Goal: Task Accomplishment & Management: Use online tool/utility

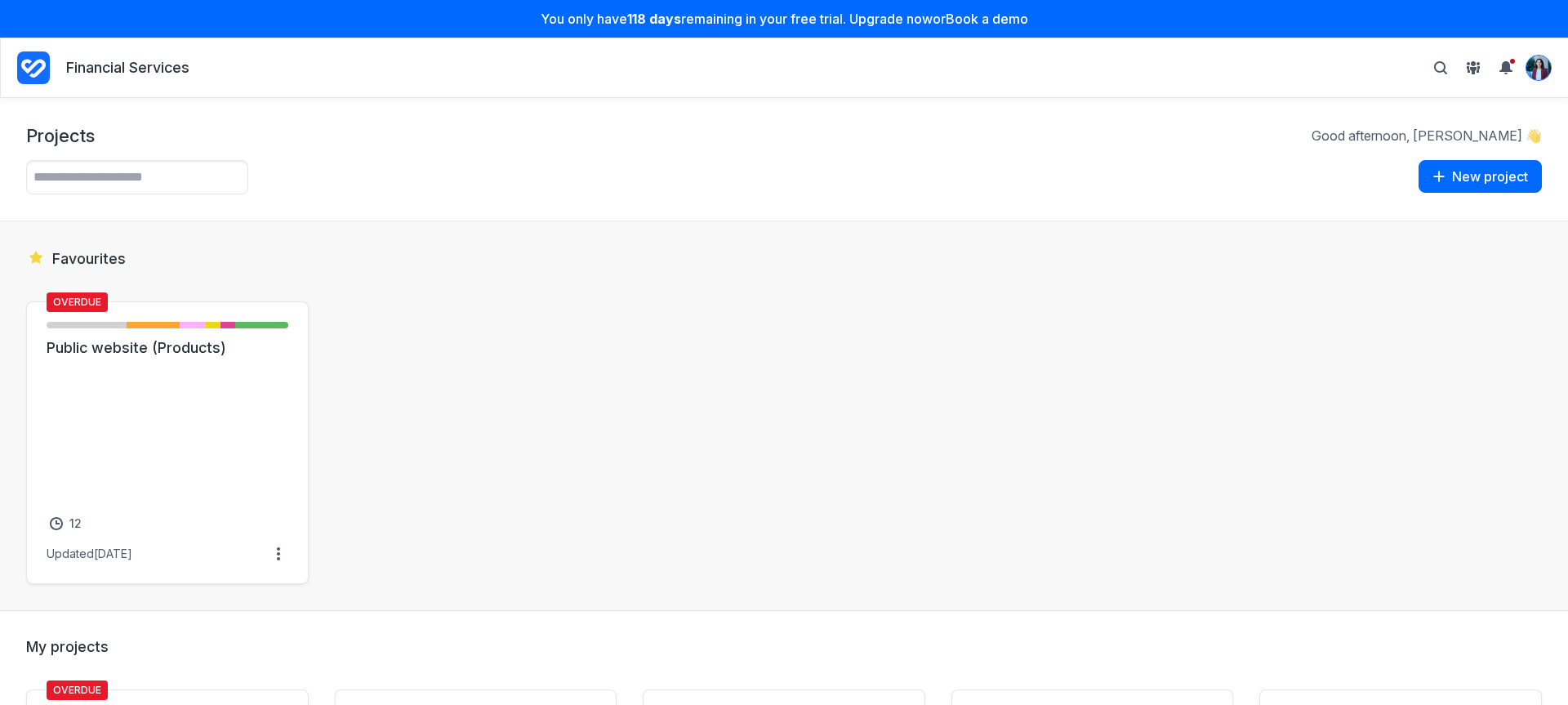
click at [1544, 75] on img "View profile menu" at bounding box center [1538, 67] width 25 height 25
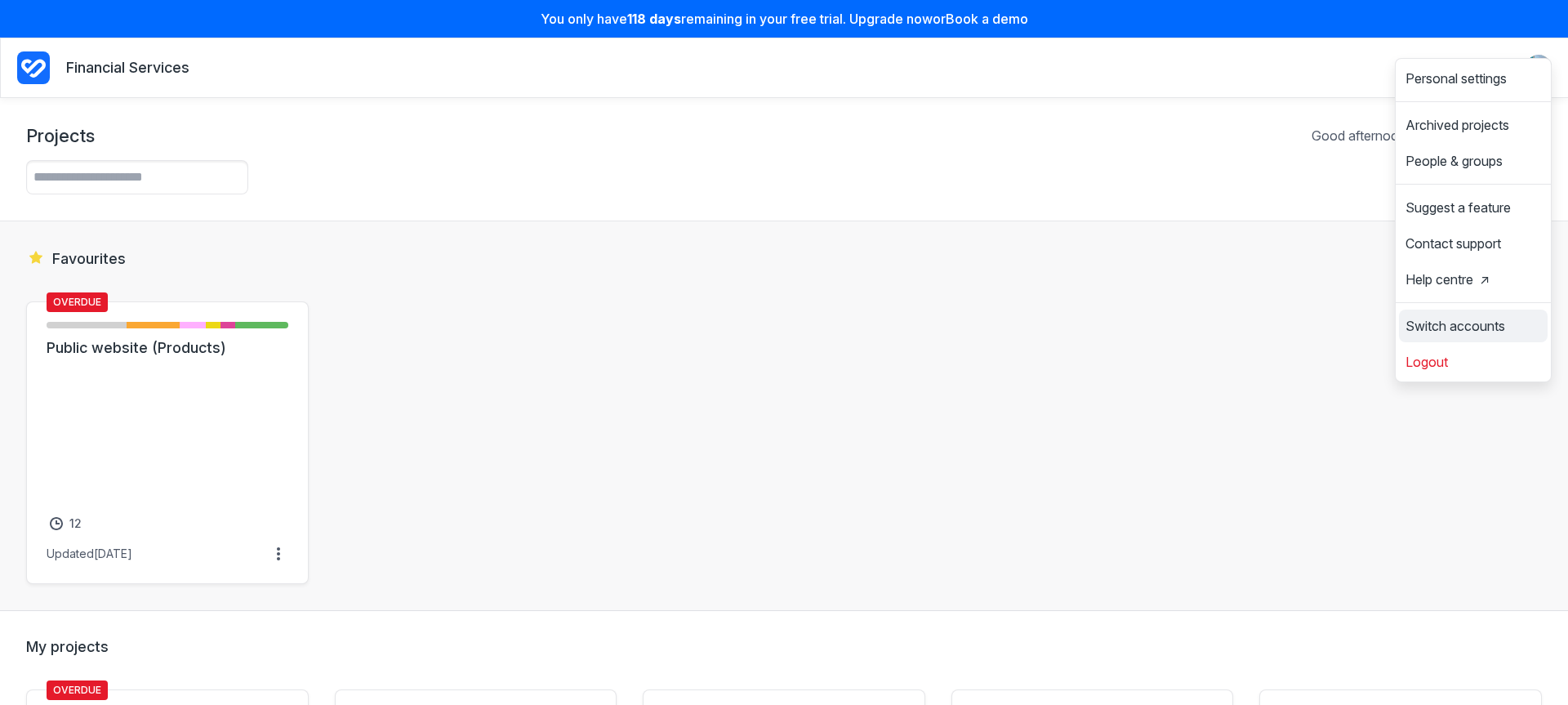
click at [1491, 320] on span "Switch accounts" at bounding box center [1455, 326] width 99 height 13
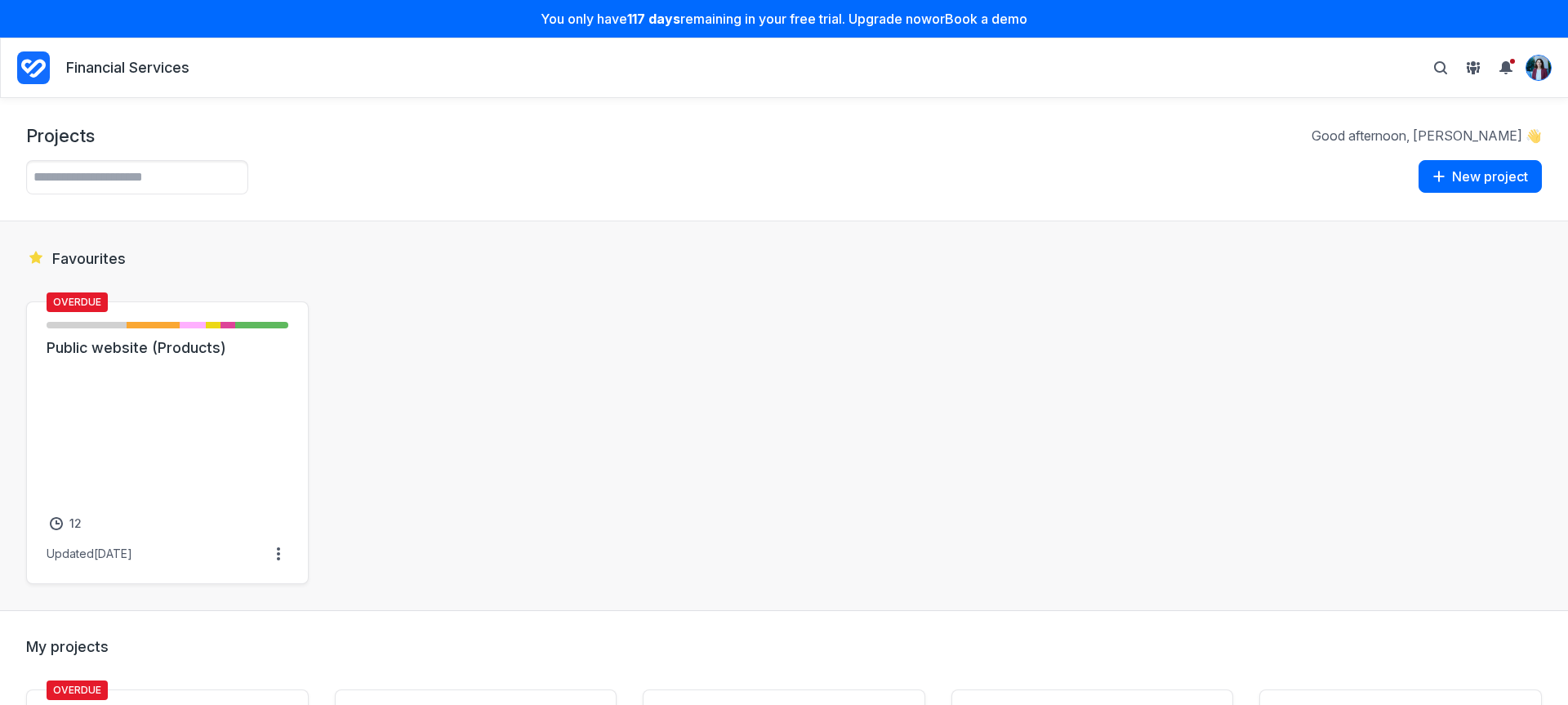
click at [1527, 65] on img "View profile menu" at bounding box center [1538, 67] width 25 height 25
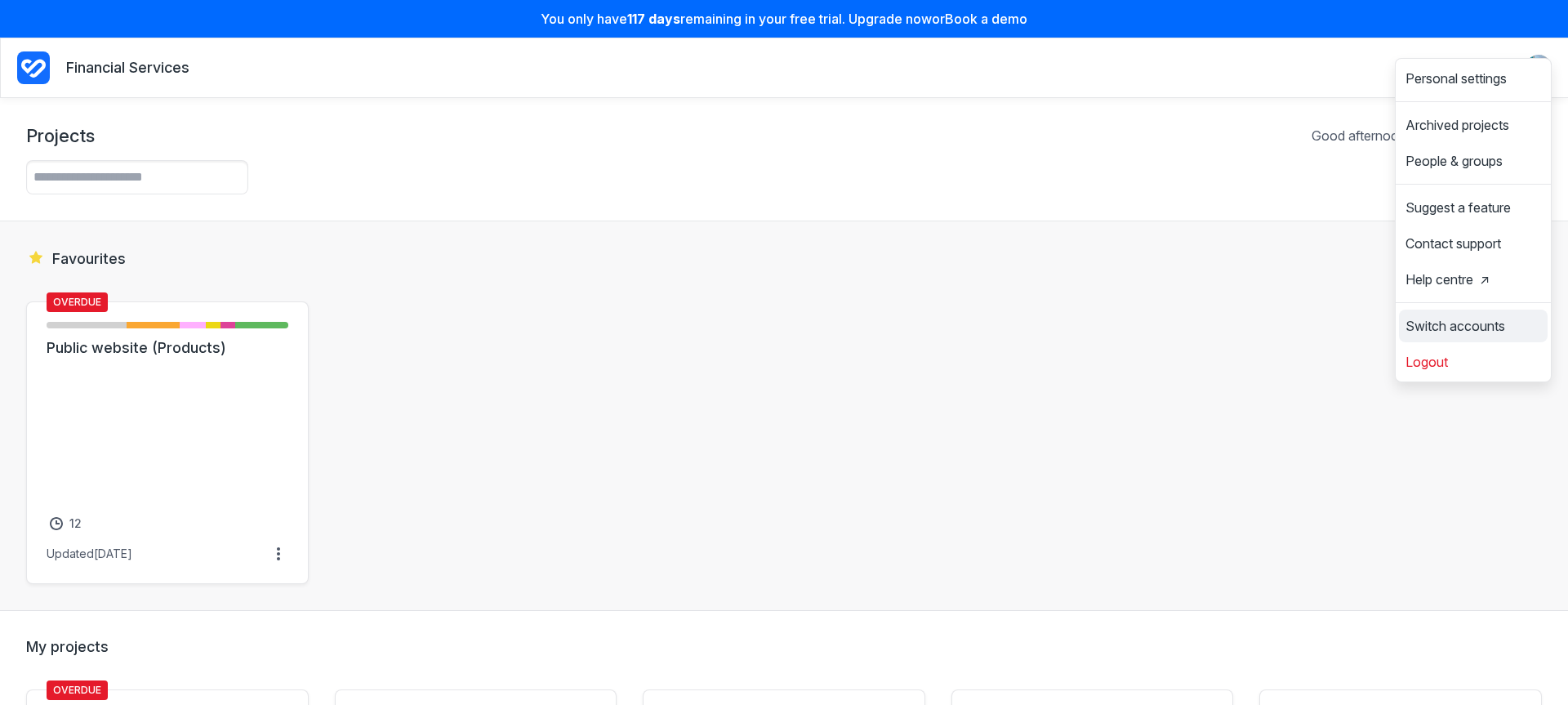
click at [1414, 315] on link "Switch accounts" at bounding box center [1474, 326] width 149 height 27
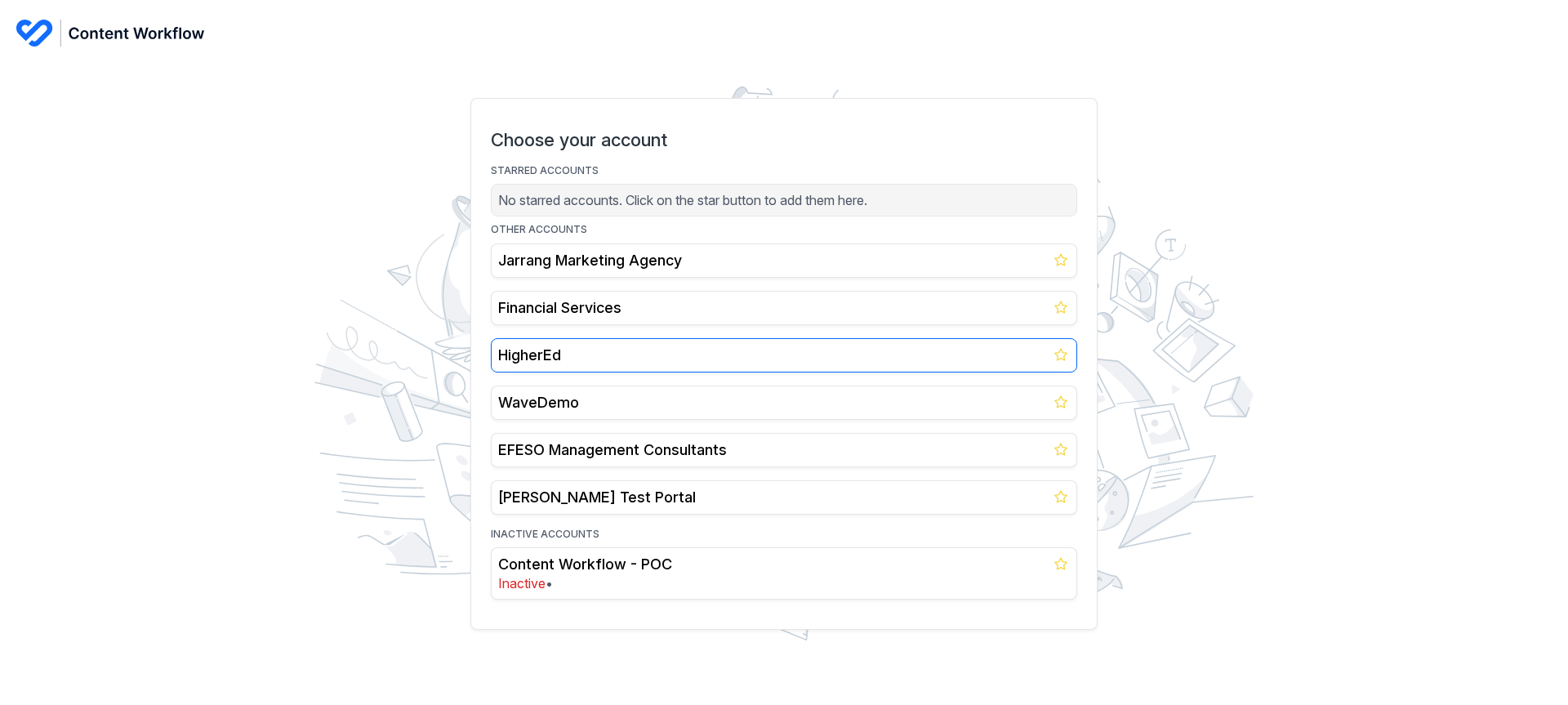
click at [601, 358] on h2 "HigherEd" at bounding box center [784, 355] width 572 height 20
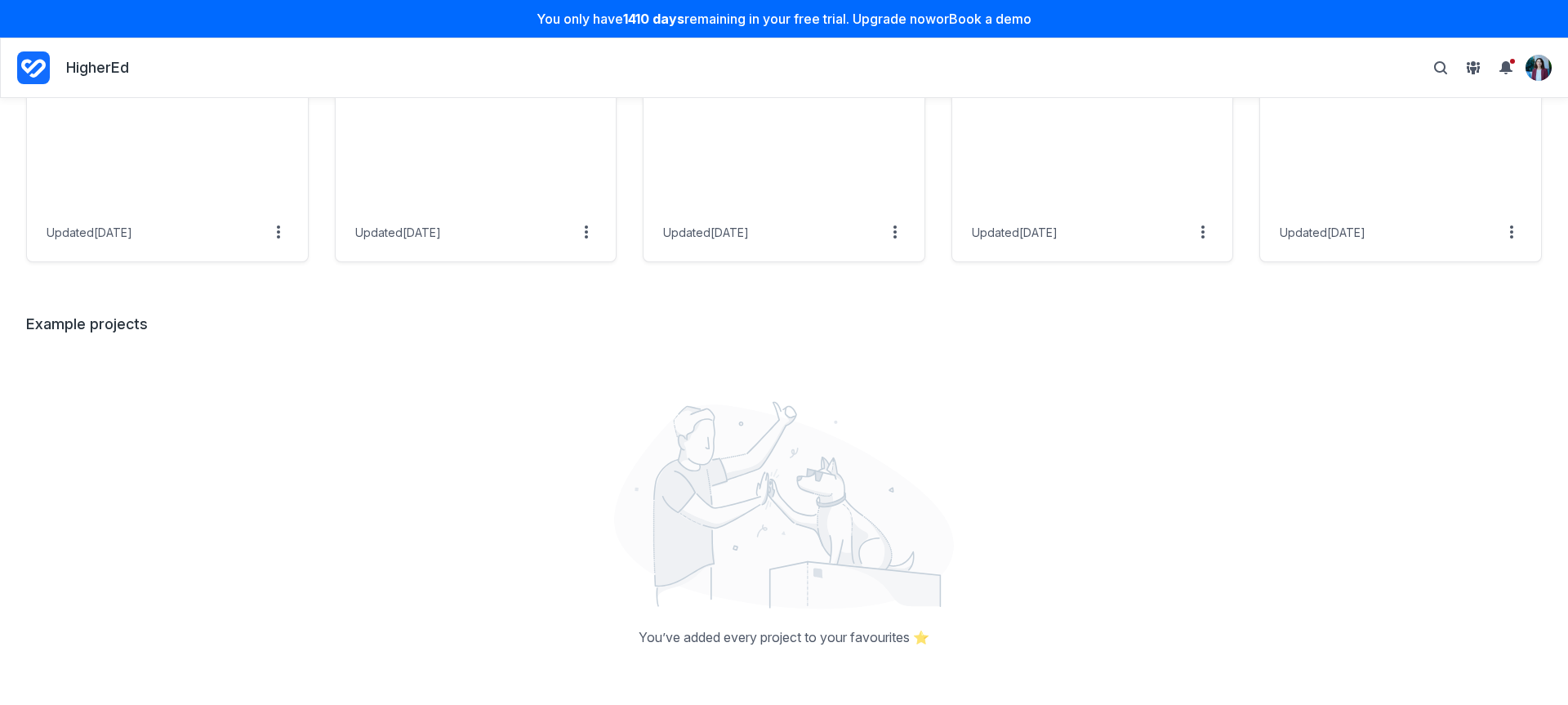
scroll to position [1353, 0]
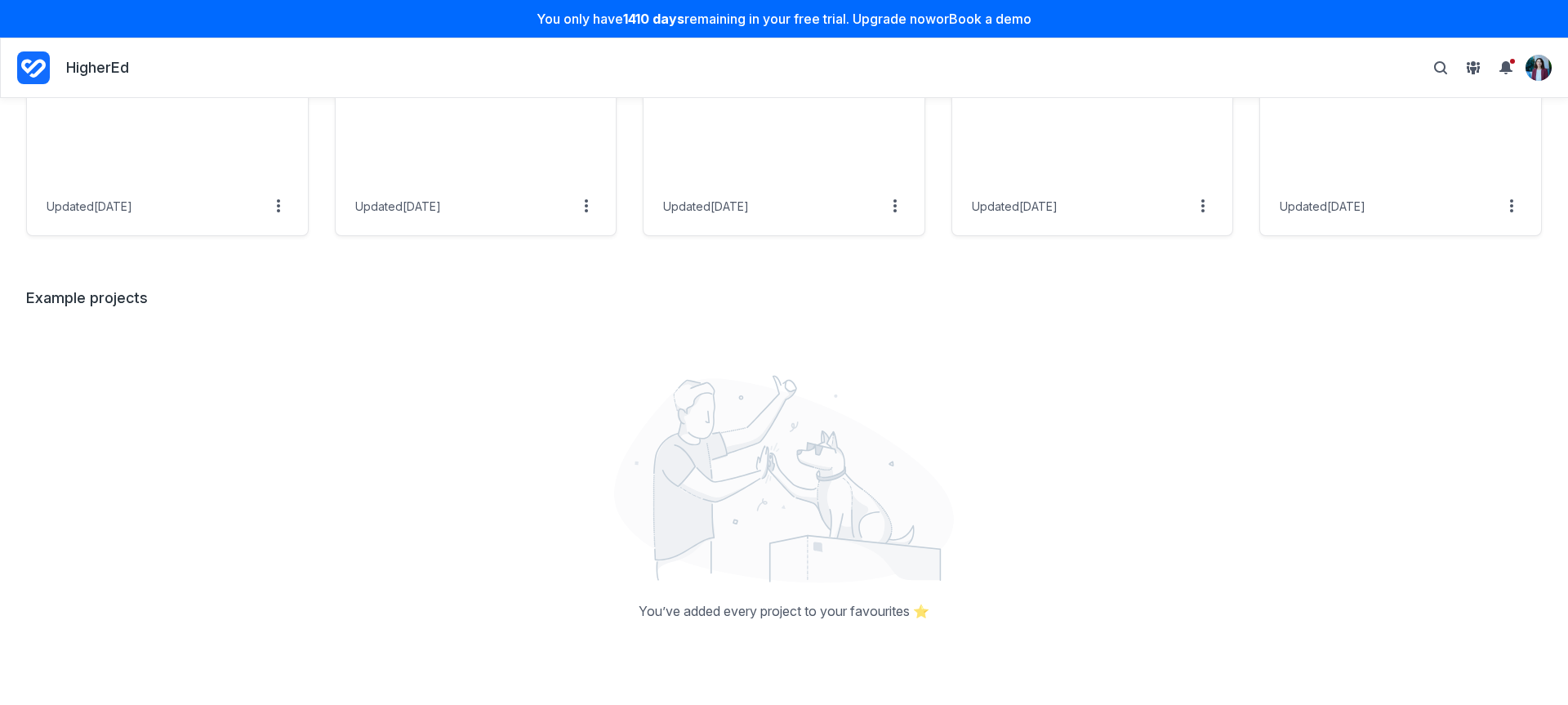
click at [383, 366] on div "You’ve added every project to your favourites ⭐️" at bounding box center [784, 488] width 1516 height 295
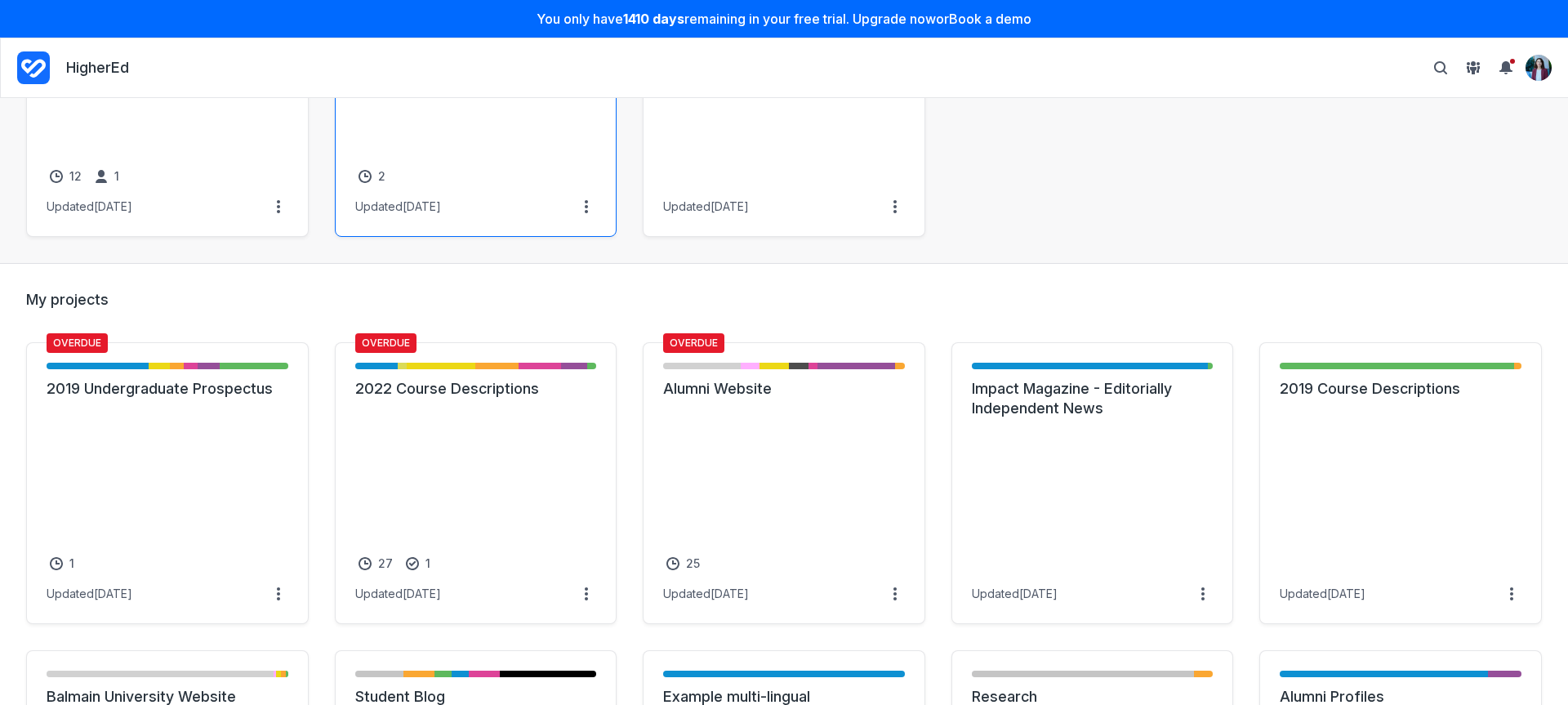
scroll to position [69, 0]
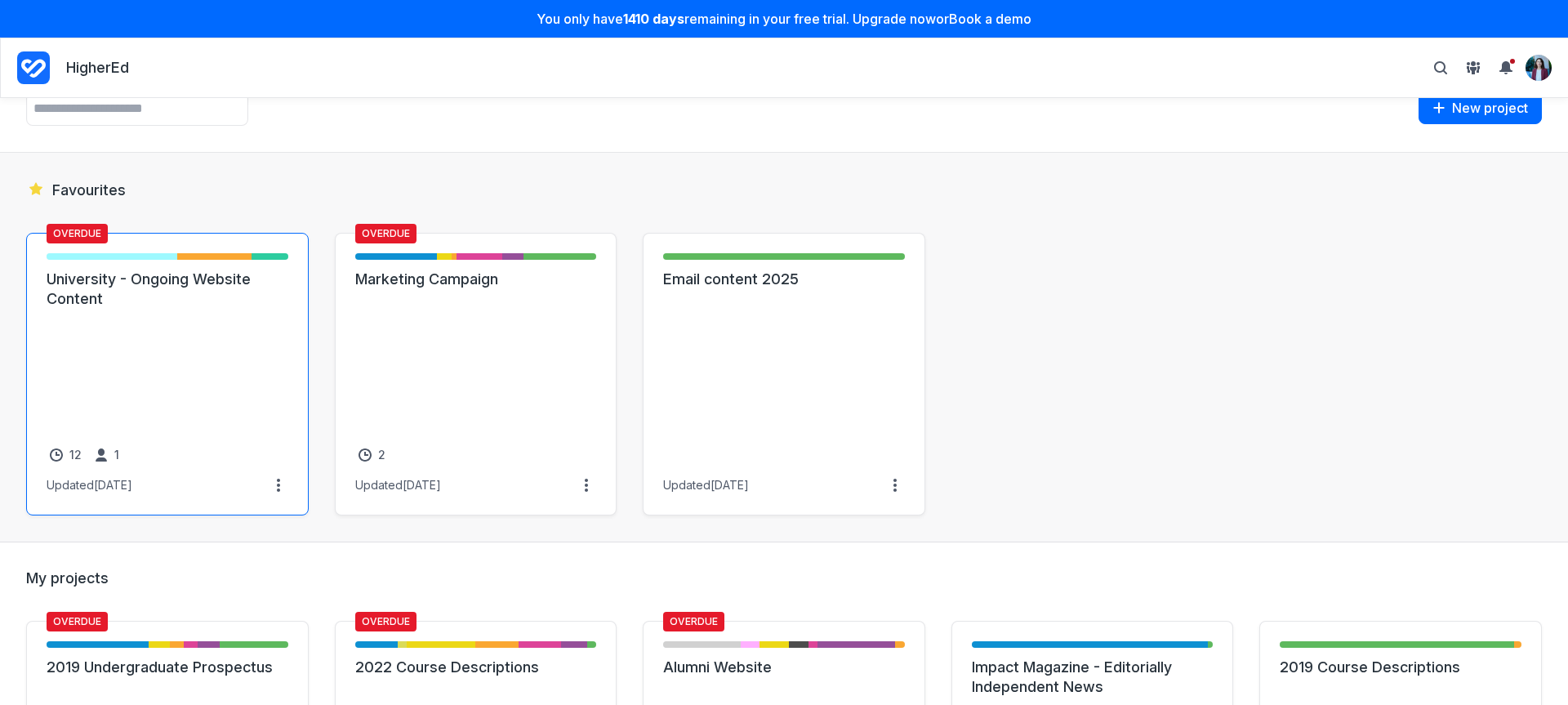
click at [216, 309] on link "University - Ongoing Website Content" at bounding box center [167, 289] width 242 height 39
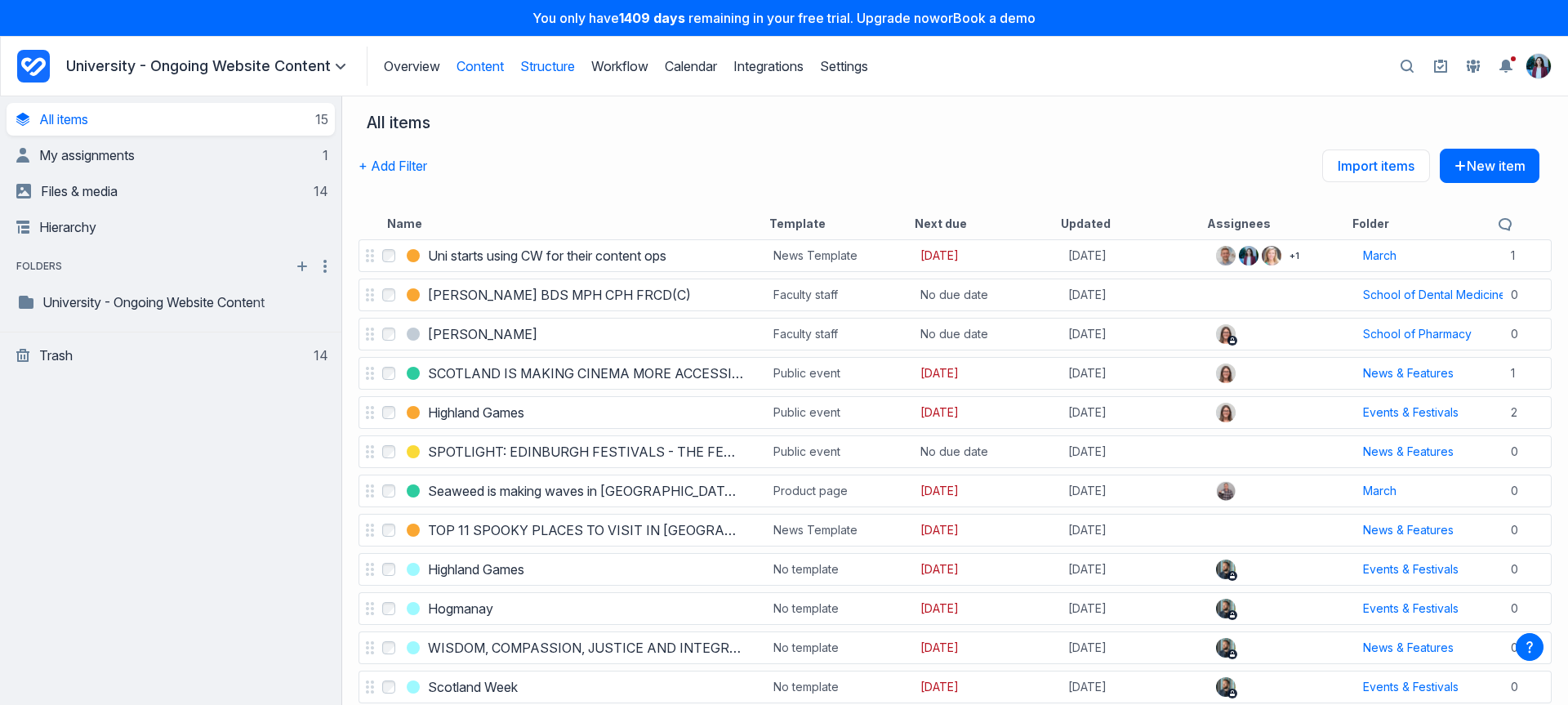
click at [561, 66] on link "Structure" at bounding box center [548, 66] width 55 height 17
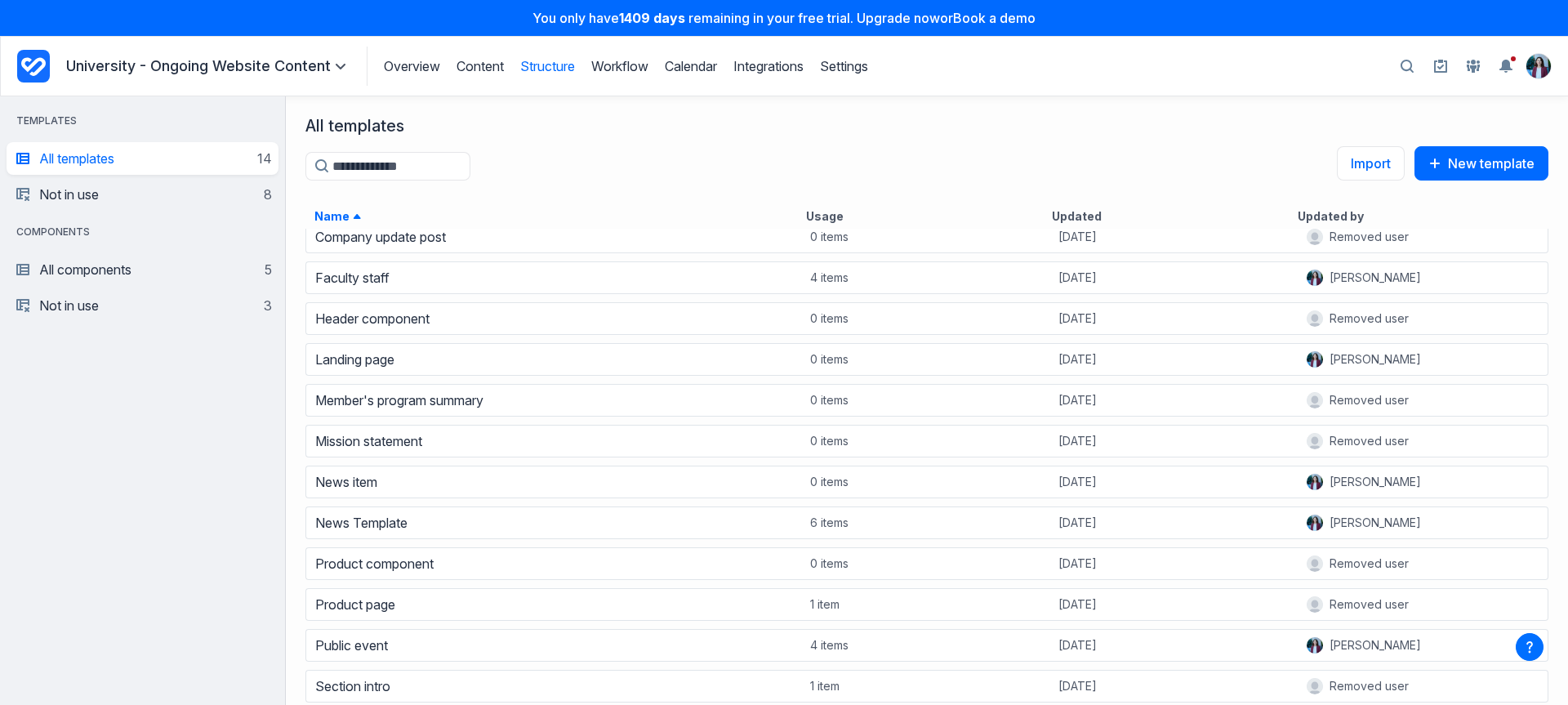
scroll to position [14, 0]
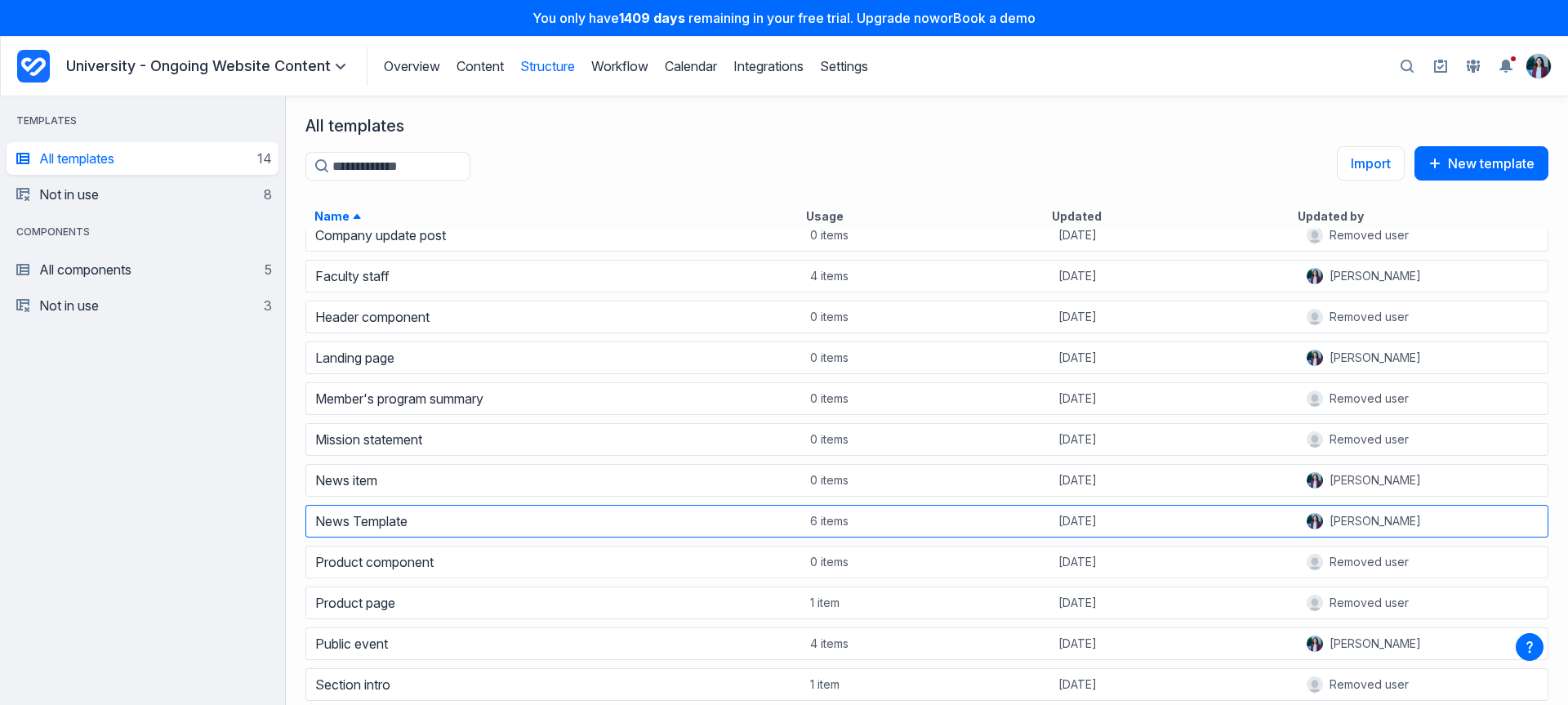
click at [384, 513] on div "News Template" at bounding box center [554, 521] width 495 height 23
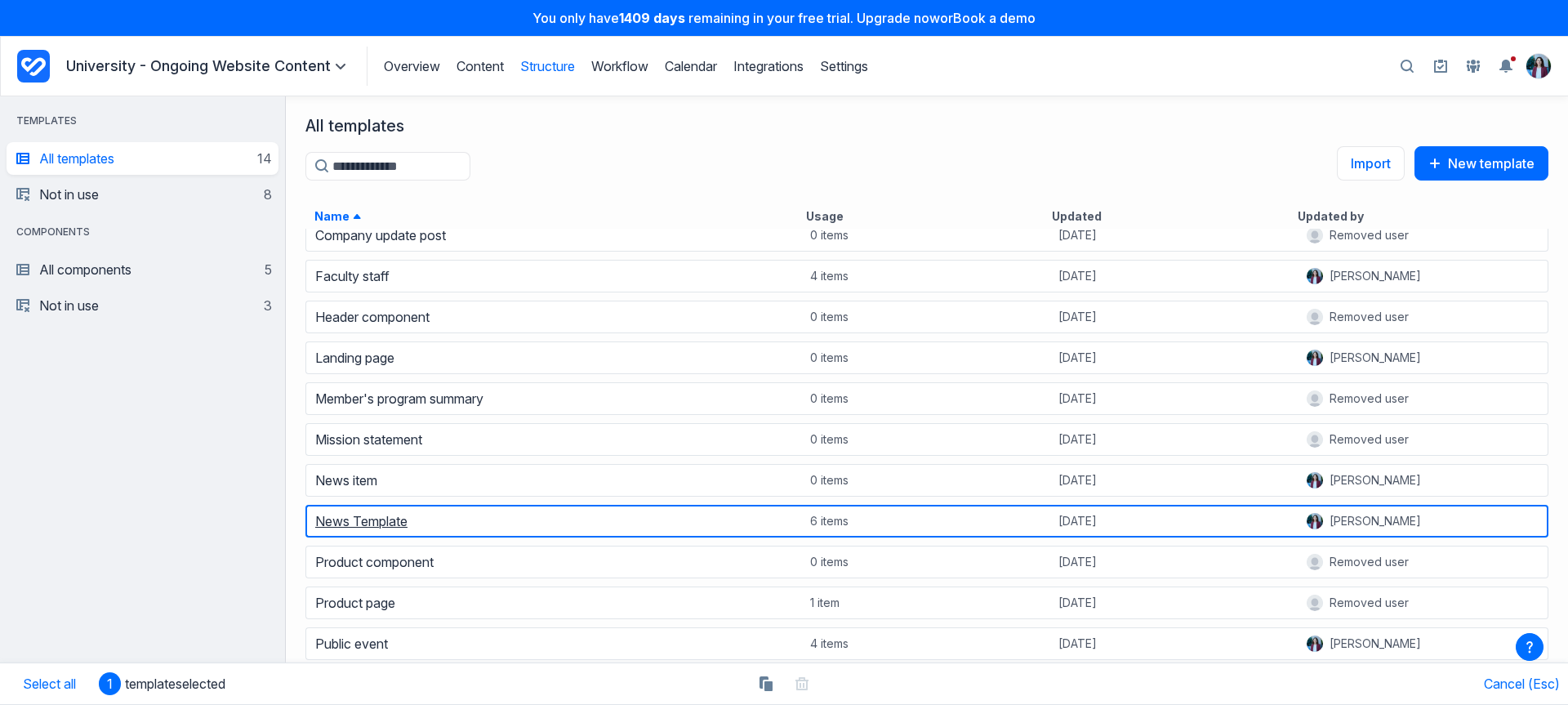
click at [379, 530] on link "News Template" at bounding box center [361, 521] width 93 height 17
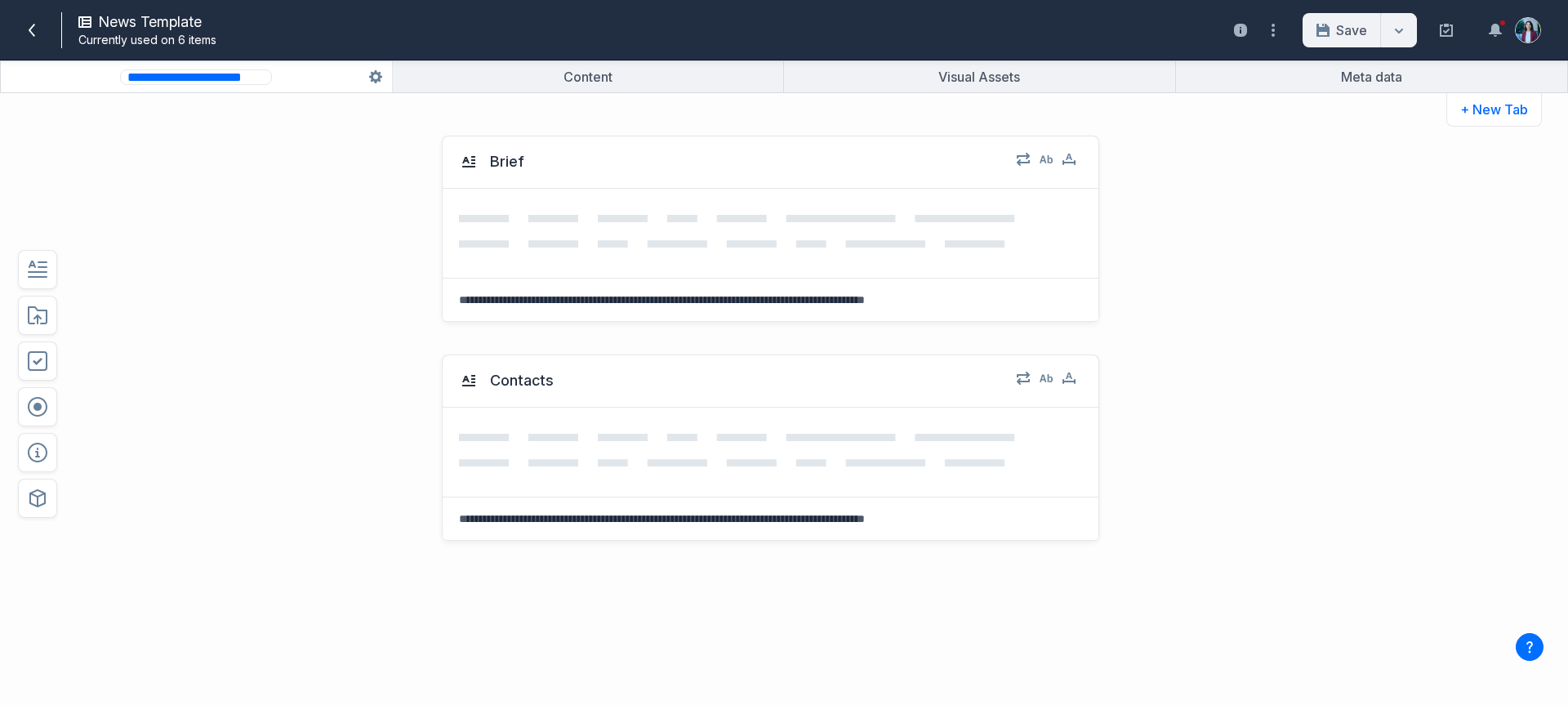
click at [171, 84] on input "**********" at bounding box center [196, 78] width 152 height 16
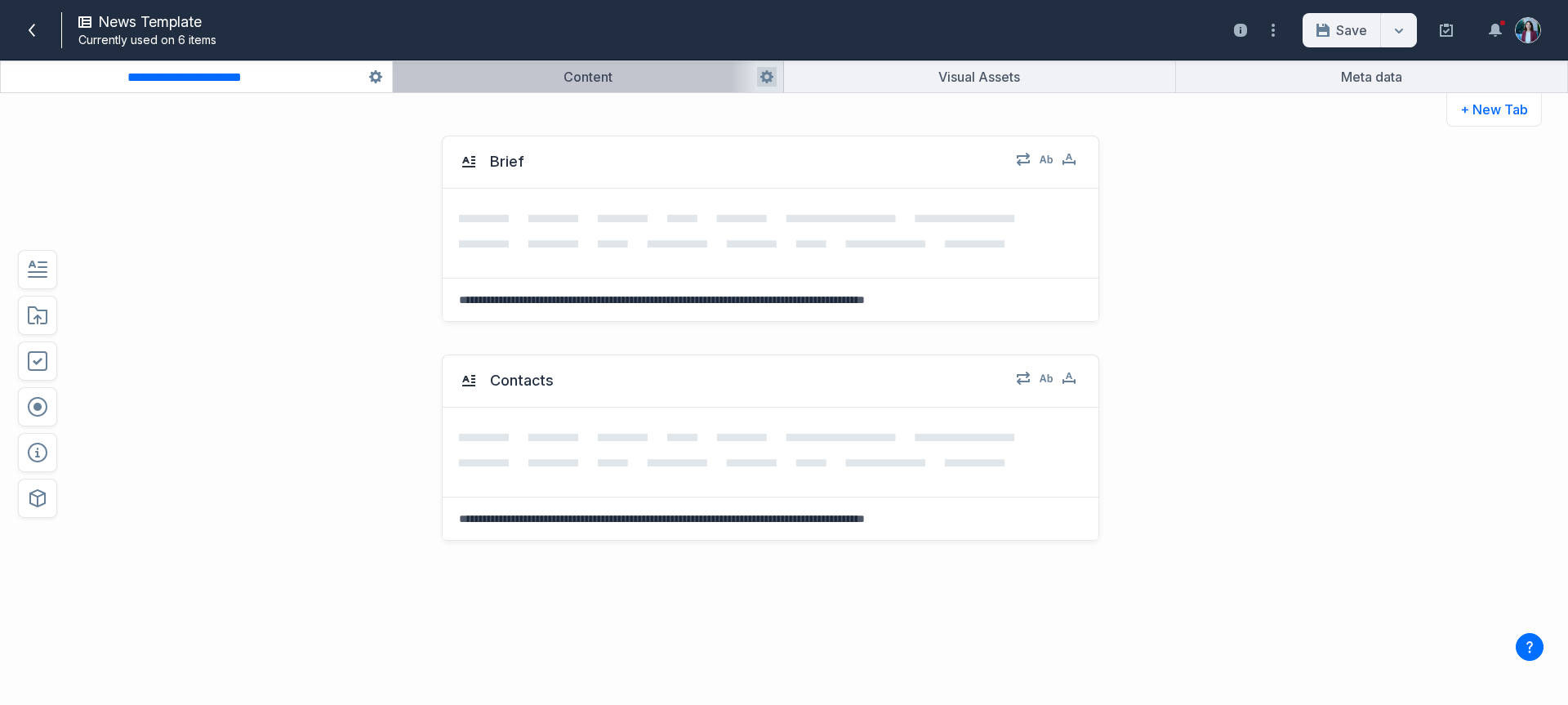
click at [438, 76] on button "button" at bounding box center [589, 77] width 392 height 32
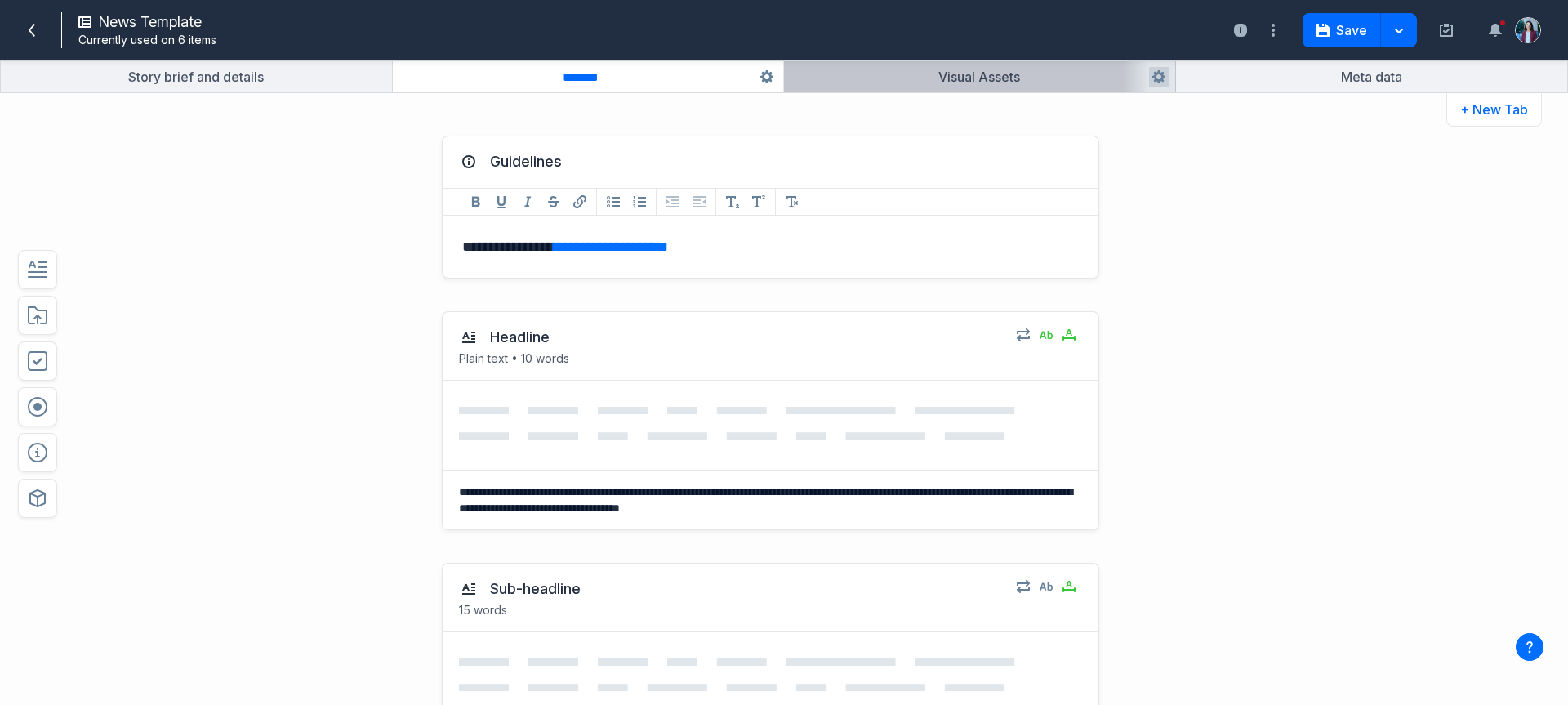
click at [936, 80] on button "button" at bounding box center [980, 77] width 392 height 32
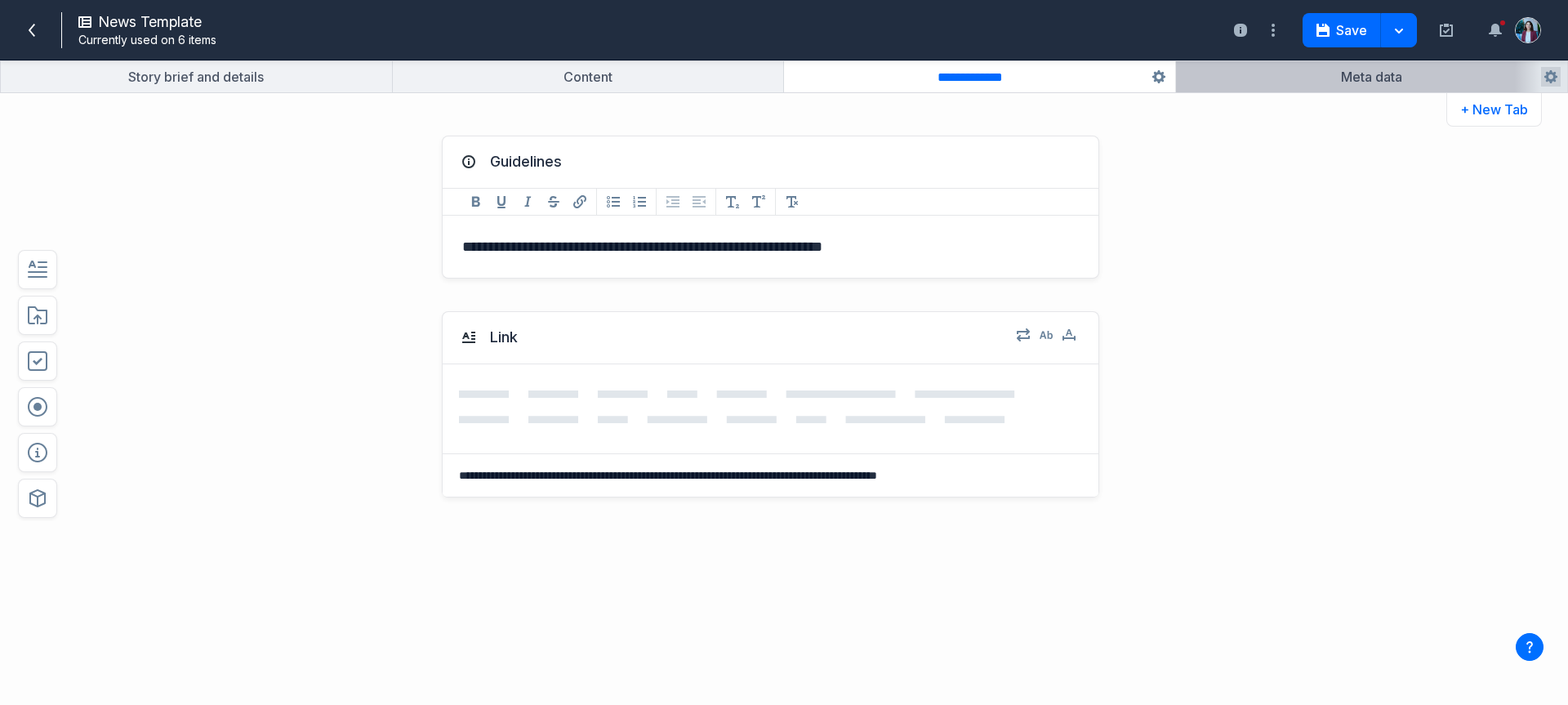
click at [1320, 84] on button "button" at bounding box center [1372, 77] width 392 height 32
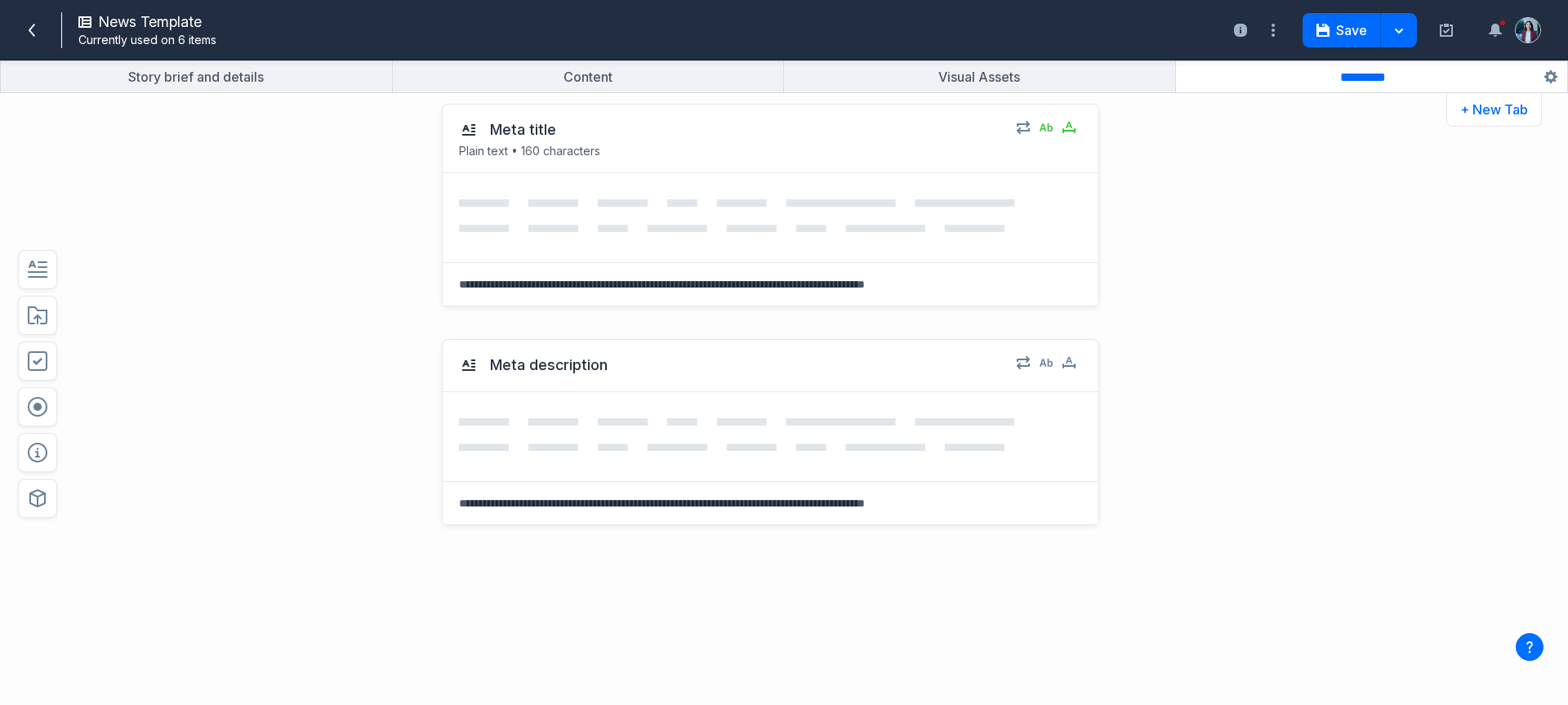
scroll to position [536, 0]
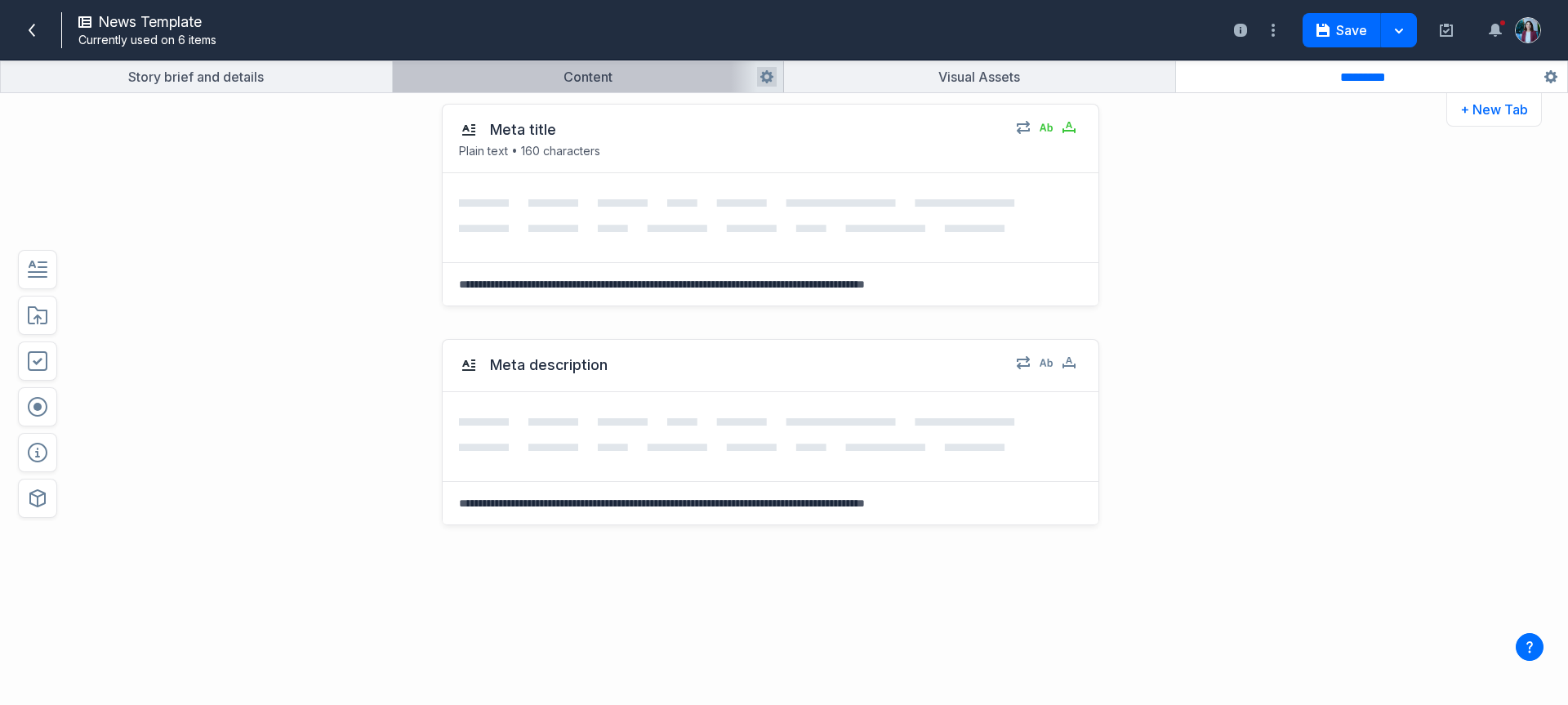
click at [692, 75] on button "button" at bounding box center [589, 77] width 392 height 32
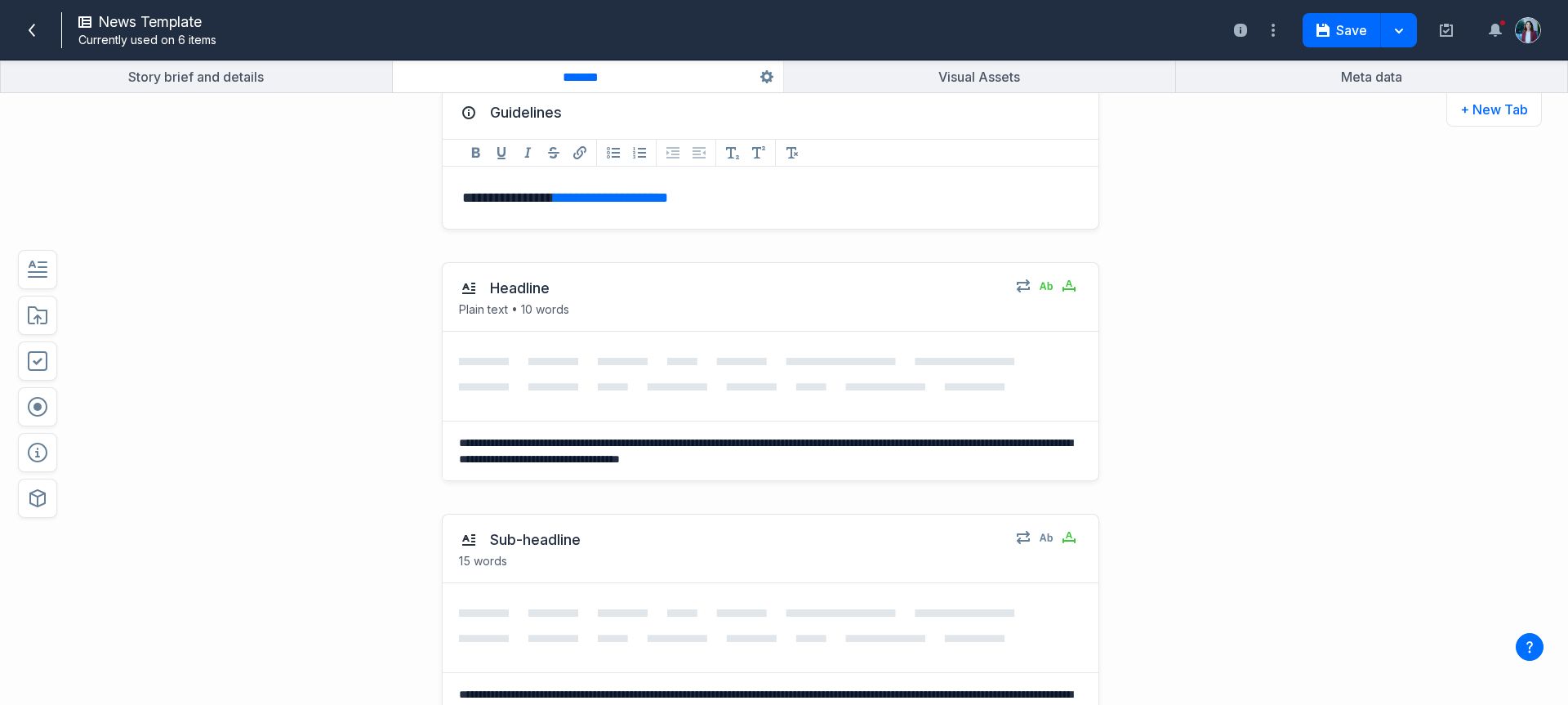
scroll to position [52, 0]
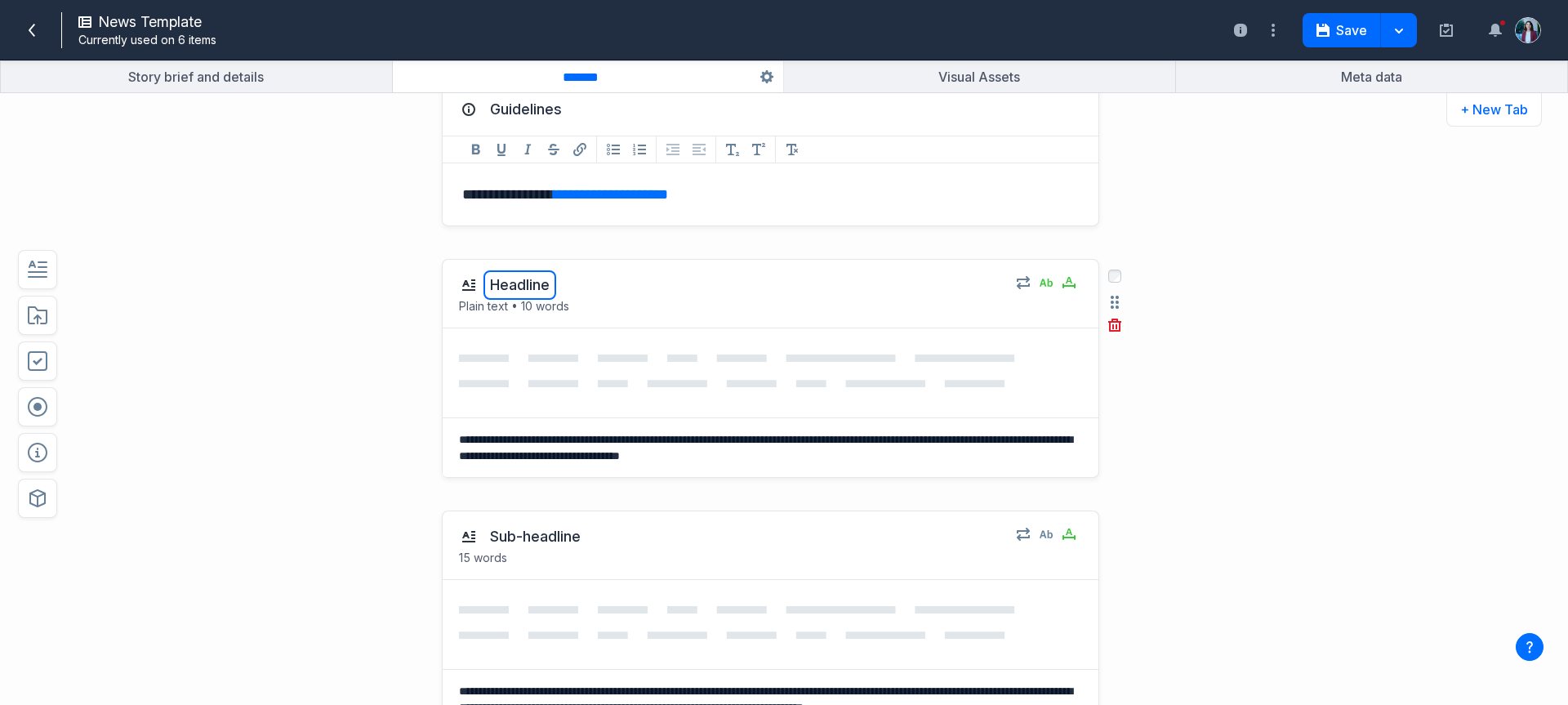
click at [493, 288] on button "Headline" at bounding box center [520, 286] width 73 height 30
click at [540, 308] on p "Plain text • 10 words" at bounding box center [731, 306] width 545 height 17
click at [1063, 283] on icon "button" at bounding box center [1069, 283] width 13 height 13
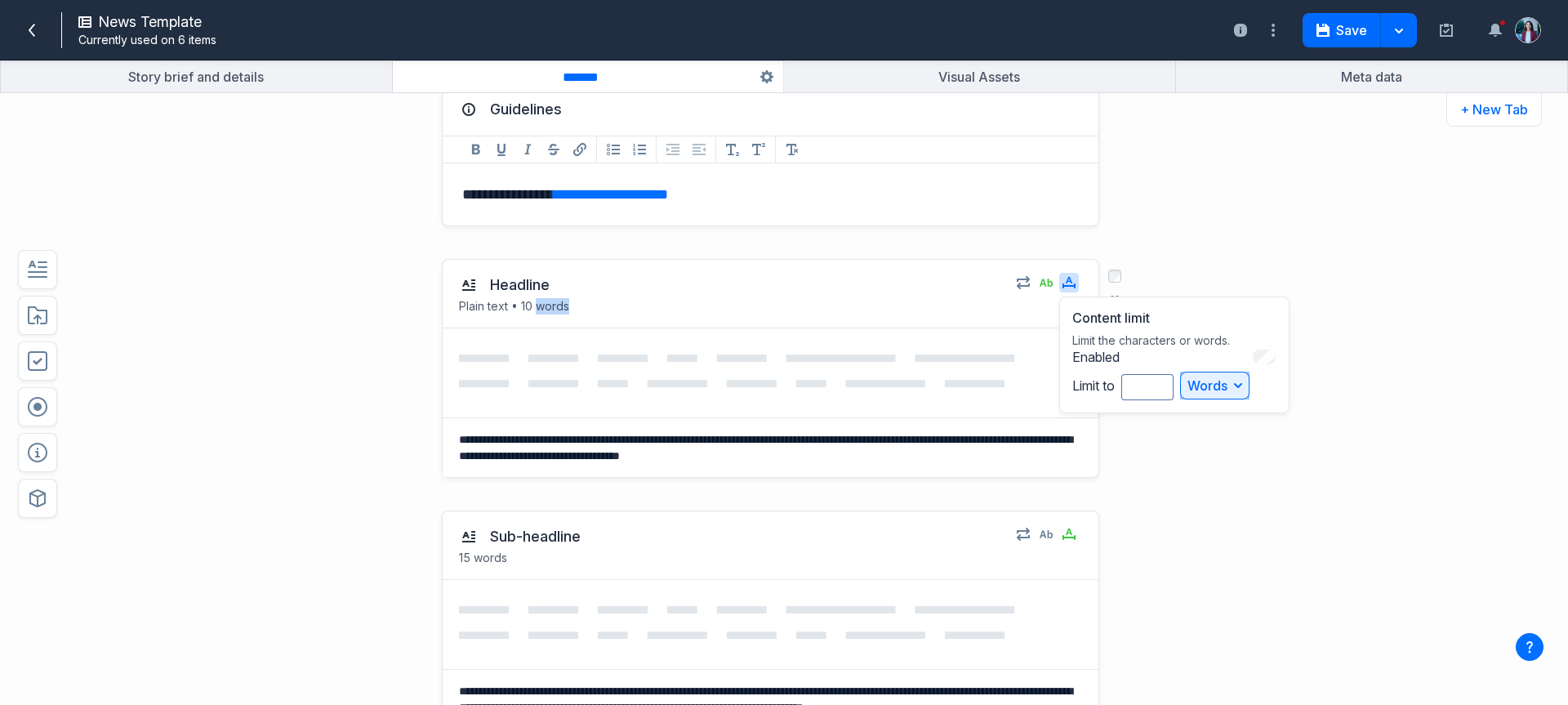
click at [1215, 384] on button "Words" at bounding box center [1215, 386] width 70 height 28
click at [639, 395] on div at bounding box center [771, 373] width 656 height 89
drag, startPoint x: 837, startPoint y: 462, endPoint x: 432, endPoint y: 447, distance: 405.3
click at [434, 447] on div "**********" at bounding box center [771, 368] width 674 height 252
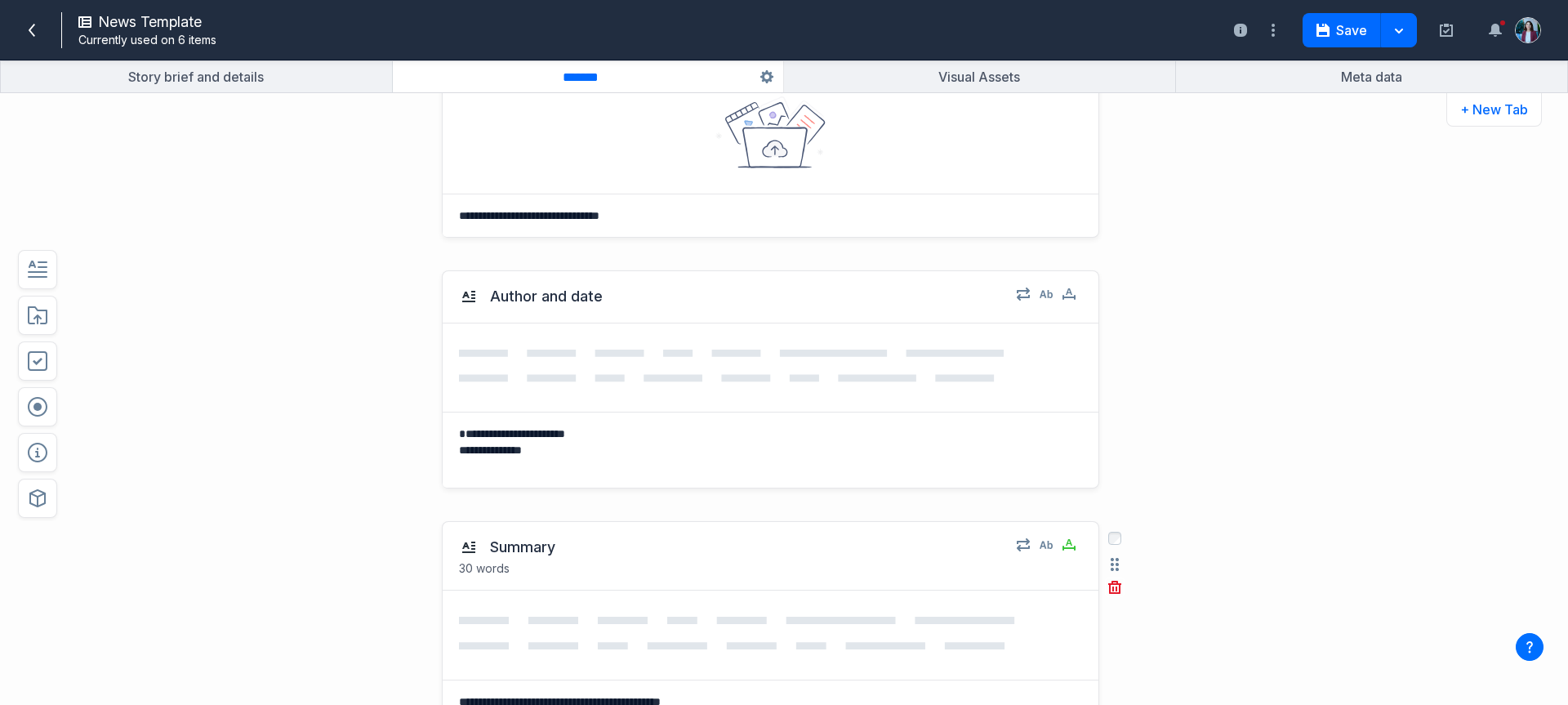
scroll to position [1093, 0]
click at [176, 489] on div "**********" at bounding box center [722, 377] width 1156 height 252
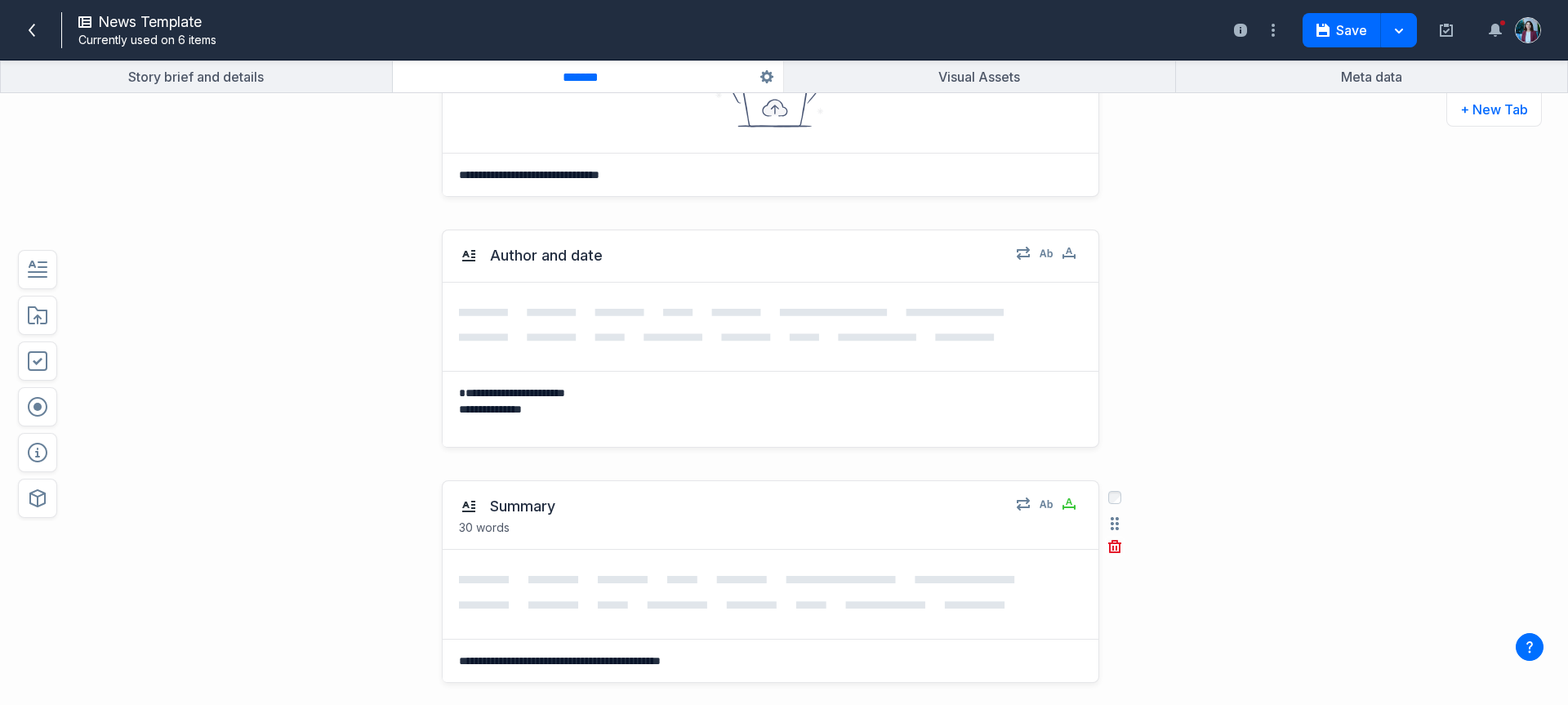
scroll to position [1286, 0]
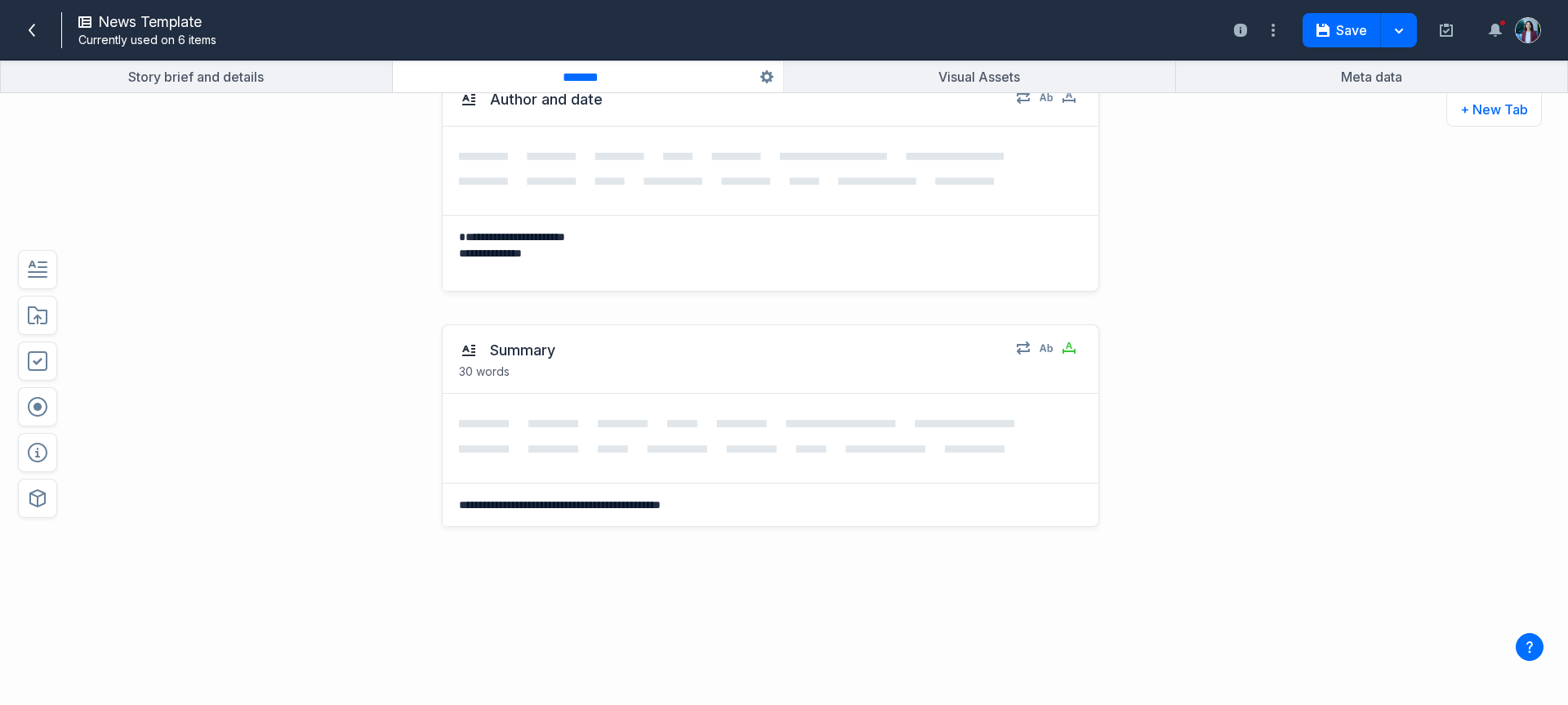
drag, startPoint x: 164, startPoint y: 494, endPoint x: 94, endPoint y: 492, distance: 70.0
click at [164, 494] on div "**********" at bounding box center [722, 507] width 1156 height 399
click at [38, 491] on icon "button" at bounding box center [37, 498] width 20 height 20
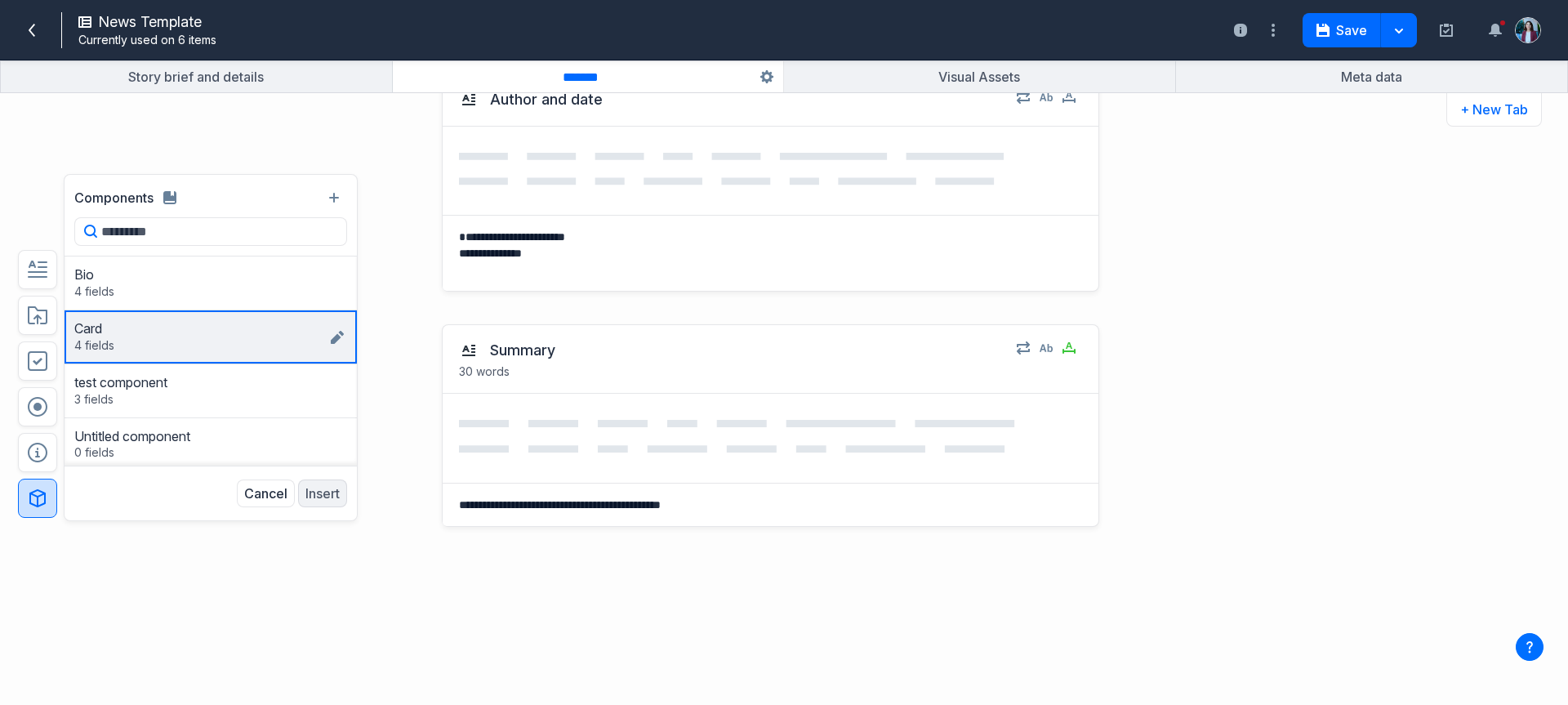
click at [121, 333] on div "Card" at bounding box center [201, 328] width 253 height 17
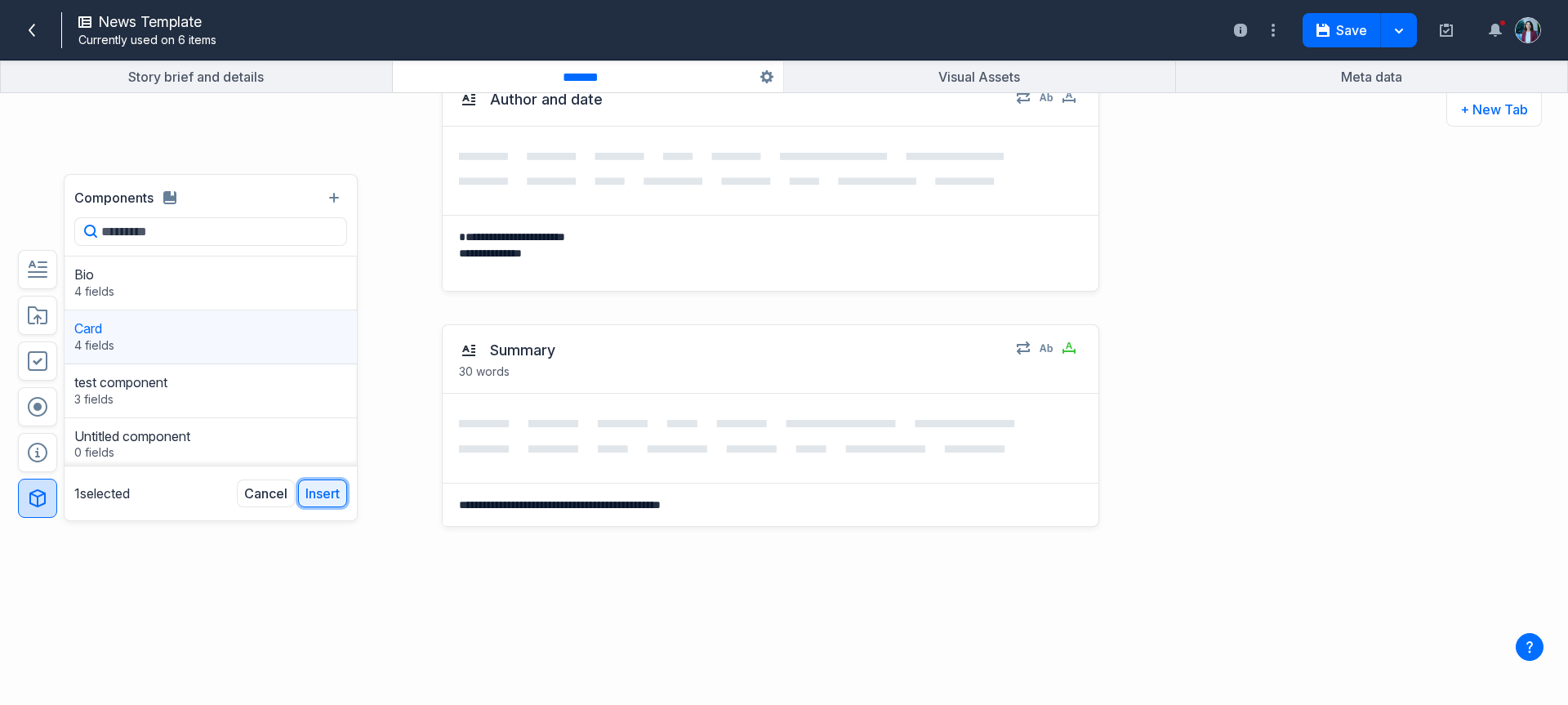
click at [315, 491] on button "Insert" at bounding box center [323, 493] width 49 height 28
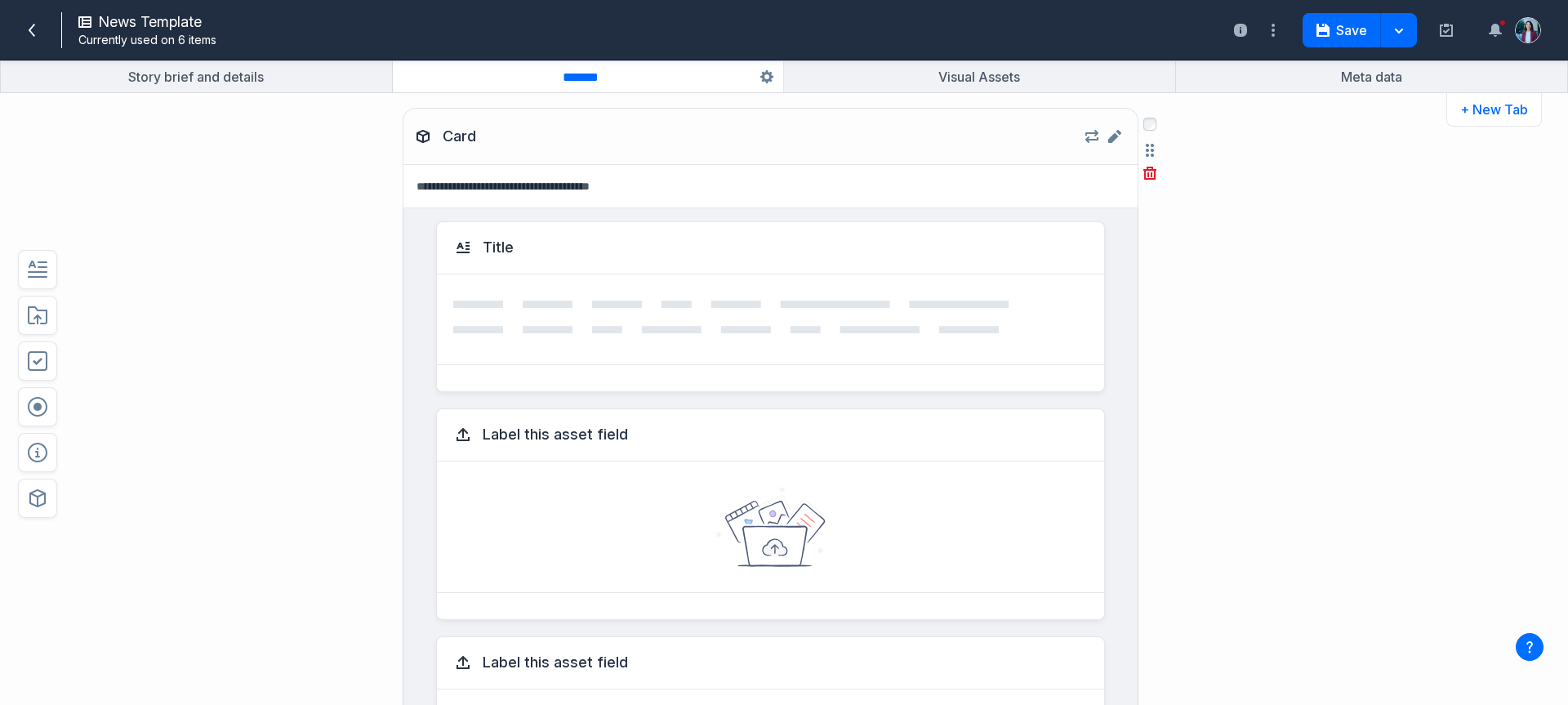
scroll to position [1736, 0]
click at [1110, 143] on icon "Edit component Card" at bounding box center [1114, 138] width 13 height 13
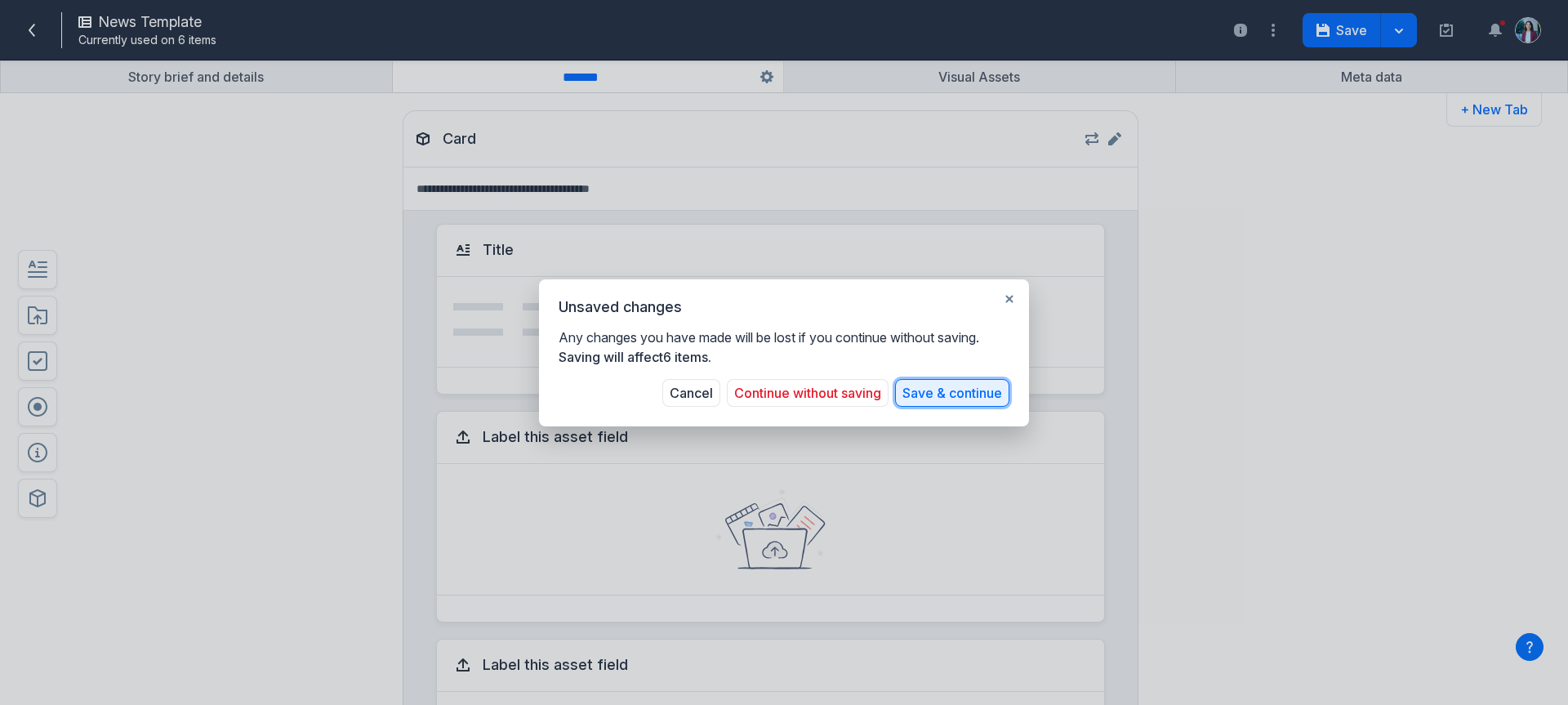
click at [954, 392] on button "Save & continue" at bounding box center [953, 393] width 114 height 28
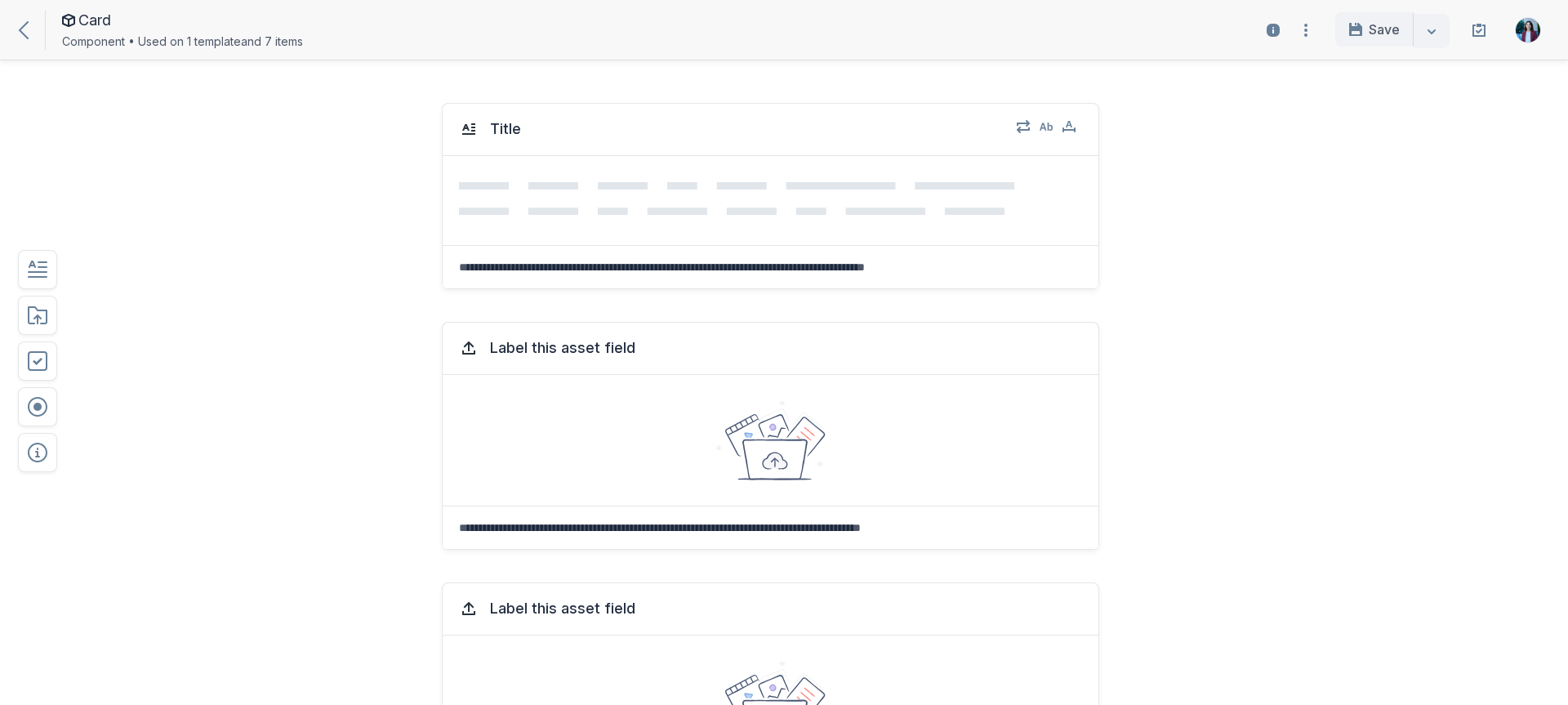
click at [300, 198] on div "Title Select field: Title Are you sure you want to delete this field? Cancel De…" at bounding box center [722, 196] width 1156 height 219
drag, startPoint x: 455, startPoint y: 198, endPoint x: 640, endPoint y: 200, distance: 185.0
click at [459, 198] on icon at bounding box center [770, 200] width 623 height 36
click at [640, 200] on icon at bounding box center [770, 200] width 623 height 36
click at [26, 26] on icon at bounding box center [24, 31] width 10 height 18
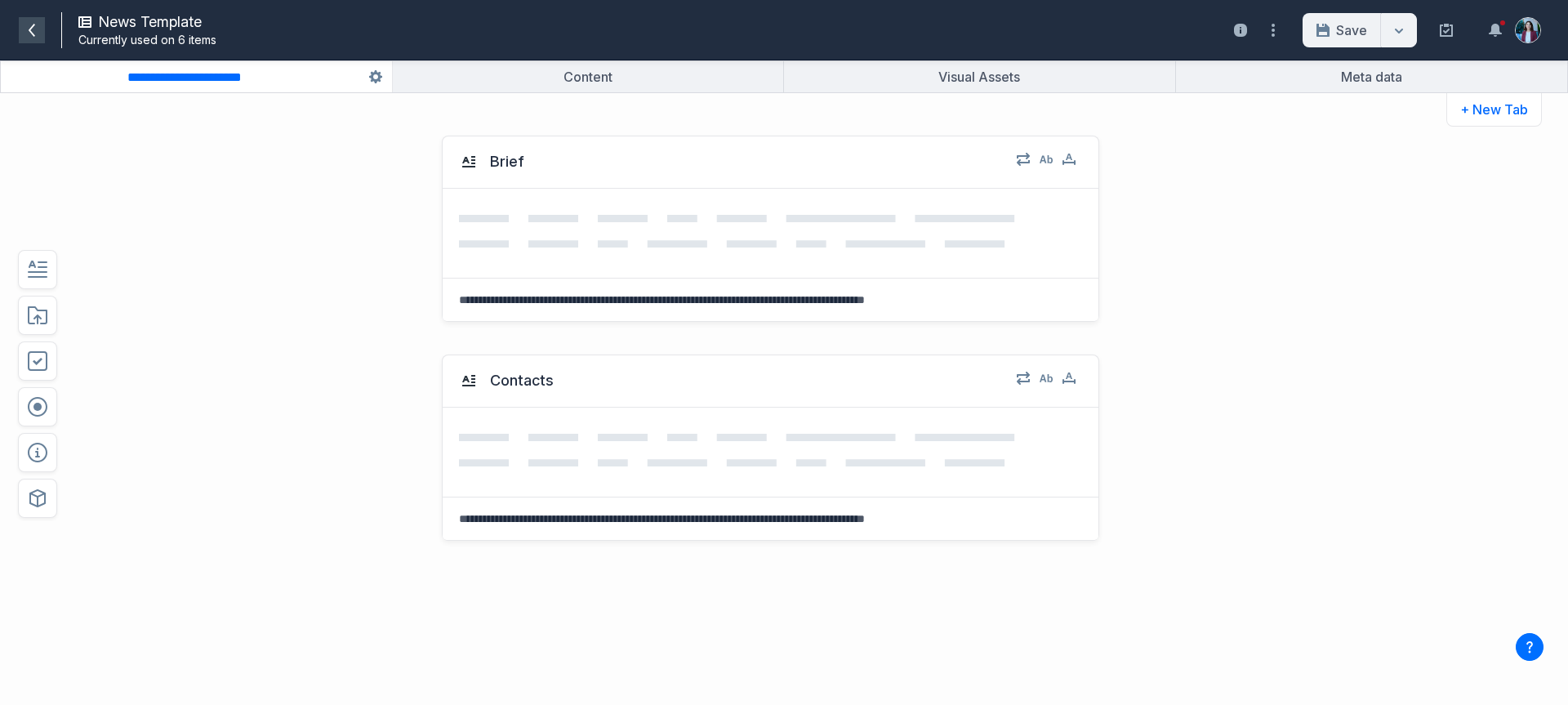
click at [31, 34] on icon at bounding box center [31, 30] width 13 height 13
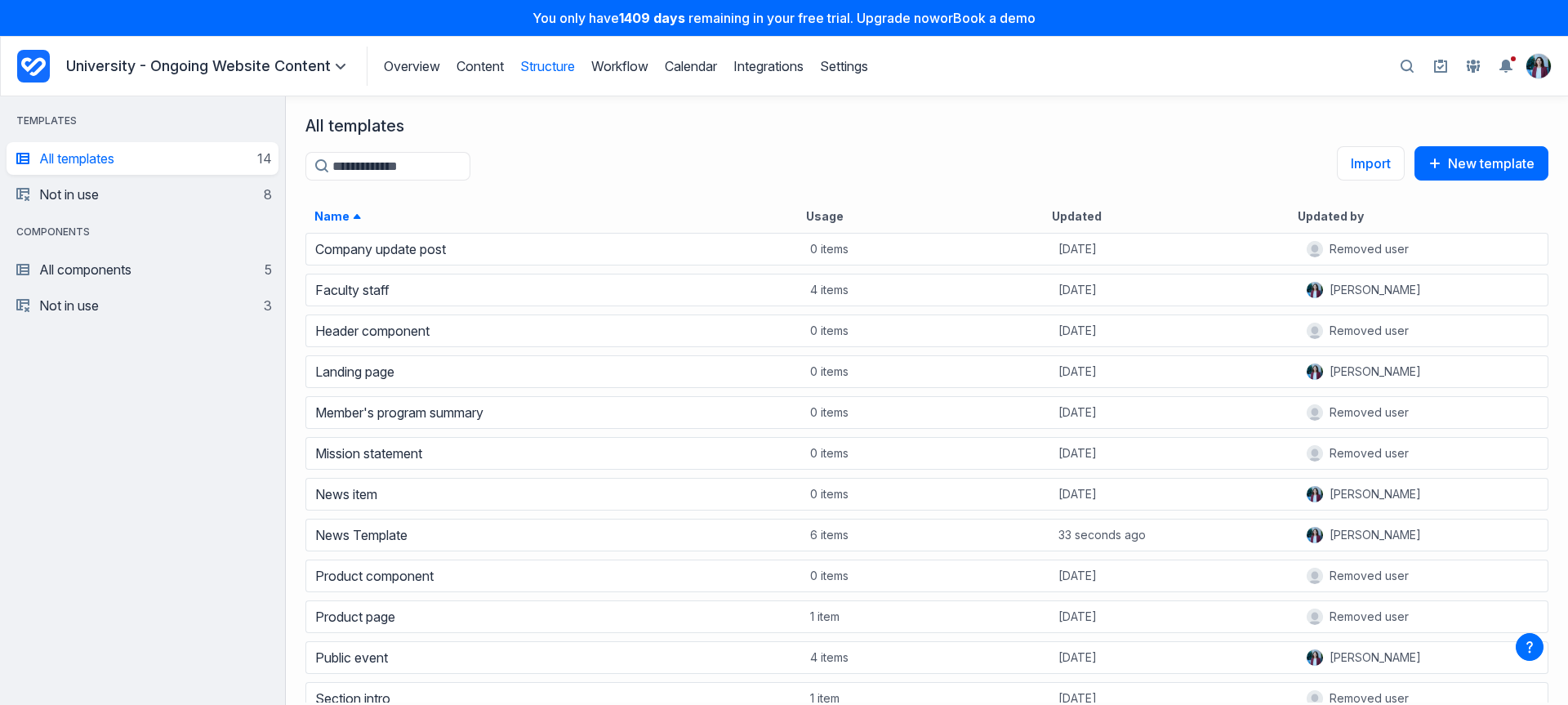
scroll to position [462, 1271]
click at [489, 41] on header "Overview Structure Workflow Calendar Integrations Settings University - Ongoing…" at bounding box center [784, 66] width 1568 height 60
click at [479, 70] on link "Content" at bounding box center [480, 66] width 47 height 17
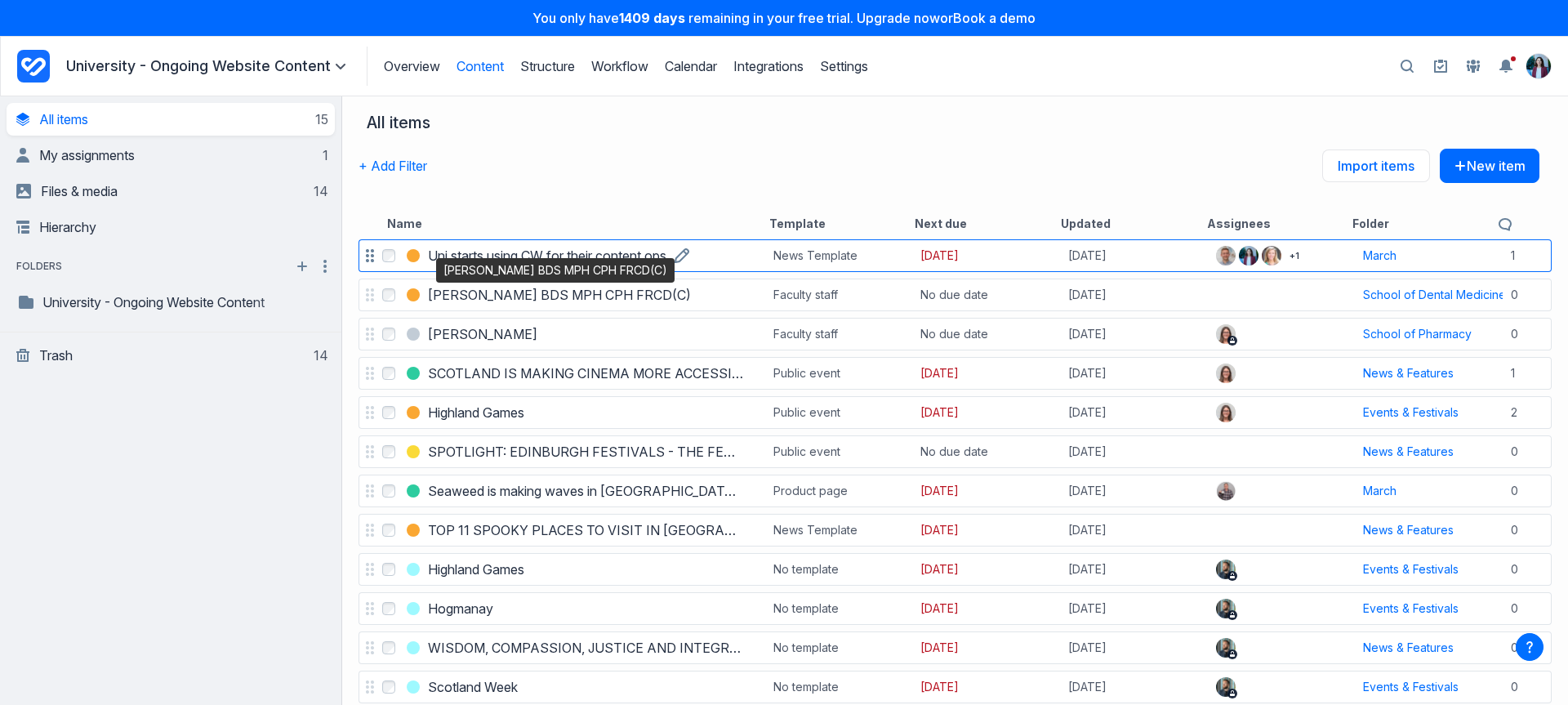
click at [583, 257] on h3 "Uni starts using CW for their content ops" at bounding box center [547, 256] width 238 height 20
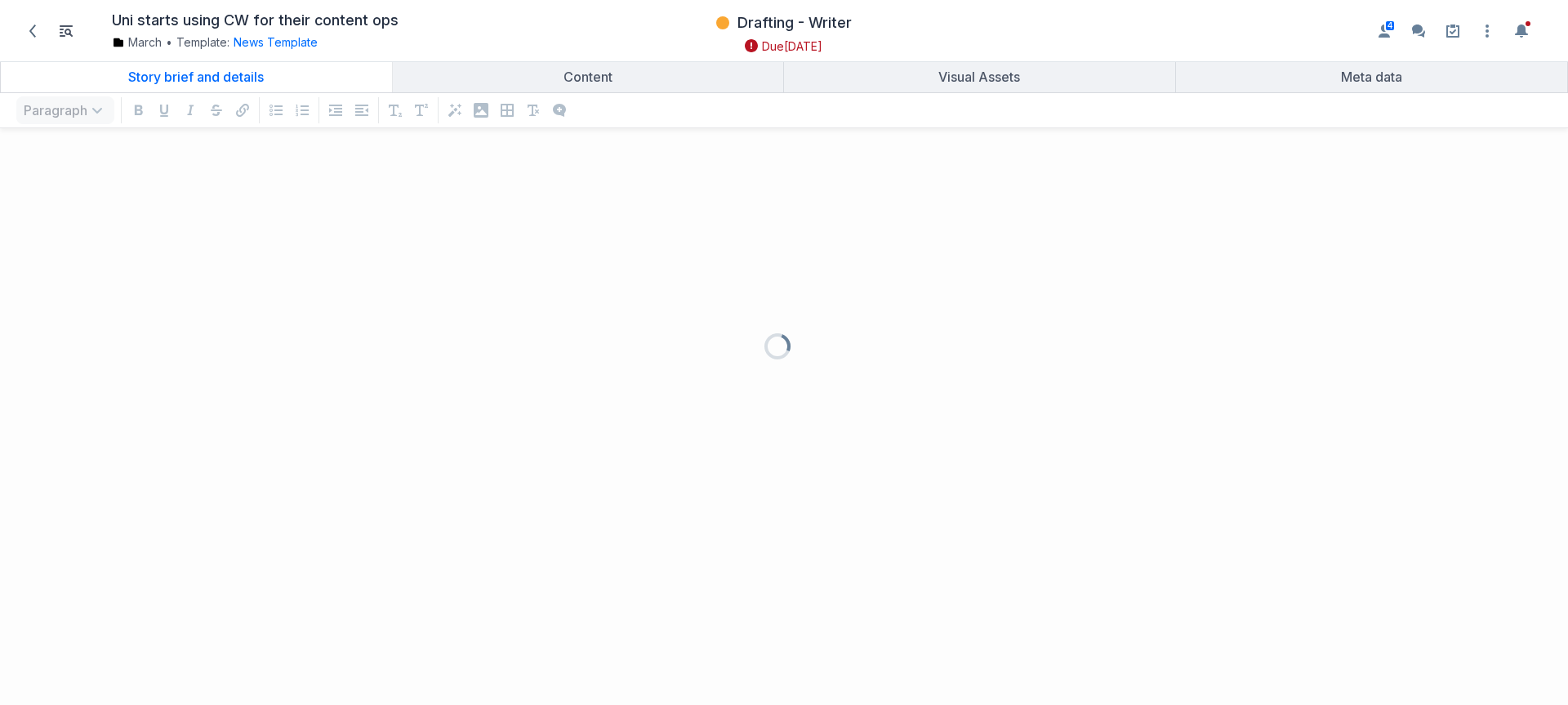
scroll to position [531, 1544]
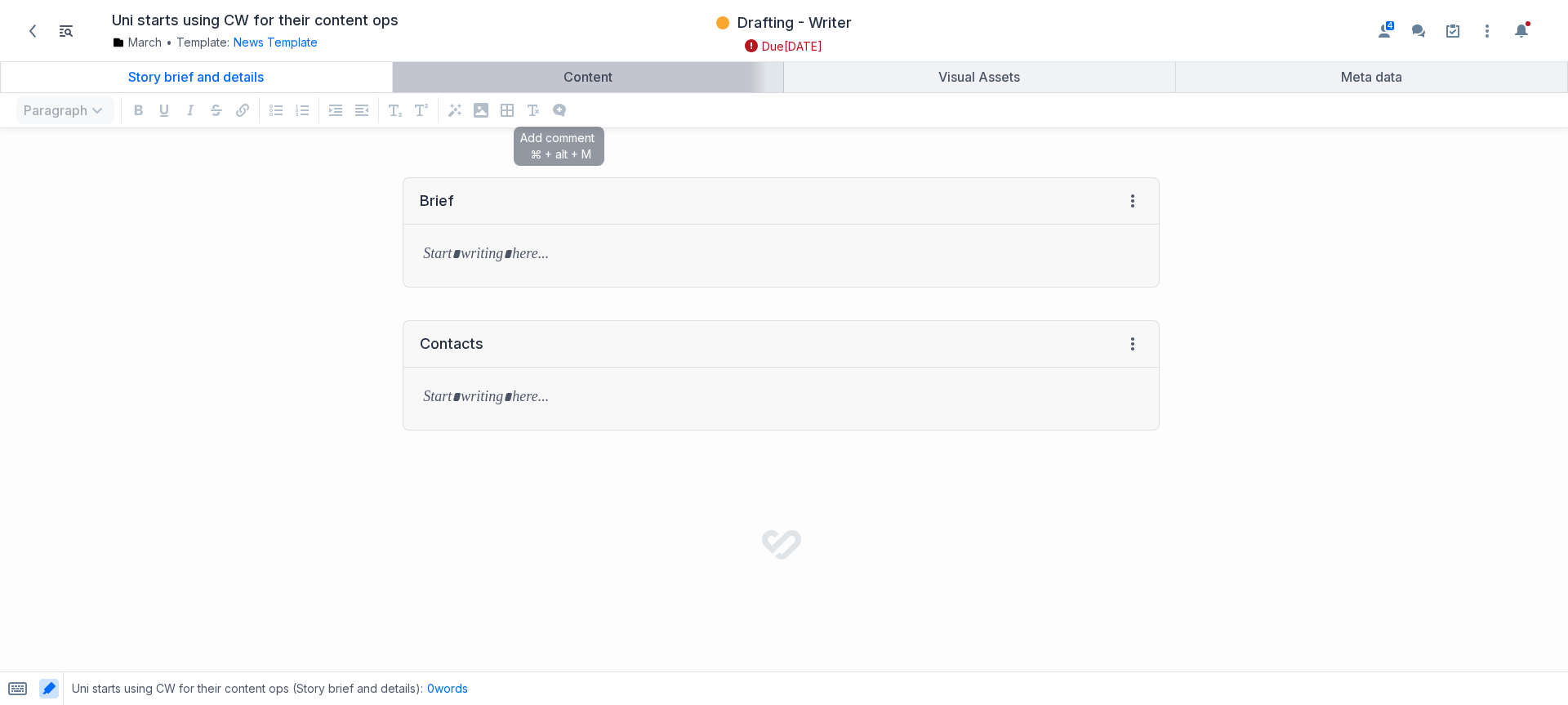
click at [557, 83] on div "Content" at bounding box center [589, 77] width 378 height 17
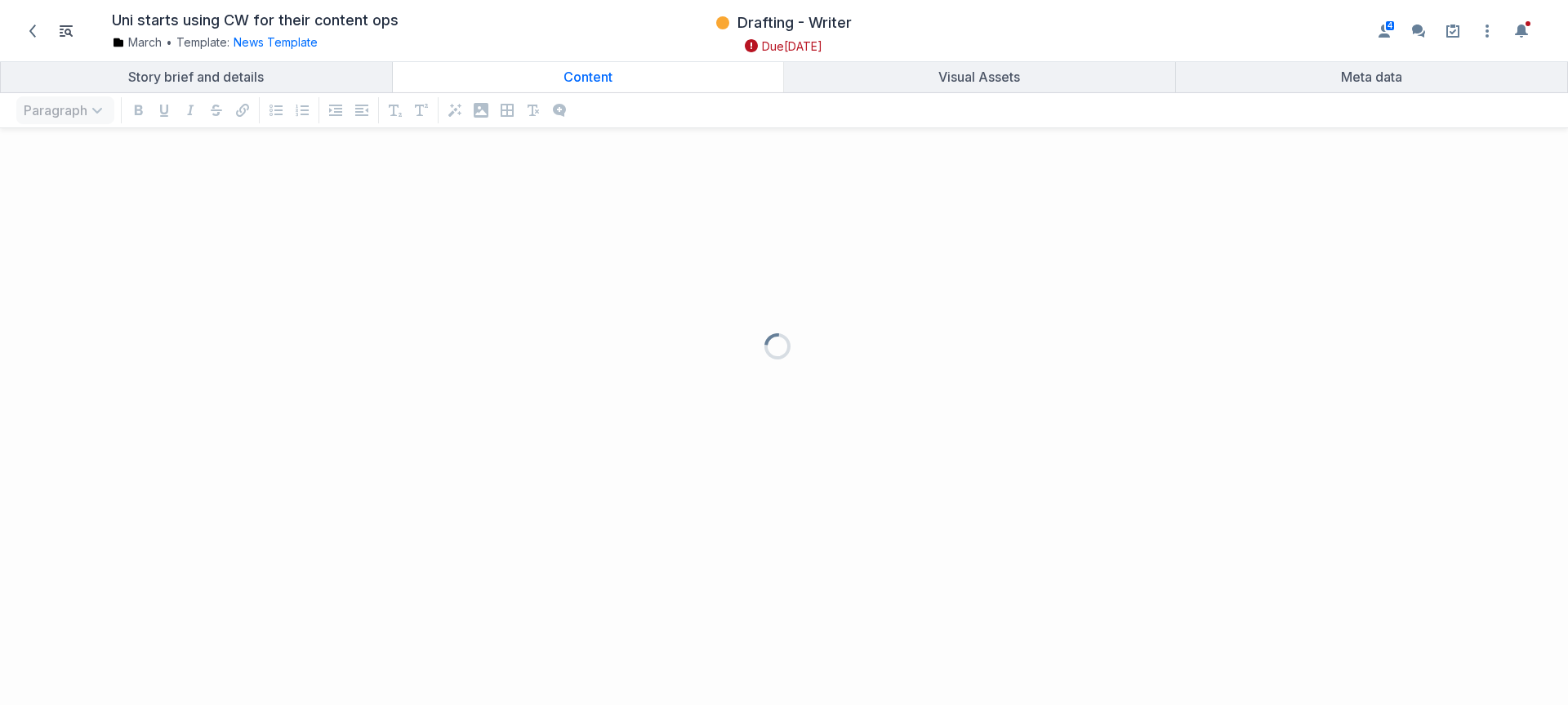
scroll to position [531, 1544]
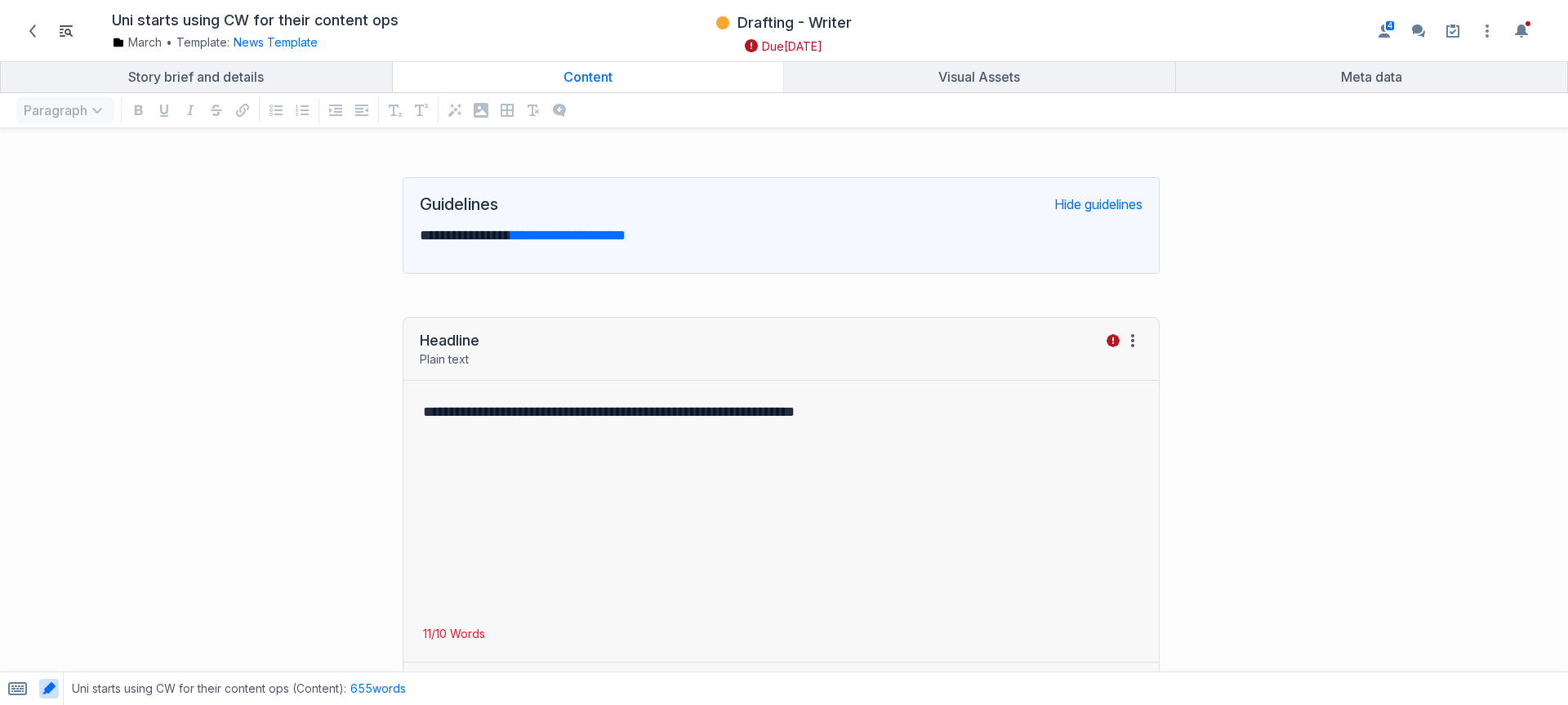
click at [766, 240] on p "**********" at bounding box center [772, 234] width 704 height 23
drag, startPoint x: 720, startPoint y: 249, endPoint x: 912, endPoint y: 255, distance: 192.1
click at [912, 255] on div "**********" at bounding box center [782, 234] width 722 height 42
click at [911, 397] on div "**********" at bounding box center [782, 503] width 756 height 245
drag, startPoint x: 877, startPoint y: 440, endPoint x: 785, endPoint y: 421, distance: 93.9
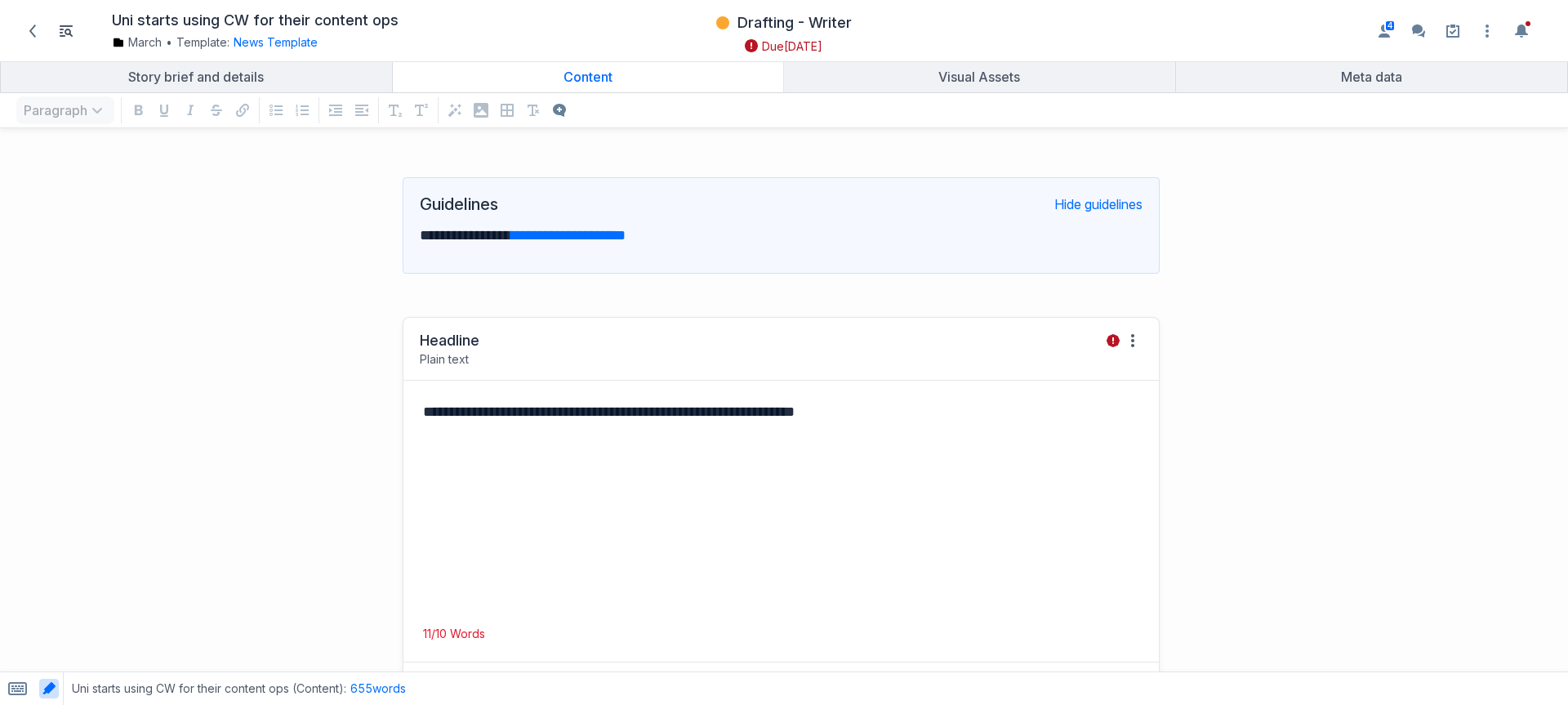
click at [877, 439] on div "**********" at bounding box center [782, 503] width 756 height 245
click at [597, 421] on p "**********" at bounding box center [778, 412] width 710 height 23
drag, startPoint x: 544, startPoint y: 470, endPoint x: 540, endPoint y: 420, distance: 50.2
click at [545, 470] on div "**********" at bounding box center [782, 503] width 756 height 245
click at [810, 22] on span "Drafting - Writer" at bounding box center [794, 23] width 114 height 20
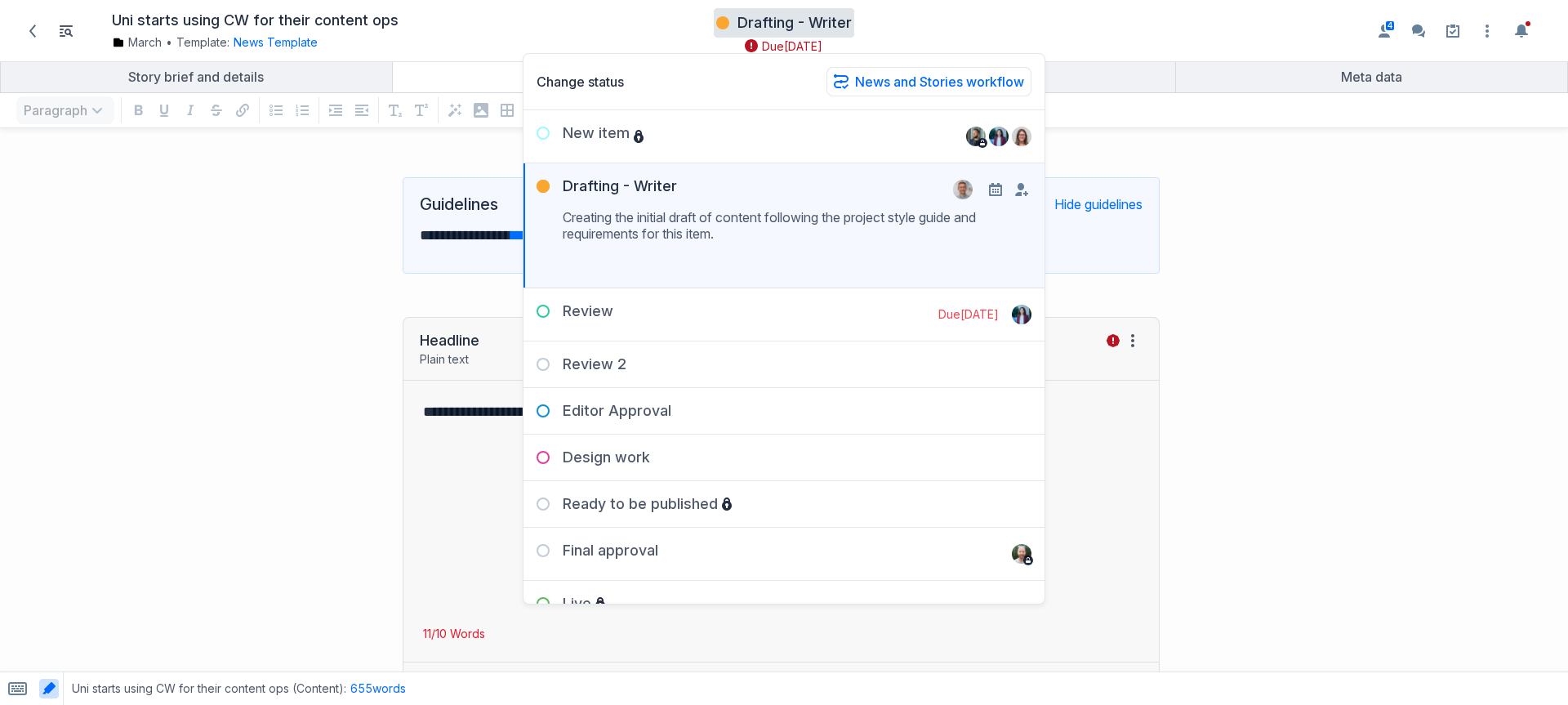
click at [722, 222] on p "Creating the initial draft of content following the project style guide and req…" at bounding box center [797, 238] width 469 height 72
drag, startPoint x: 411, startPoint y: 351, endPoint x: 422, endPoint y: 392, distance: 42.4
click at [411, 351] on div "Headline Plain text View HTML View history" at bounding box center [782, 350] width 756 height 63
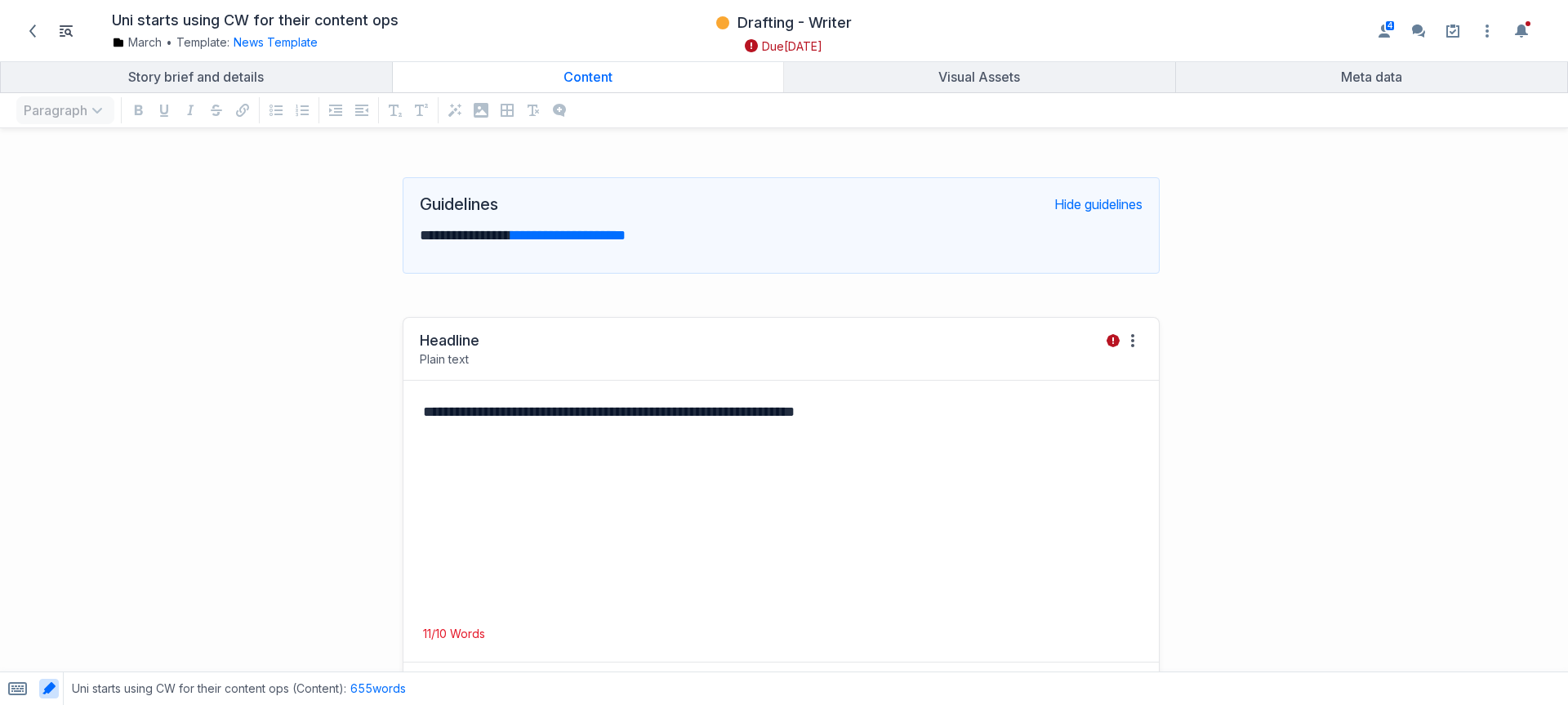
click at [452, 471] on div "**********" at bounding box center [782, 503] width 756 height 245
click at [454, 463] on p "grid" at bounding box center [782, 457] width 717 height 23
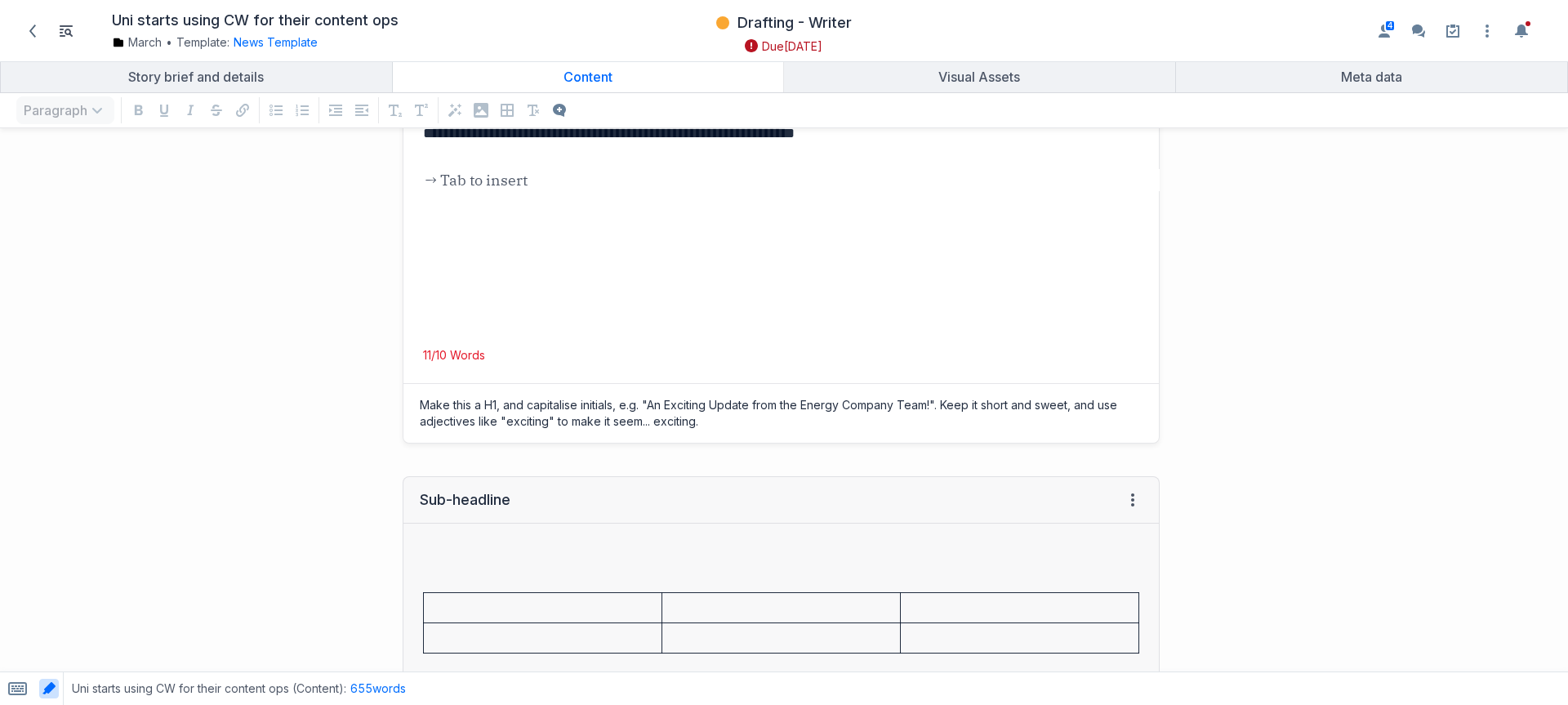
scroll to position [492, 0]
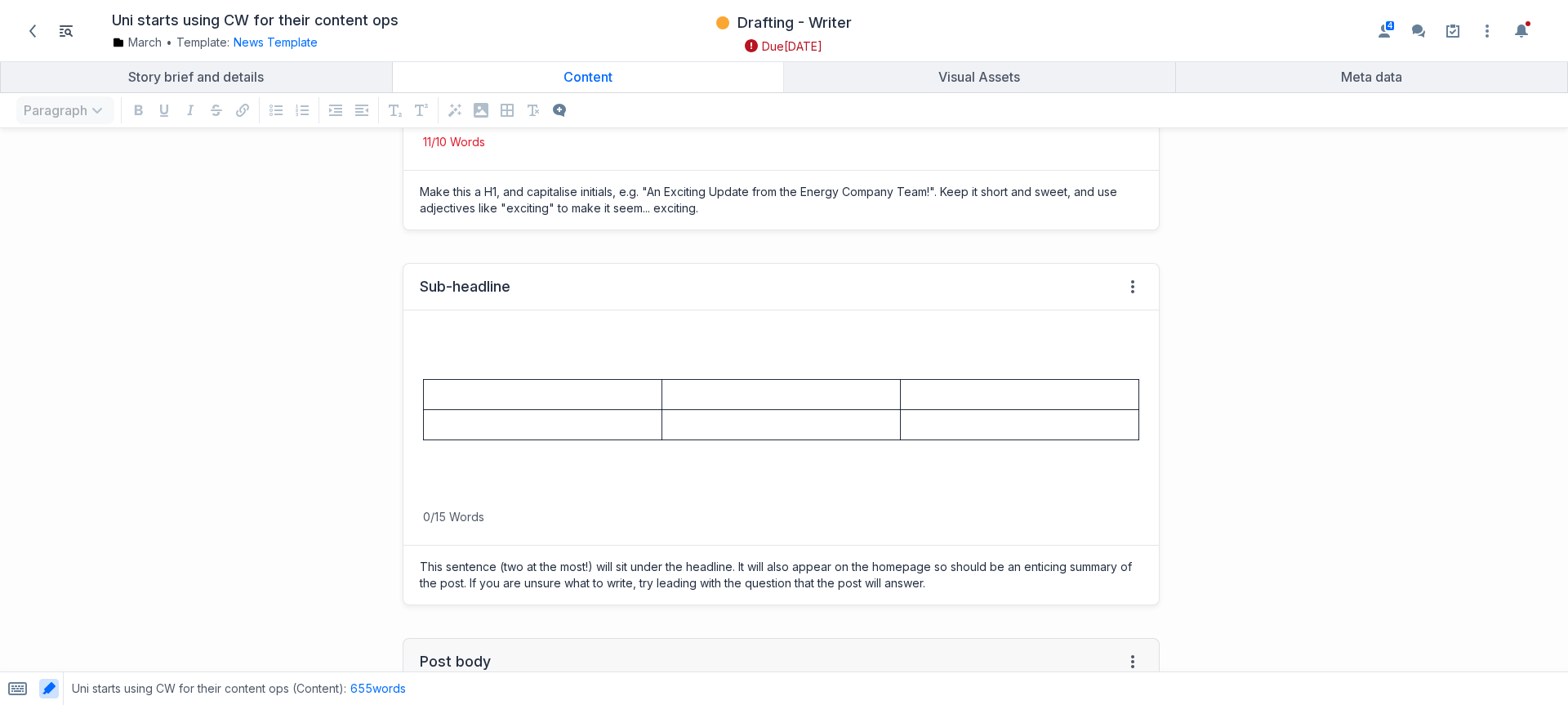
click at [542, 339] on p "grid" at bounding box center [782, 341] width 717 height 23
click at [484, 110] on icon "button" at bounding box center [480, 110] width 15 height 15
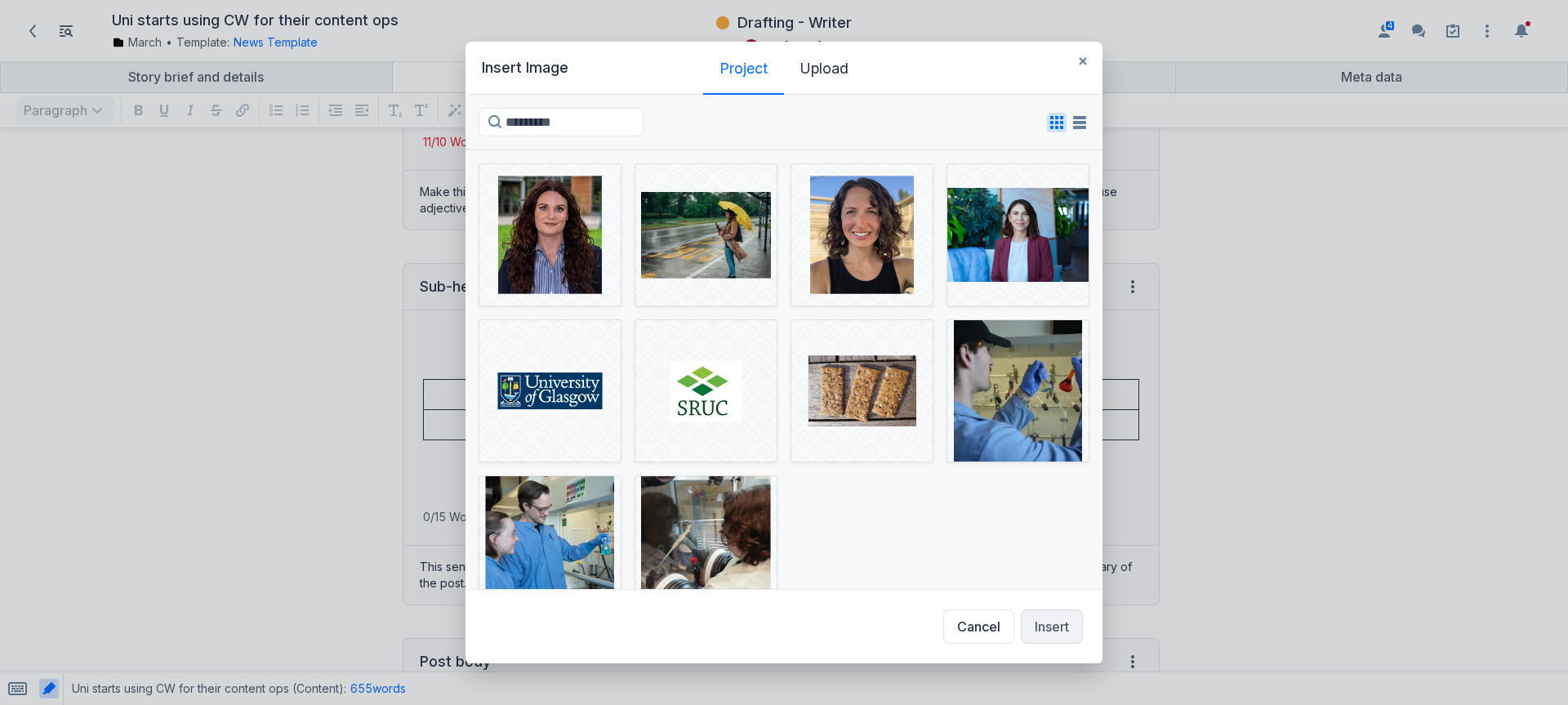
drag, startPoint x: 682, startPoint y: 492, endPoint x: 980, endPoint y: 584, distance: 311.9
click at [689, 497] on div at bounding box center [707, 547] width 142 height 142
click at [1036, 632] on button "Insert" at bounding box center [1051, 626] width 62 height 34
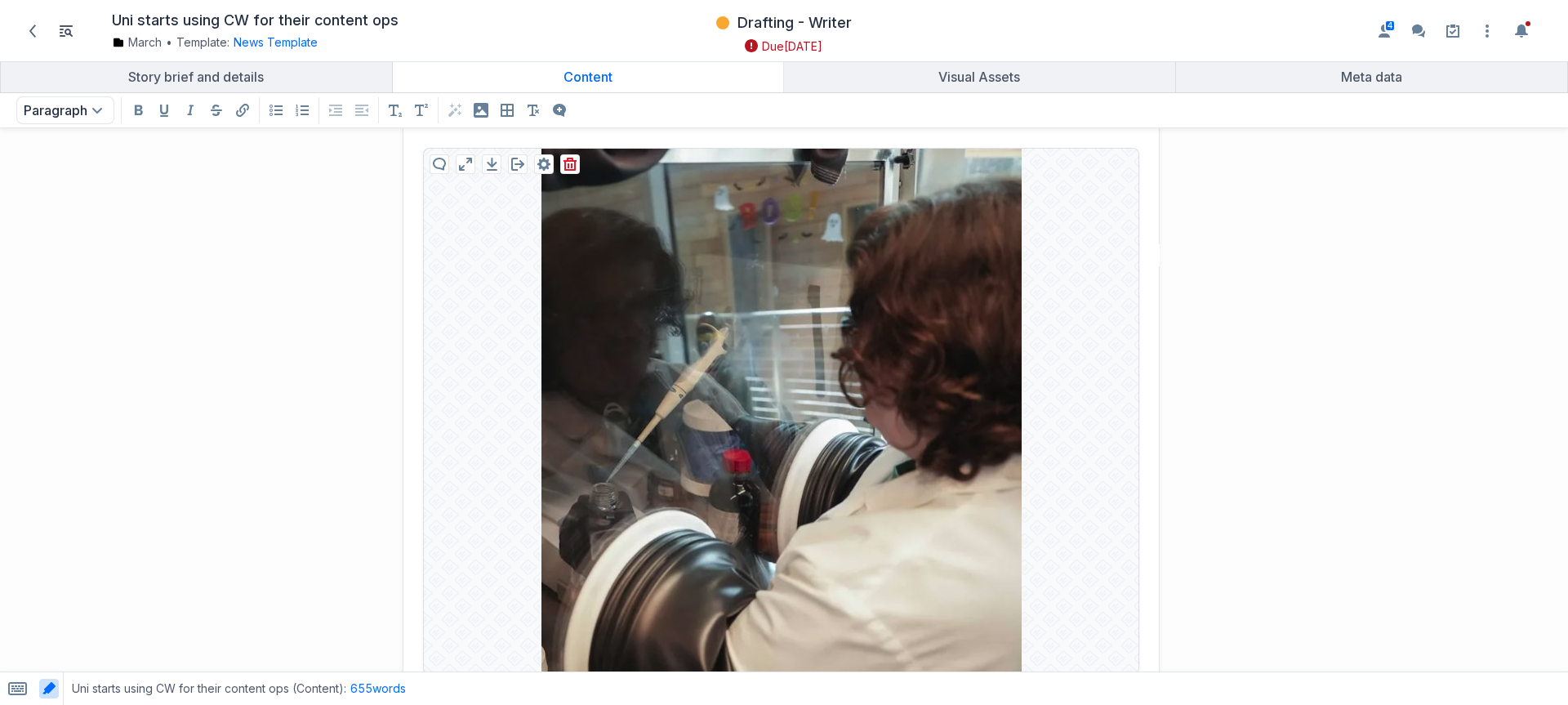
scroll to position [722, 0]
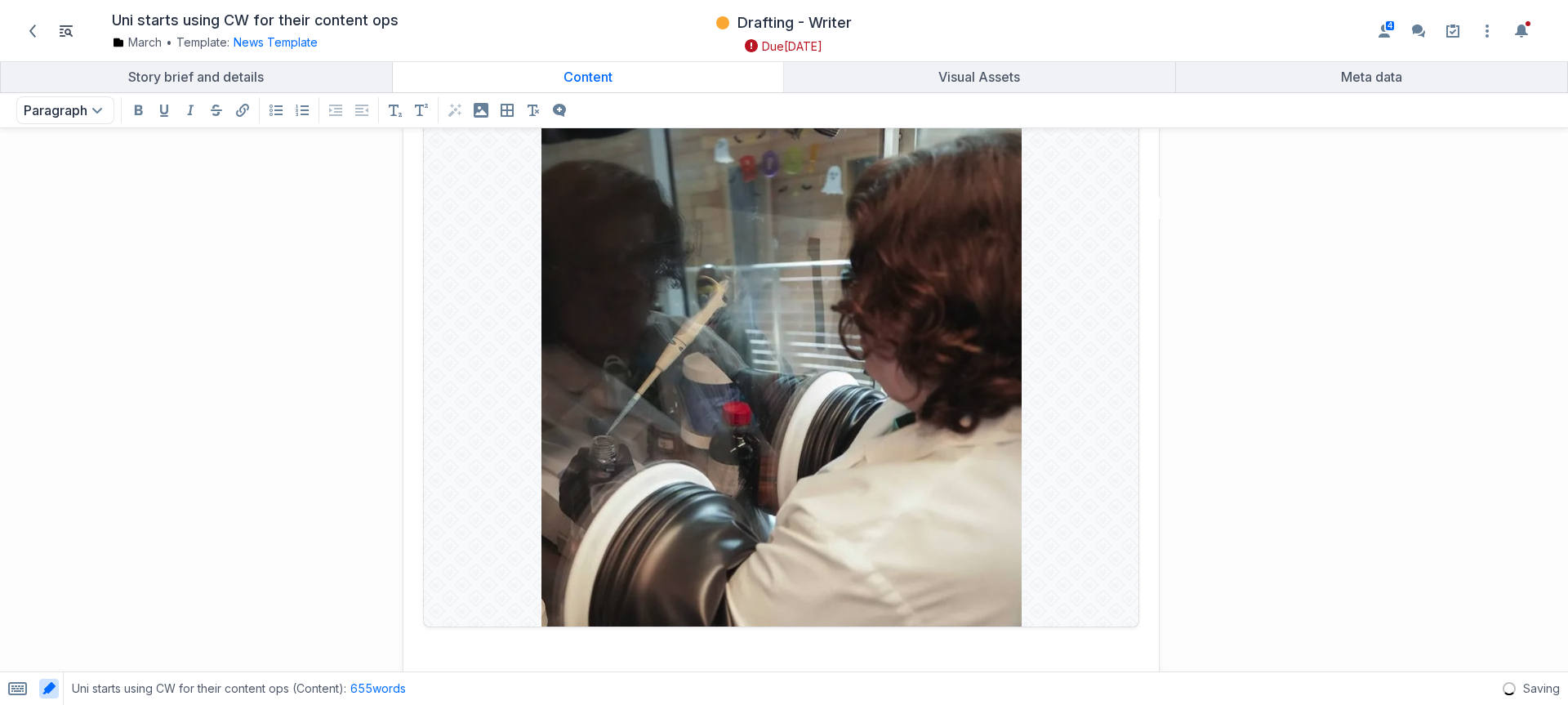
click at [717, 374] on img "﻿ ﻿" at bounding box center [782, 364] width 480 height 526
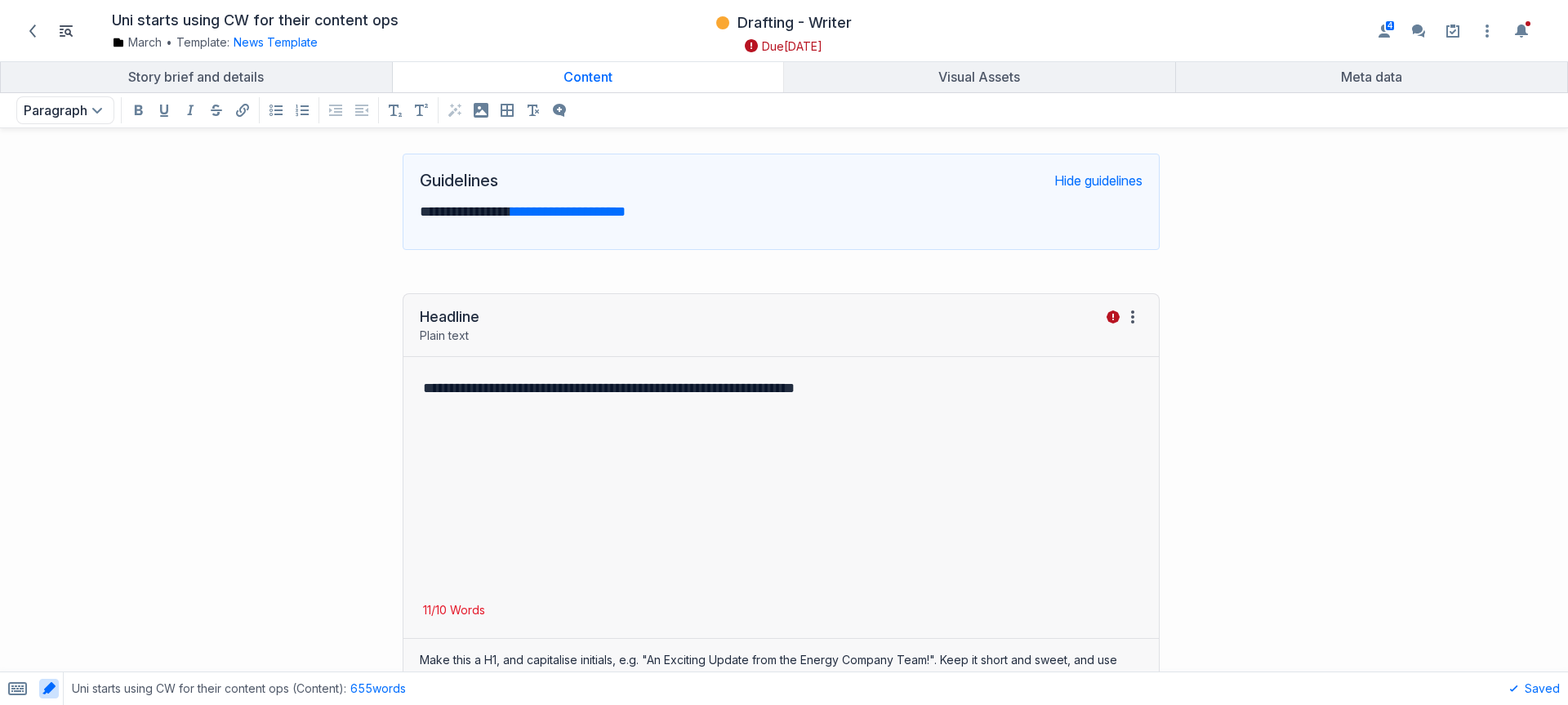
scroll to position [0, 0]
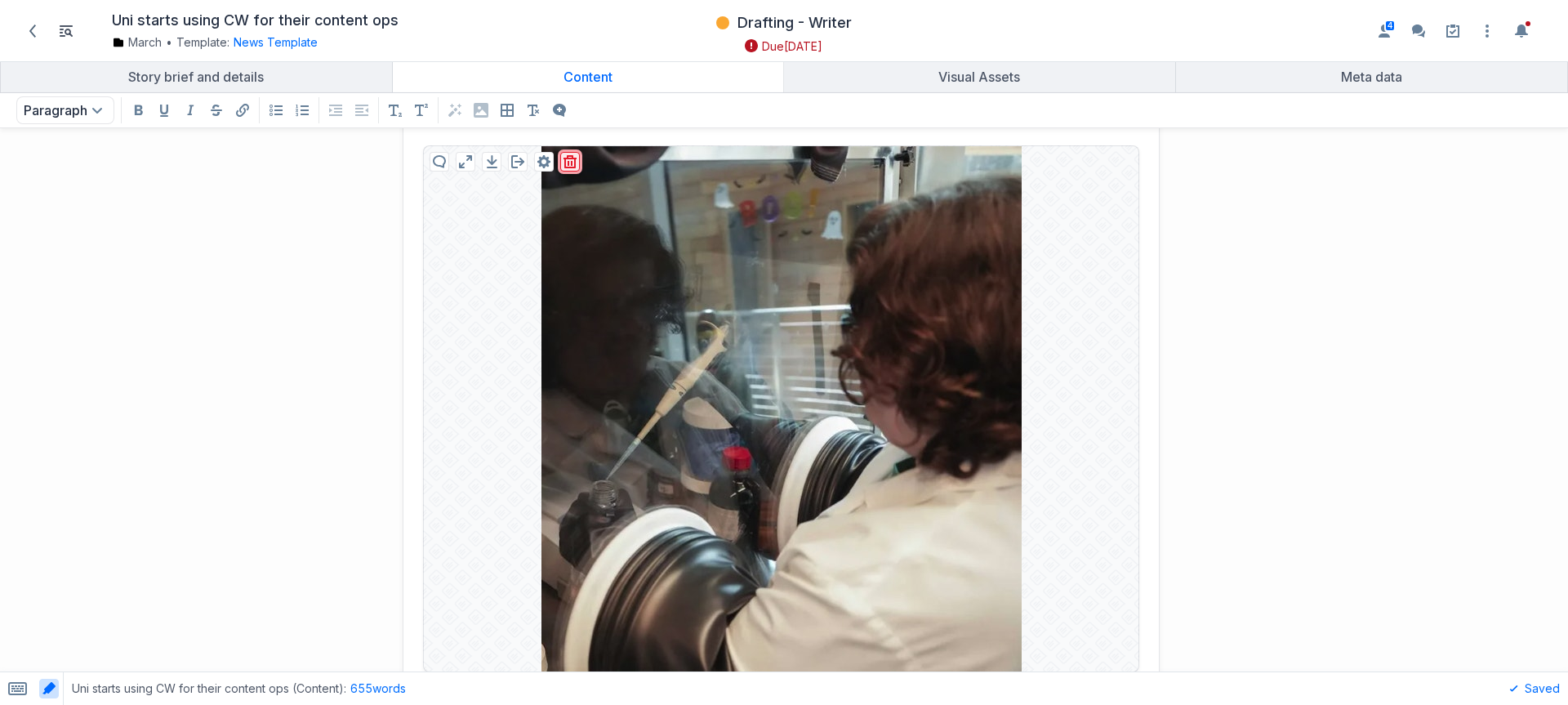
click at [560, 158] on button "grid" at bounding box center [570, 161] width 20 height 20
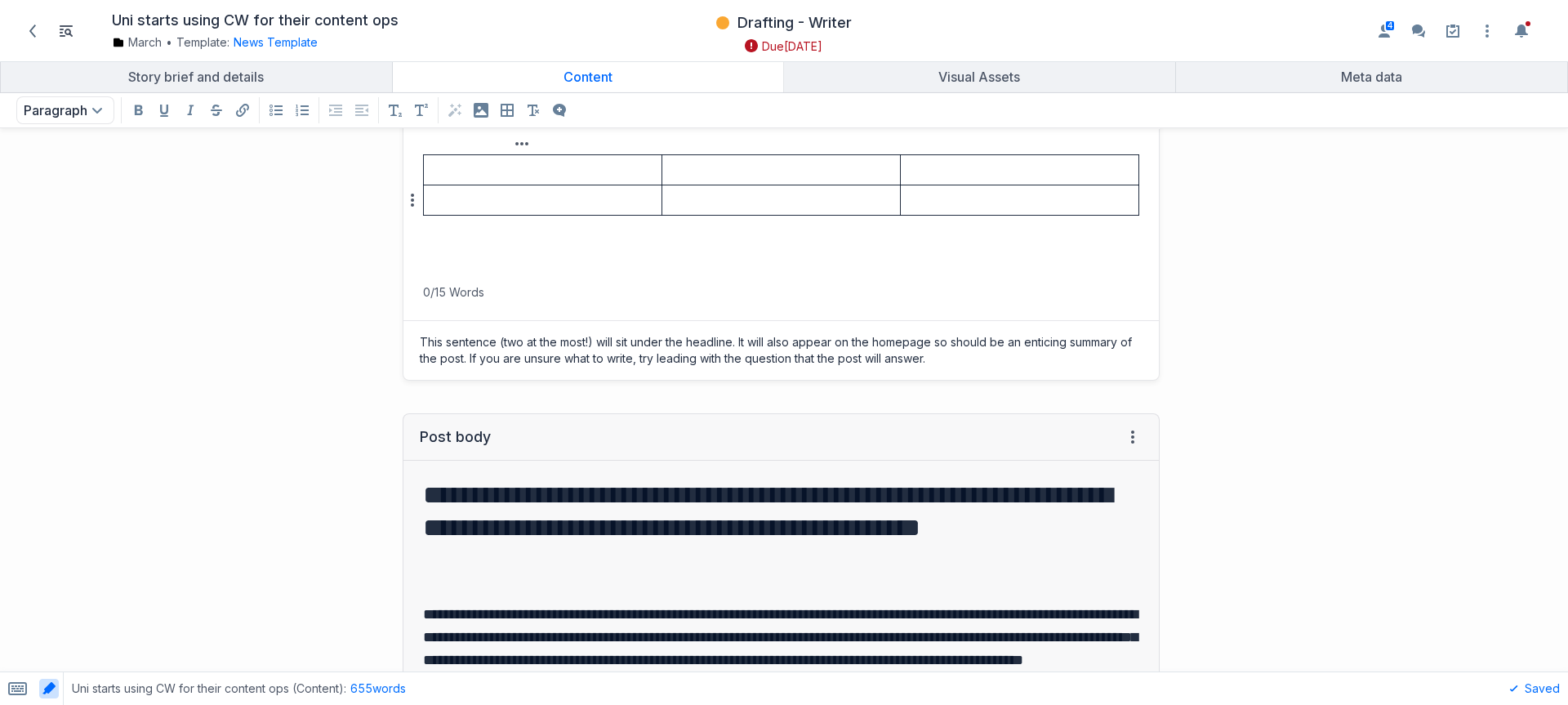
scroll to position [874, 0]
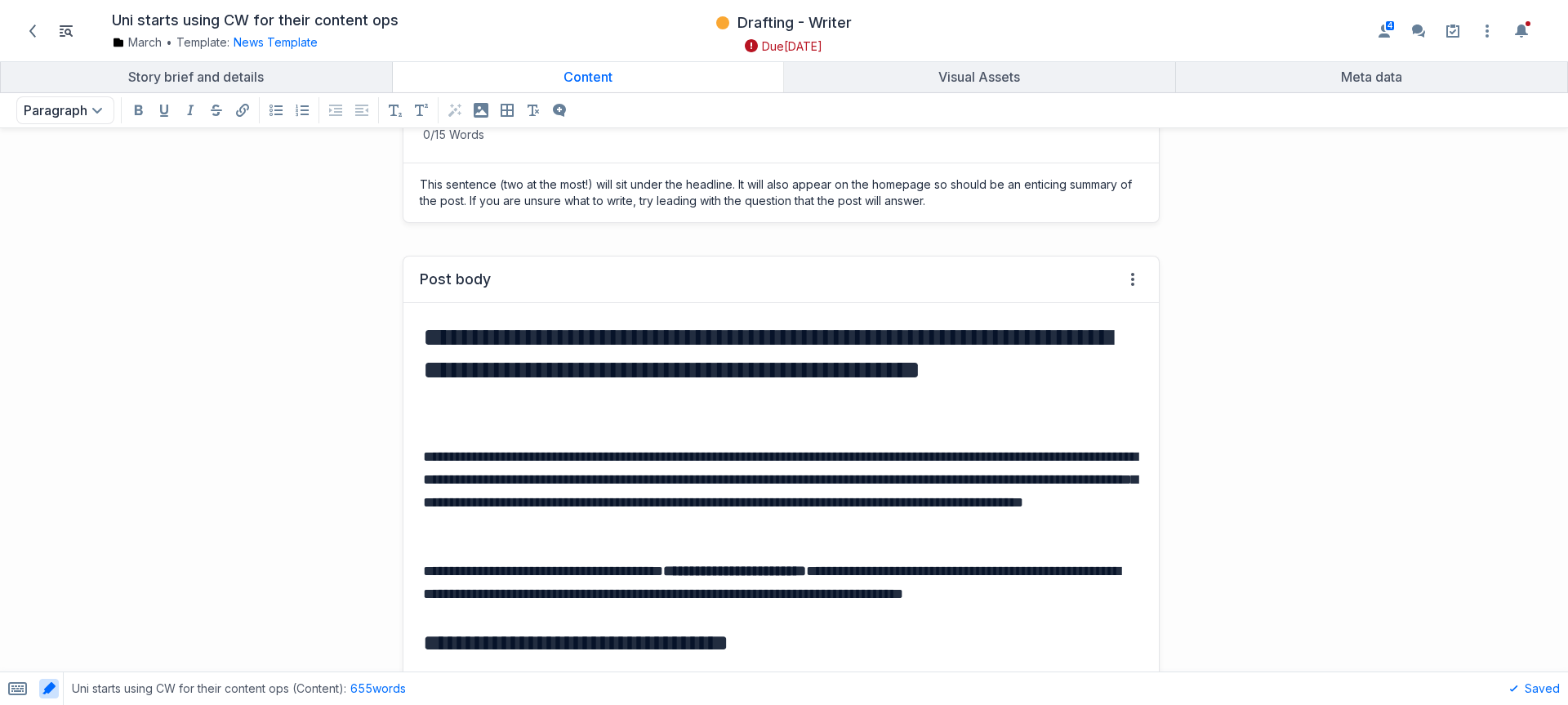
click at [550, 391] on h2 "**********" at bounding box center [778, 370] width 710 height 98
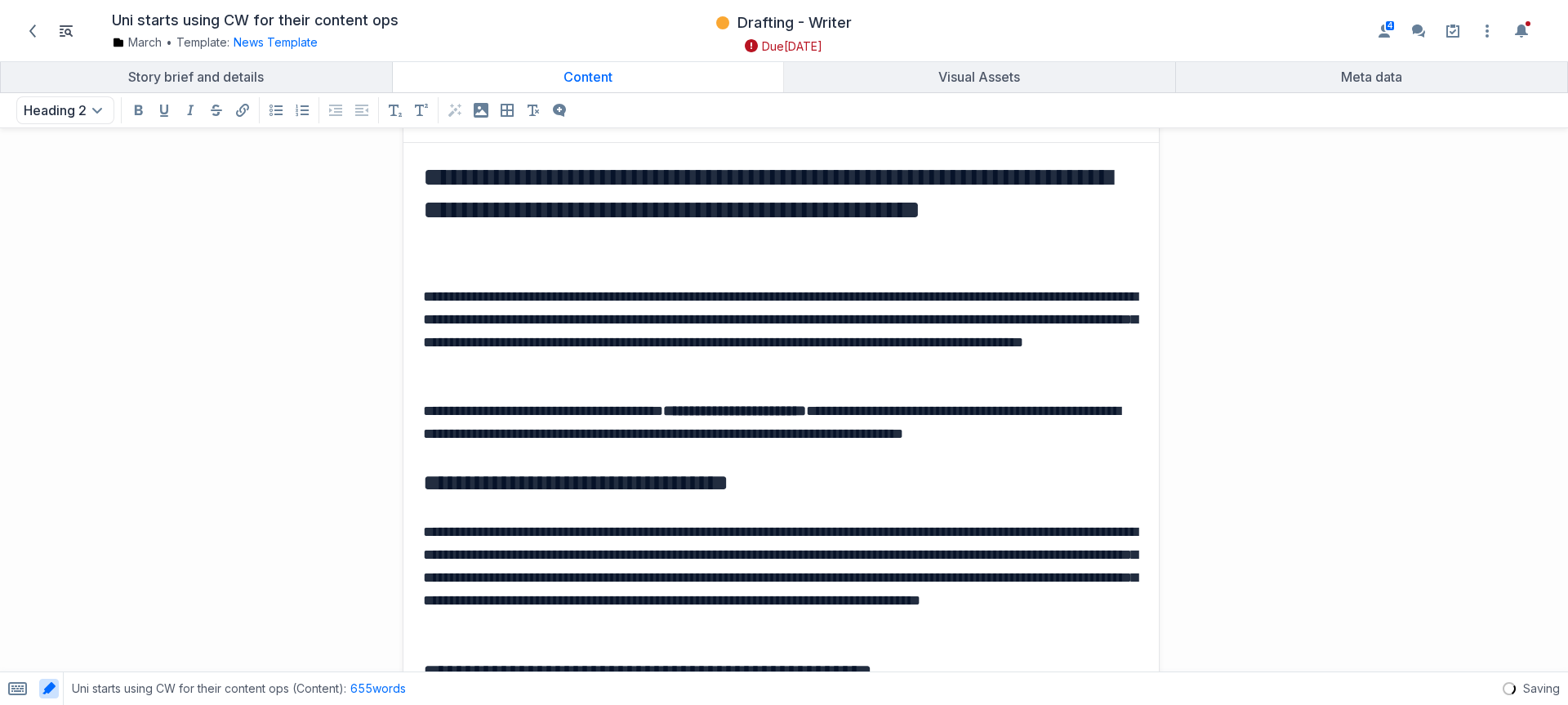
scroll to position [1036, 0]
click at [605, 77] on div "Content" at bounding box center [589, 77] width 378 height 17
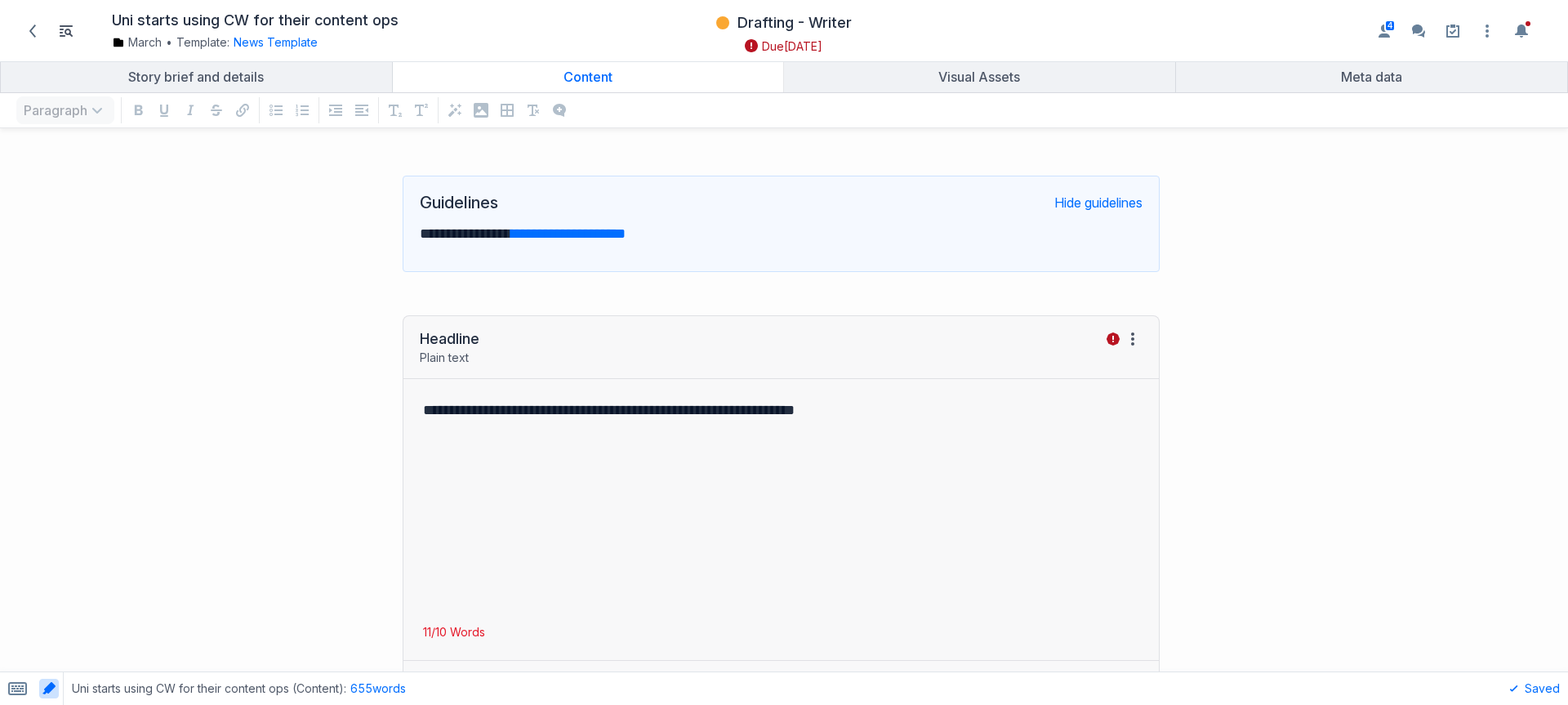
scroll to position [3, 0]
click at [639, 449] on p "grid" at bounding box center [782, 454] width 717 height 23
click at [36, 32] on icon at bounding box center [32, 31] width 13 height 13
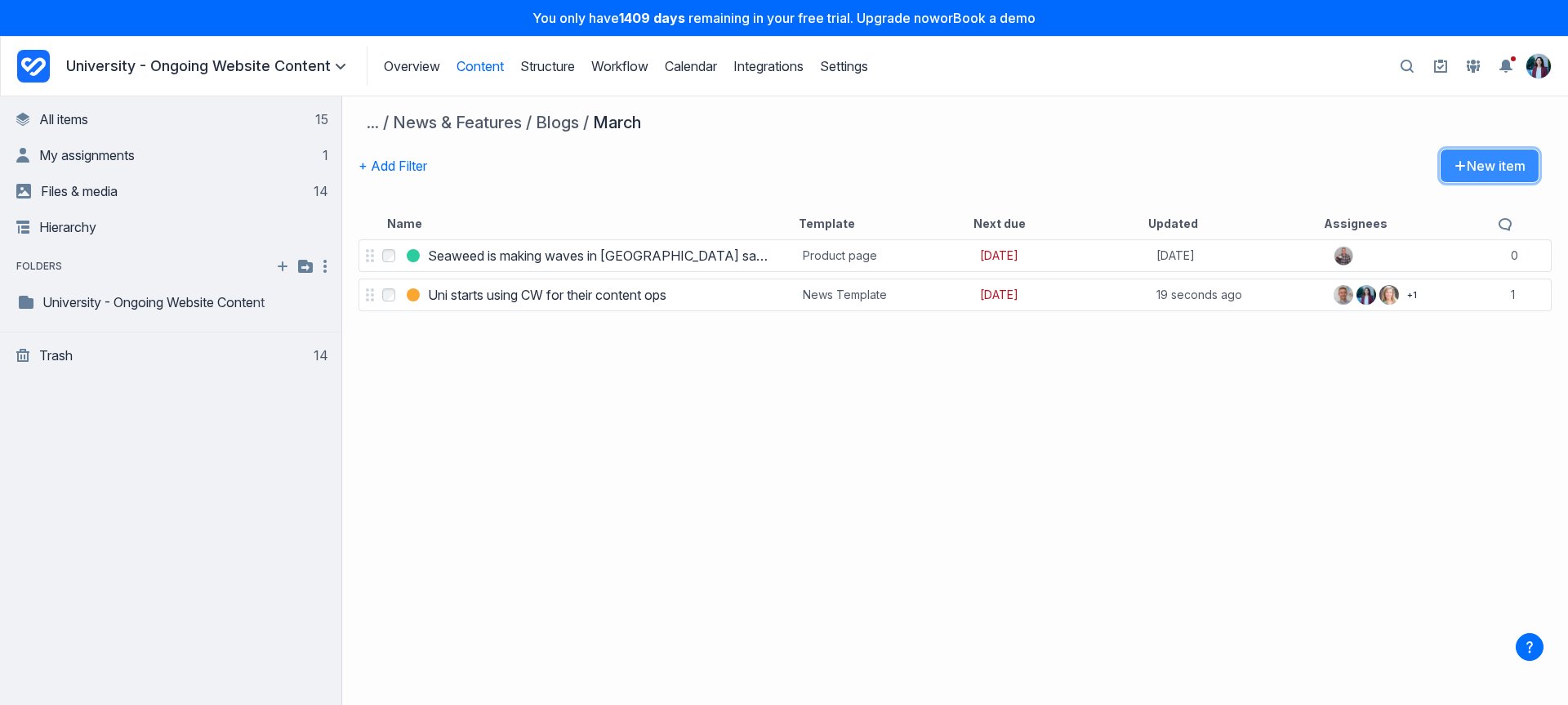
click at [1454, 160] on icon "button" at bounding box center [1460, 165] width 13 height 13
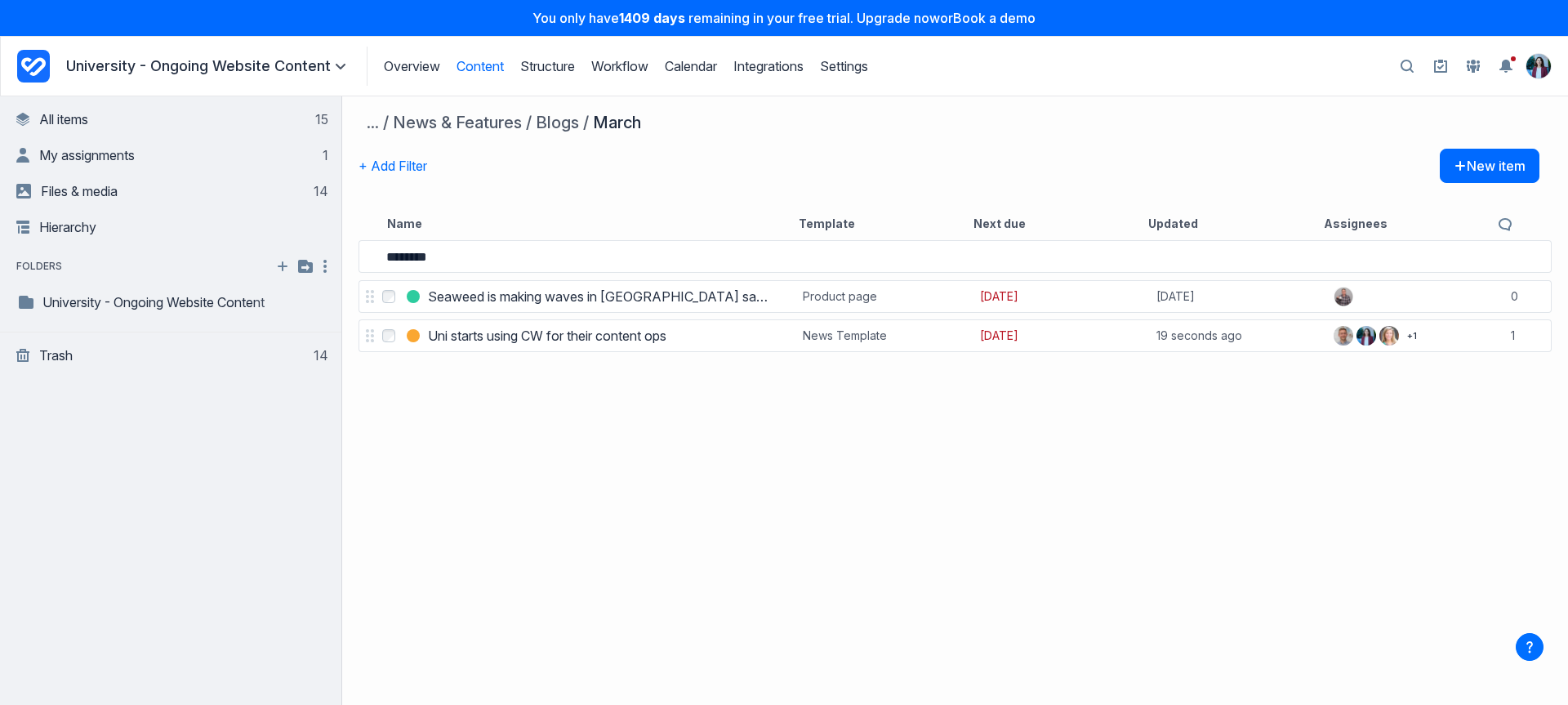
type input "********"
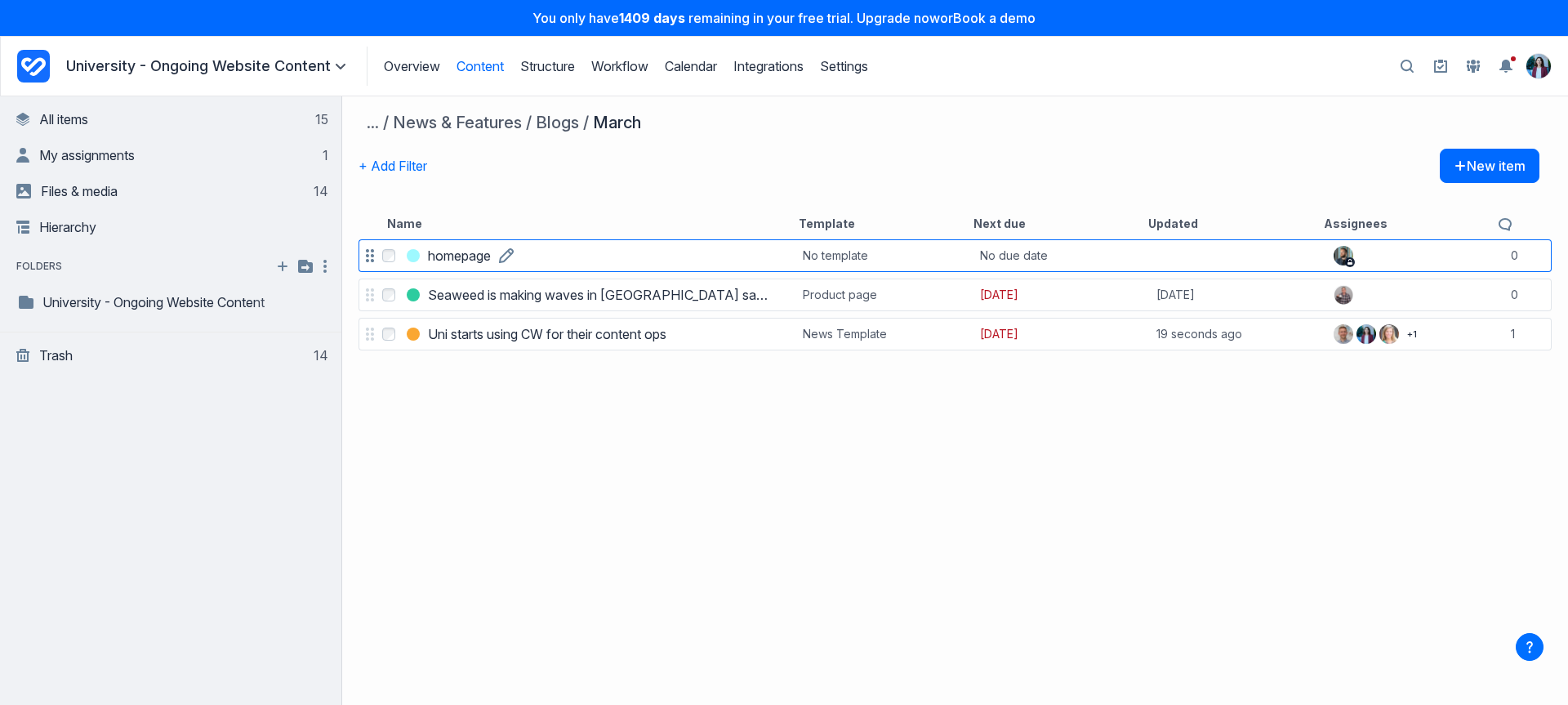
click at [464, 253] on h3 "homepage" at bounding box center [460, 256] width 63 height 20
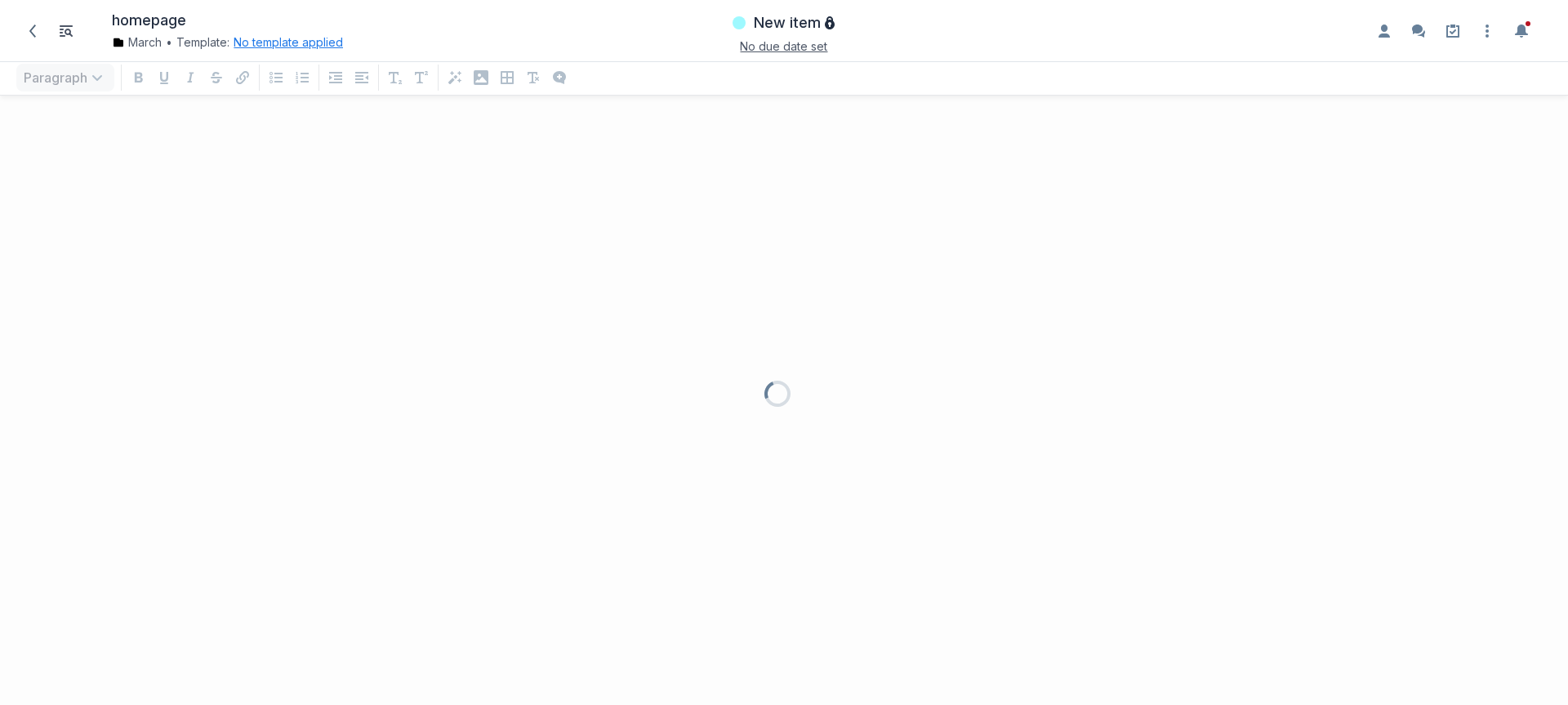
click at [305, 45] on button "No template applied" at bounding box center [287, 42] width 109 height 17
click at [346, 113] on button "Choose template Down icon" at bounding box center [351, 113] width 219 height 36
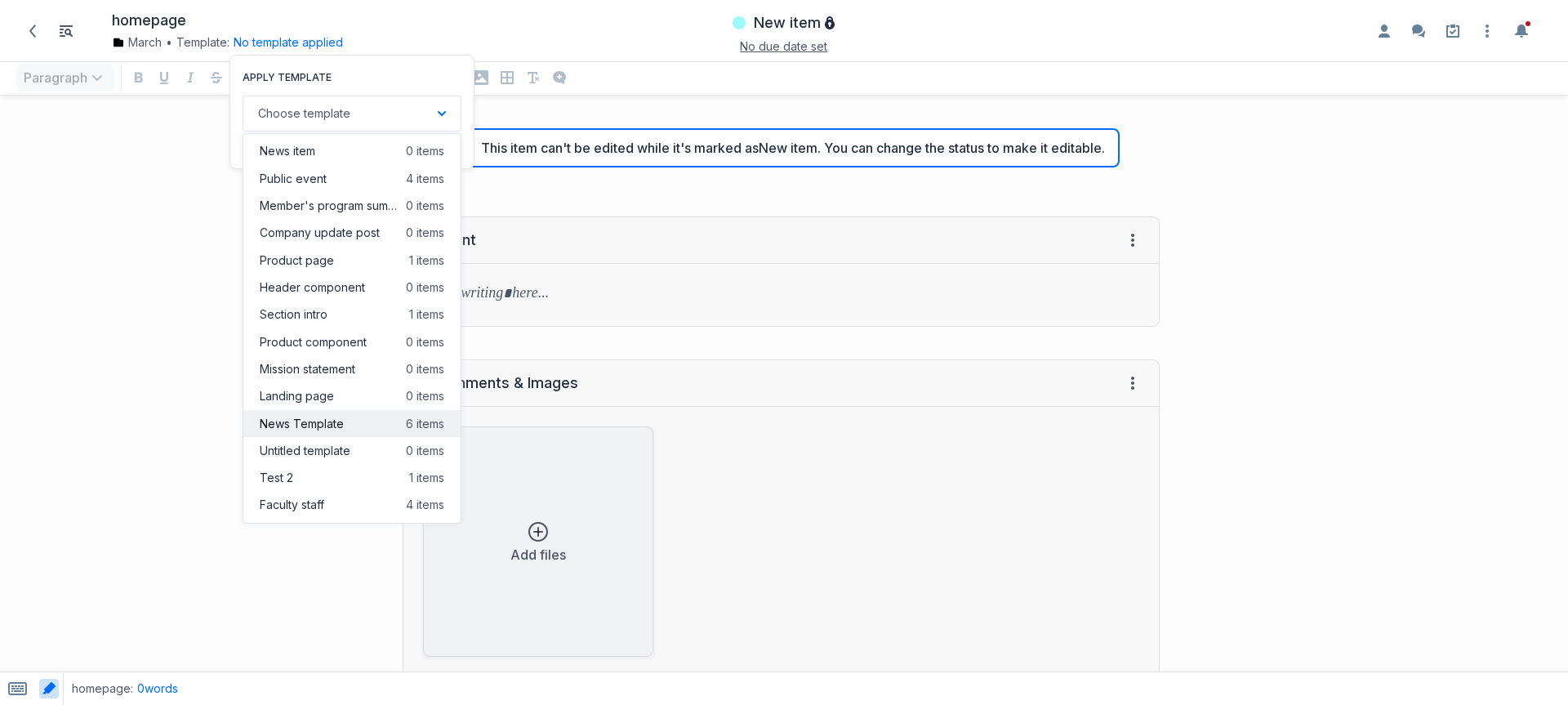
click at [340, 424] on span "News Template" at bounding box center [301, 423] width 84 height 17
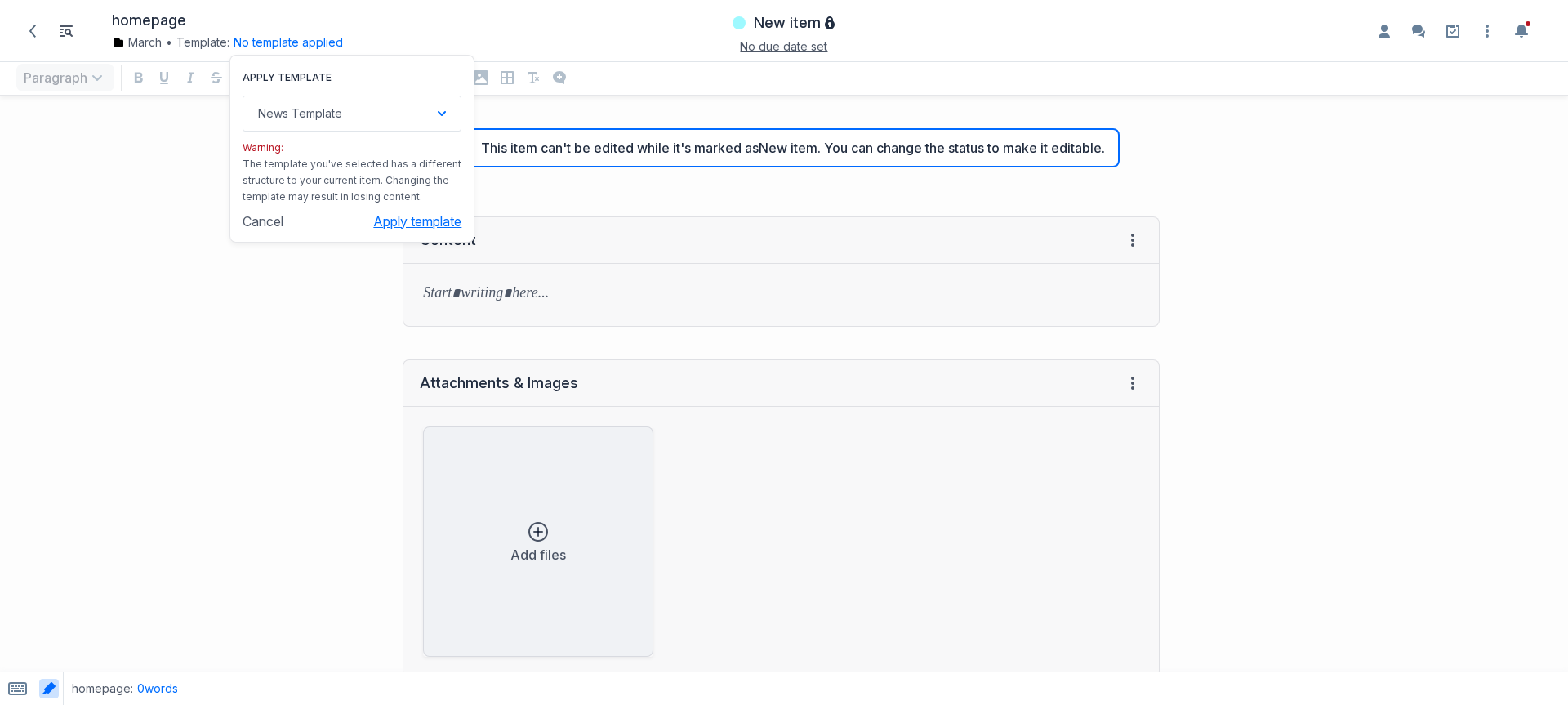
click at [439, 219] on button "Apply template" at bounding box center [417, 222] width 89 height 17
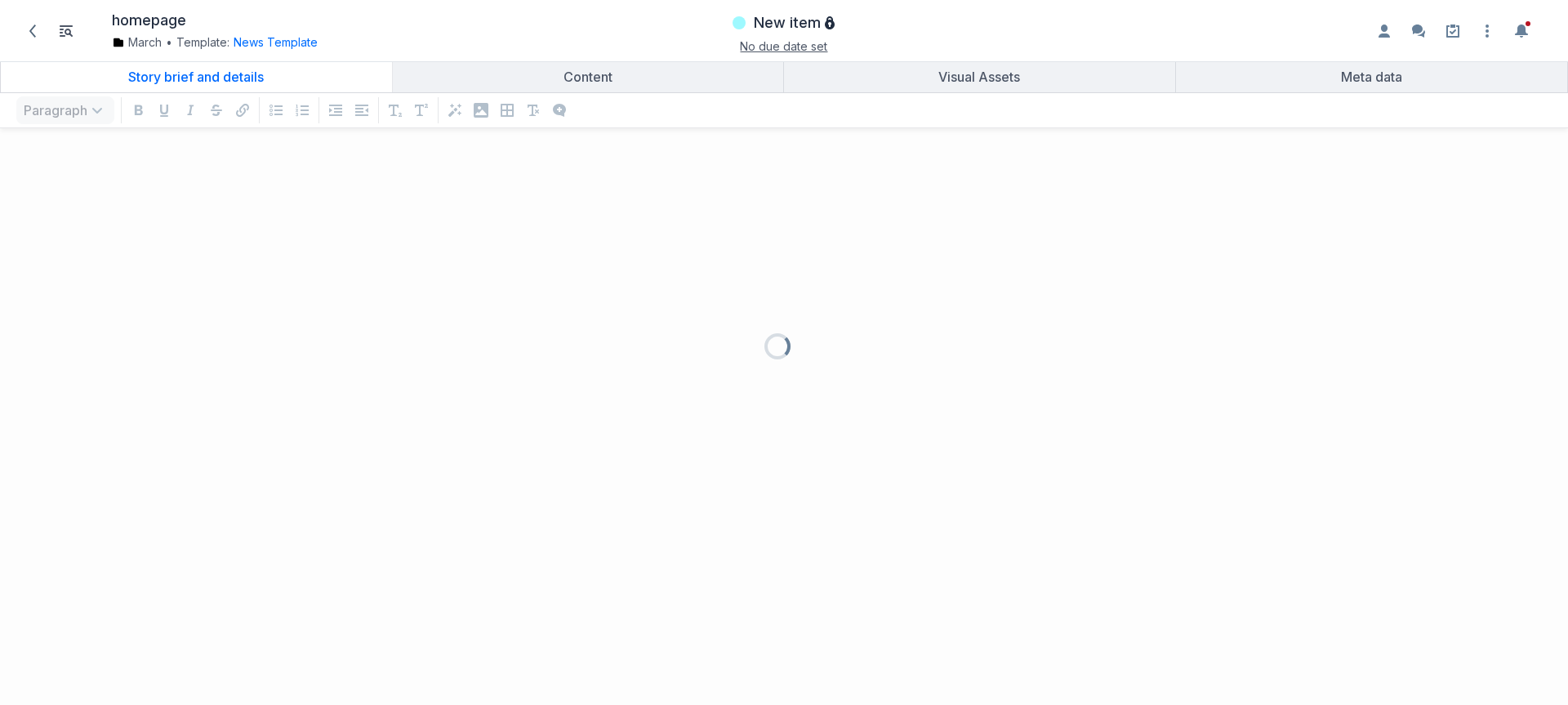
scroll to position [531, 1544]
click at [295, 41] on button "News Template" at bounding box center [275, 42] width 84 height 17
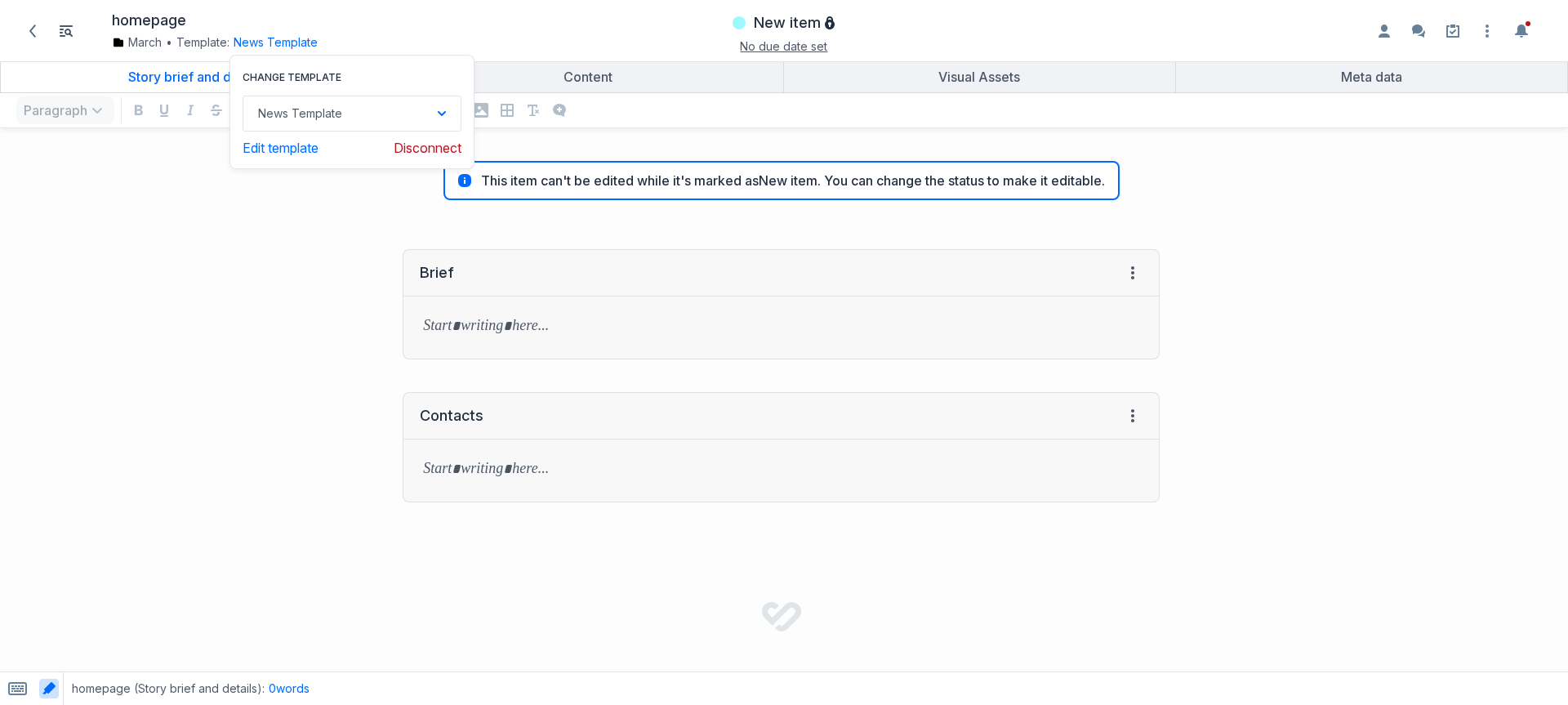
click at [324, 242] on div "Brief View HTML View history → Tab to insert Enter a prompt Submit" at bounding box center [588, 304] width 1160 height 143
click at [785, 16] on span "New item" at bounding box center [787, 23] width 67 height 20
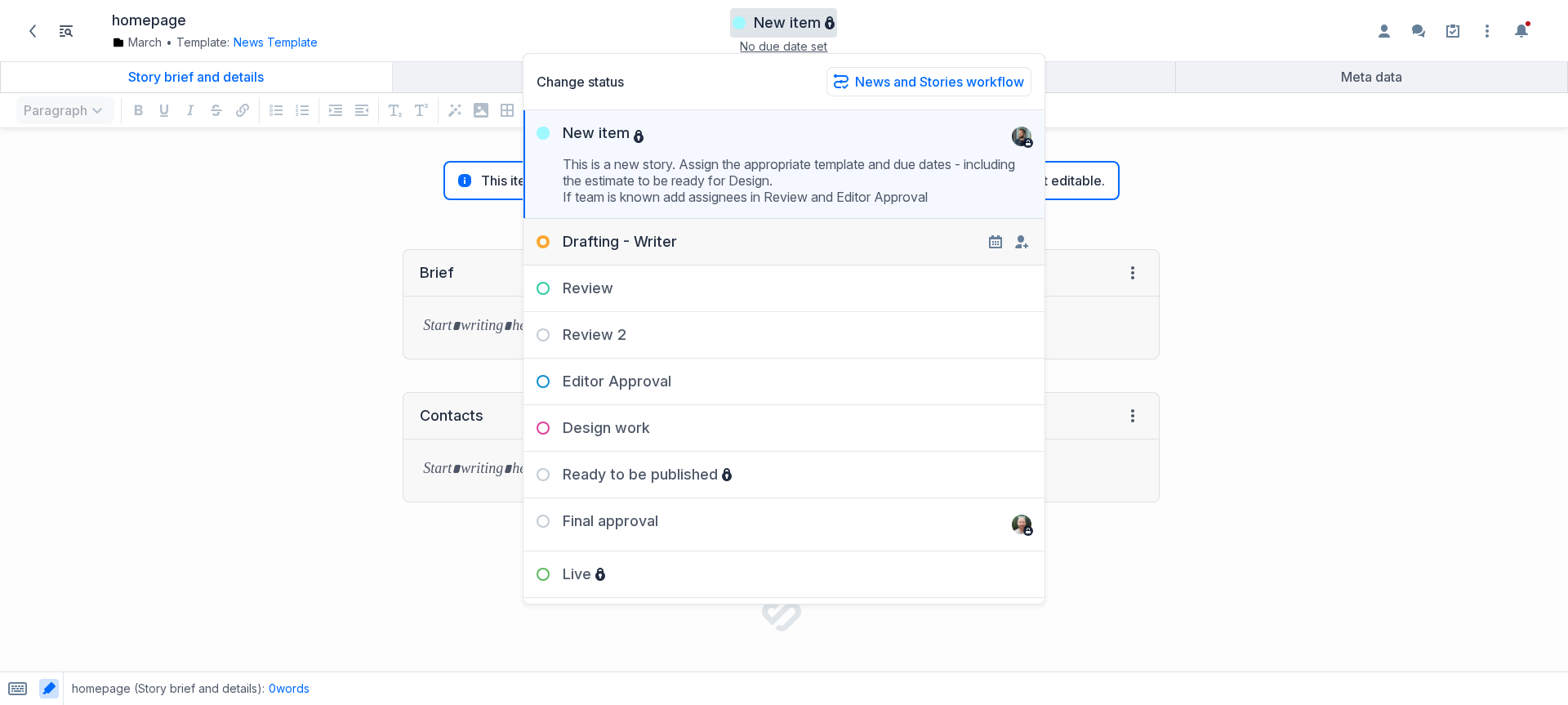
click at [672, 250] on div "Drafting - Writer" at bounding box center [600, 242] width 154 height 20
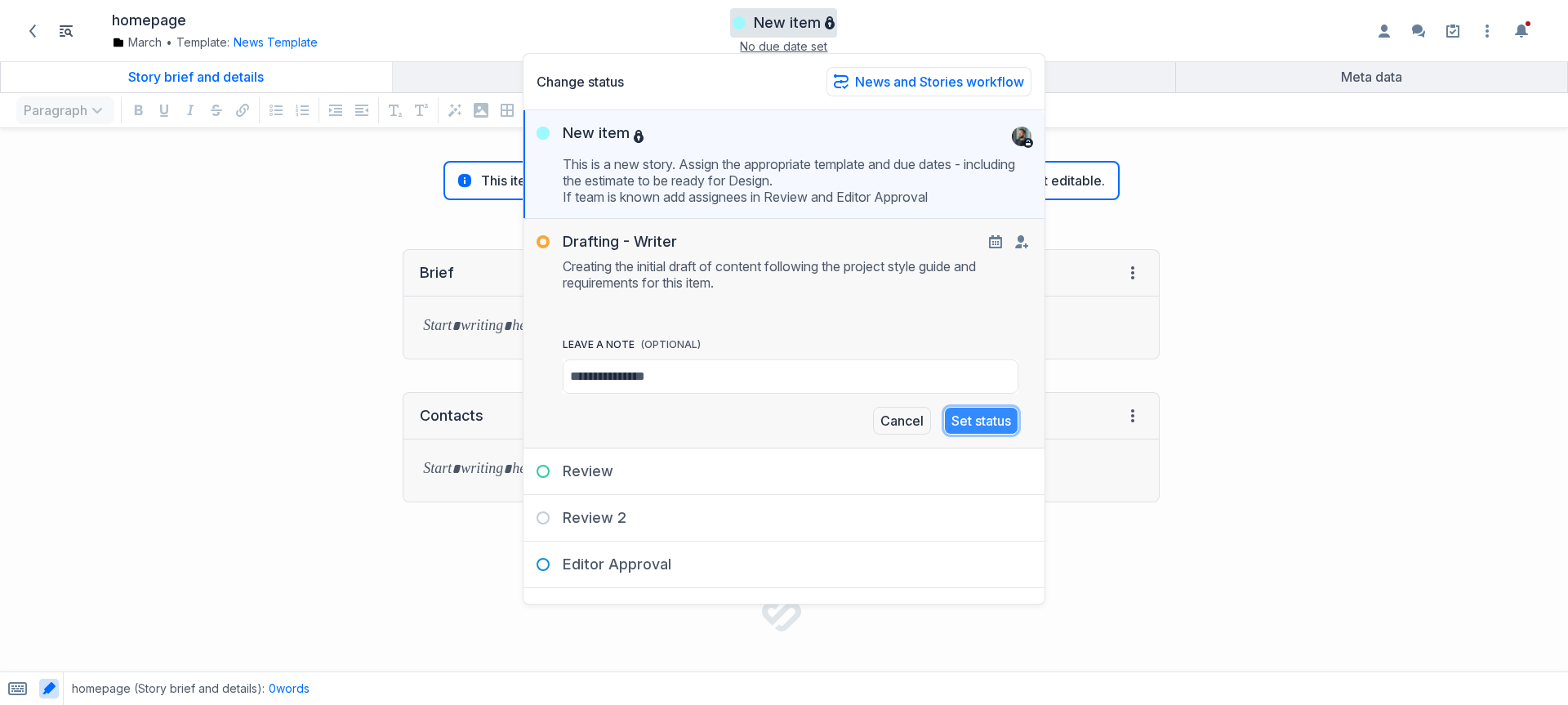
click at [983, 419] on button "Set status" at bounding box center [981, 420] width 75 height 28
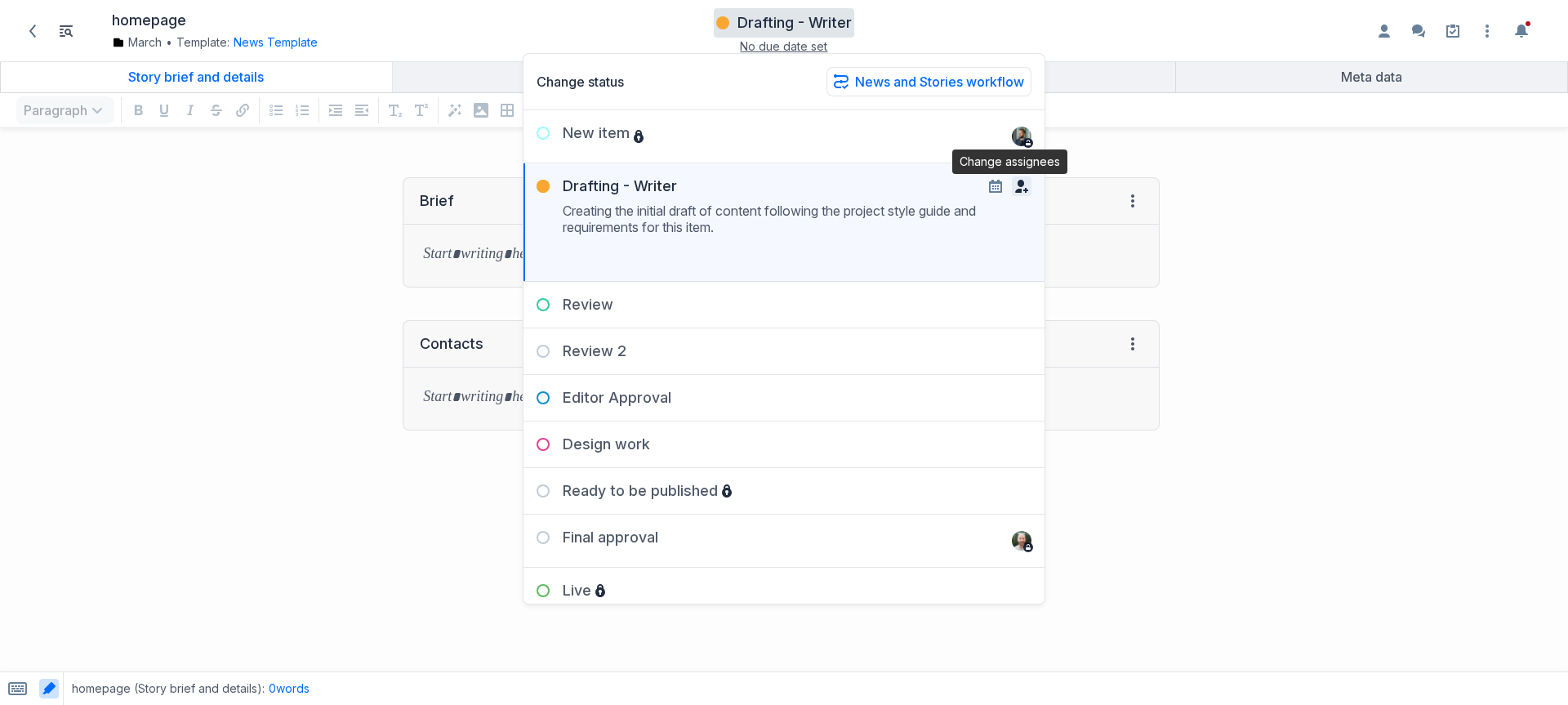
click at [1016, 180] on icon "button" at bounding box center [1022, 186] width 13 height 13
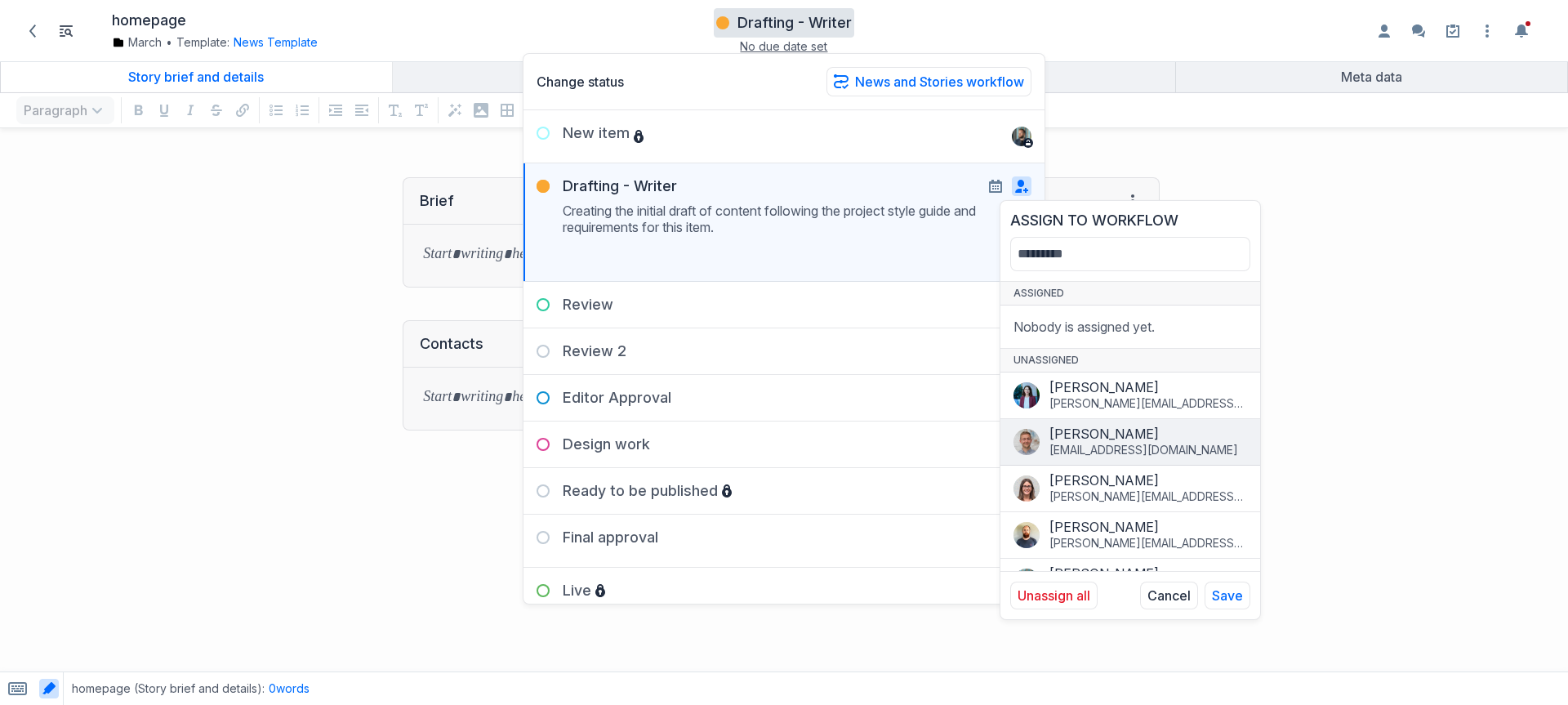
click at [1144, 437] on div "Angus Edwardson" at bounding box center [1148, 433] width 198 height 17
click at [1244, 598] on button "Save" at bounding box center [1227, 596] width 45 height 28
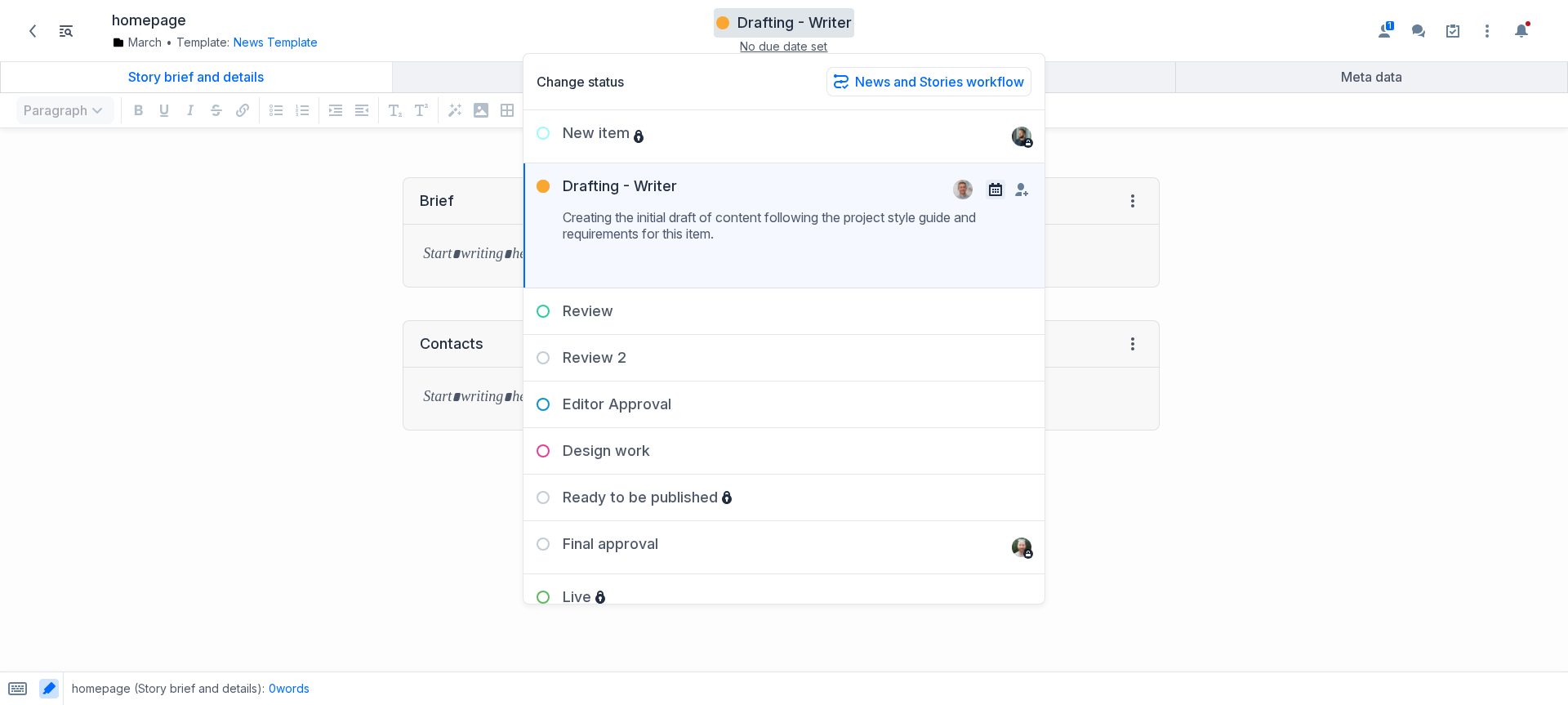
click at [989, 183] on icon "button" at bounding box center [995, 189] width 13 height 13
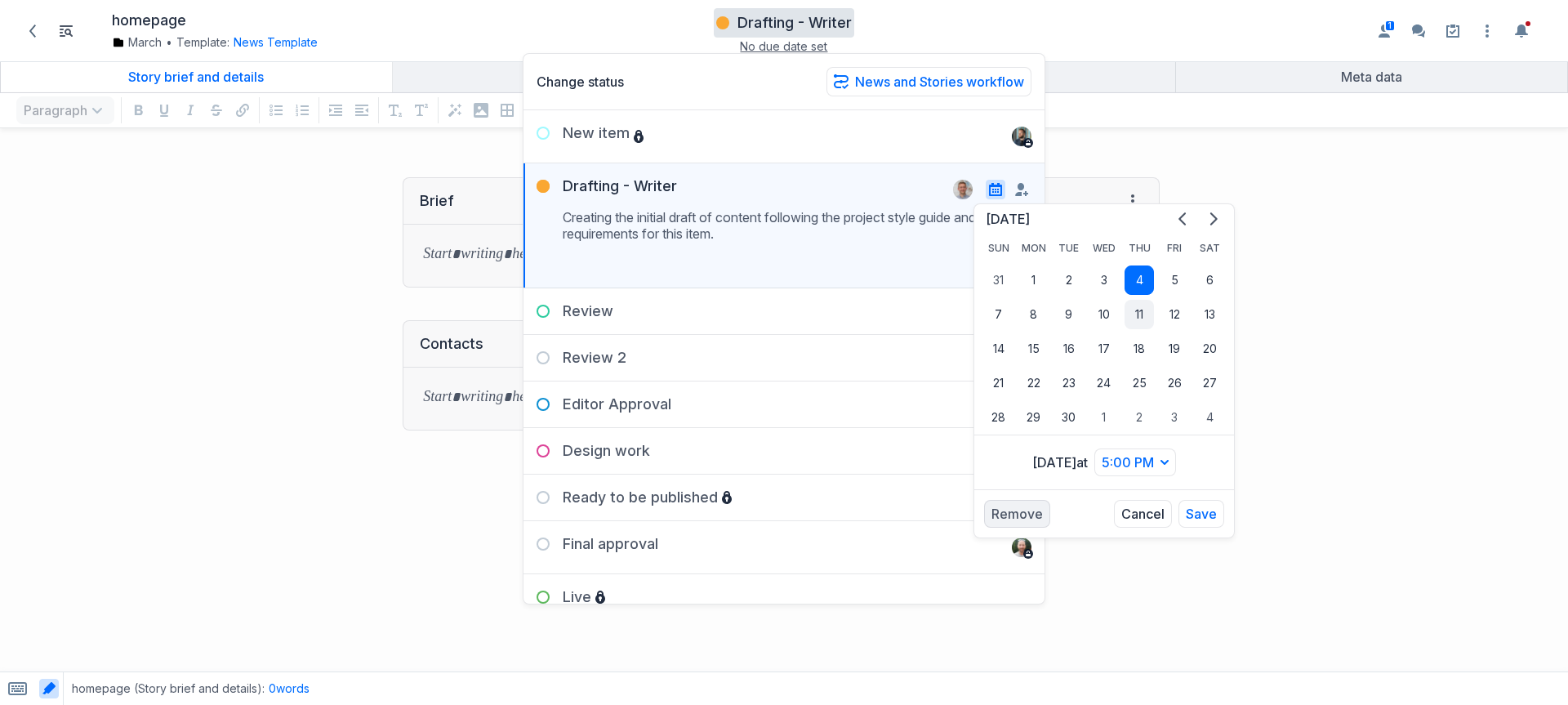
click at [1144, 323] on button "11" at bounding box center [1140, 315] width 30 height 30
click at [1206, 511] on button "Save" at bounding box center [1202, 514] width 45 height 28
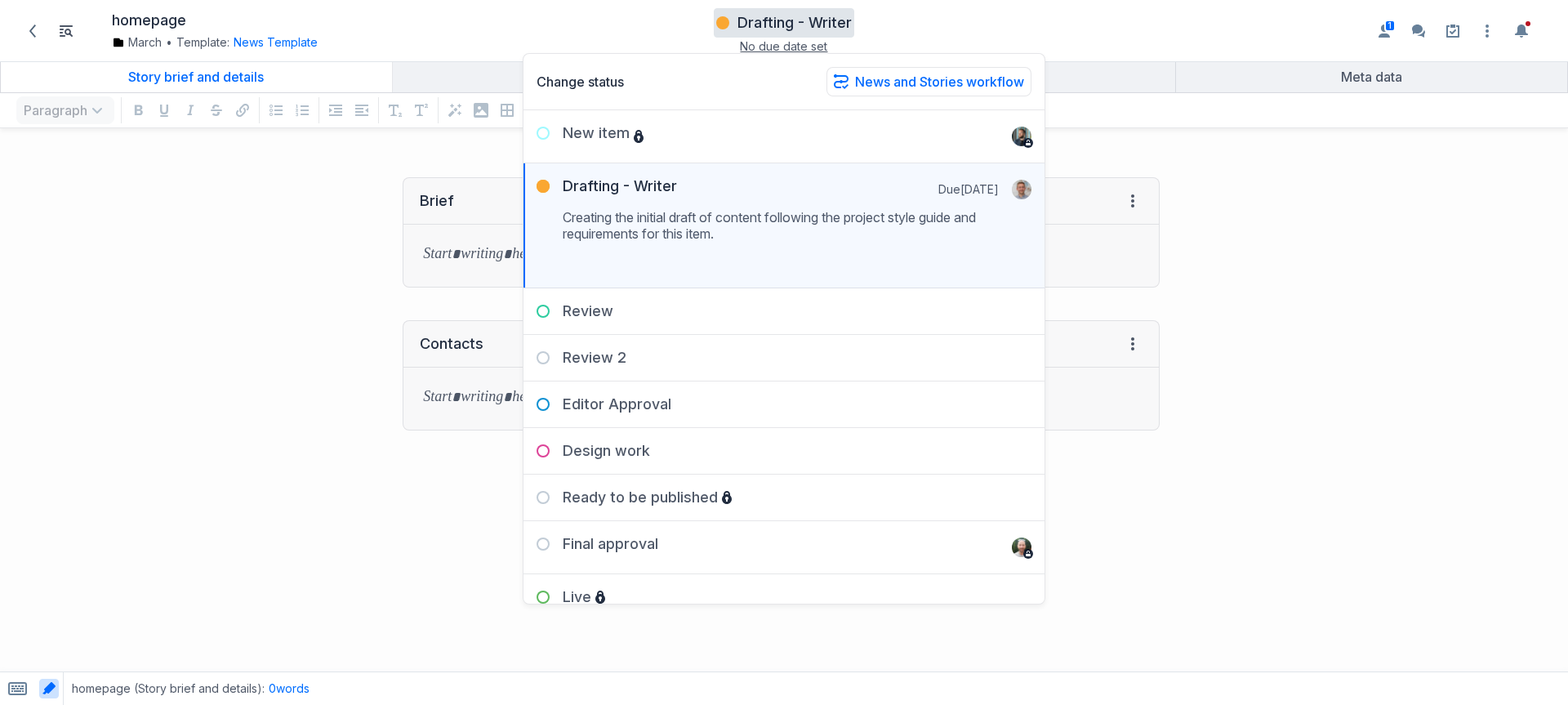
click at [1299, 340] on div at bounding box center [1372, 434] width 392 height 547
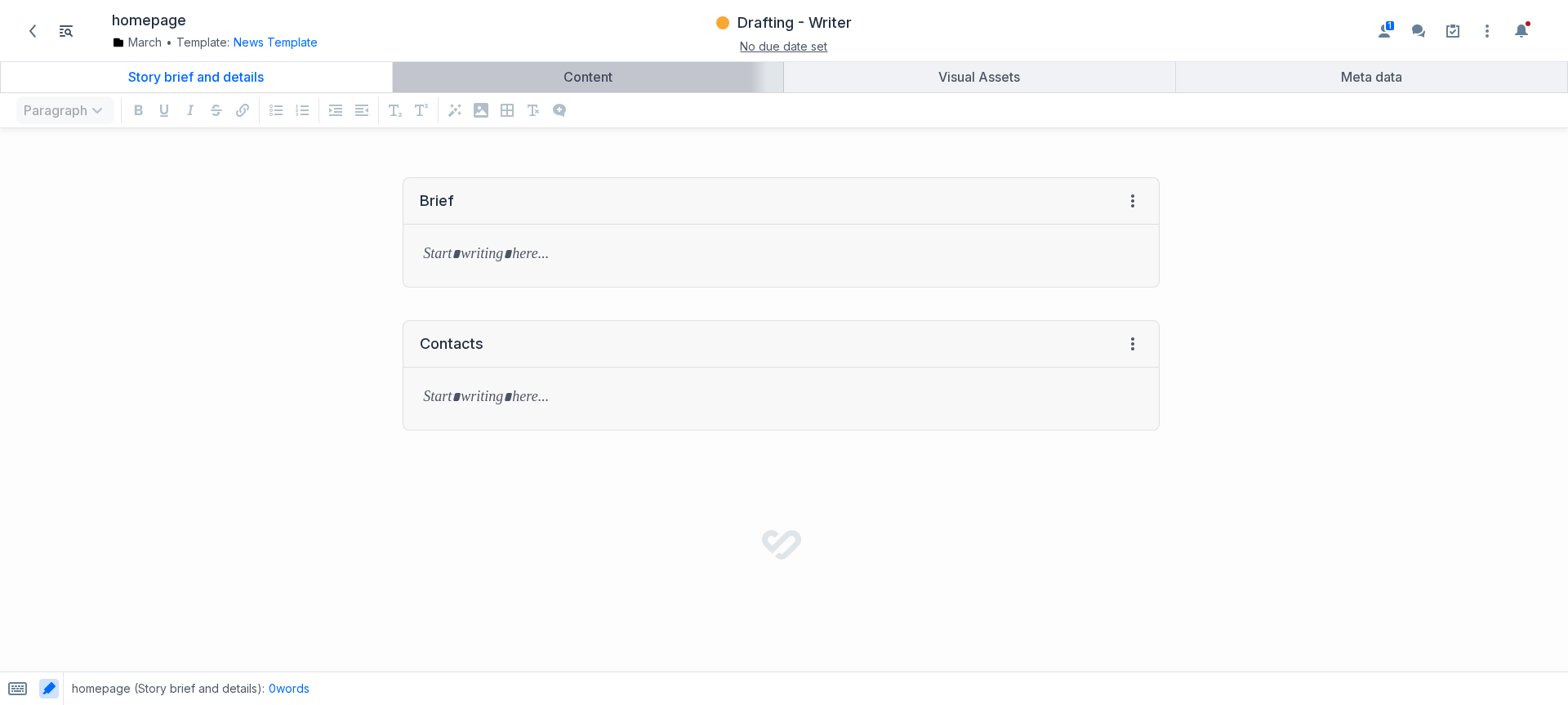
click at [591, 72] on div "Content" at bounding box center [589, 77] width 378 height 17
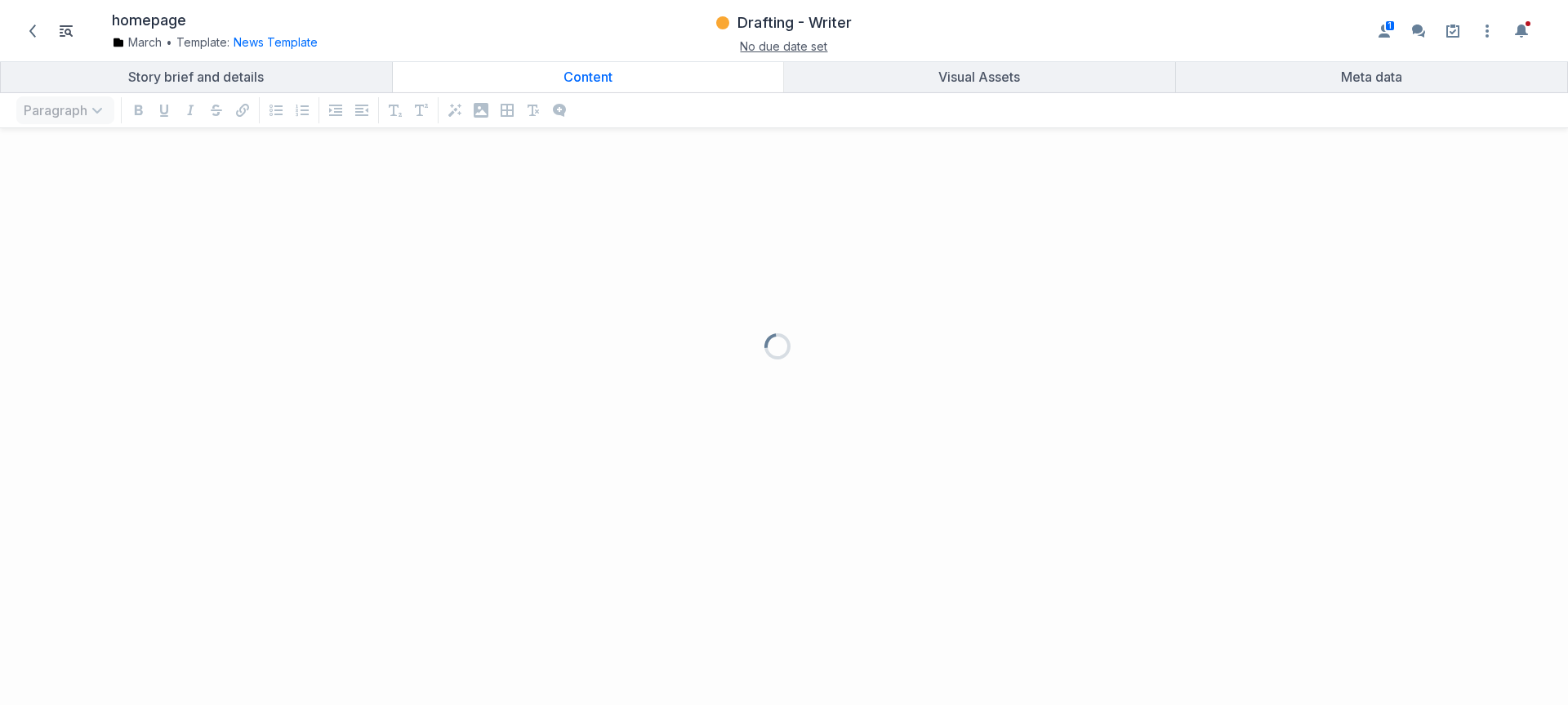
scroll to position [531, 1544]
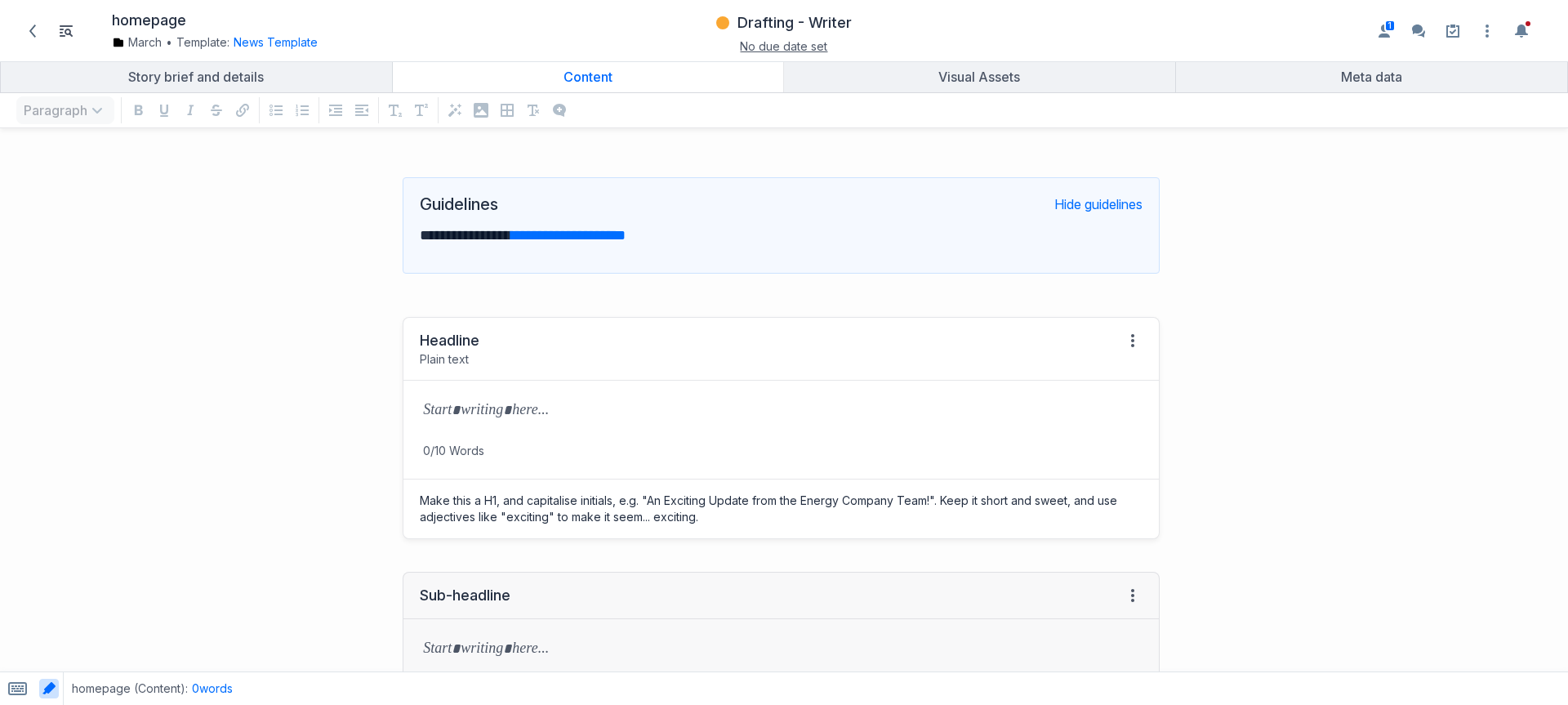
click at [631, 450] on p "0/10 Words" at bounding box center [782, 451] width 756 height 17
click at [629, 430] on div "grid" at bounding box center [782, 412] width 756 height 62
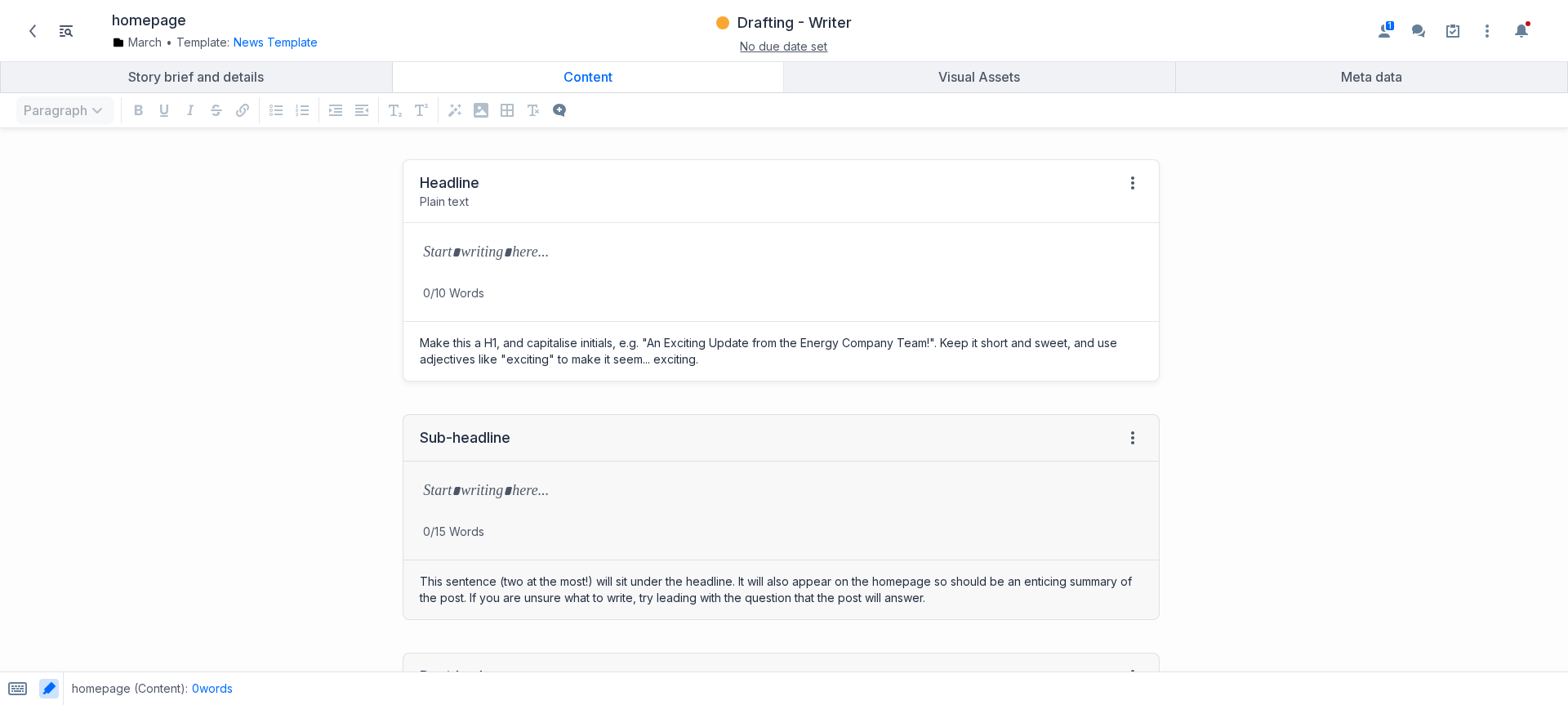
scroll to position [175, 0]
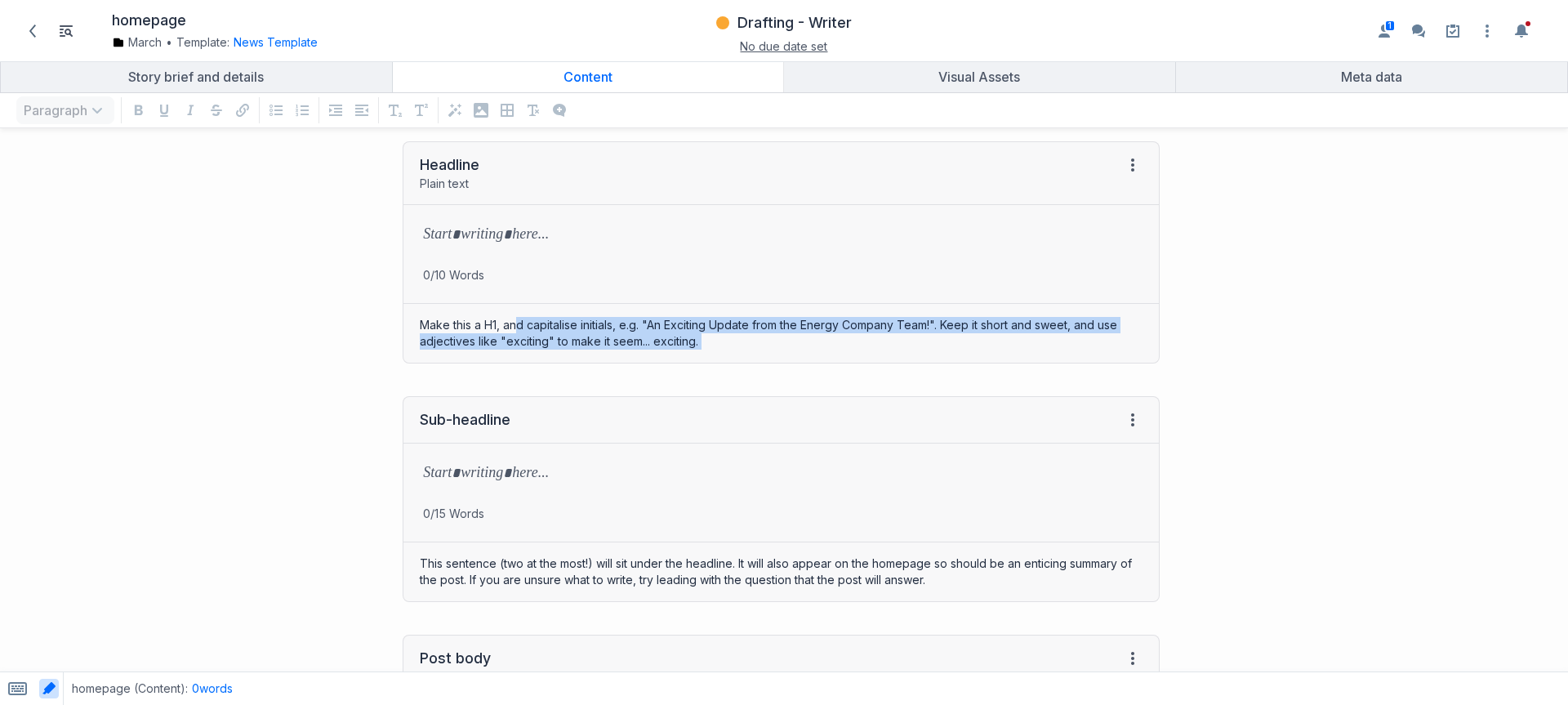
drag, startPoint x: 517, startPoint y: 319, endPoint x: 710, endPoint y: 392, distance: 206.3
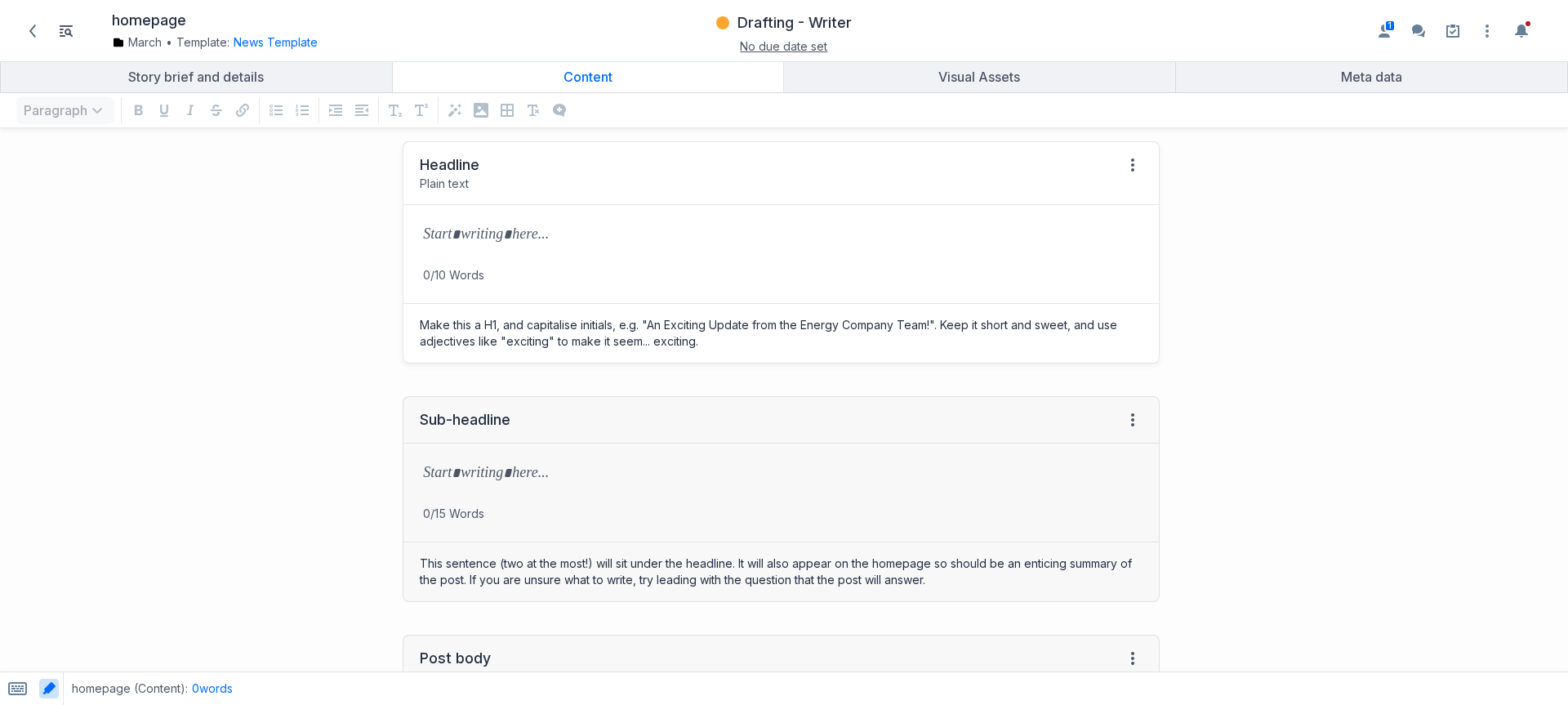
click at [521, 252] on div "grid" at bounding box center [782, 235] width 756 height 62
drag, startPoint x: 496, startPoint y: 272, endPoint x: 364, endPoint y: 270, distance: 132.0
click at [364, 270] on div "Headline Plain text View HTML View history → Tab to insert Enter a prompt Submi…" at bounding box center [588, 252] width 1160 height 255
click at [565, 238] on p "grid" at bounding box center [782, 235] width 717 height 23
click at [423, 560] on div "This sentence (two at the most!) will sit under the headline. It will also appe…" at bounding box center [782, 572] width 756 height 59
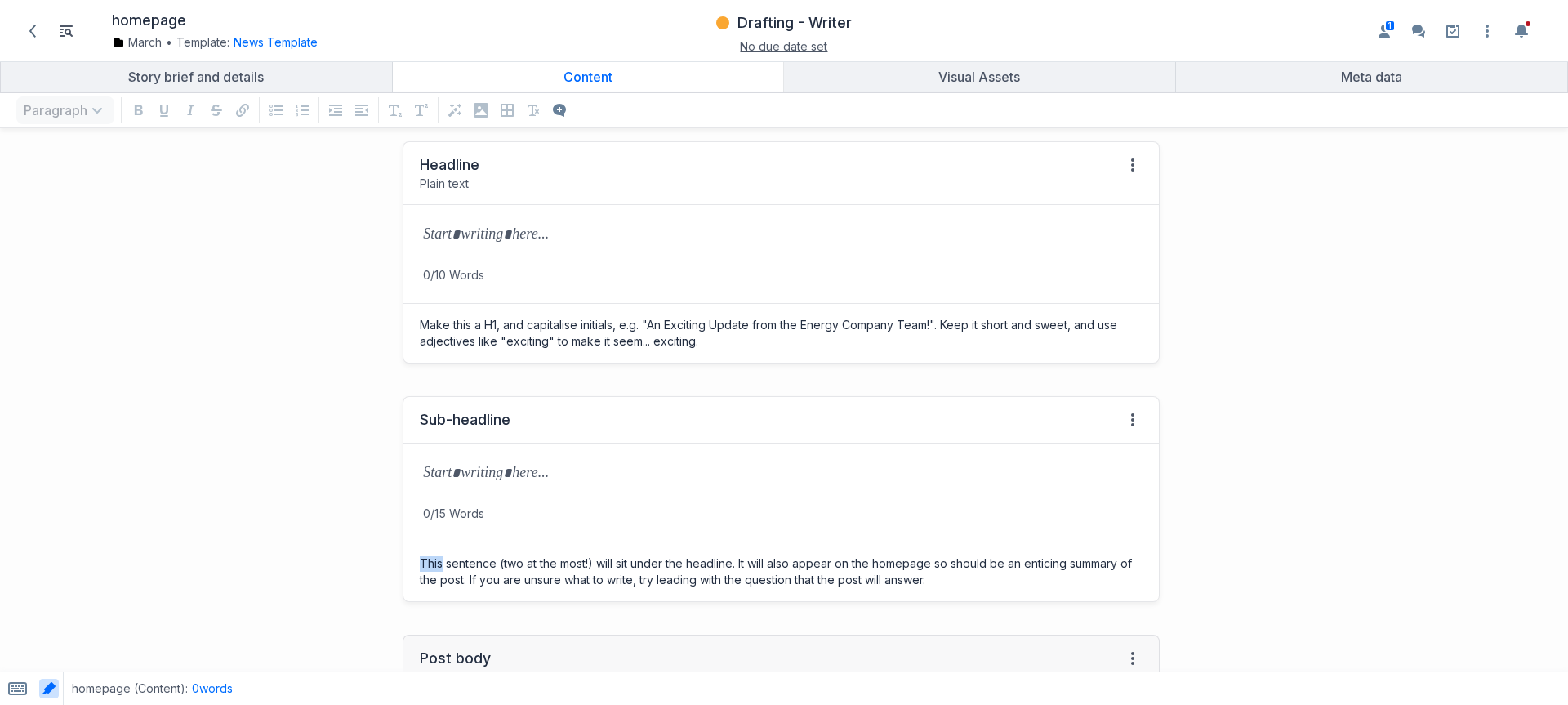
click at [423, 560] on div "This sentence (two at the most!) will sit under the headline. It will also appe…" at bounding box center [782, 572] width 756 height 59
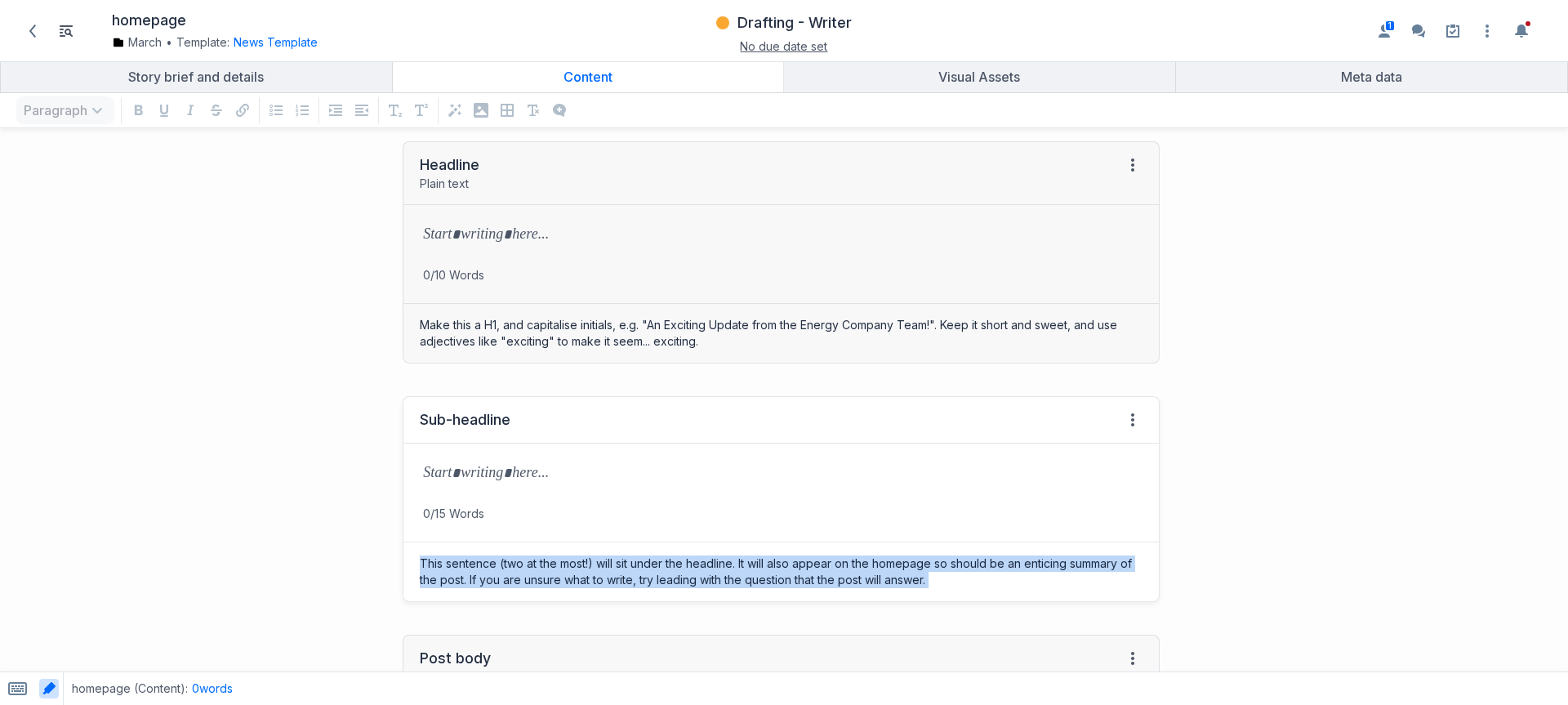
click at [423, 560] on div "This sentence (two at the most!) will sit under the headline. It will also appe…" at bounding box center [782, 572] width 756 height 59
copy div "This sentence (two at the most!) will sit under the headline. It will also appe…"
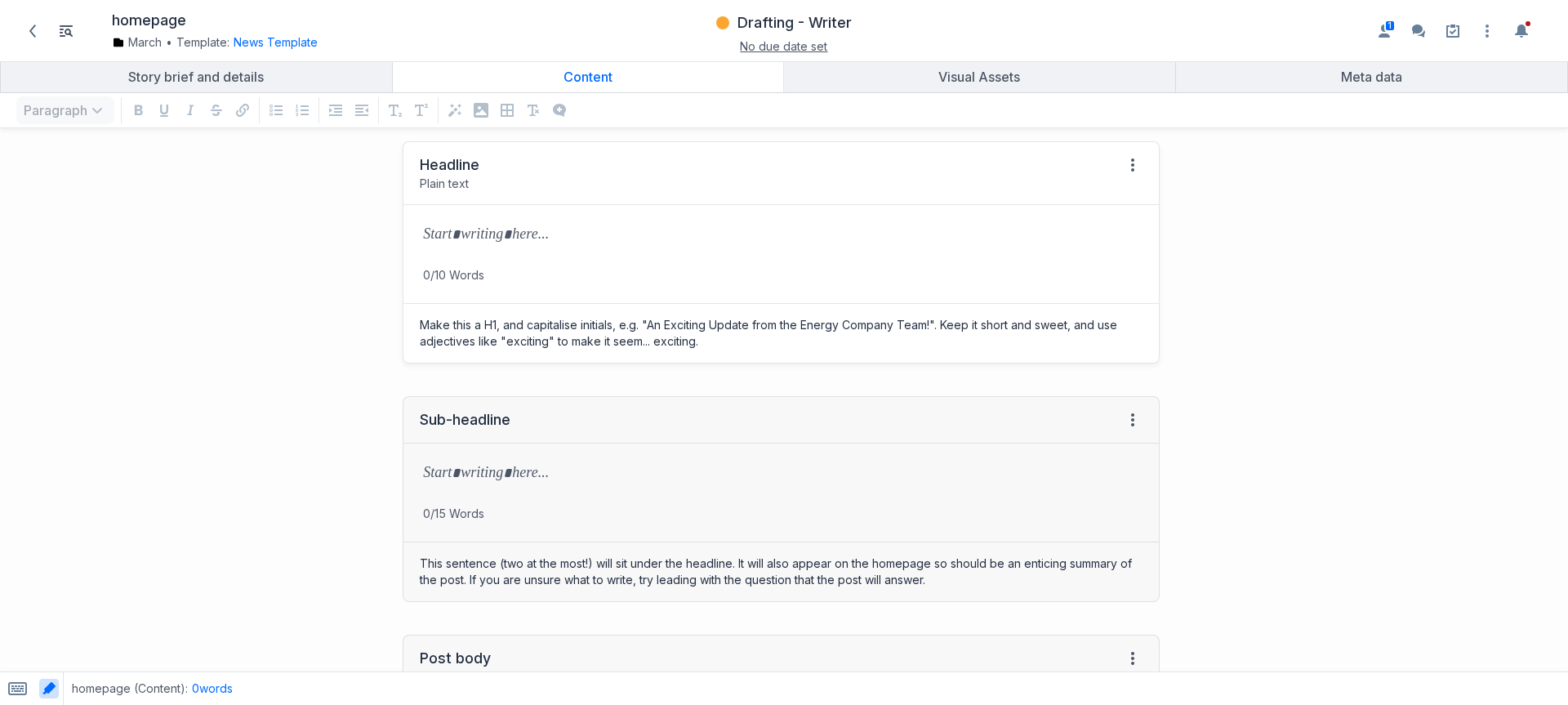
click at [492, 245] on div "grid" at bounding box center [782, 235] width 756 height 62
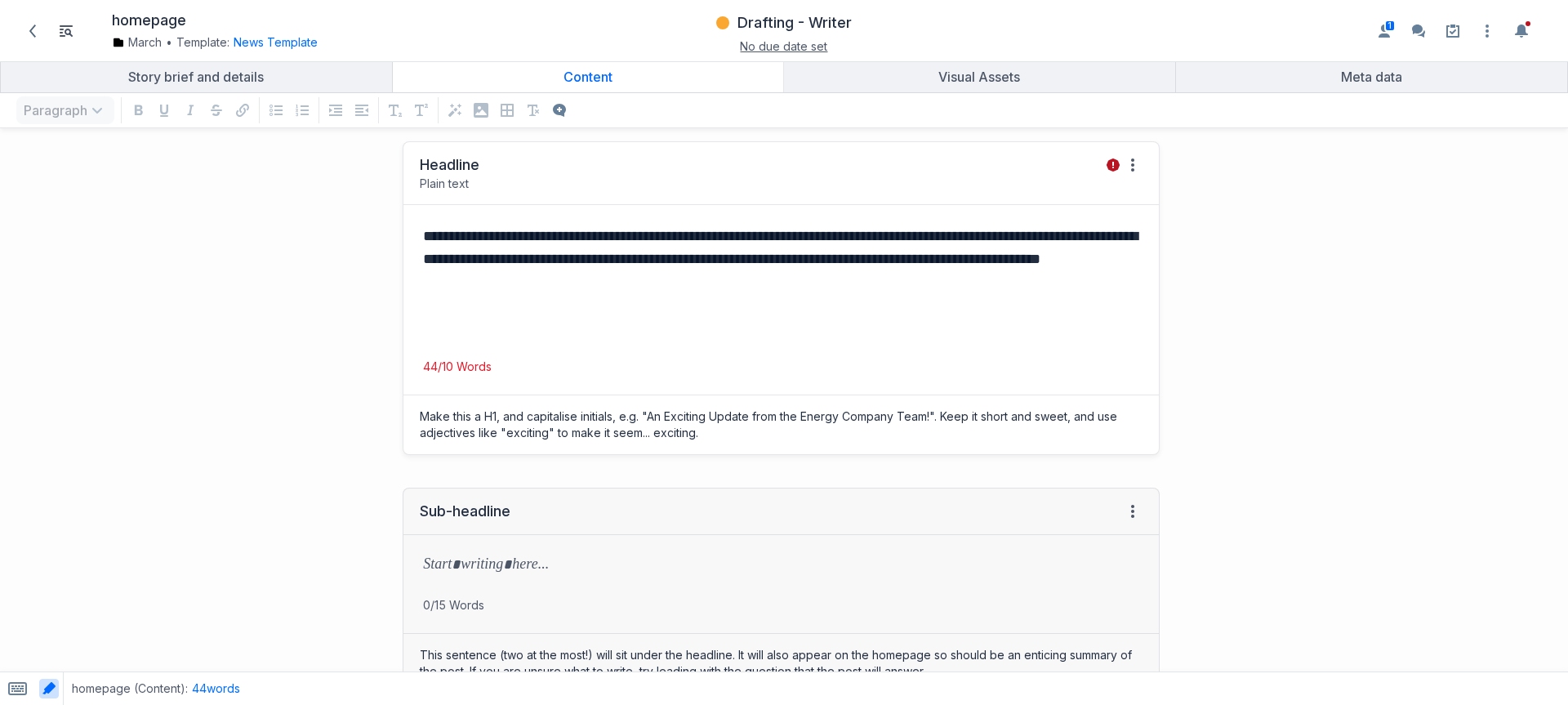
drag, startPoint x: 444, startPoint y: 341, endPoint x: 523, endPoint y: 386, distance: 90.9
click at [522, 386] on div "**********" at bounding box center [781, 298] width 757 height 314
drag, startPoint x: 423, startPoint y: 370, endPoint x: 413, endPoint y: 373, distance: 10.4
click at [413, 373] on div "**********" at bounding box center [781, 298] width 757 height 314
drag, startPoint x: 684, startPoint y: 344, endPoint x: 684, endPoint y: 329, distance: 15.0
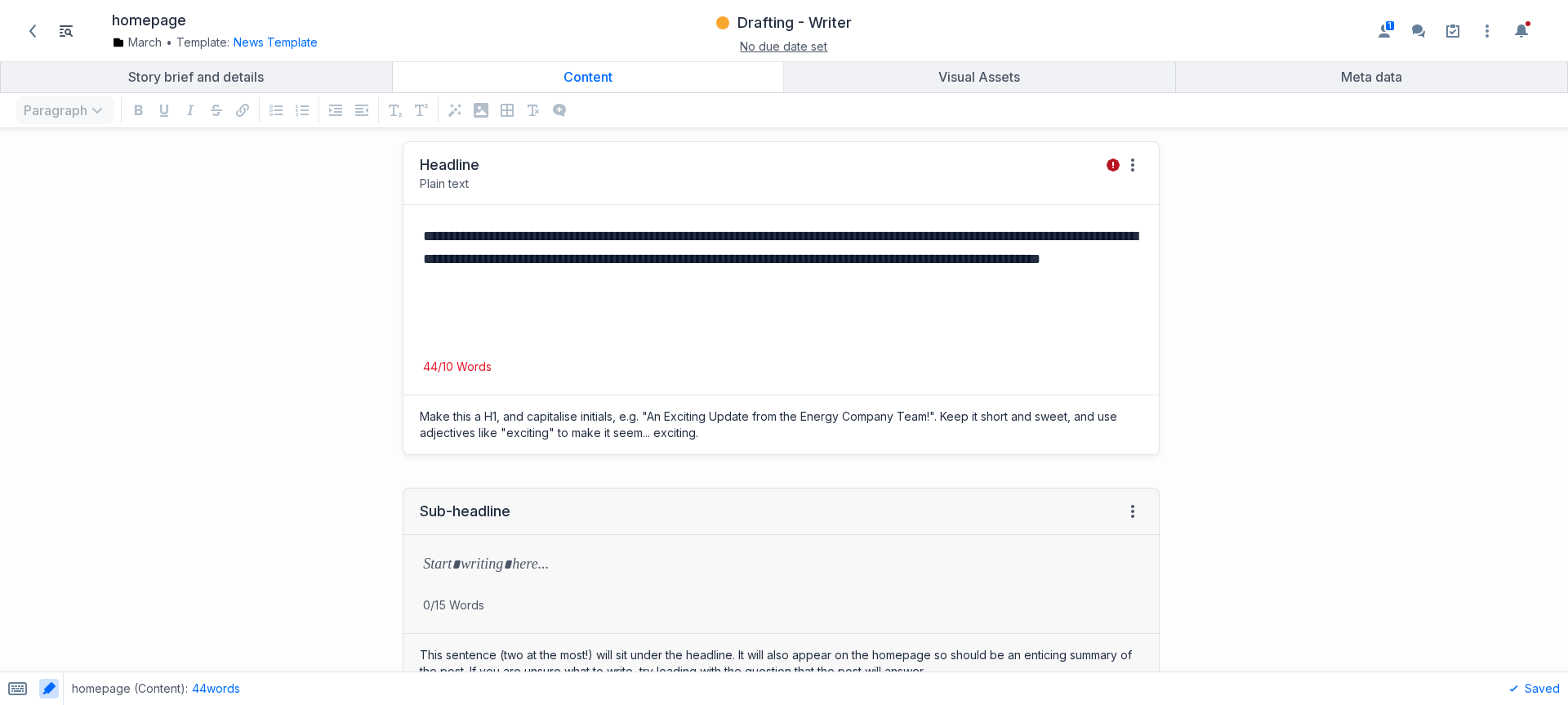
click at [684, 344] on div "**********" at bounding box center [782, 282] width 756 height 154
click at [721, 297] on div "**********" at bounding box center [782, 282] width 756 height 154
click at [793, 8] on button "Drafting - Writer" at bounding box center [784, 23] width 141 height 30
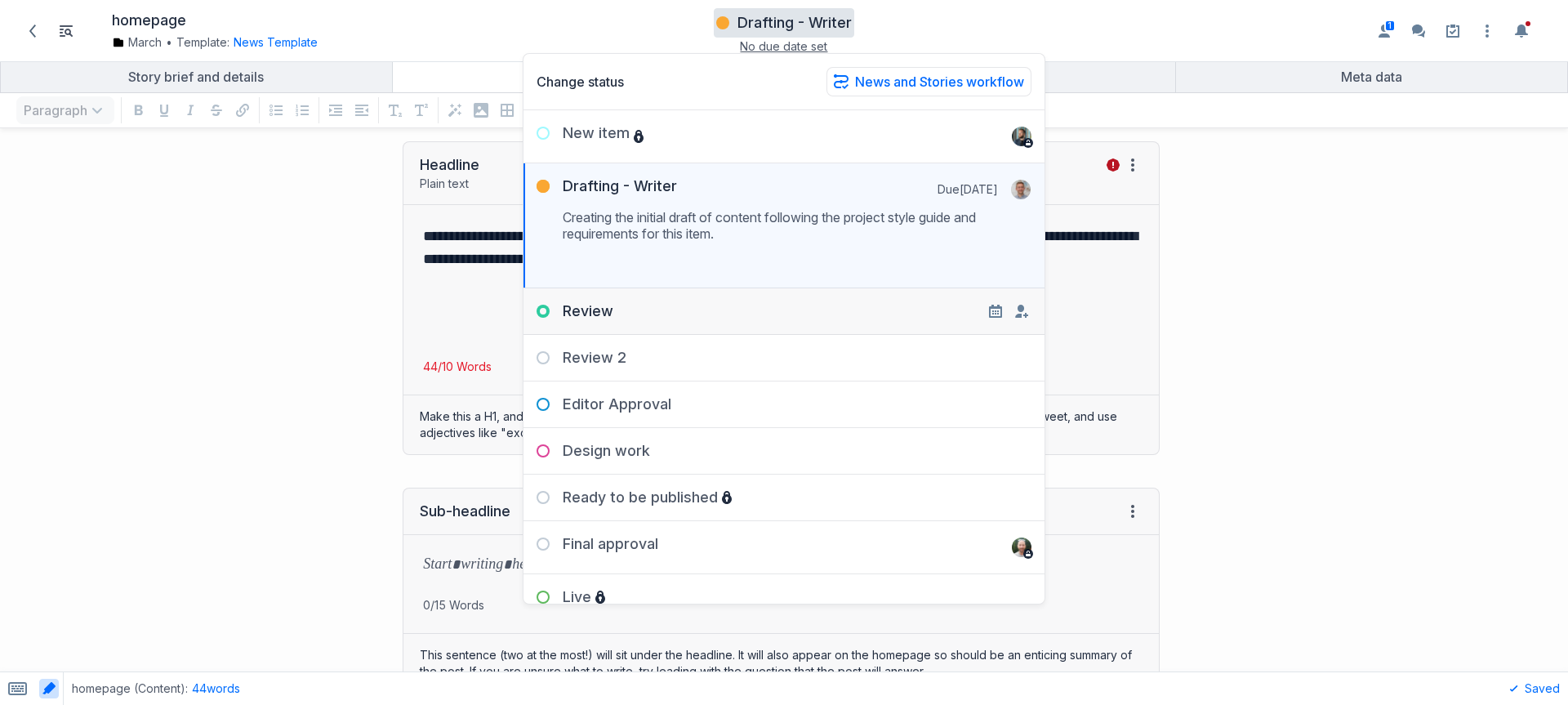
click at [757, 300] on div "Review" at bounding box center [784, 304] width 521 height 32
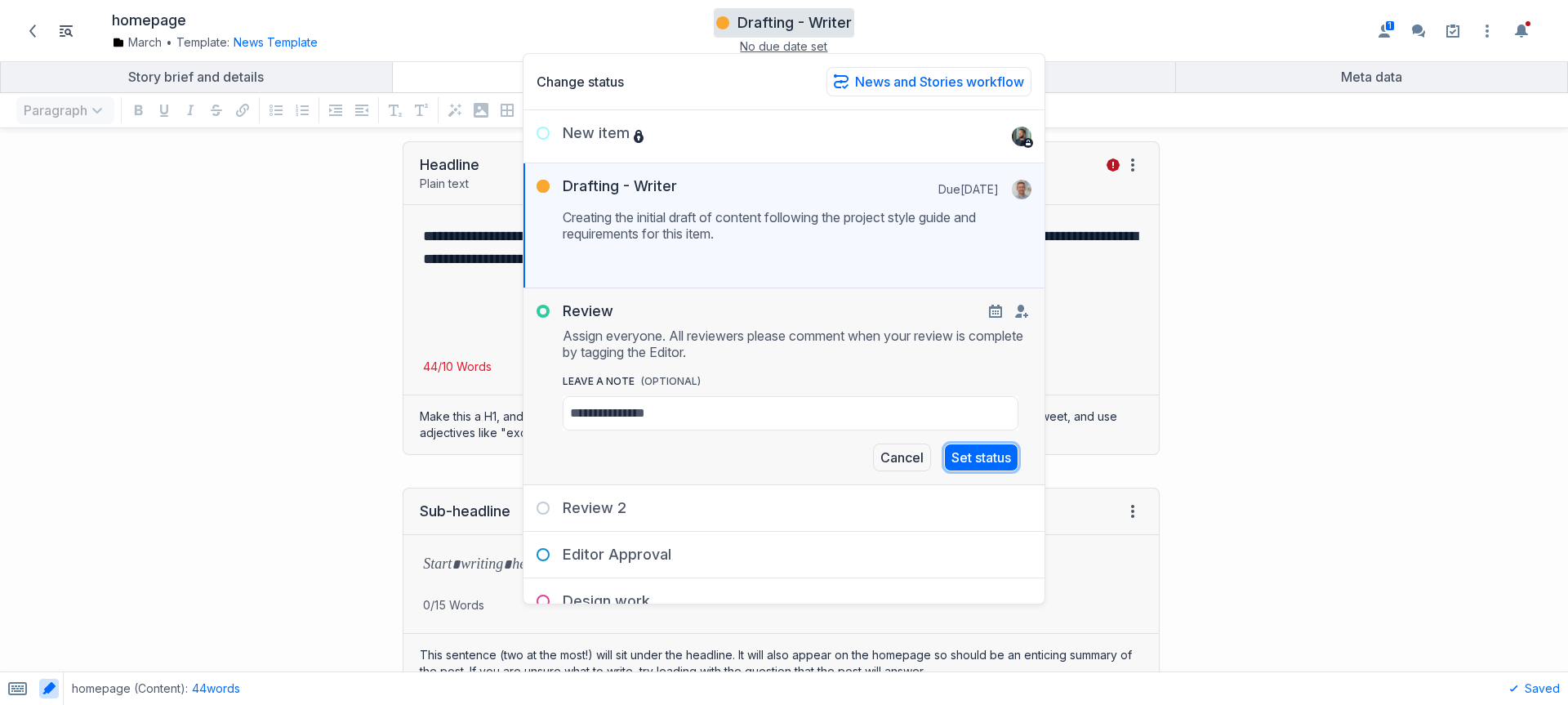
click at [989, 459] on button "Set status" at bounding box center [981, 458] width 75 height 28
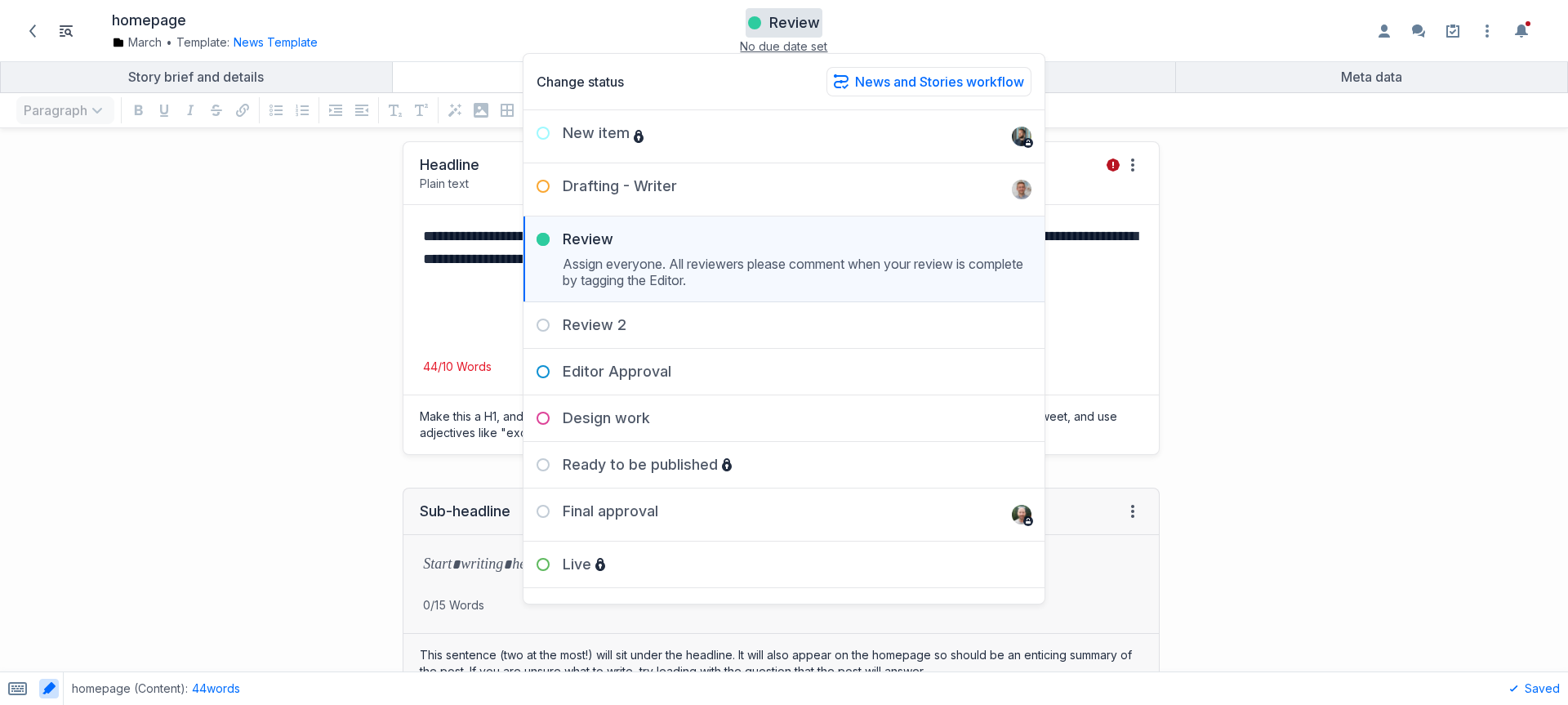
click at [1094, 305] on div "**********" at bounding box center [782, 282] width 756 height 154
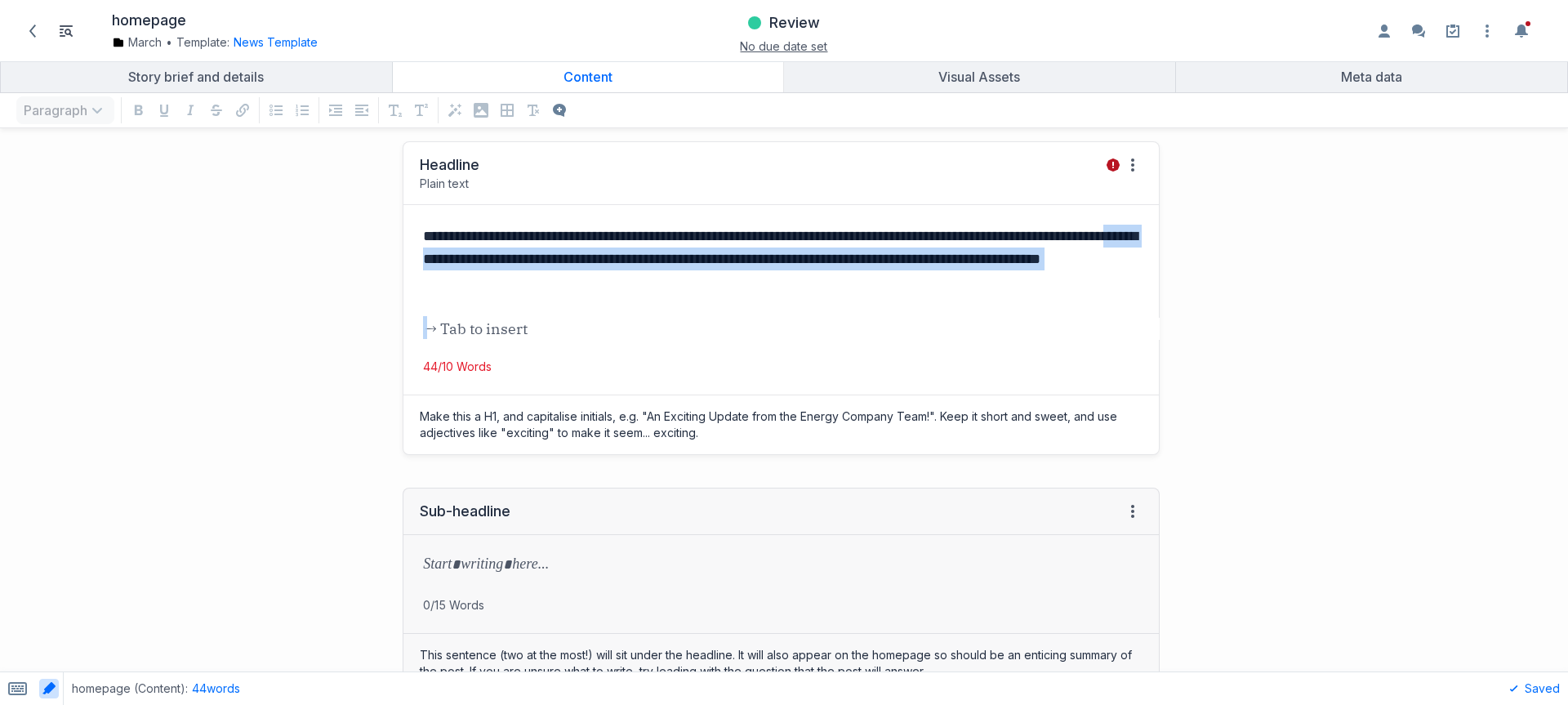
drag, startPoint x: 773, startPoint y: 280, endPoint x: 492, endPoint y: 255, distance: 282.1
click at [492, 255] on div "**********" at bounding box center [782, 282] width 756 height 154
click at [483, 233] on icon "Add a comment to selected text" at bounding box center [489, 231] width 13 height 13
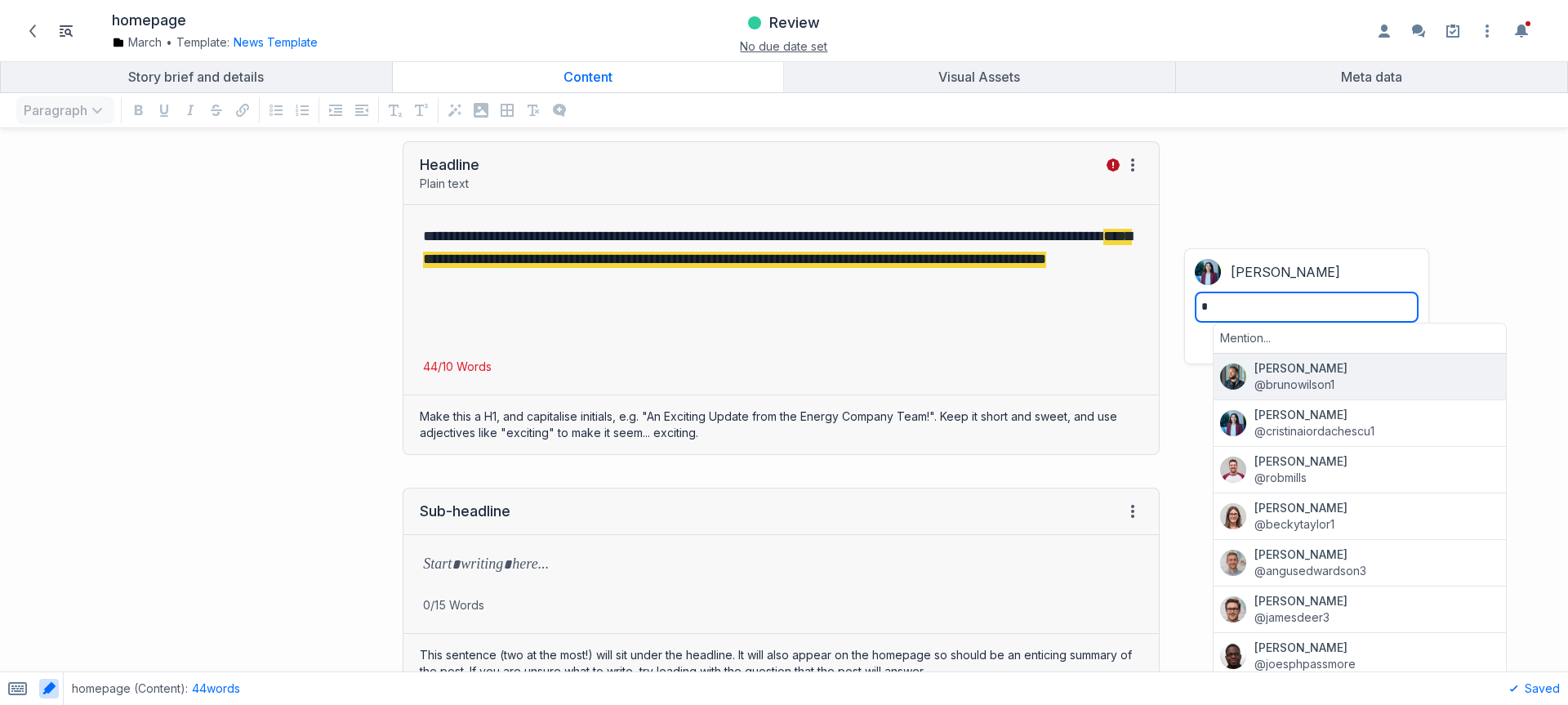
drag, startPoint x: 1325, startPoint y: 379, endPoint x: 1348, endPoint y: 402, distance: 32.5
click at [1325, 379] on span "@brunowilson1" at bounding box center [1377, 385] width 245 height 17
type textarea "**********"
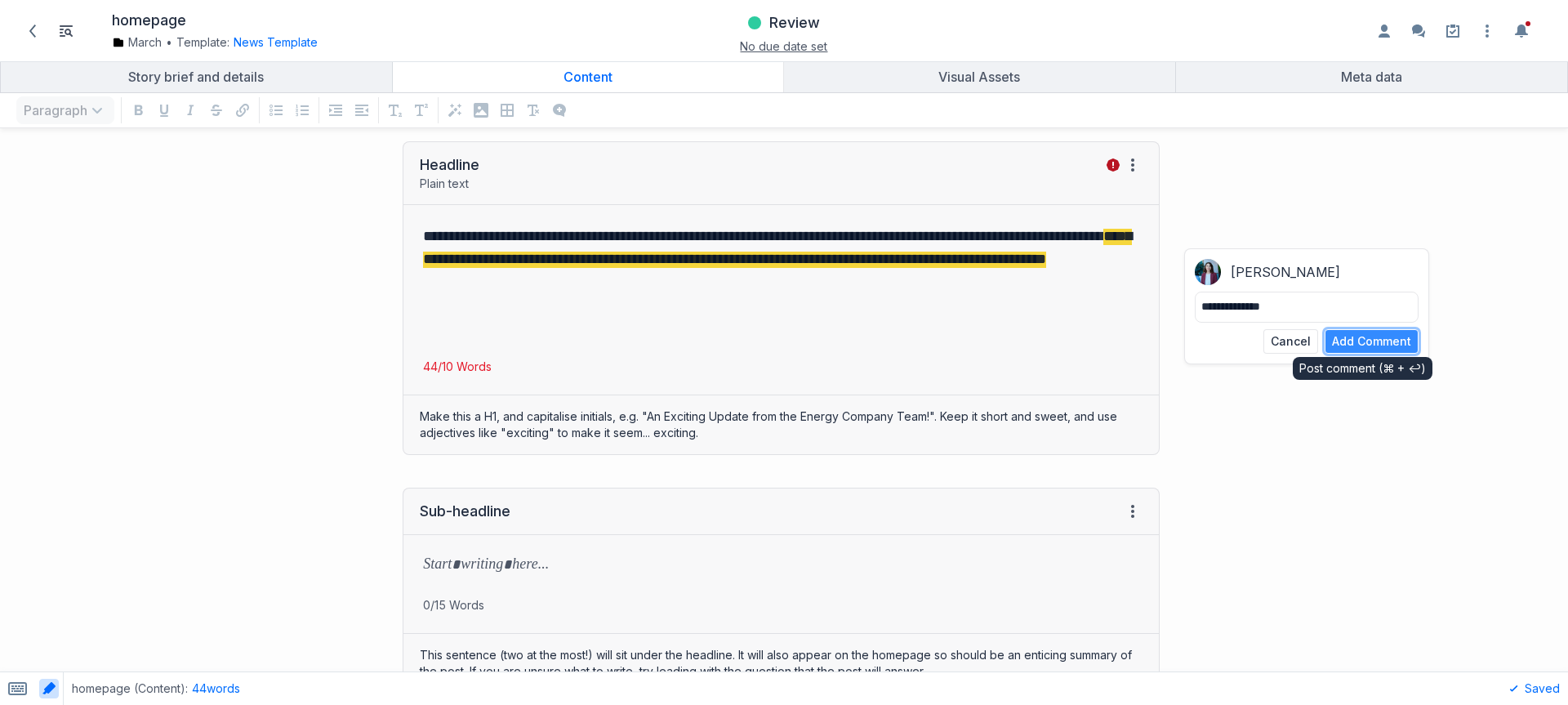
click at [1366, 344] on button "Add Comment" at bounding box center [1371, 341] width 94 height 25
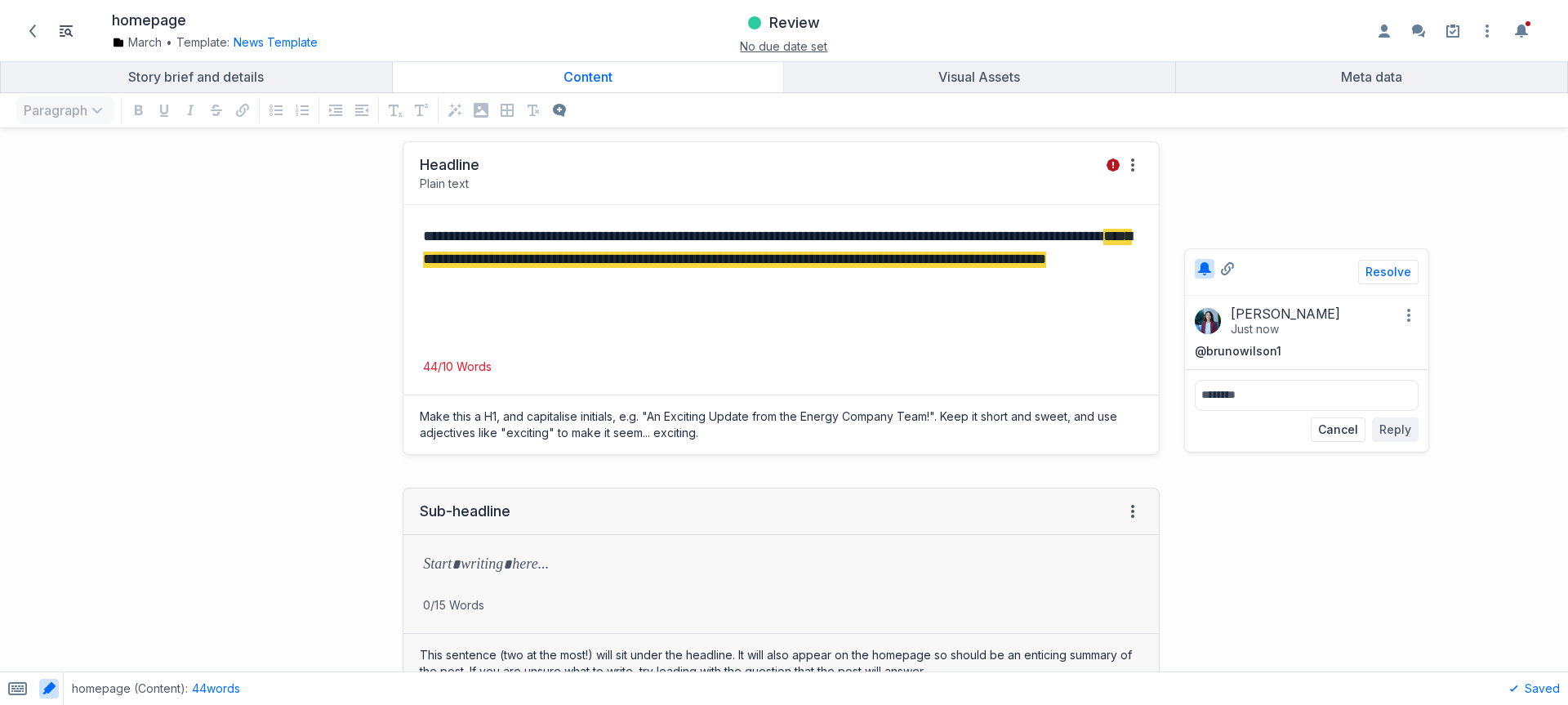
click at [680, 299] on div "**********" at bounding box center [782, 282] width 756 height 154
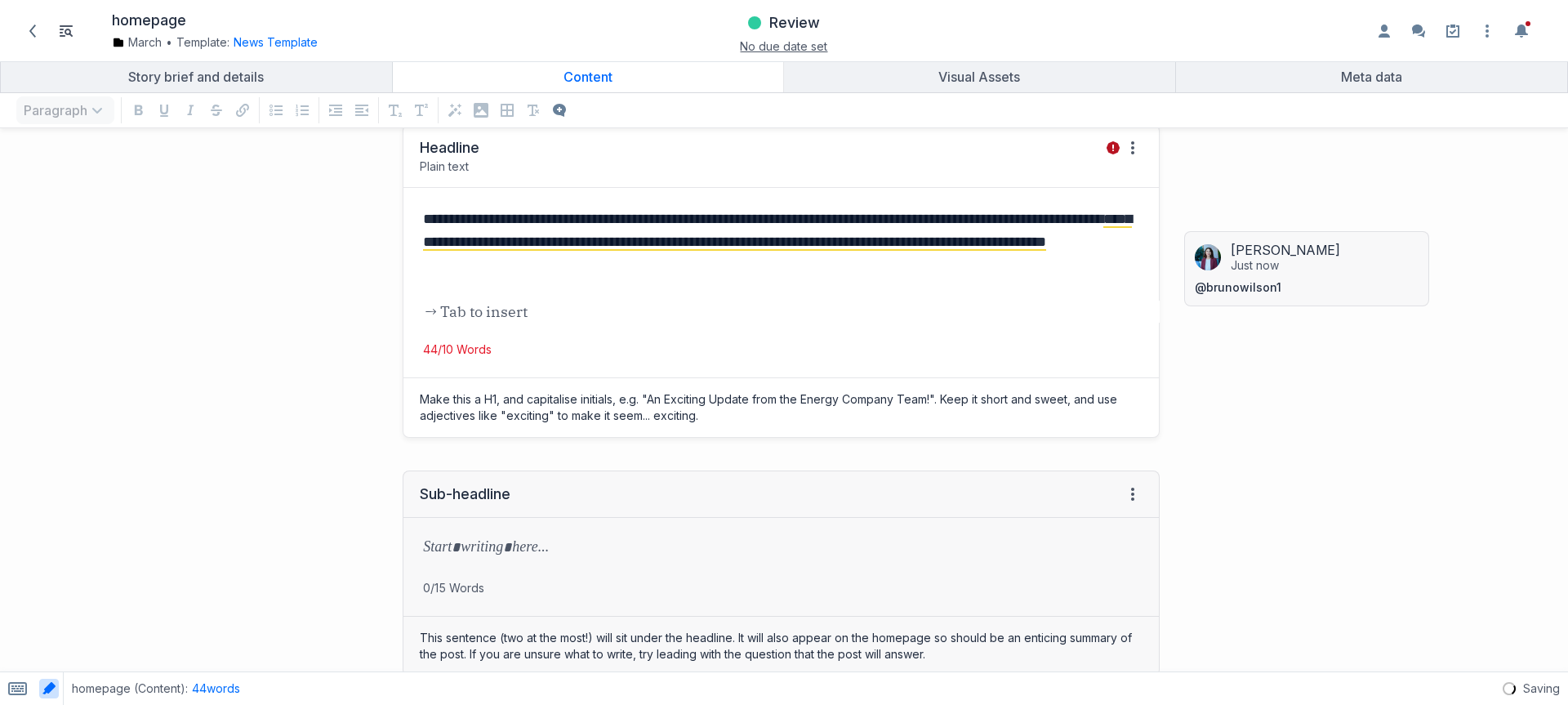
scroll to position [271, 0]
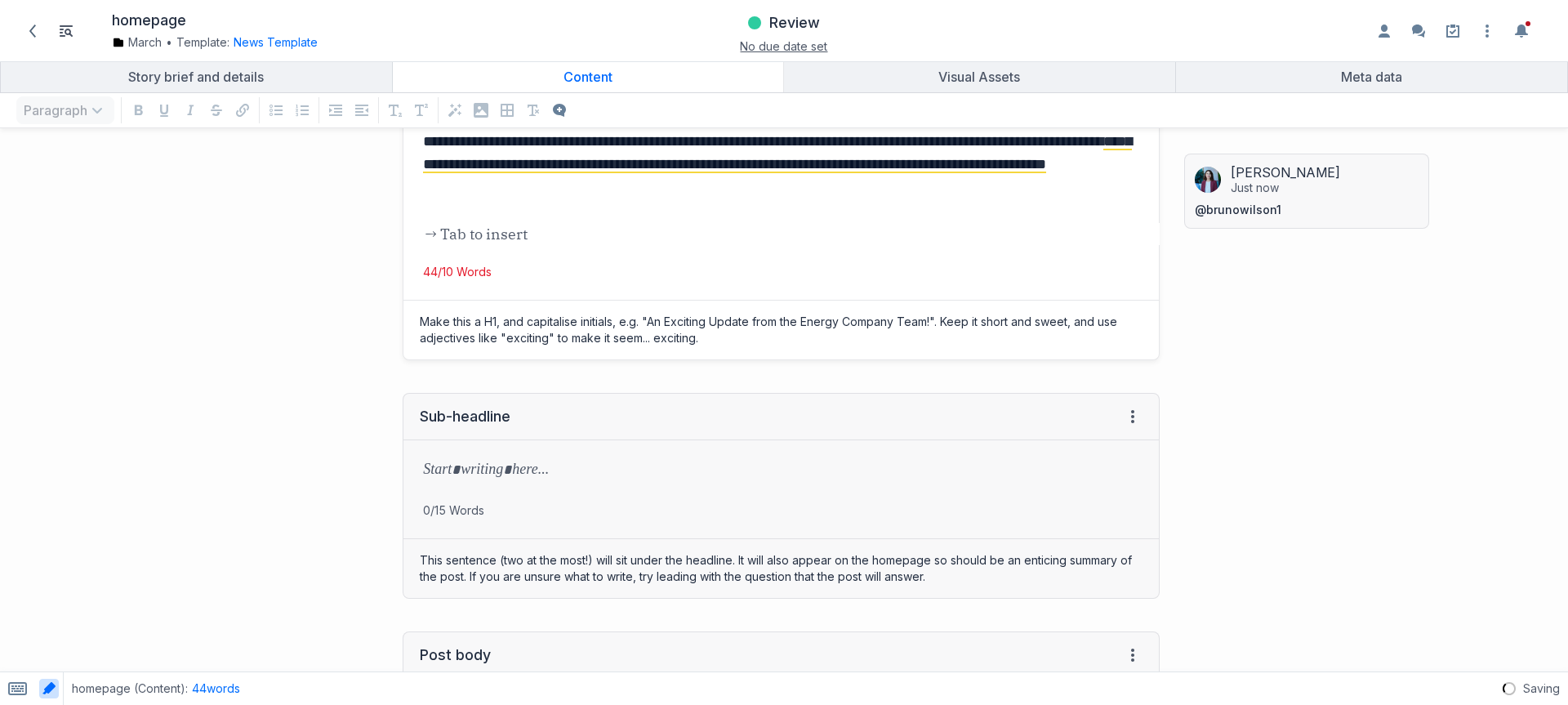
click at [776, 236] on p "grid" at bounding box center [782, 232] width 717 height 23
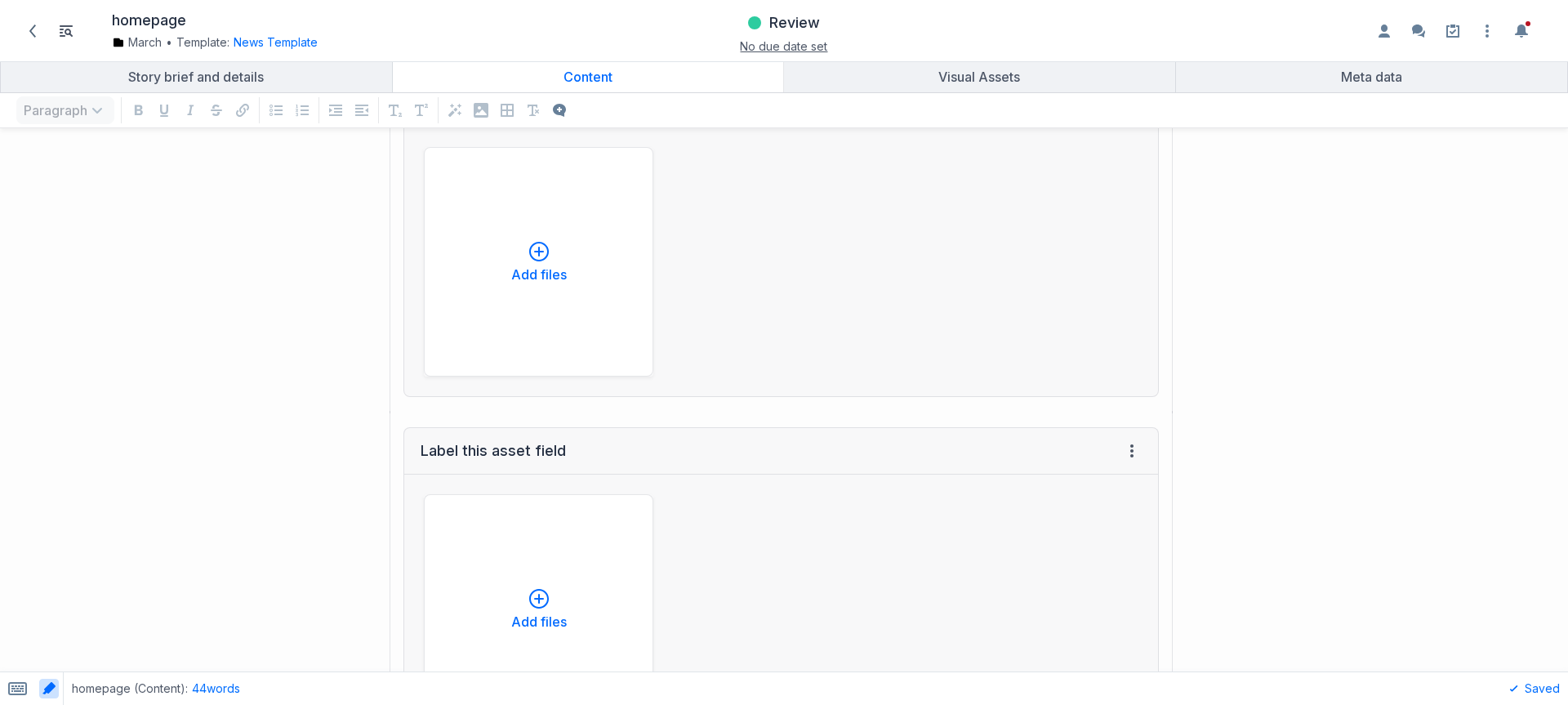
scroll to position [2269, 0]
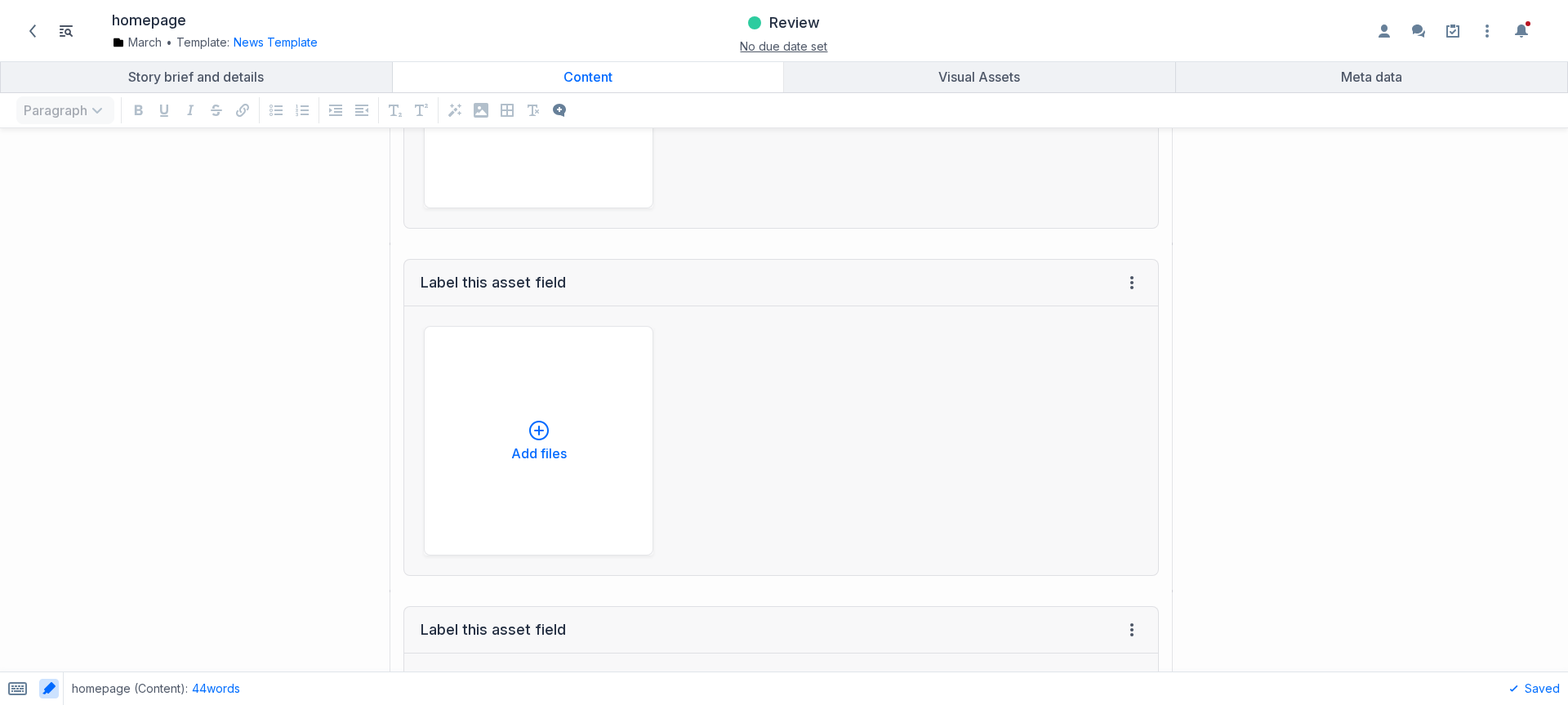
drag, startPoint x: 794, startPoint y: 22, endPoint x: 792, endPoint y: 39, distance: 17.1
click at [794, 22] on span "Review" at bounding box center [794, 23] width 50 height 20
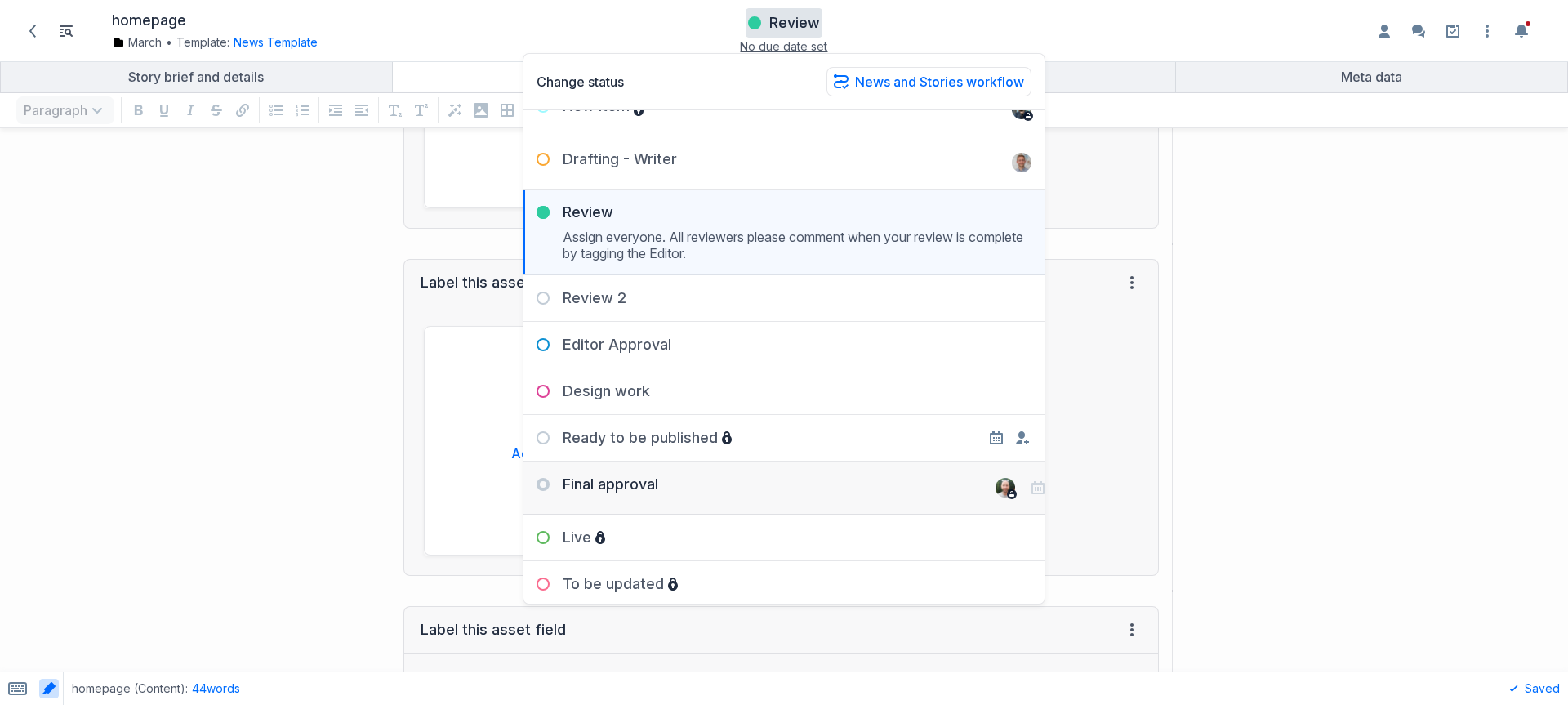
scroll to position [31, 0]
click at [656, 425] on div "Ready to be published" at bounding box center [628, 435] width 209 height 20
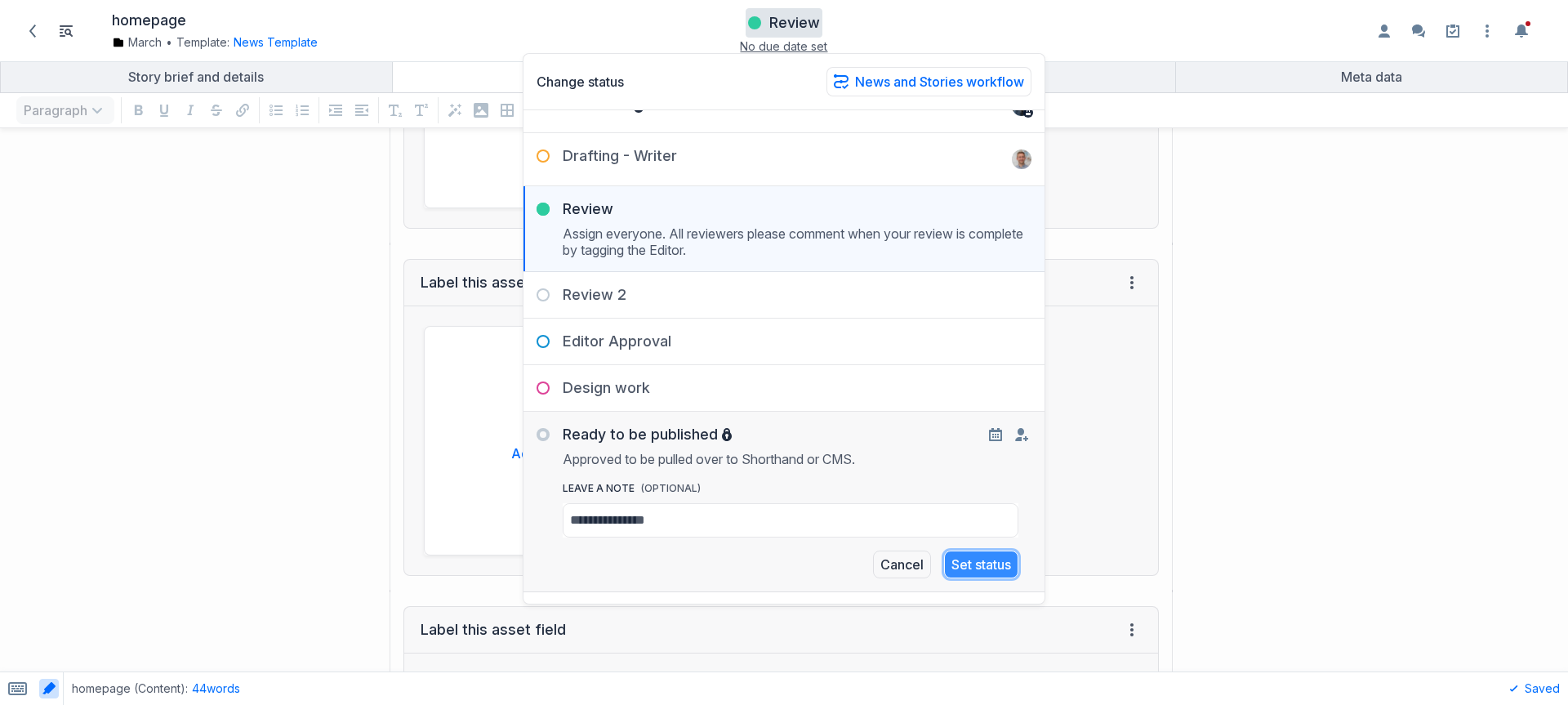
click at [968, 564] on button "Set status" at bounding box center [981, 564] width 75 height 28
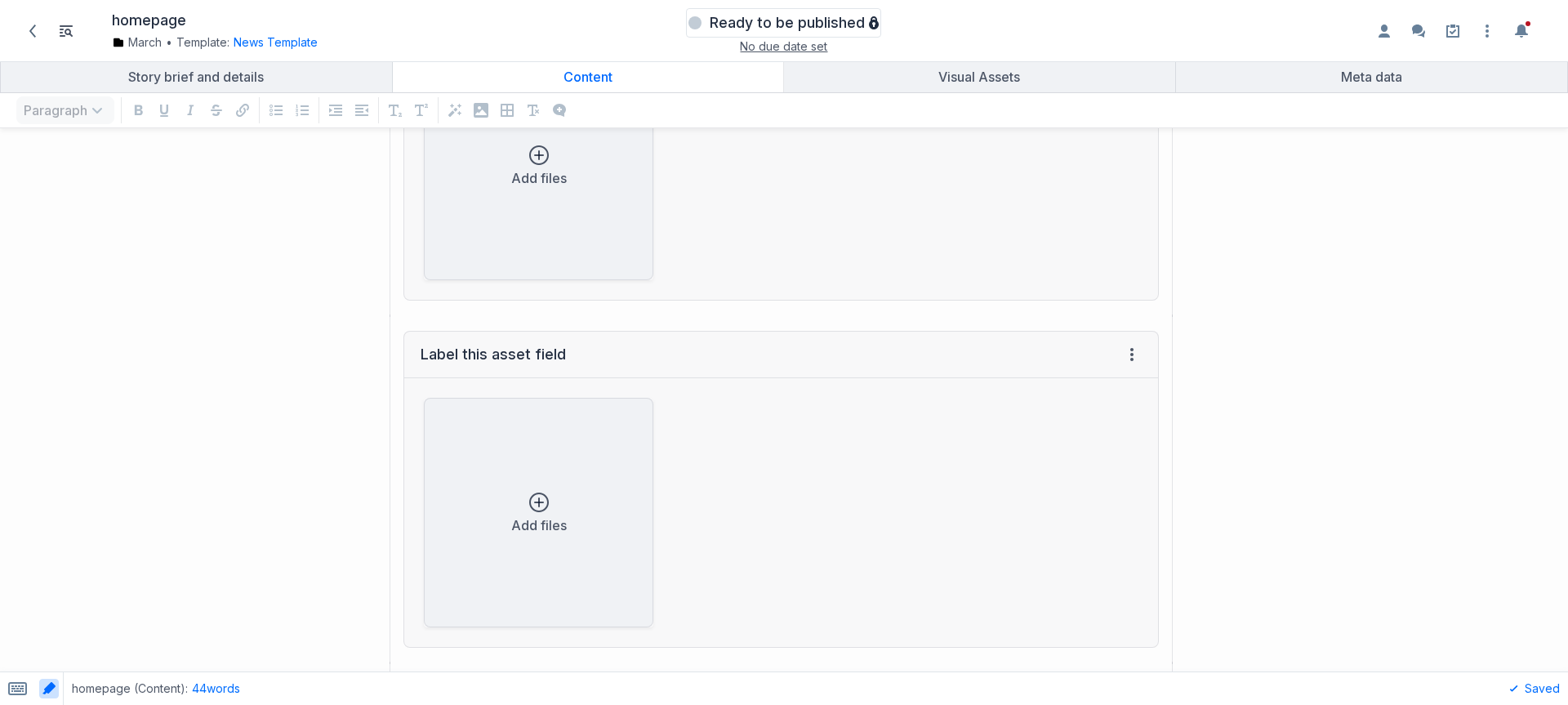
drag, startPoint x: 700, startPoint y: 22, endPoint x: 709, endPoint y: 27, distance: 10.3
click at [709, 27] on div "Ready to be published" at bounding box center [784, 23] width 190 height 25
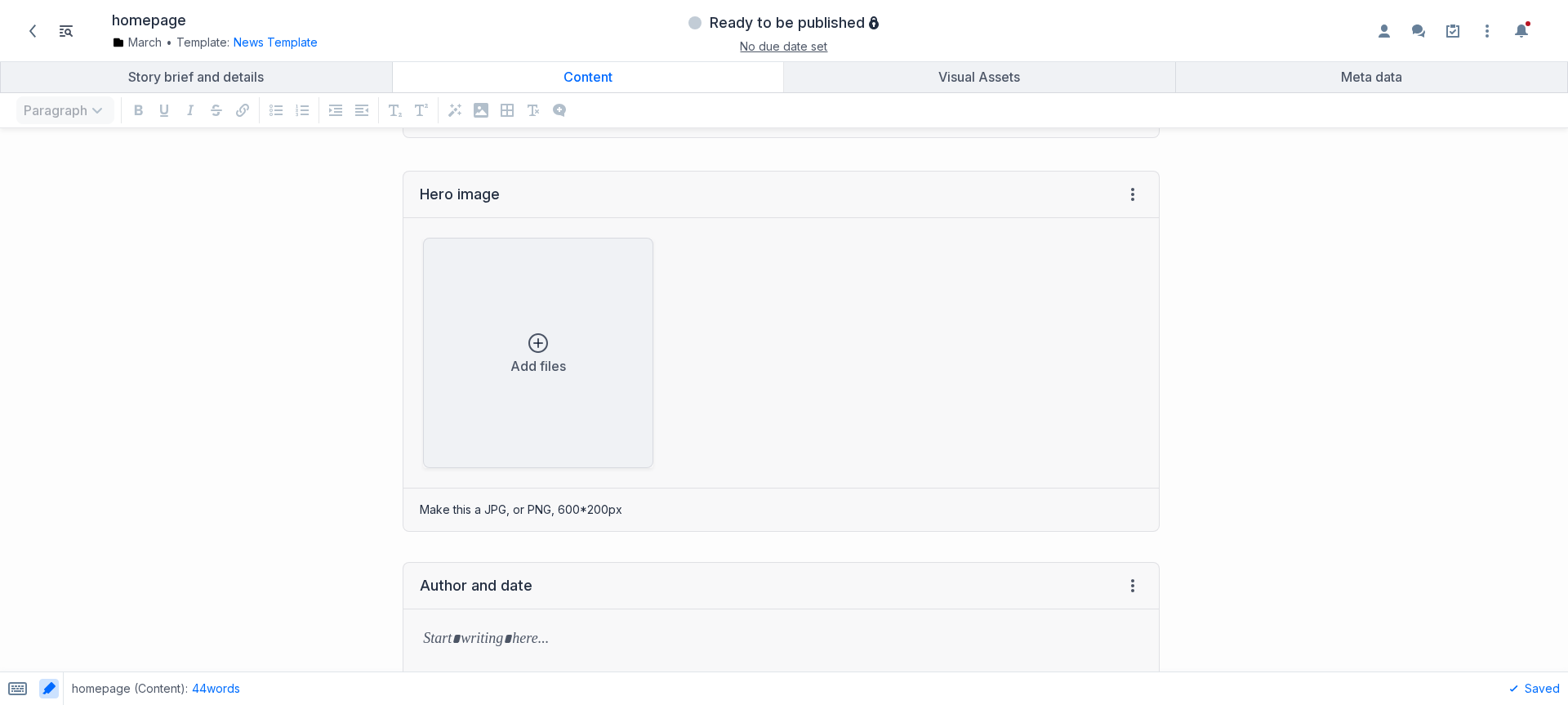
scroll to position [658, 0]
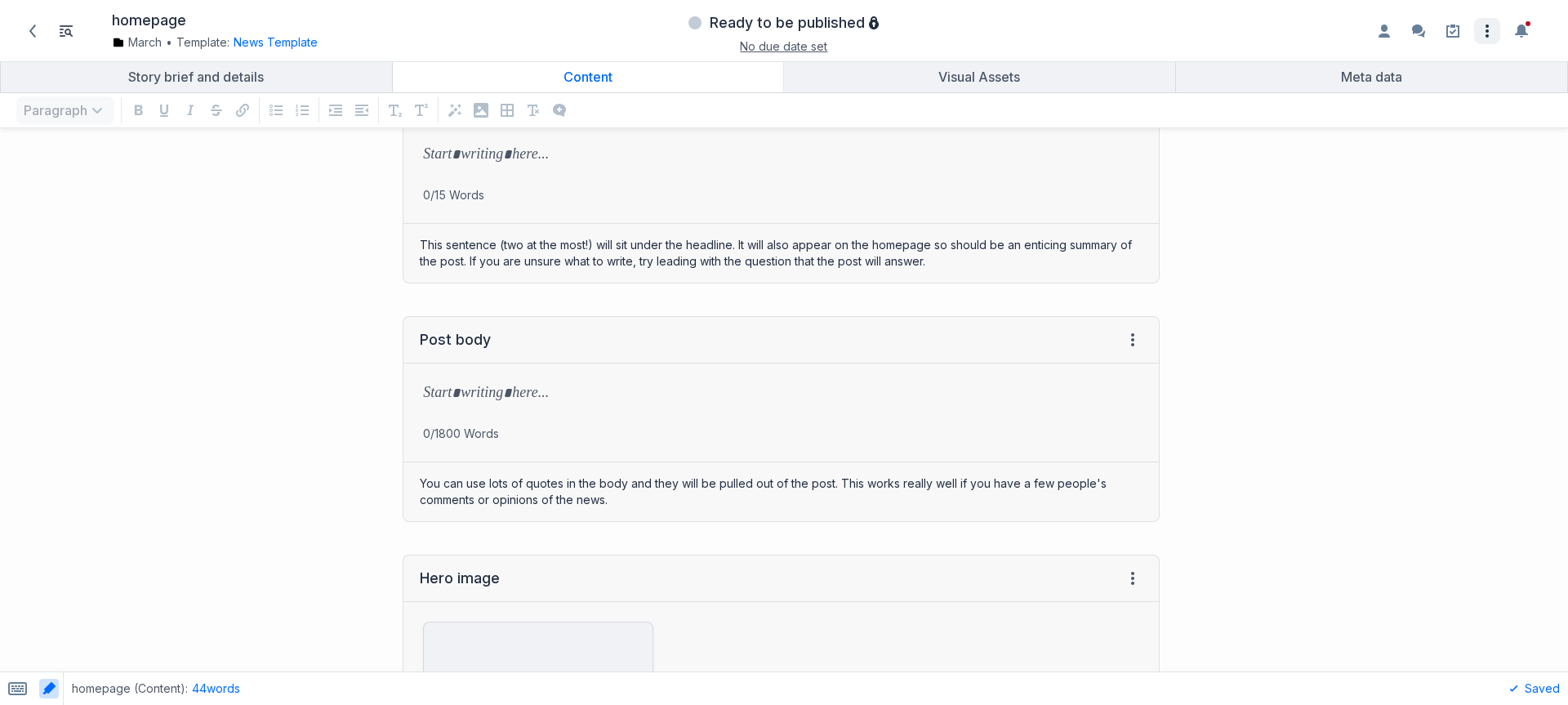
click at [1486, 32] on icon "Open item settings" at bounding box center [1487, 32] width 20 height 20
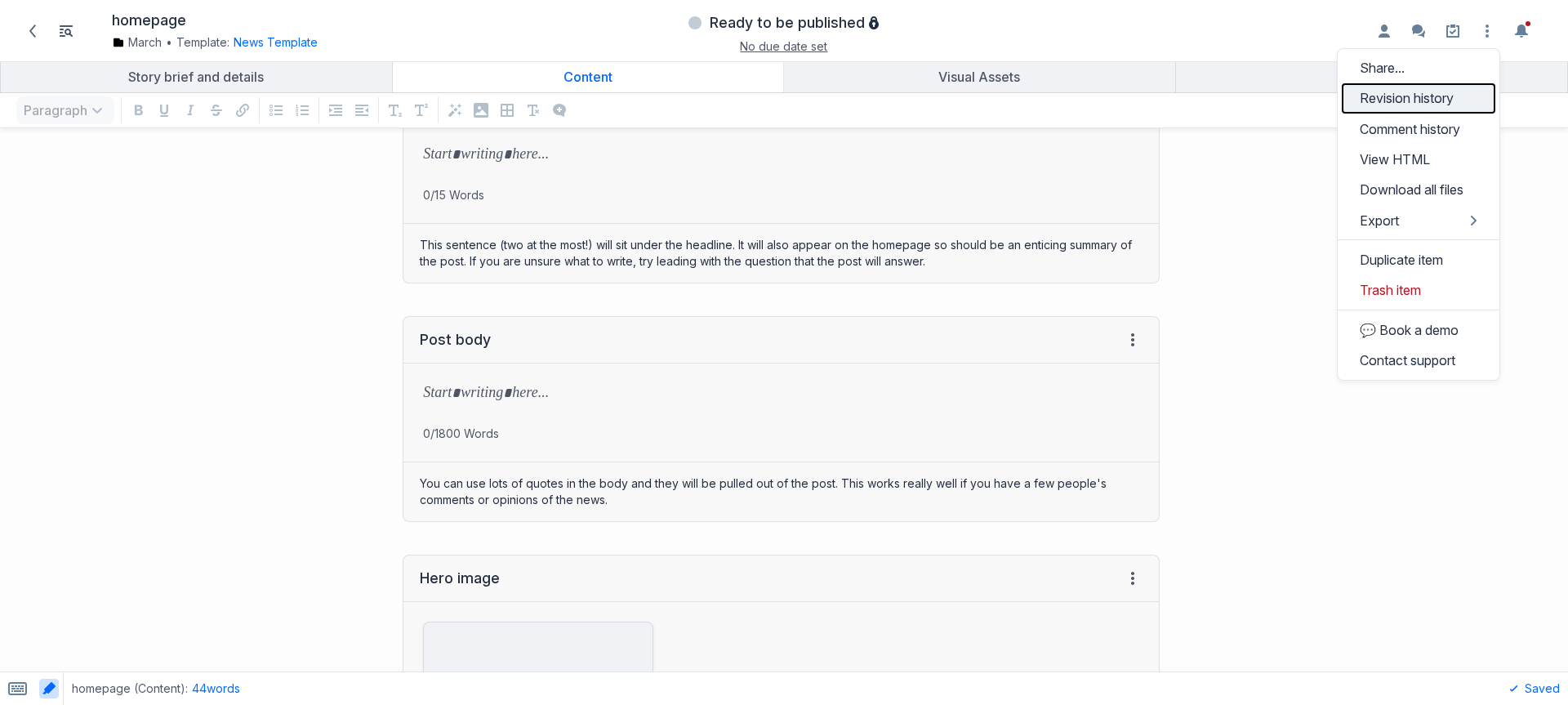
click at [1455, 96] on link "Revision history" at bounding box center [1419, 98] width 154 height 31
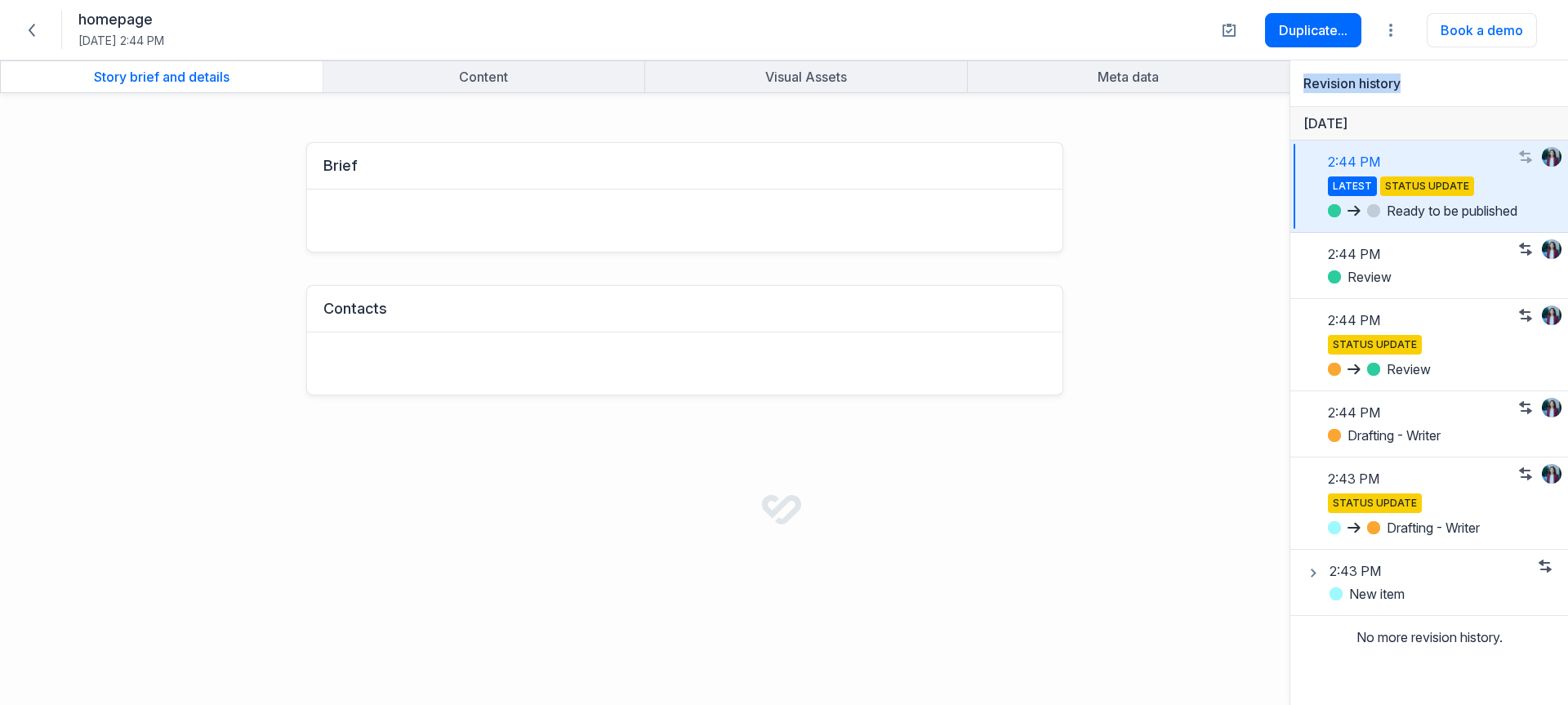
drag, startPoint x: 1403, startPoint y: 80, endPoint x: 1414, endPoint y: 81, distance: 11.0
click at [1414, 81] on h2 "Revision history" at bounding box center [1430, 84] width 252 height 20
click at [1539, 565] on icon "button" at bounding box center [1545, 566] width 13 height 13
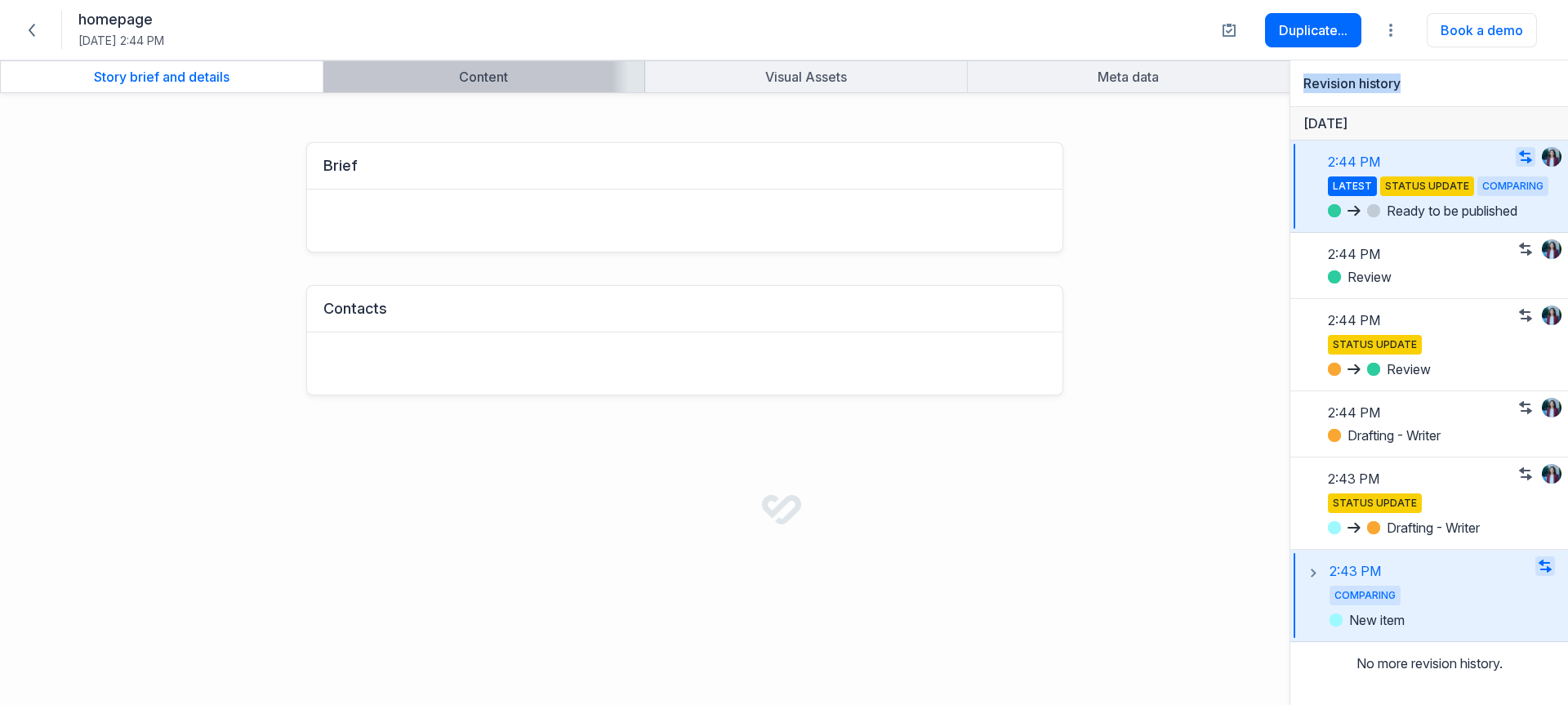
click at [550, 89] on link "Content" at bounding box center [484, 77] width 322 height 32
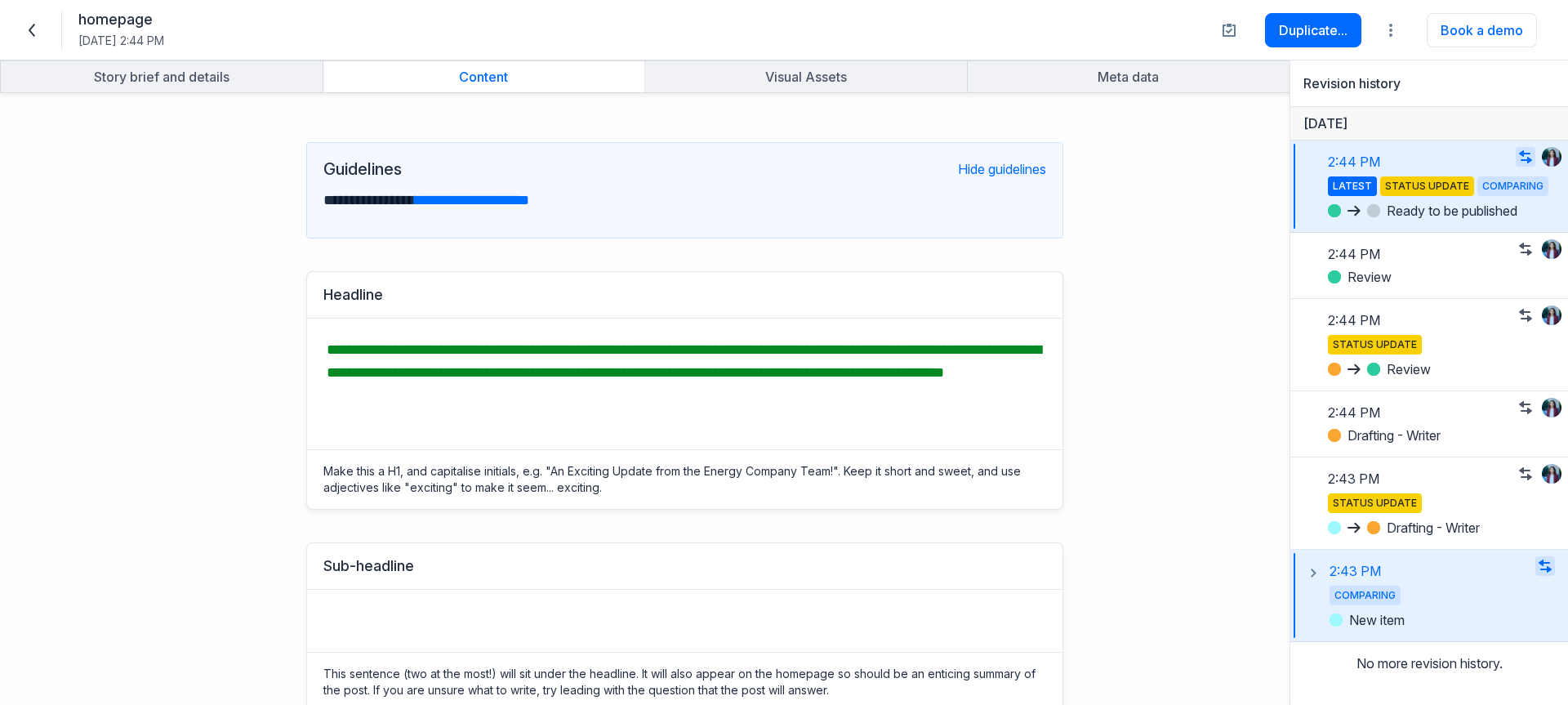
click at [33, 28] on icon at bounding box center [31, 30] width 13 height 13
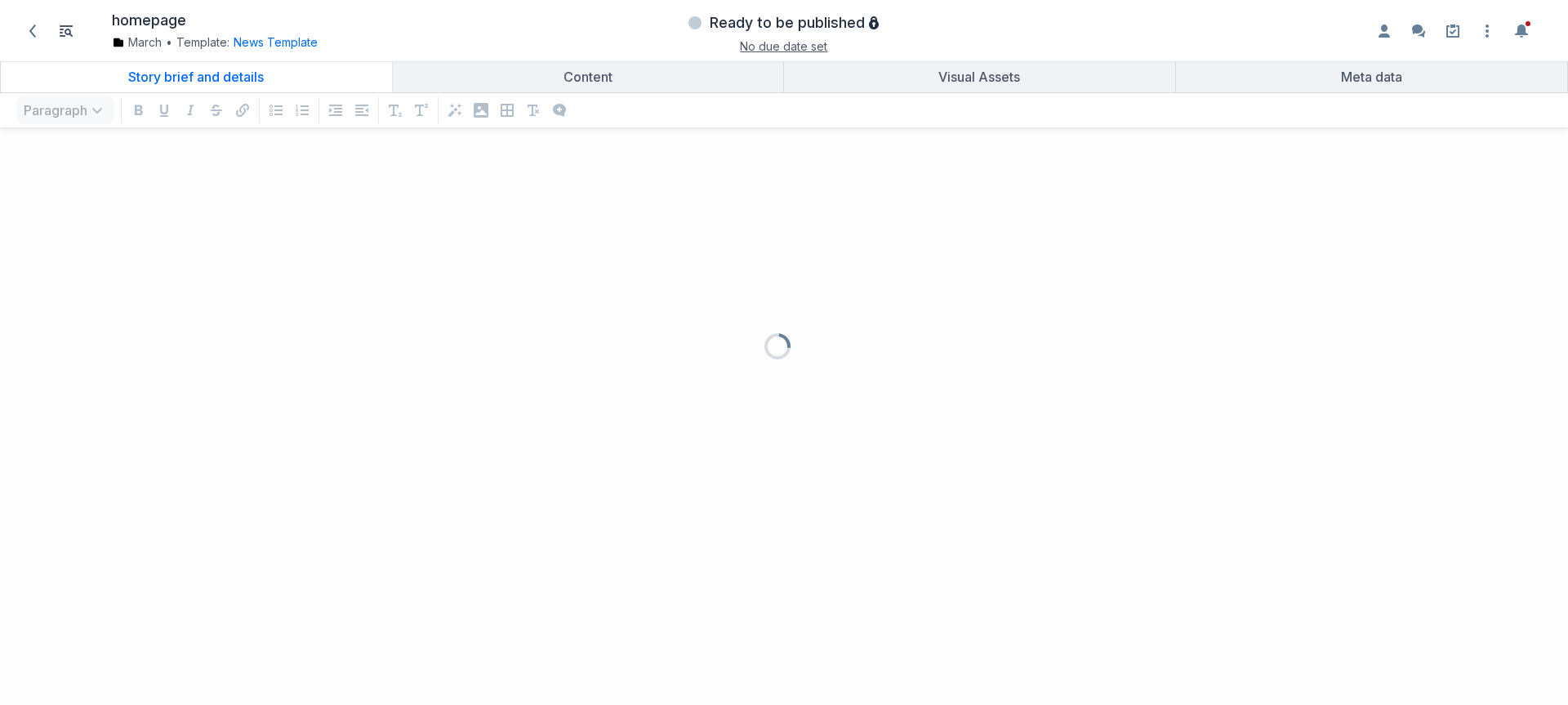
scroll to position [531, 1544]
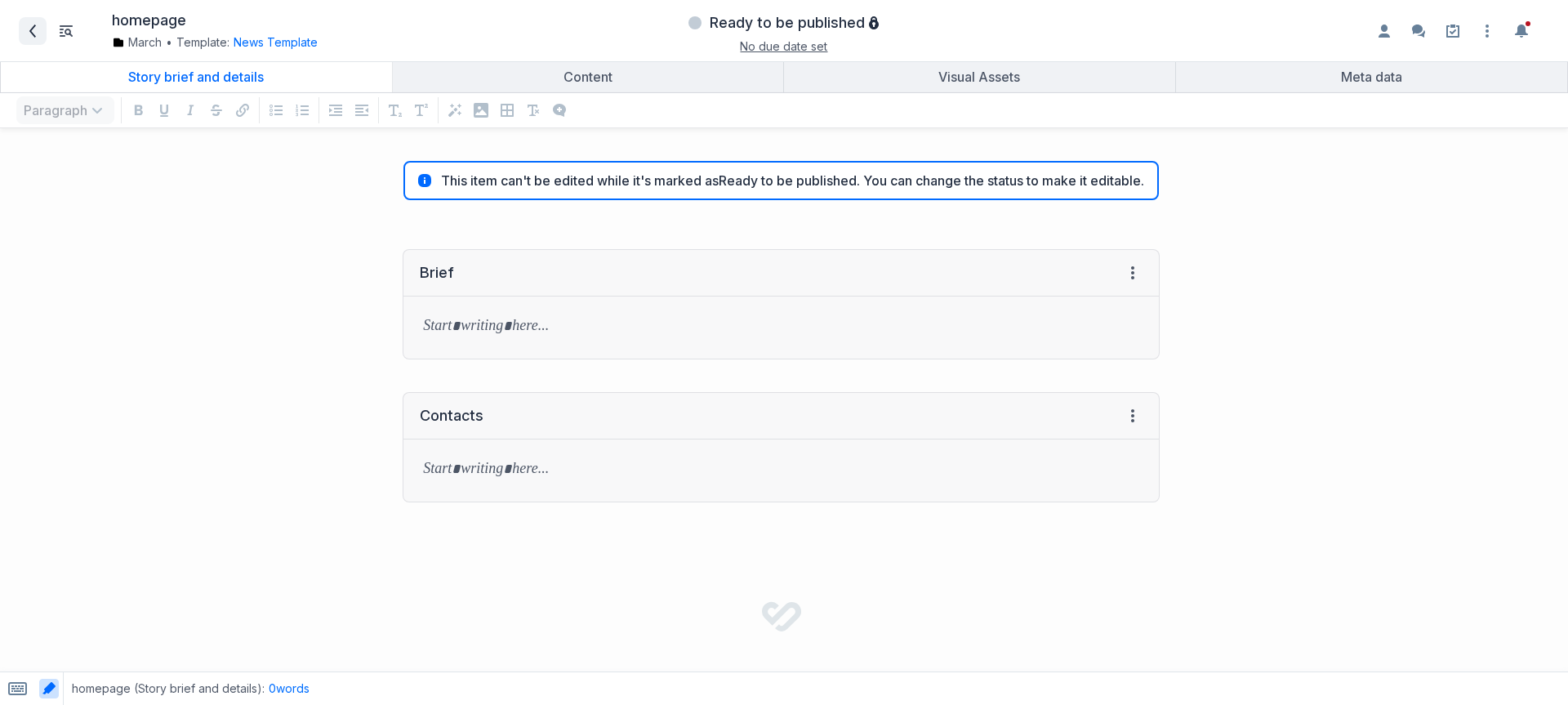
click at [33, 32] on icon at bounding box center [32, 31] width 13 height 13
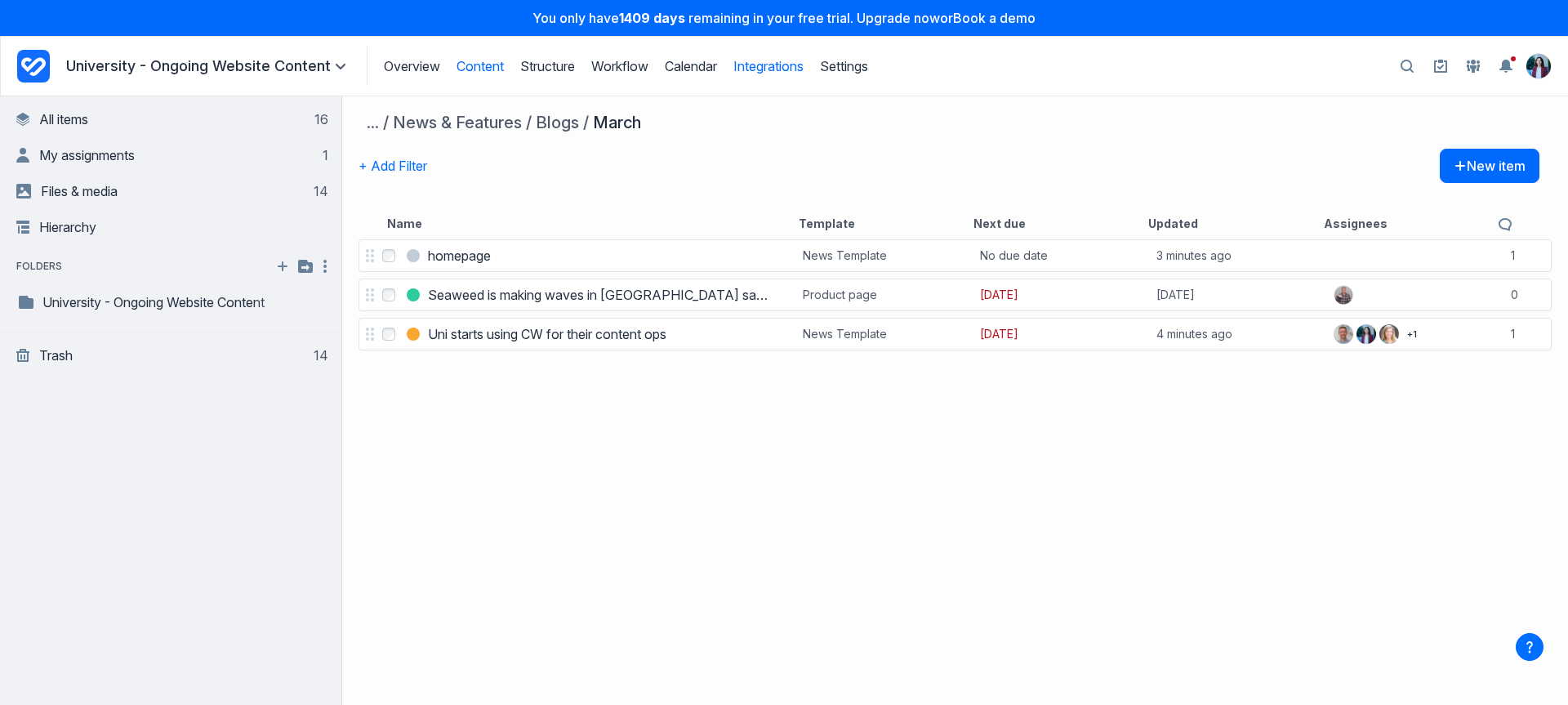
click at [767, 66] on link "Integrations" at bounding box center [768, 66] width 70 height 17
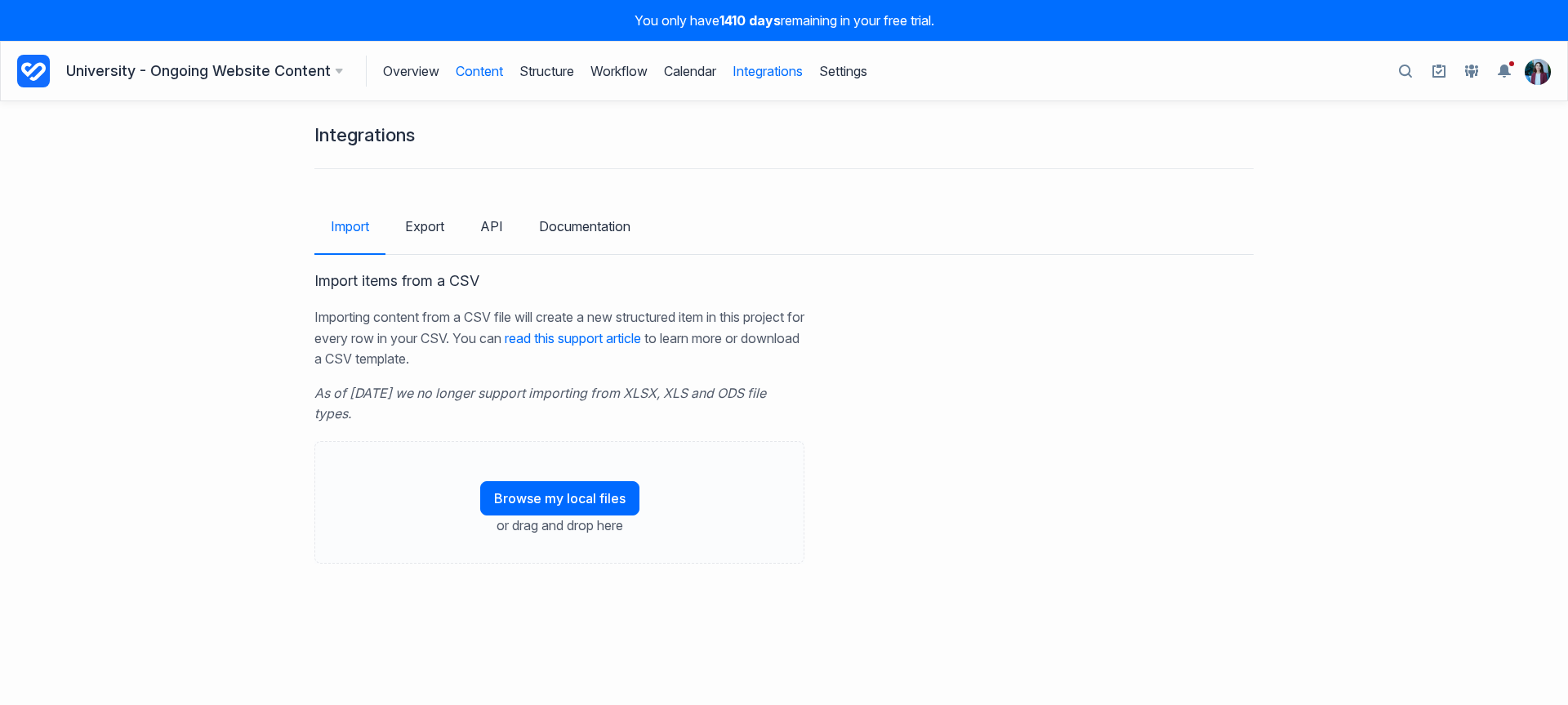
drag, startPoint x: 477, startPoint y: 83, endPoint x: 480, endPoint y: 73, distance: 10.4
click at [477, 83] on link "Content" at bounding box center [479, 71] width 47 height 32
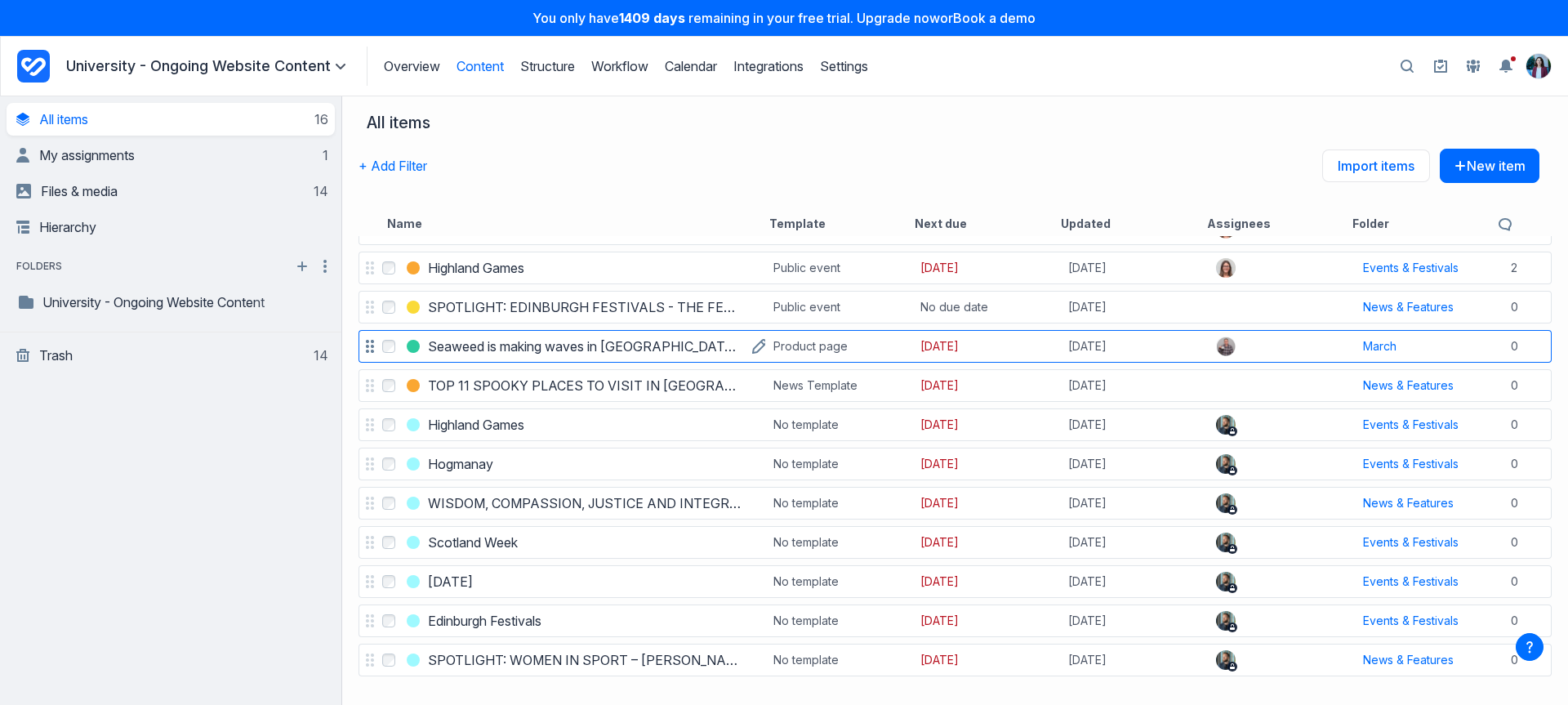
scroll to position [208, 0]
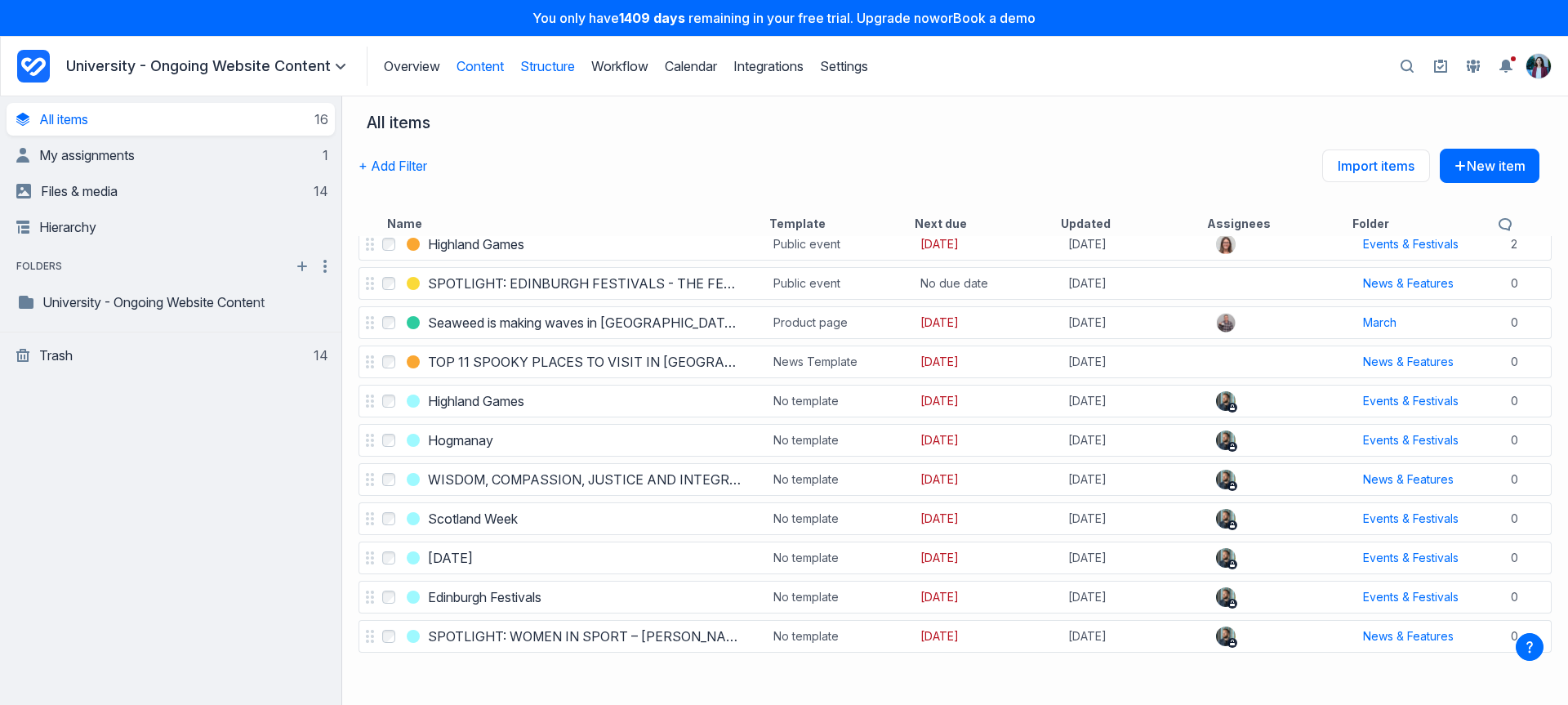
click at [542, 68] on link "Structure" at bounding box center [548, 66] width 55 height 17
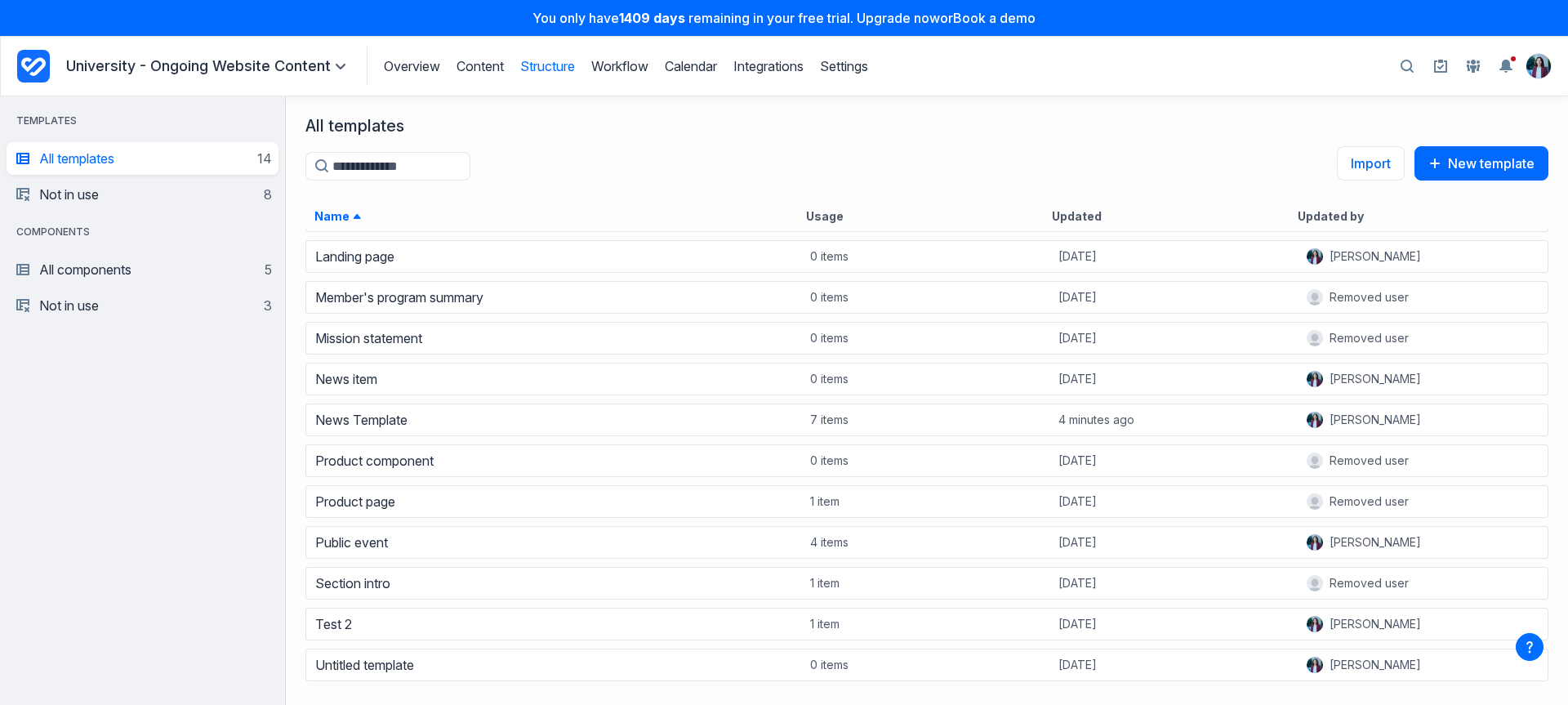
scroll to position [151, 0]
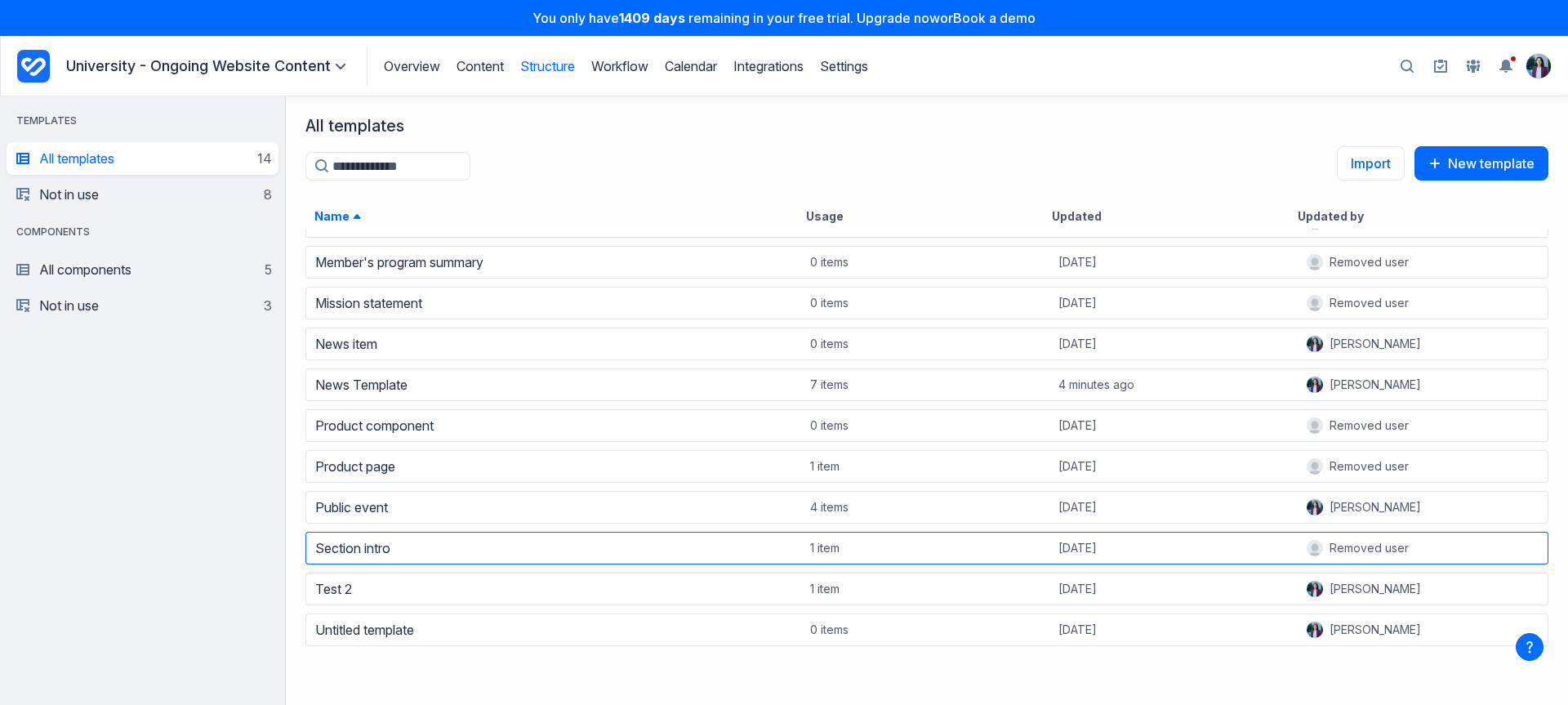
click at [367, 539] on div "Section intro" at bounding box center [554, 547] width 495 height 23
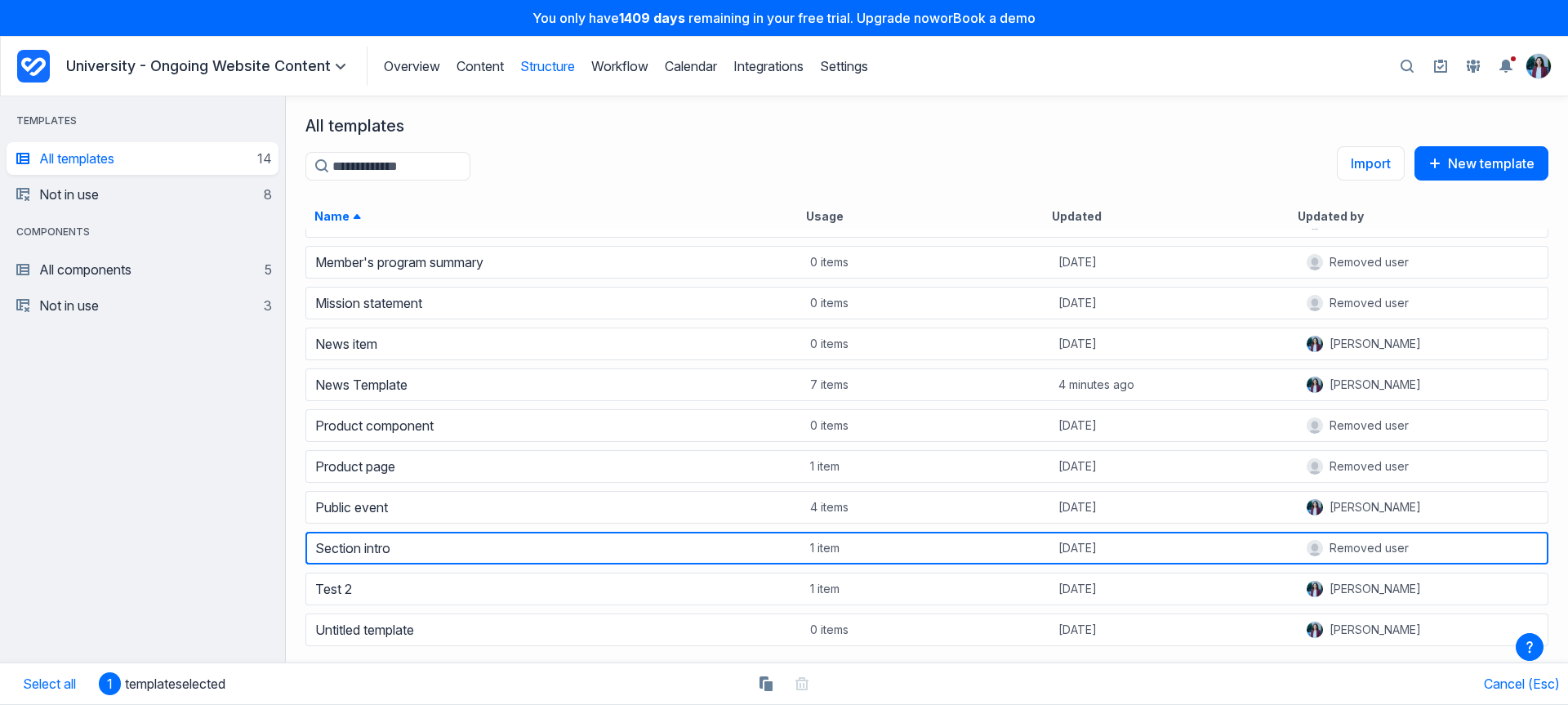
click at [459, 542] on div "Section intro" at bounding box center [554, 547] width 495 height 23
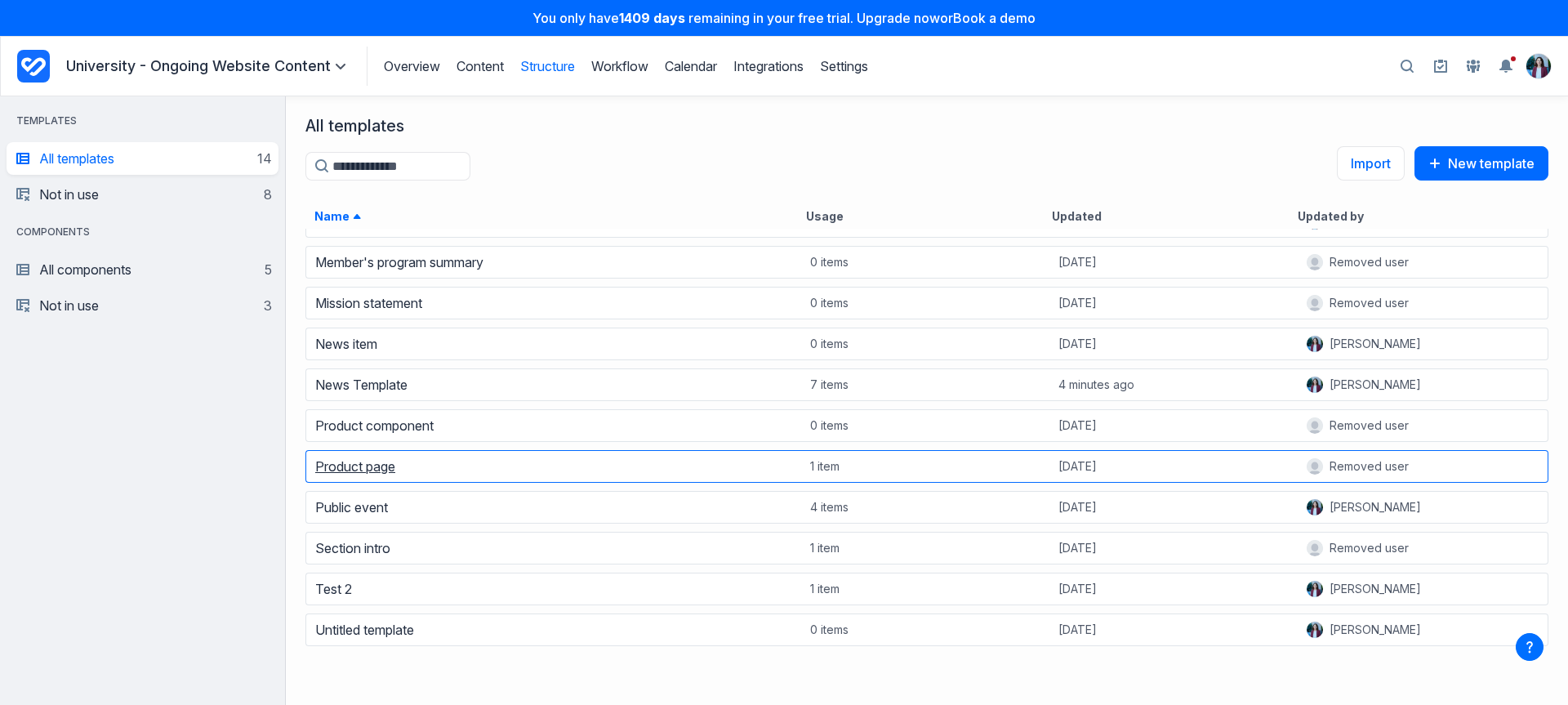
click at [383, 475] on link "Product page" at bounding box center [354, 467] width 80 height 17
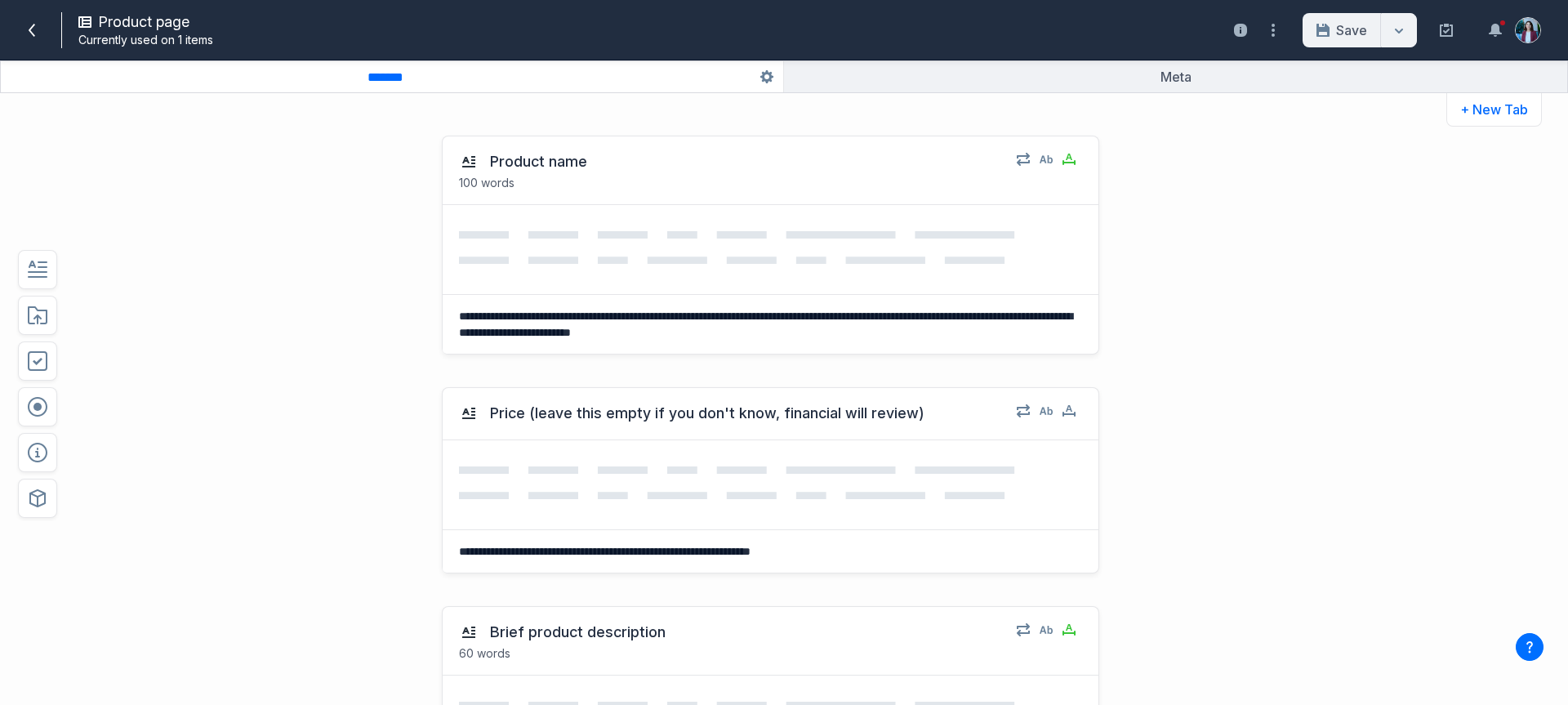
click at [1117, 363] on div "**********" at bounding box center [722, 245] width 1156 height 252
drag, startPoint x: 32, startPoint y: 504, endPoint x: 310, endPoint y: 554, distance: 282.5
click at [310, 554] on div "**********" at bounding box center [784, 412] width 1568 height 586
click at [32, 26] on icon at bounding box center [31, 30] width 7 height 13
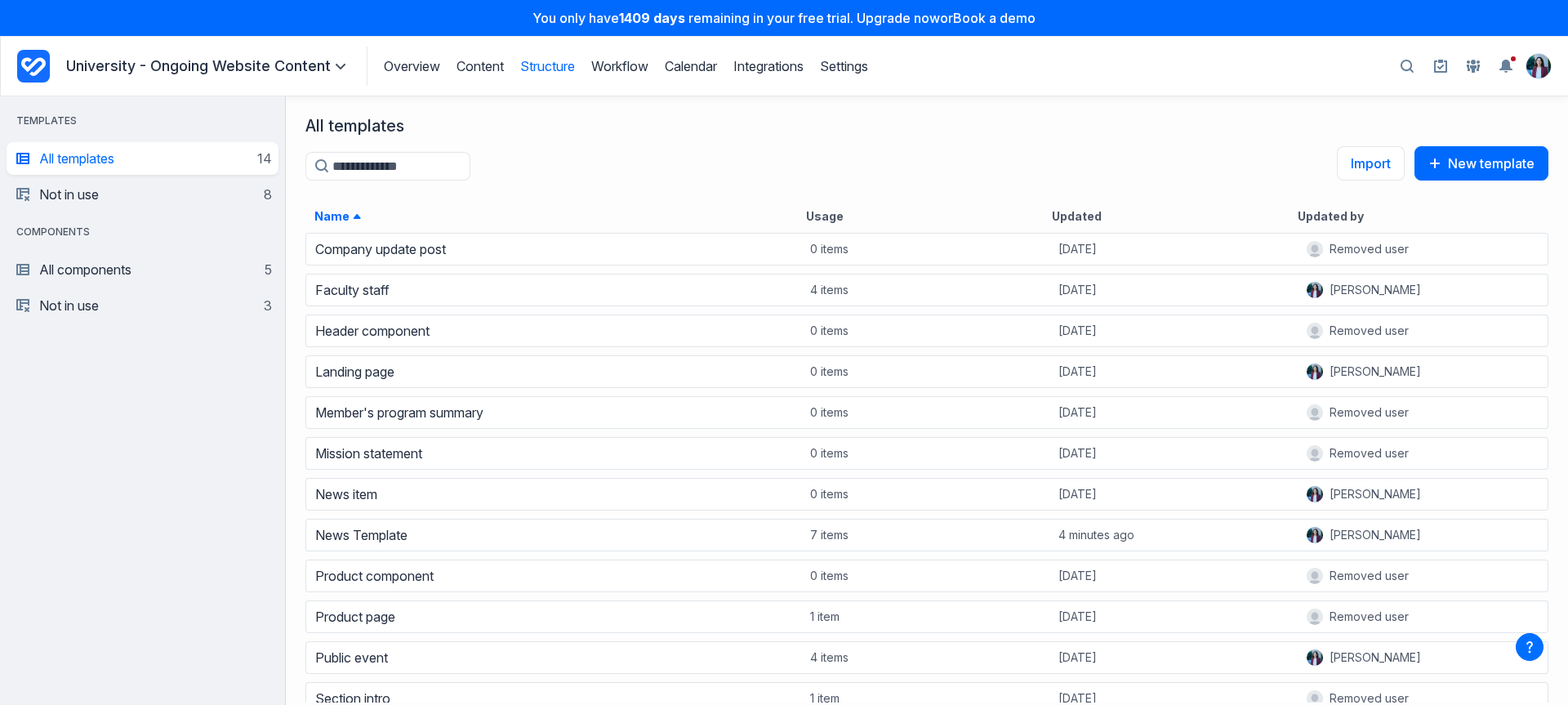
scroll to position [462, 1271]
click at [478, 62] on link "Content" at bounding box center [480, 66] width 47 height 17
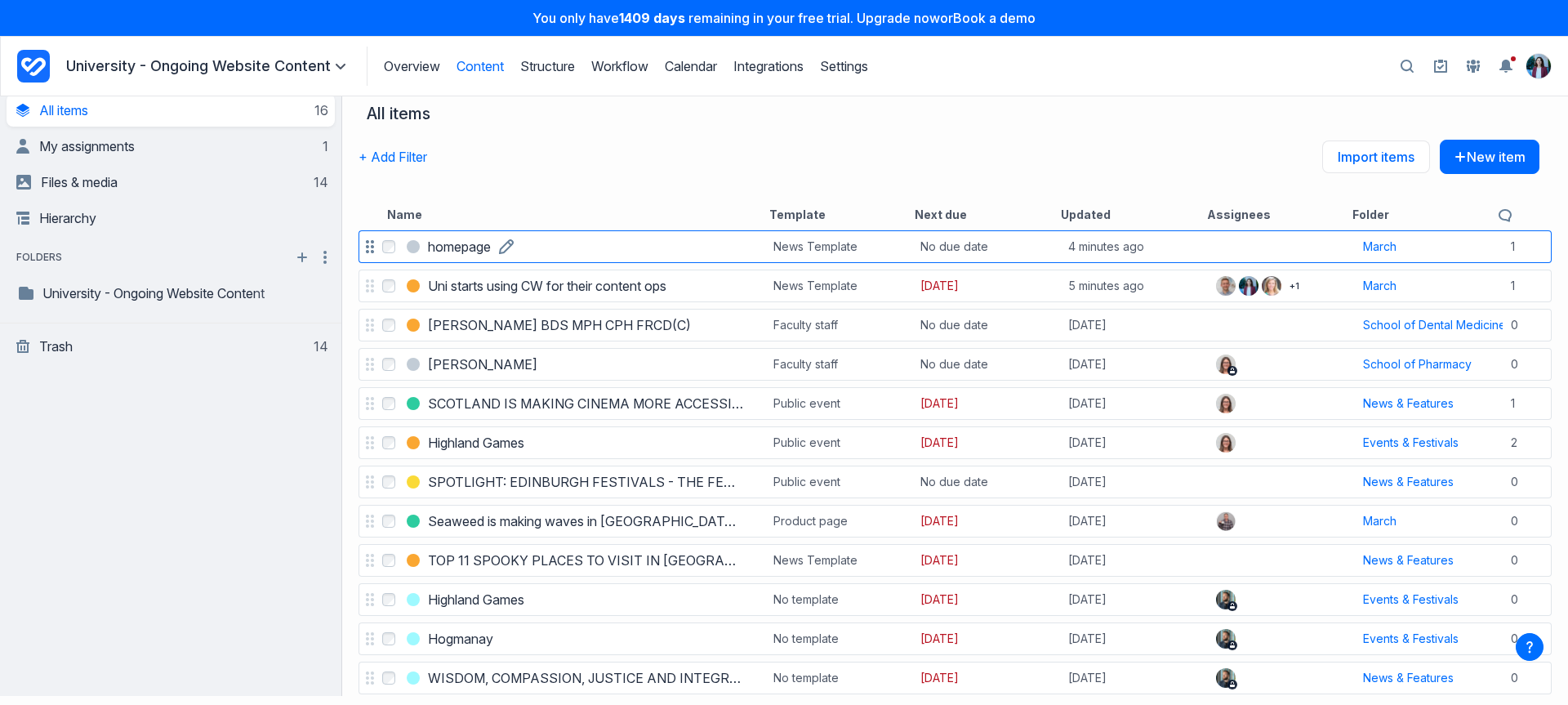
scroll to position [13, 0]
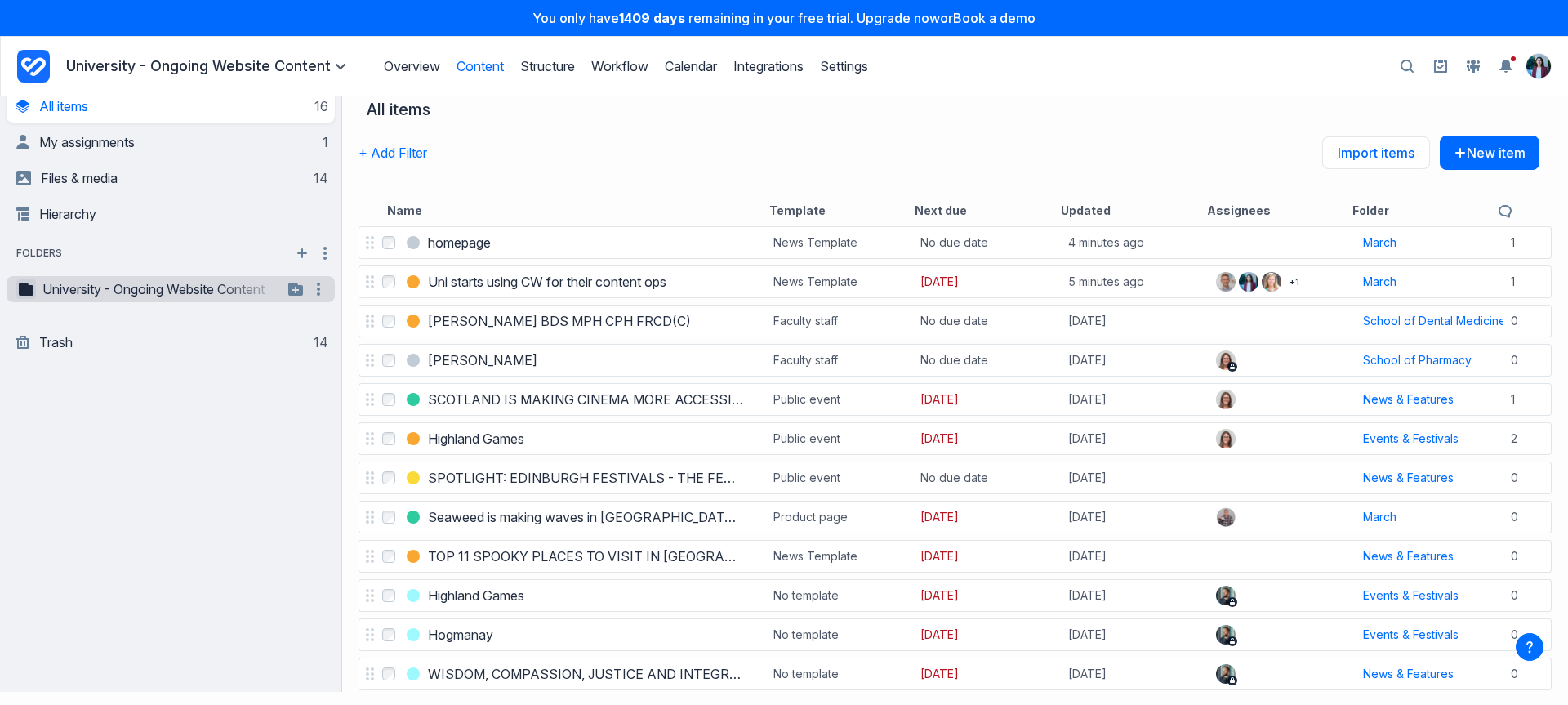
click at [17, 293] on button "button" at bounding box center [27, 289] width 20 height 20
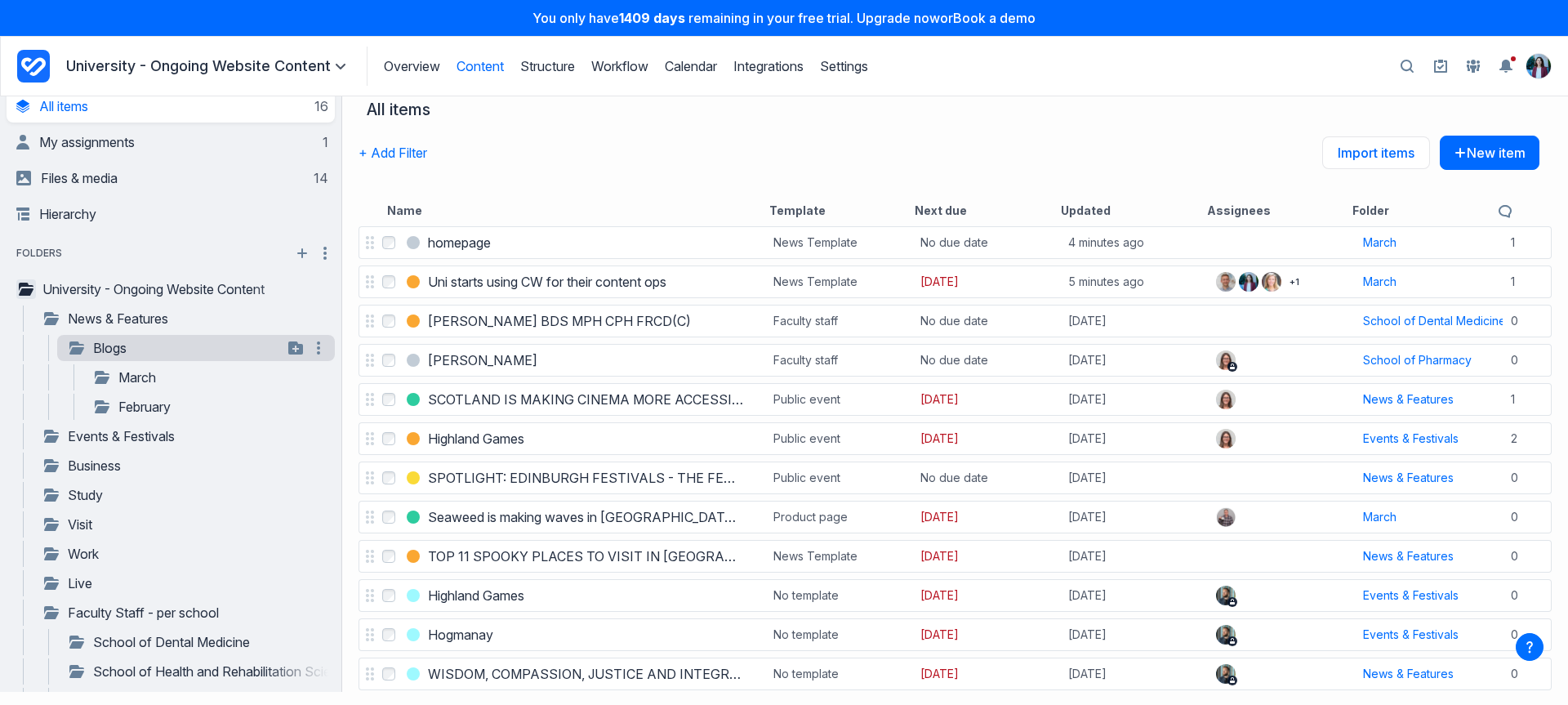
scroll to position [0, 0]
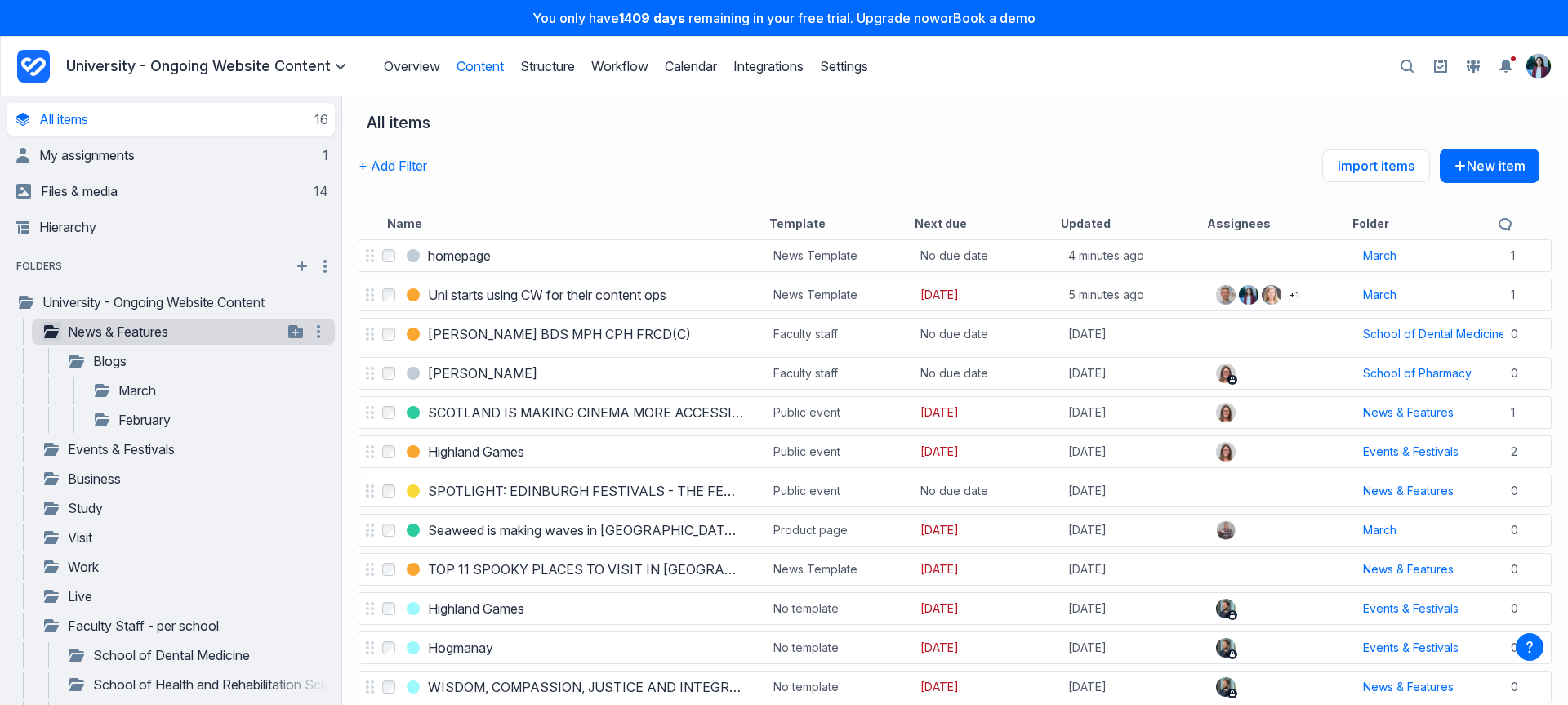
click at [50, 329] on icon "button" at bounding box center [51, 331] width 15 height 13
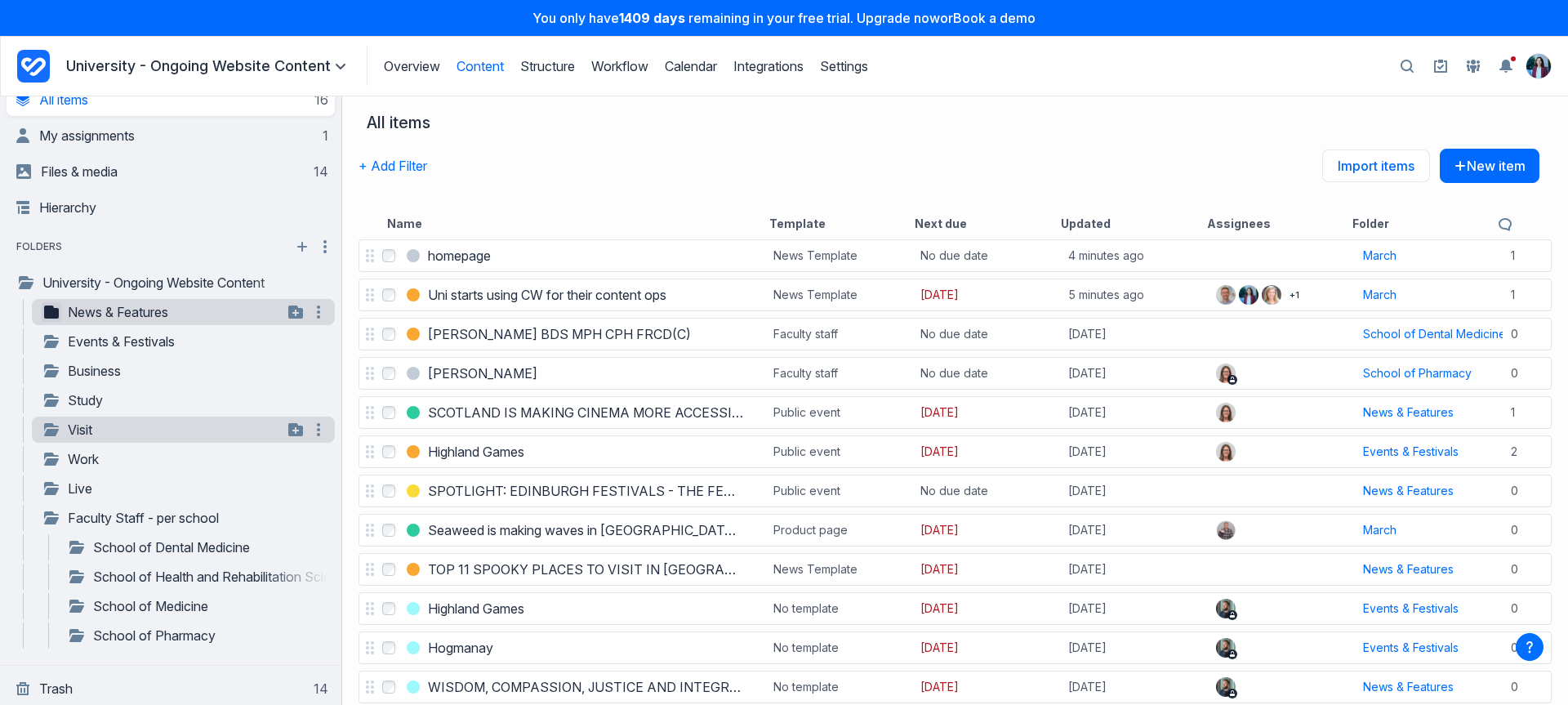
scroll to position [22, 0]
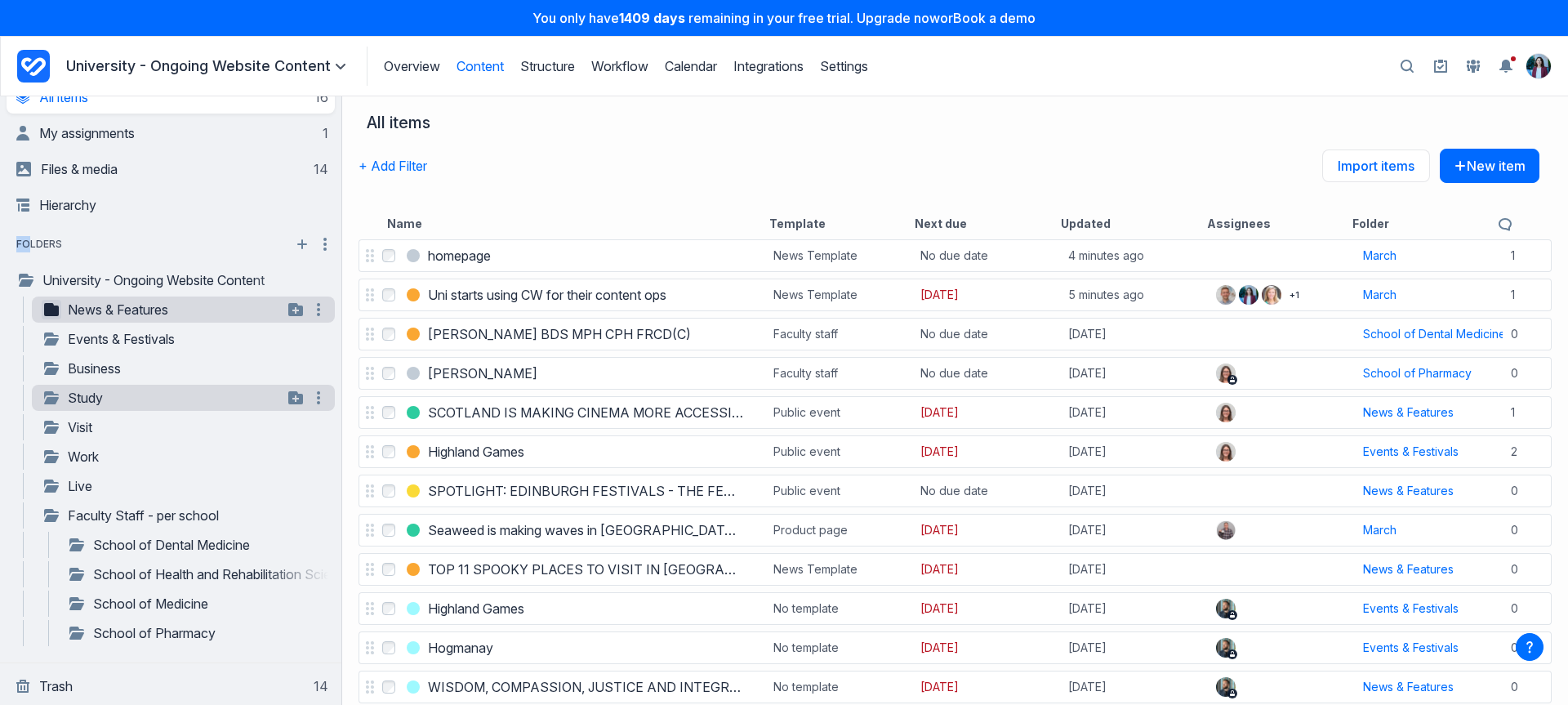
drag, startPoint x: 28, startPoint y: 242, endPoint x: 113, endPoint y: 408, distance: 186.5
click at [118, 378] on div "**********" at bounding box center [171, 442] width 329 height 416
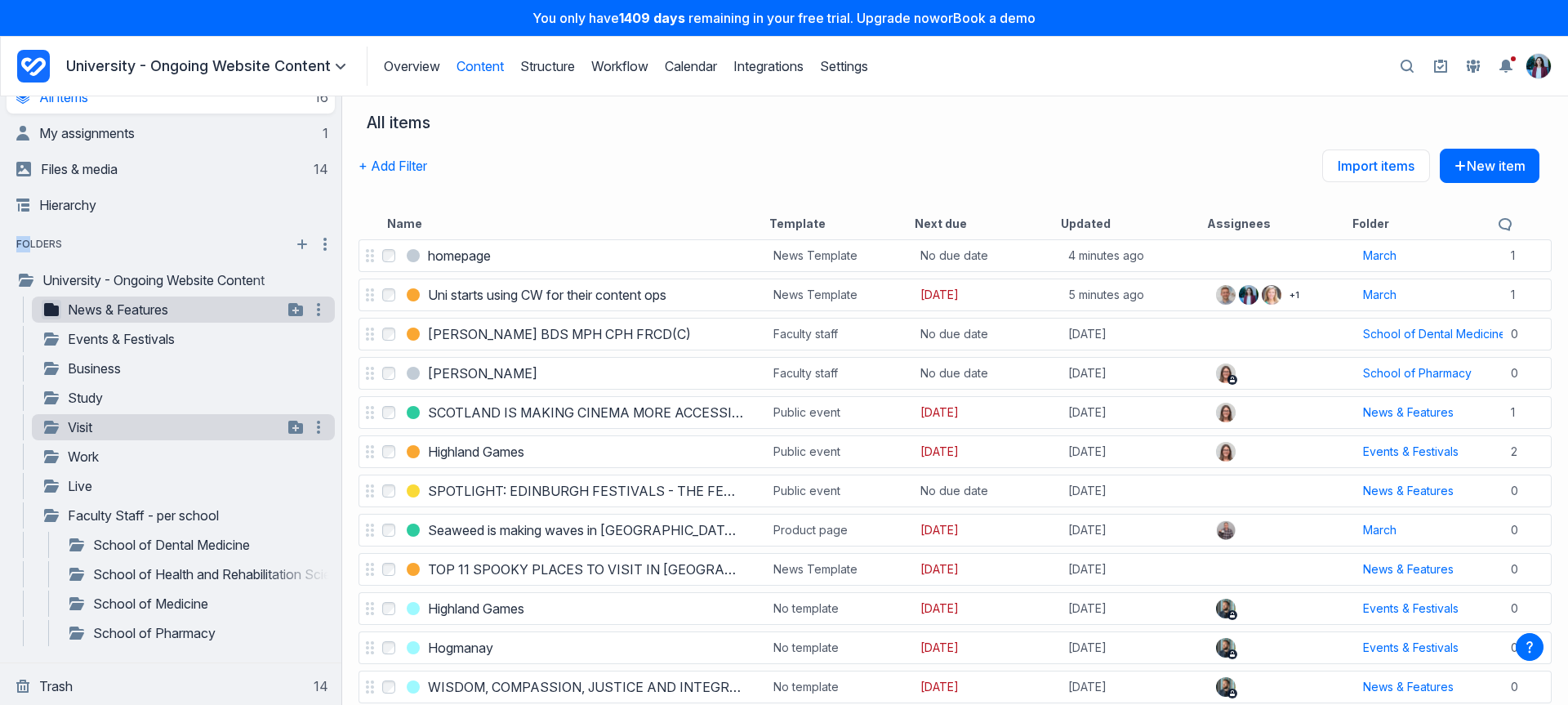
click at [137, 435] on link "Visit" at bounding box center [161, 427] width 241 height 20
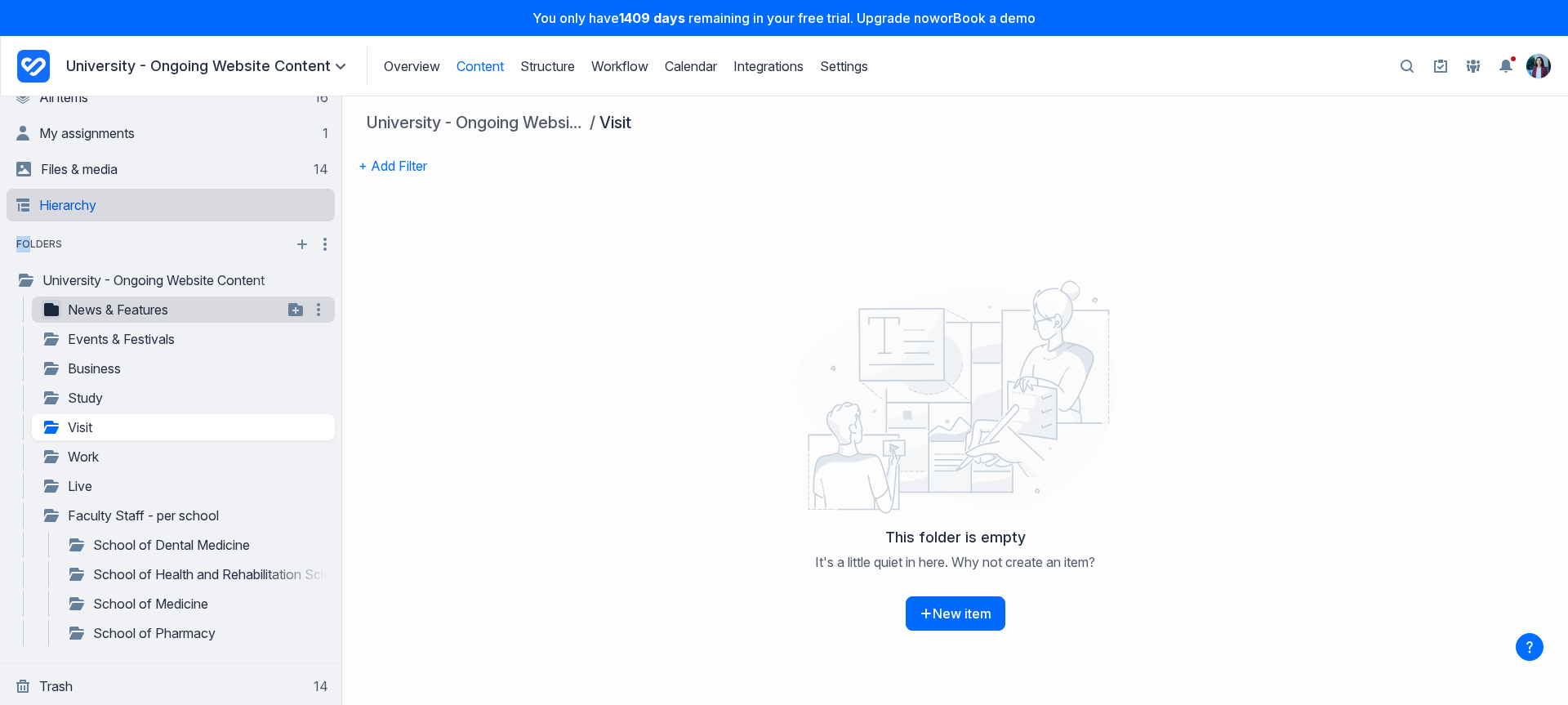
click at [109, 199] on link "Hierarchy" at bounding box center [172, 205] width 312 height 32
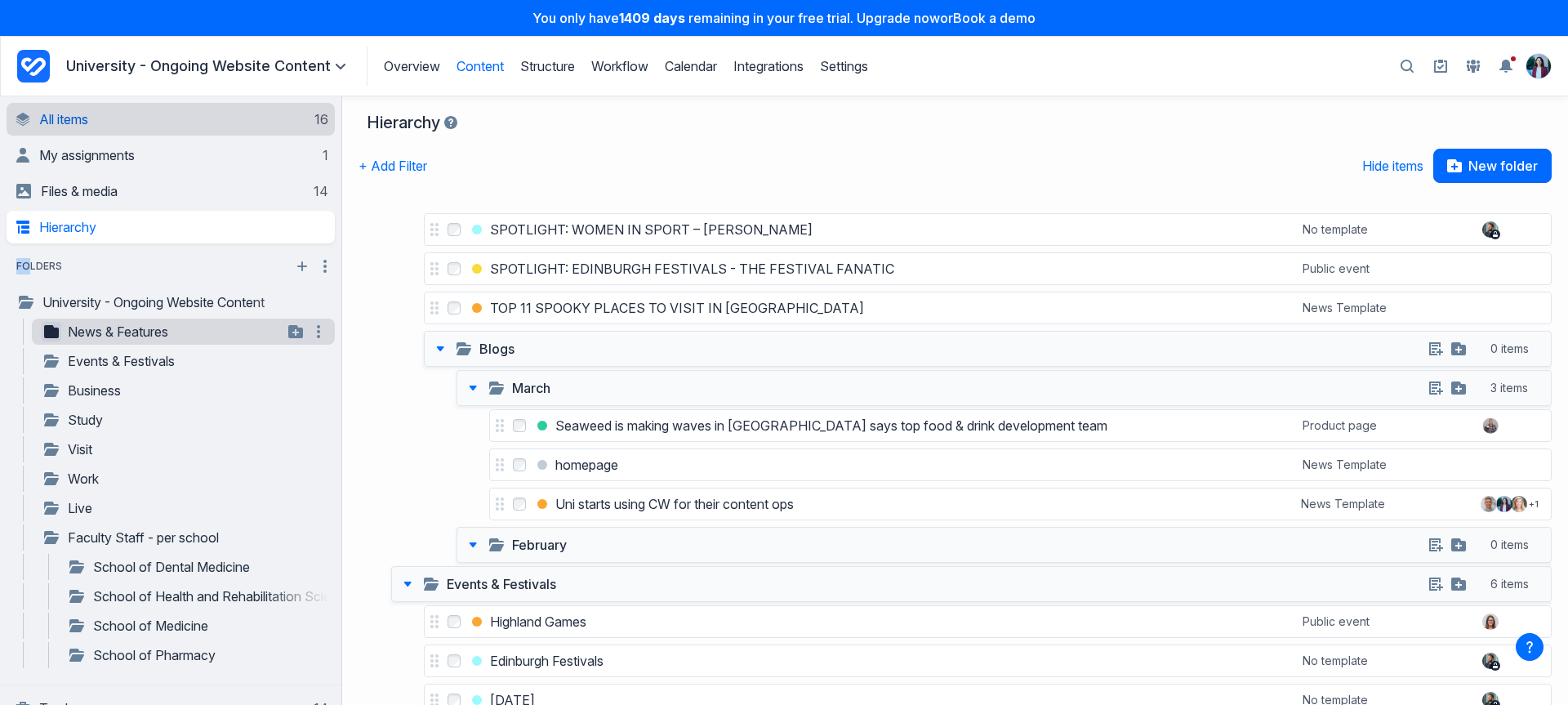
click at [170, 111] on link "All items 16" at bounding box center [172, 119] width 312 height 32
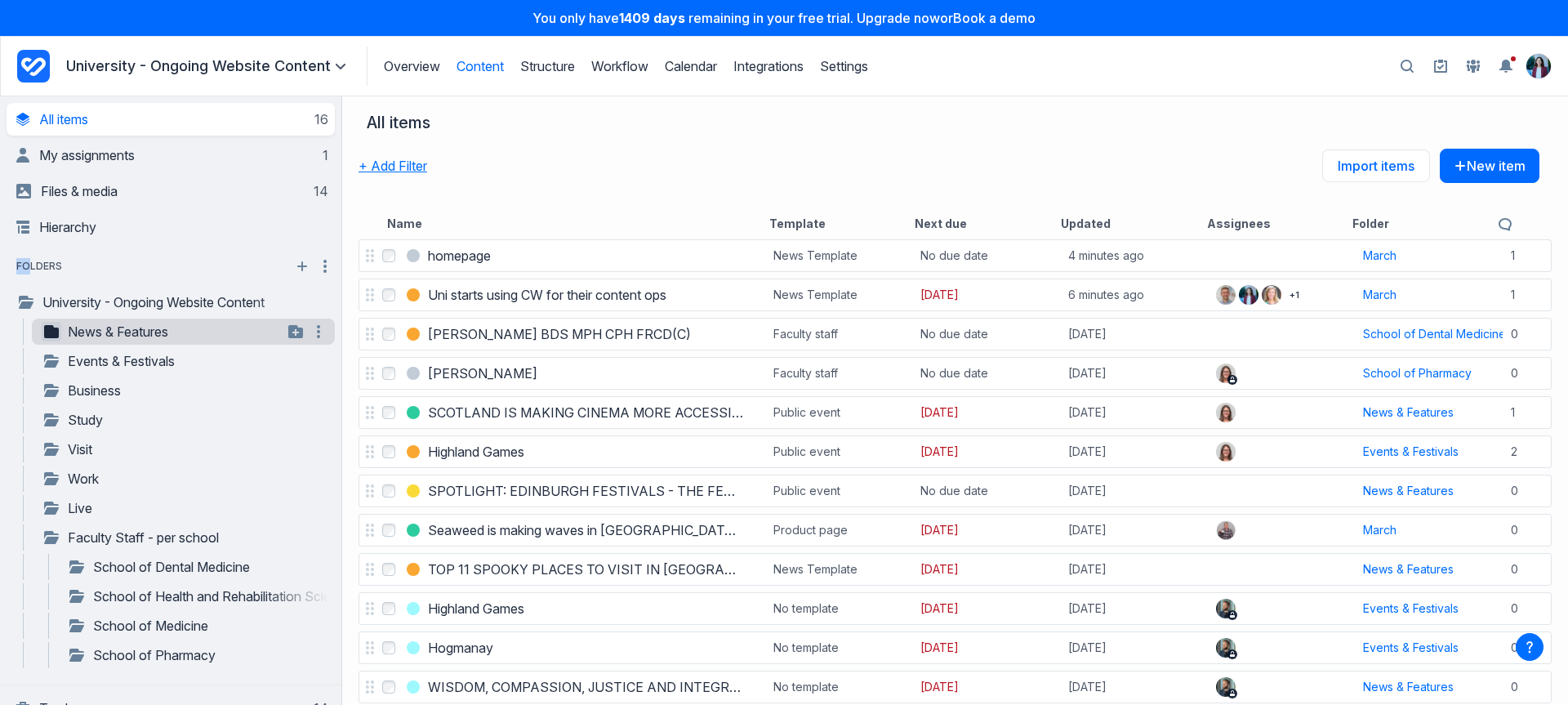
click at [406, 172] on button "+ Add Filter" at bounding box center [393, 165] width 69 height 34
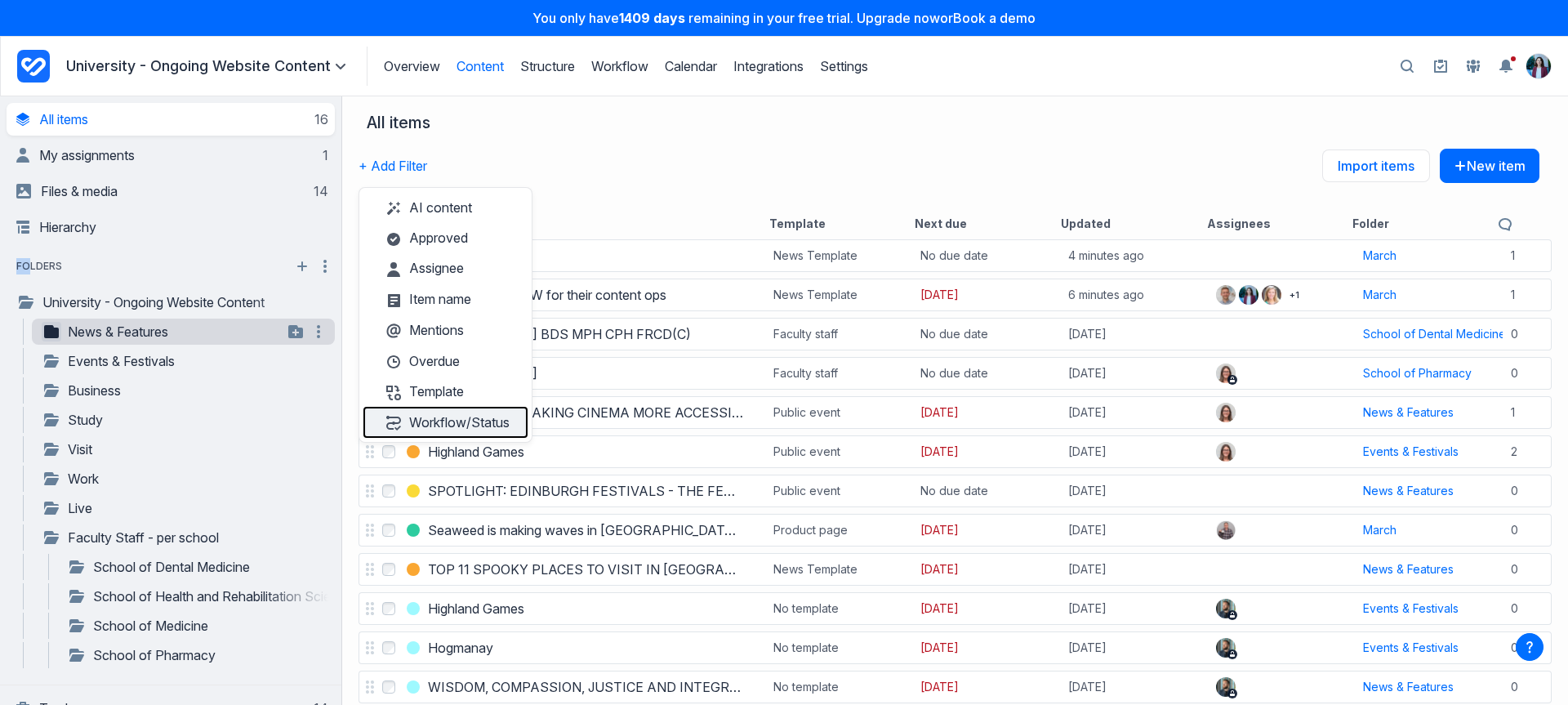
click at [491, 420] on button "Workflow/Status" at bounding box center [445, 422] width 164 height 32
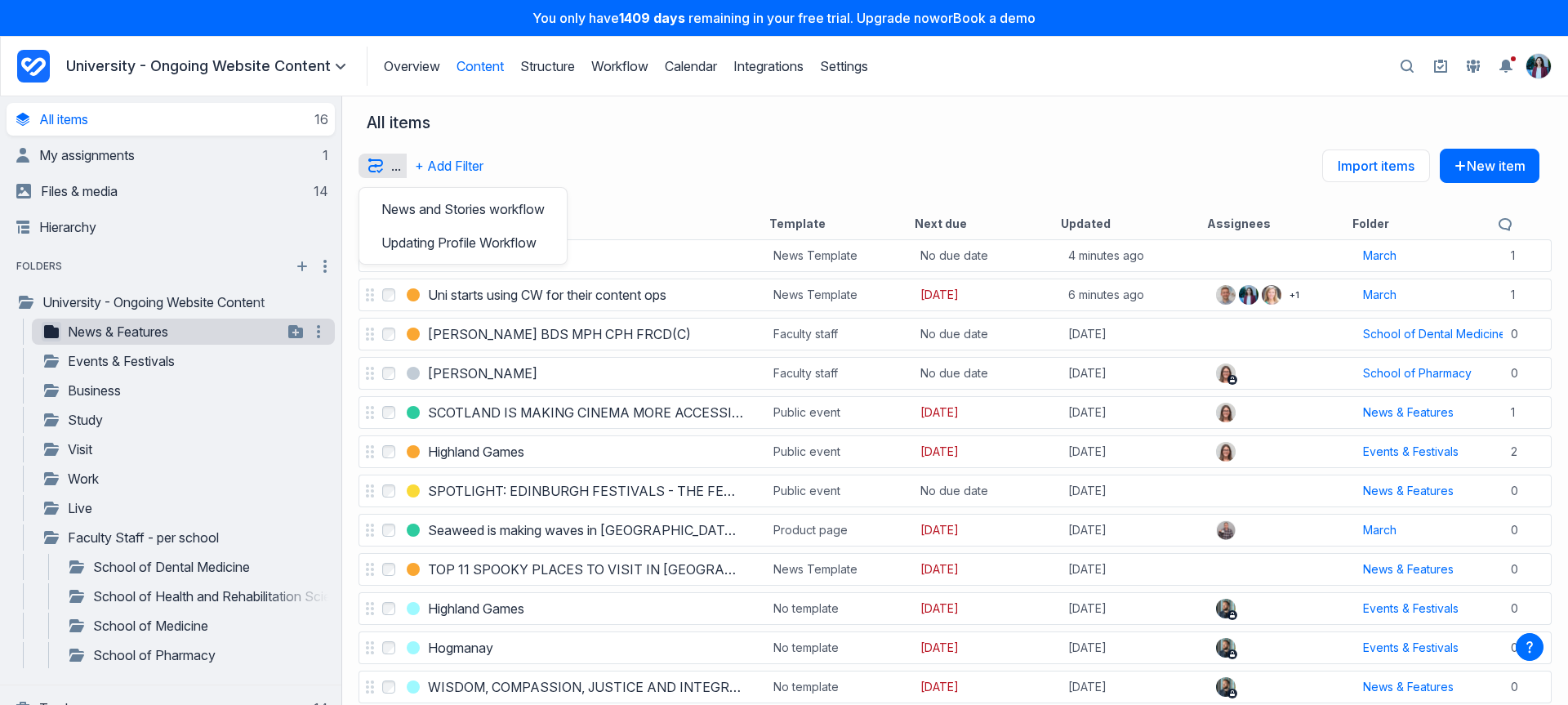
click at [1122, 141] on div "All items" at bounding box center [949, 131] width 1181 height 36
click at [742, 69] on div "Overview Content Structure Workflow Calendar Integrations Settings Structure Wo…" at bounding box center [618, 66] width 502 height 39
click at [786, 67] on link "Integrations" at bounding box center [768, 66] width 70 height 17
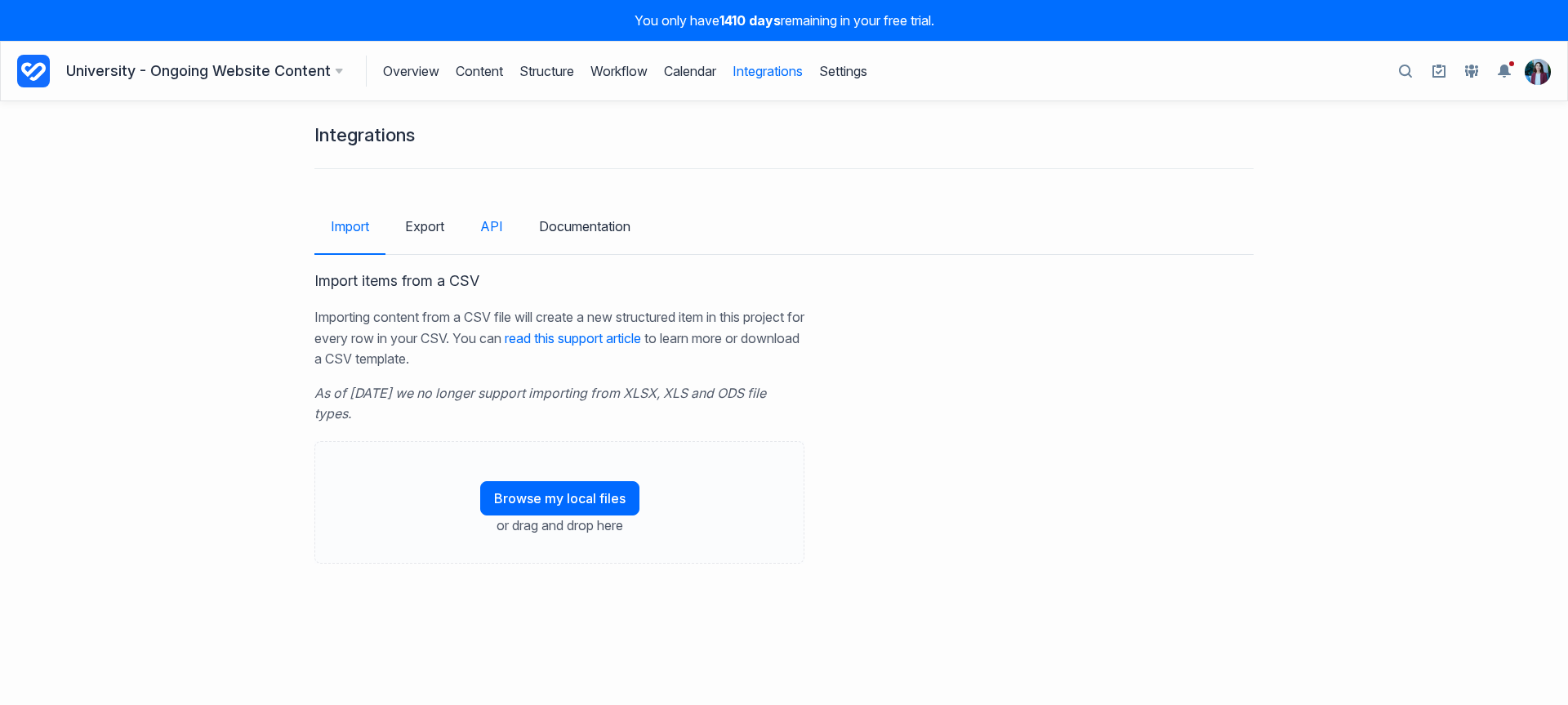
click at [491, 224] on link "API" at bounding box center [491, 226] width 55 height 47
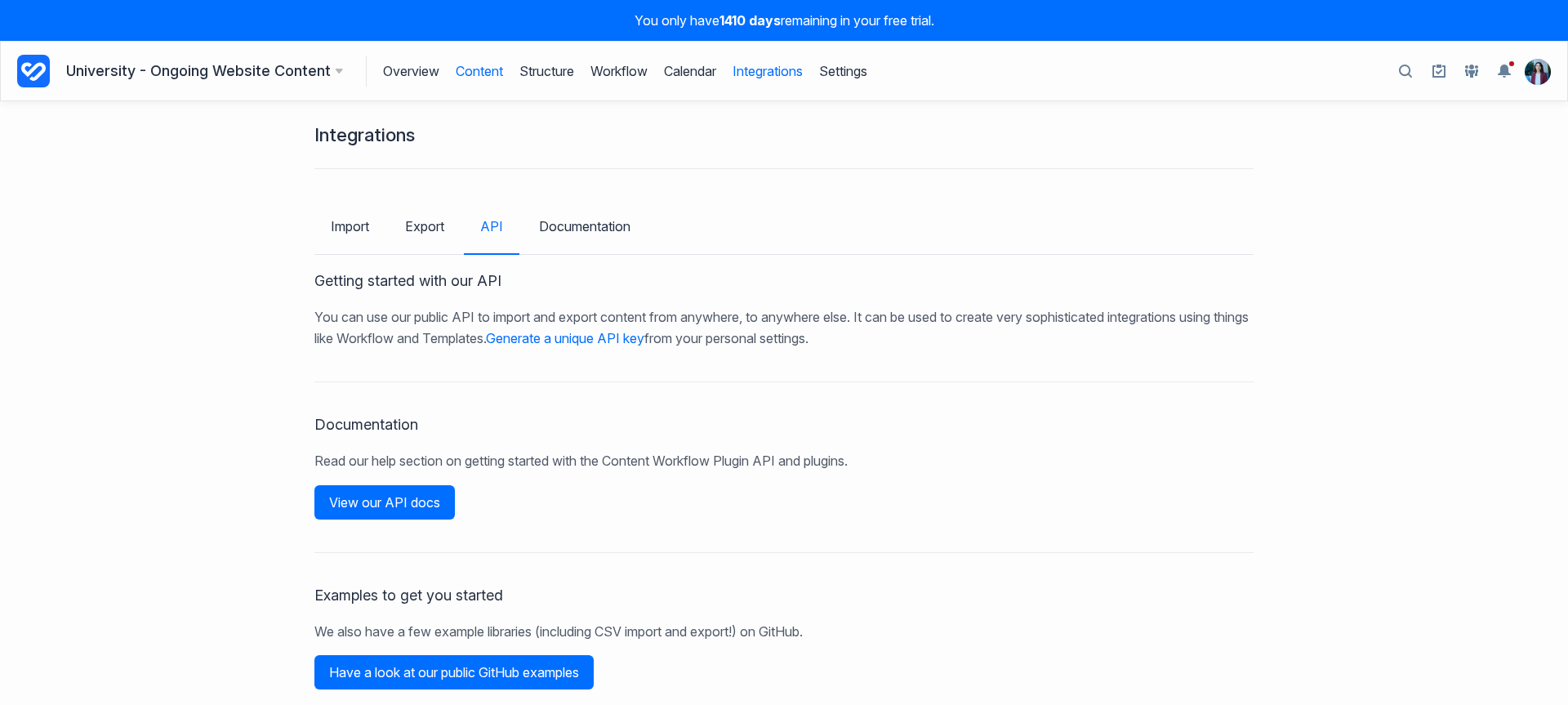
click at [474, 76] on link "Content" at bounding box center [479, 71] width 47 height 32
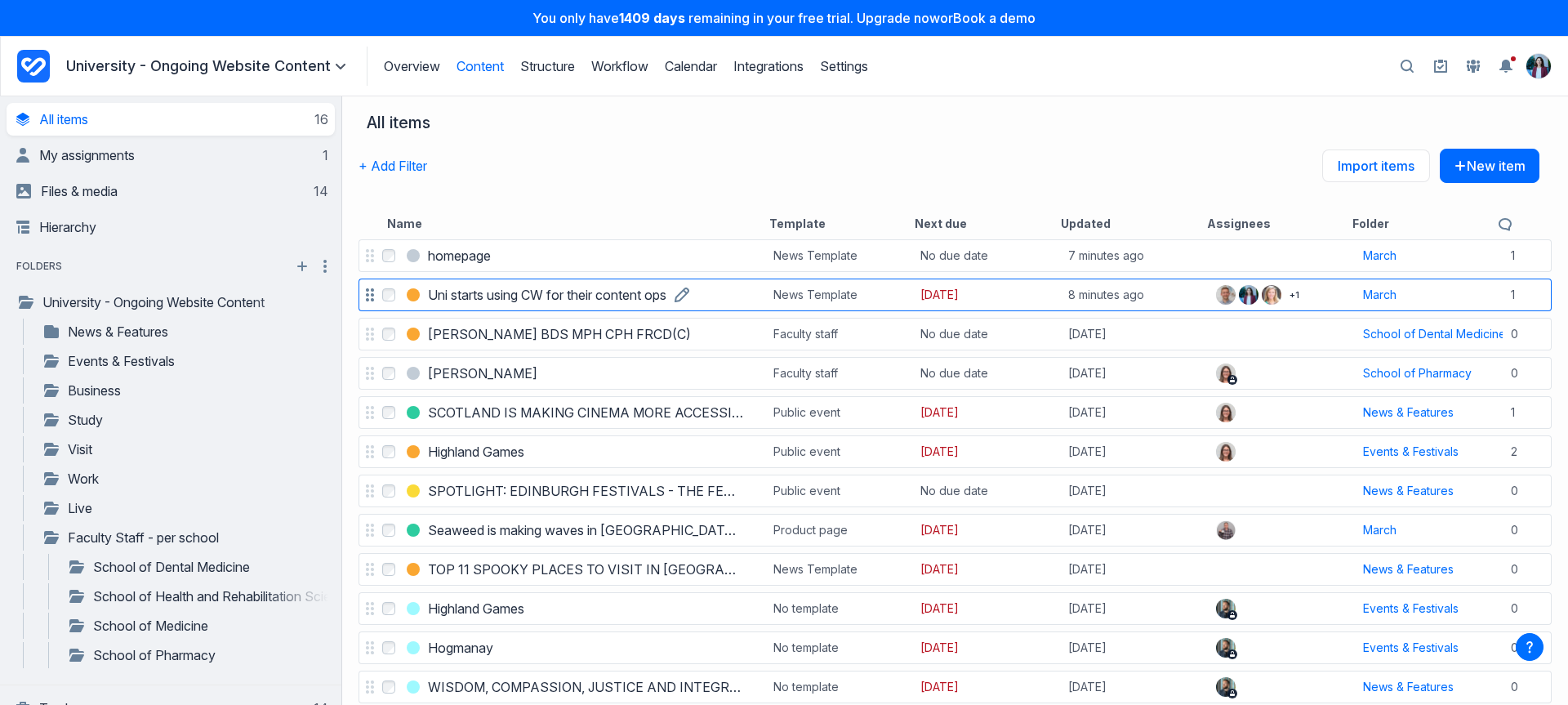
click at [478, 287] on h3 "Uni starts using CW for their content ops" at bounding box center [547, 295] width 238 height 20
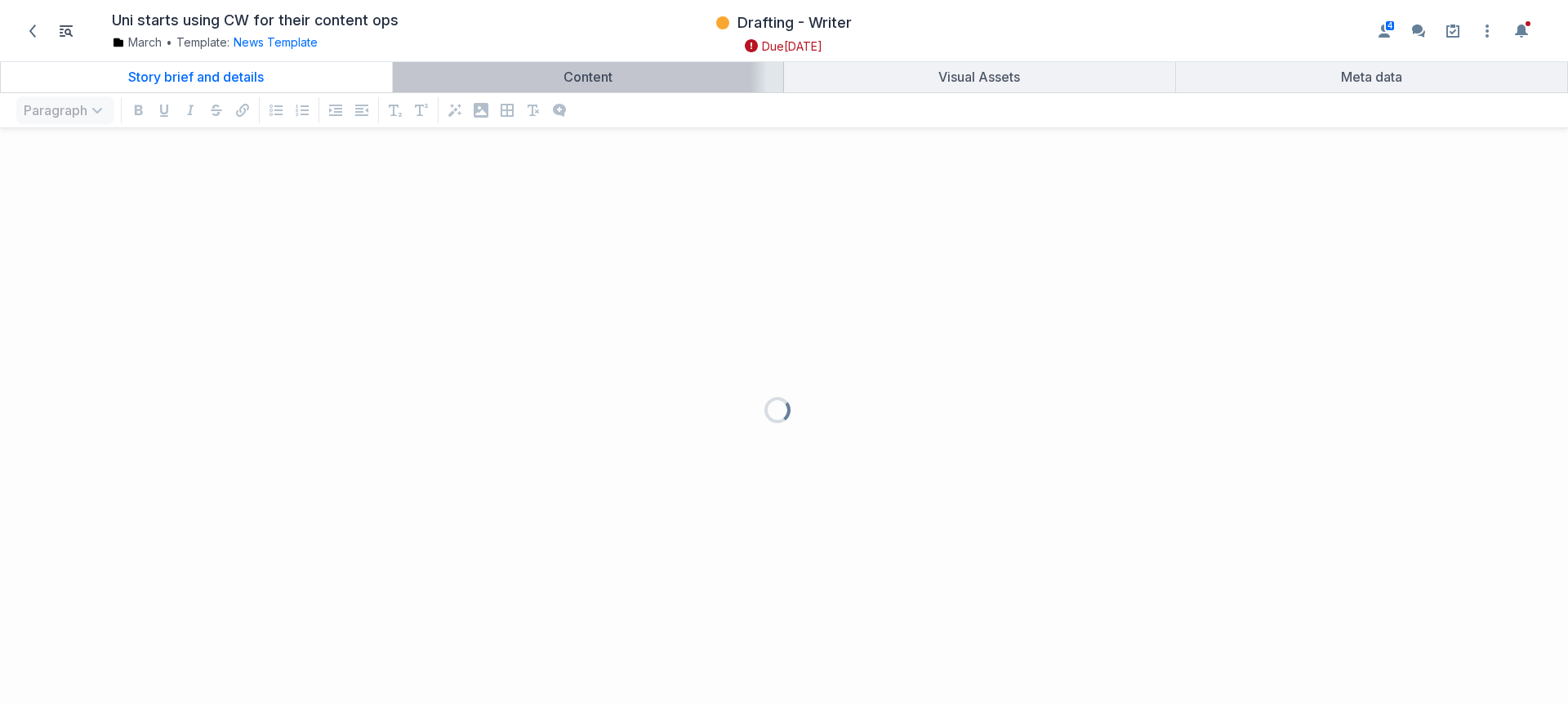
click at [623, 89] on link "Content" at bounding box center [589, 77] width 392 height 32
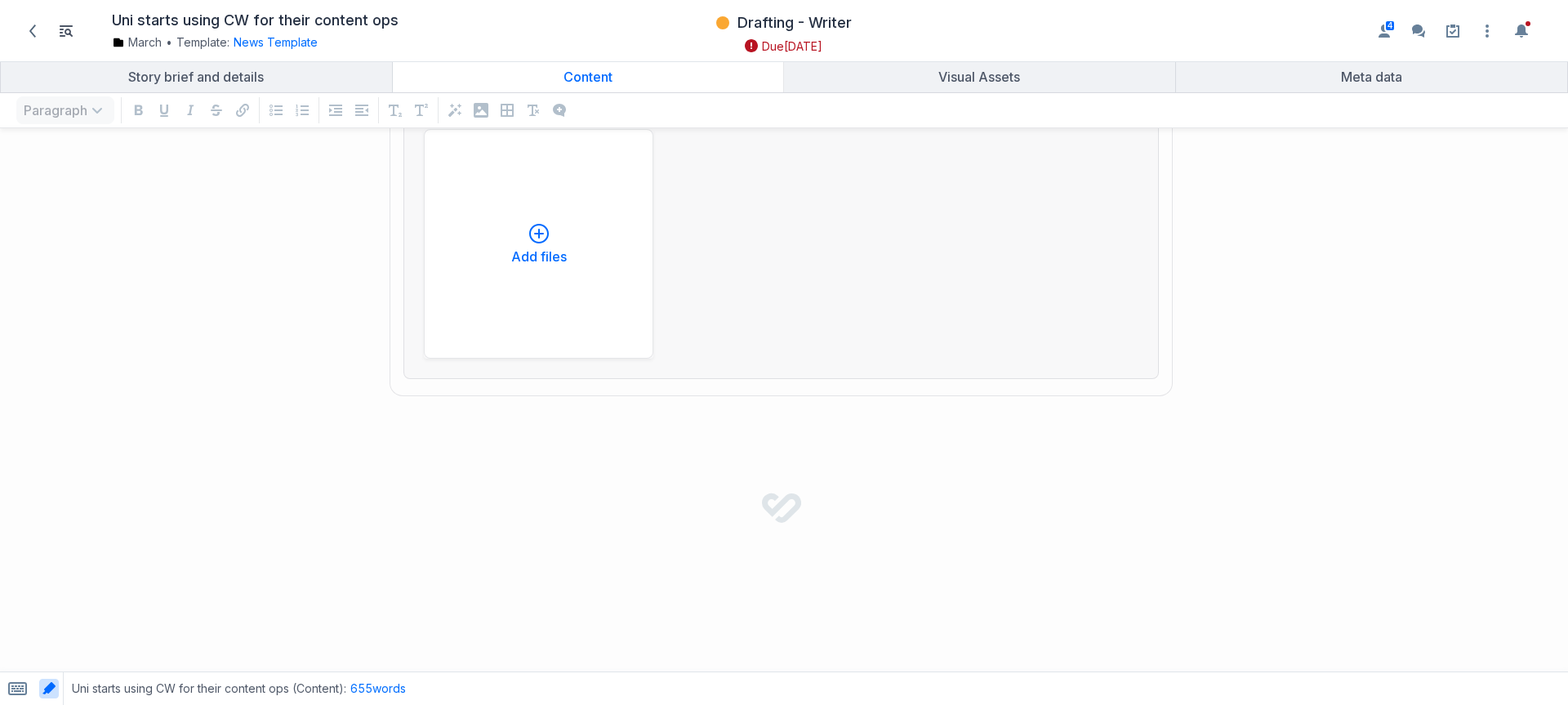
scroll to position [4031, 0]
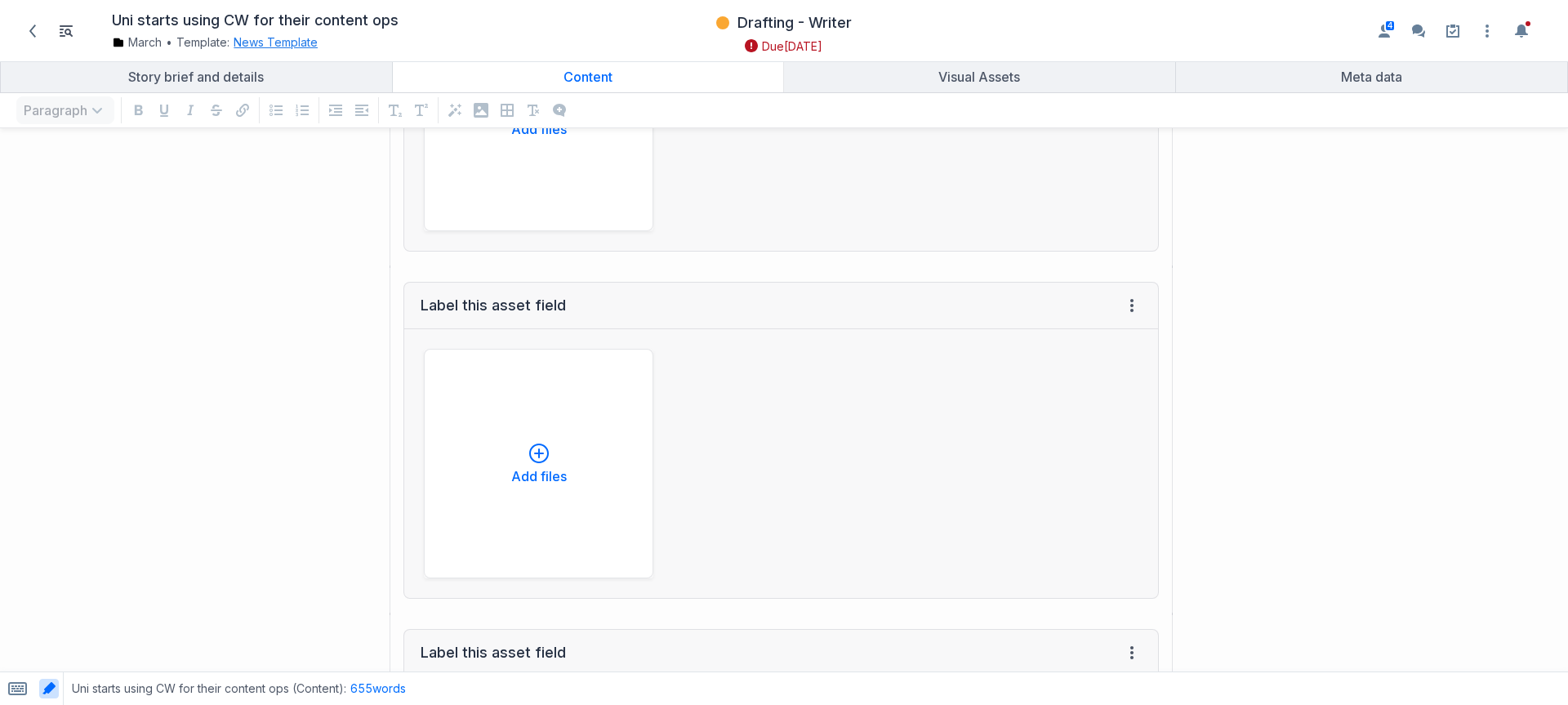
click at [301, 45] on button "News Template" at bounding box center [275, 42] width 84 height 17
click at [892, 57] on div "Uni starts using CW for their content ops March • Template: News Template Chang…" at bounding box center [784, 31] width 1568 height 62
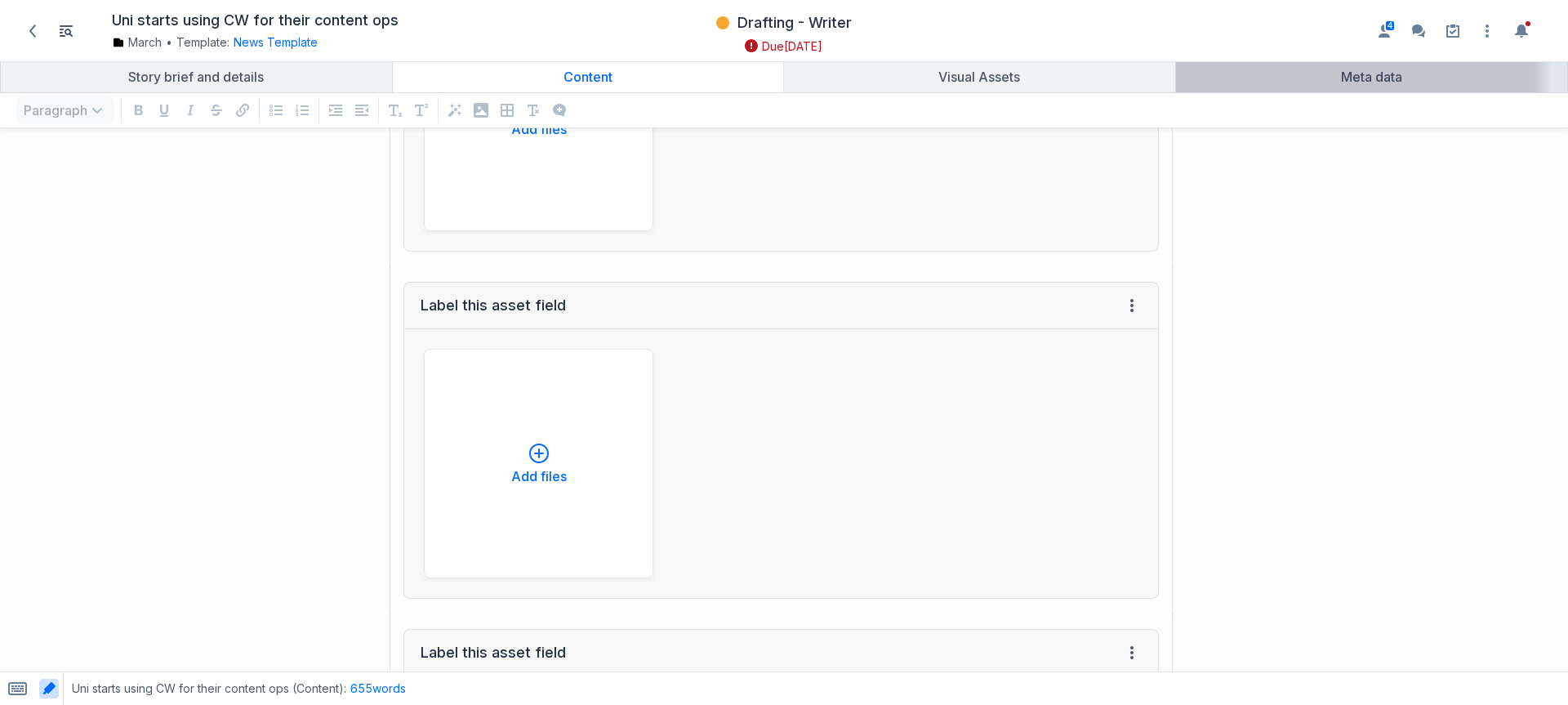
click at [1268, 70] on div "Meta data" at bounding box center [1372, 77] width 379 height 17
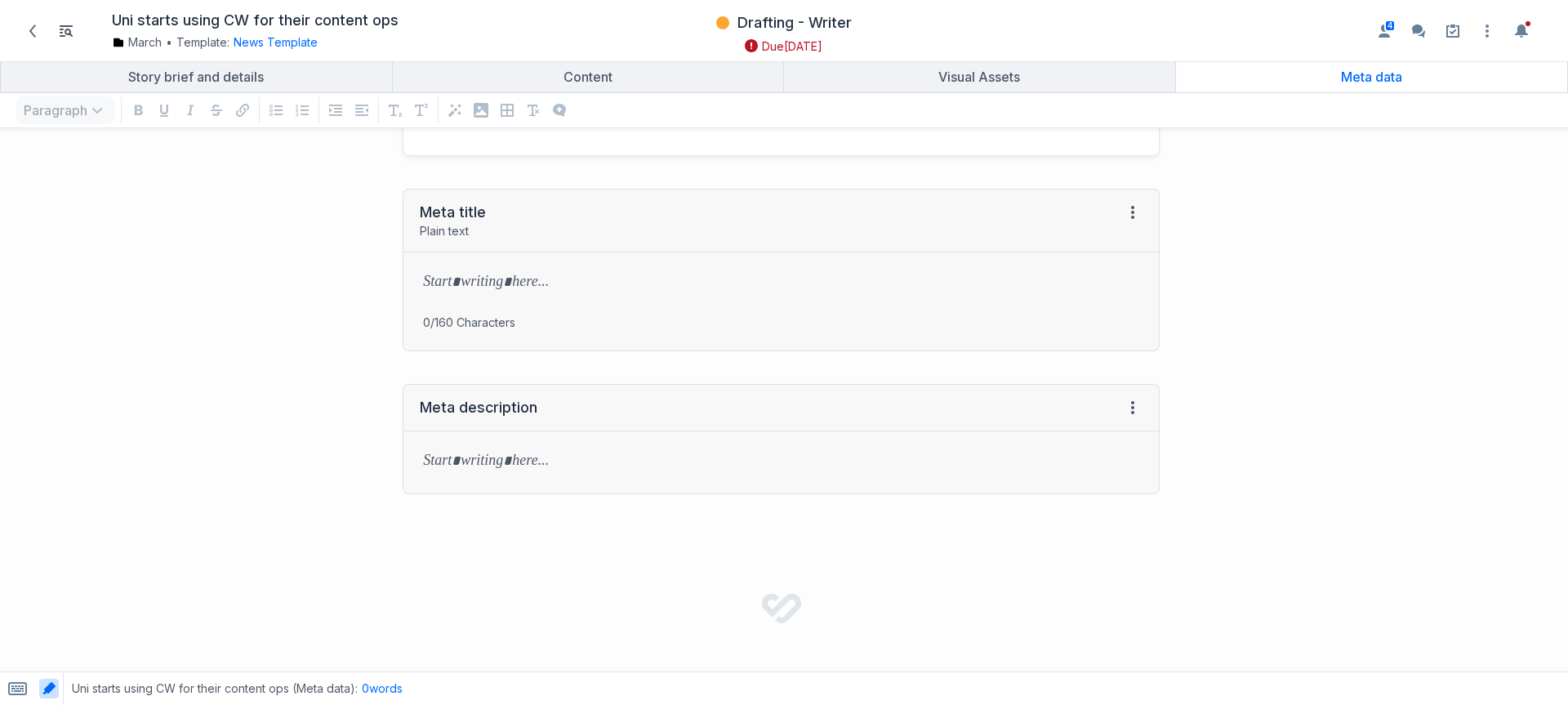
scroll to position [386, 0]
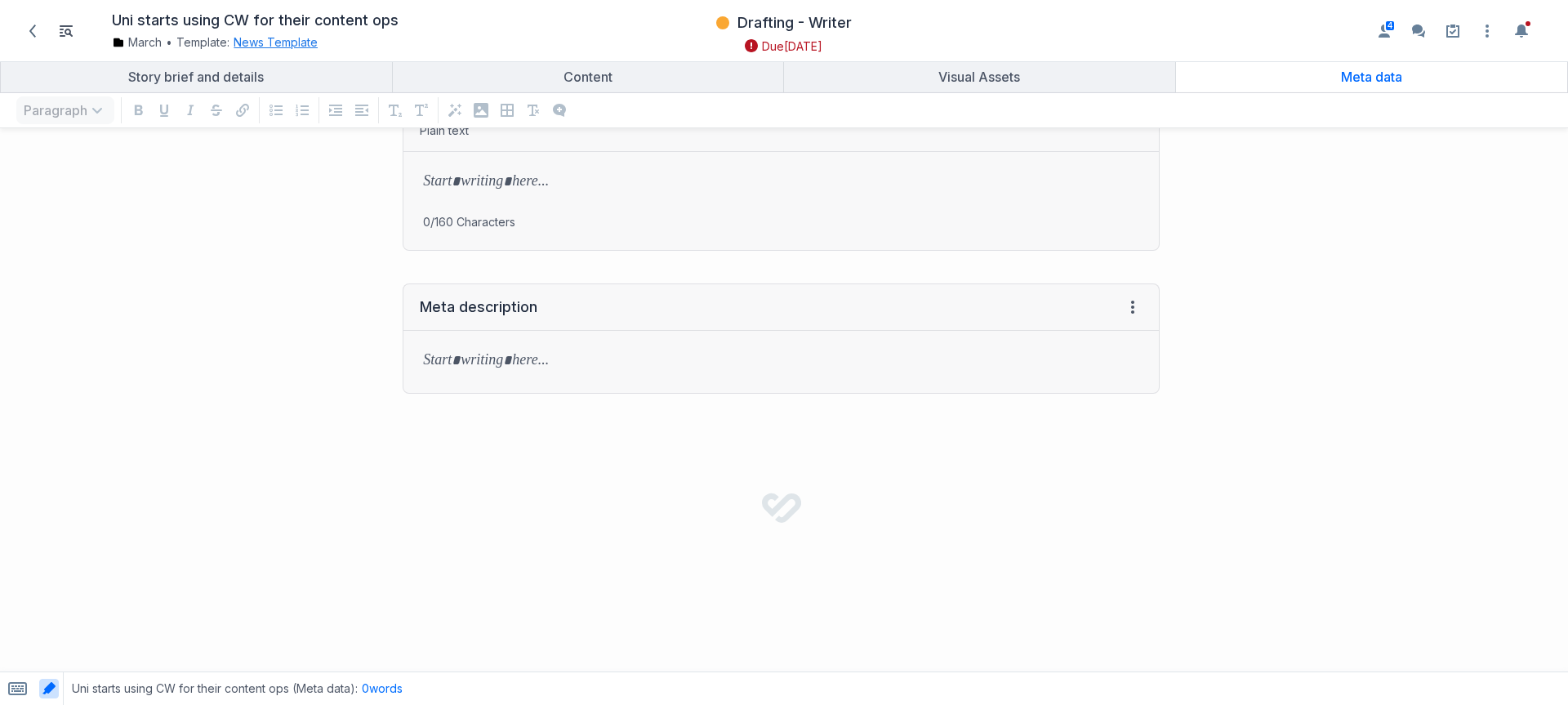
click at [281, 37] on button "News Template" at bounding box center [275, 42] width 84 height 17
click at [298, 152] on link "Edit template" at bounding box center [280, 148] width 76 height 17
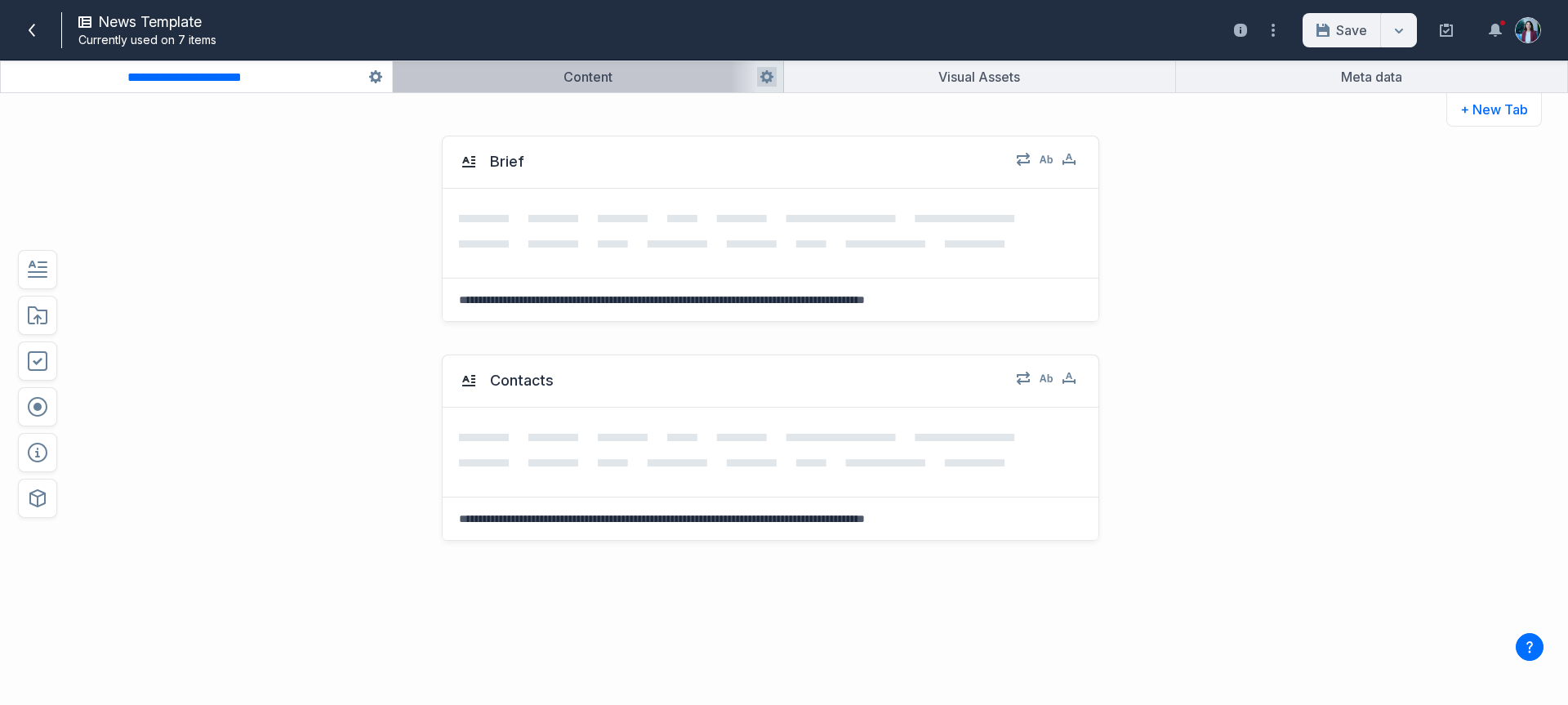
click at [569, 86] on button "button" at bounding box center [589, 77] width 392 height 32
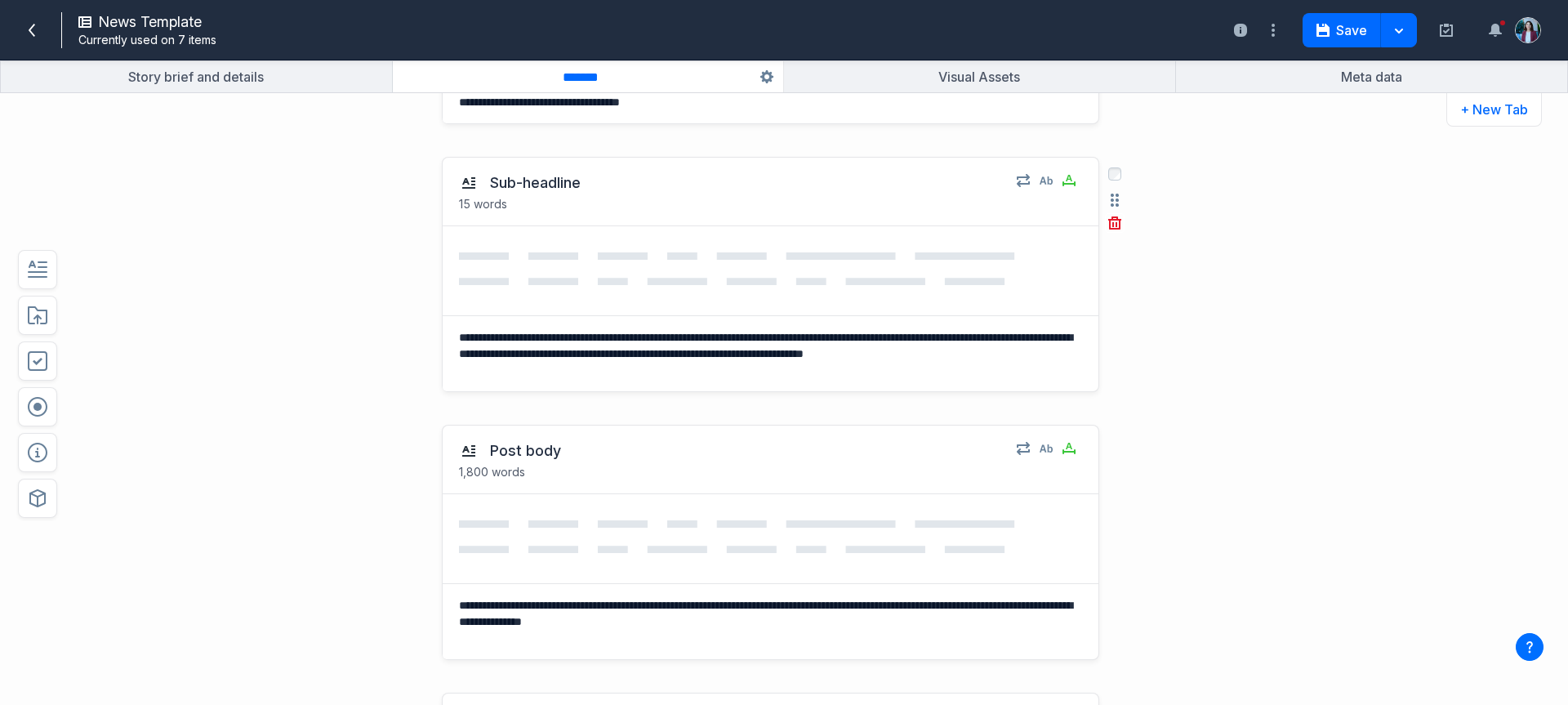
scroll to position [410, 0]
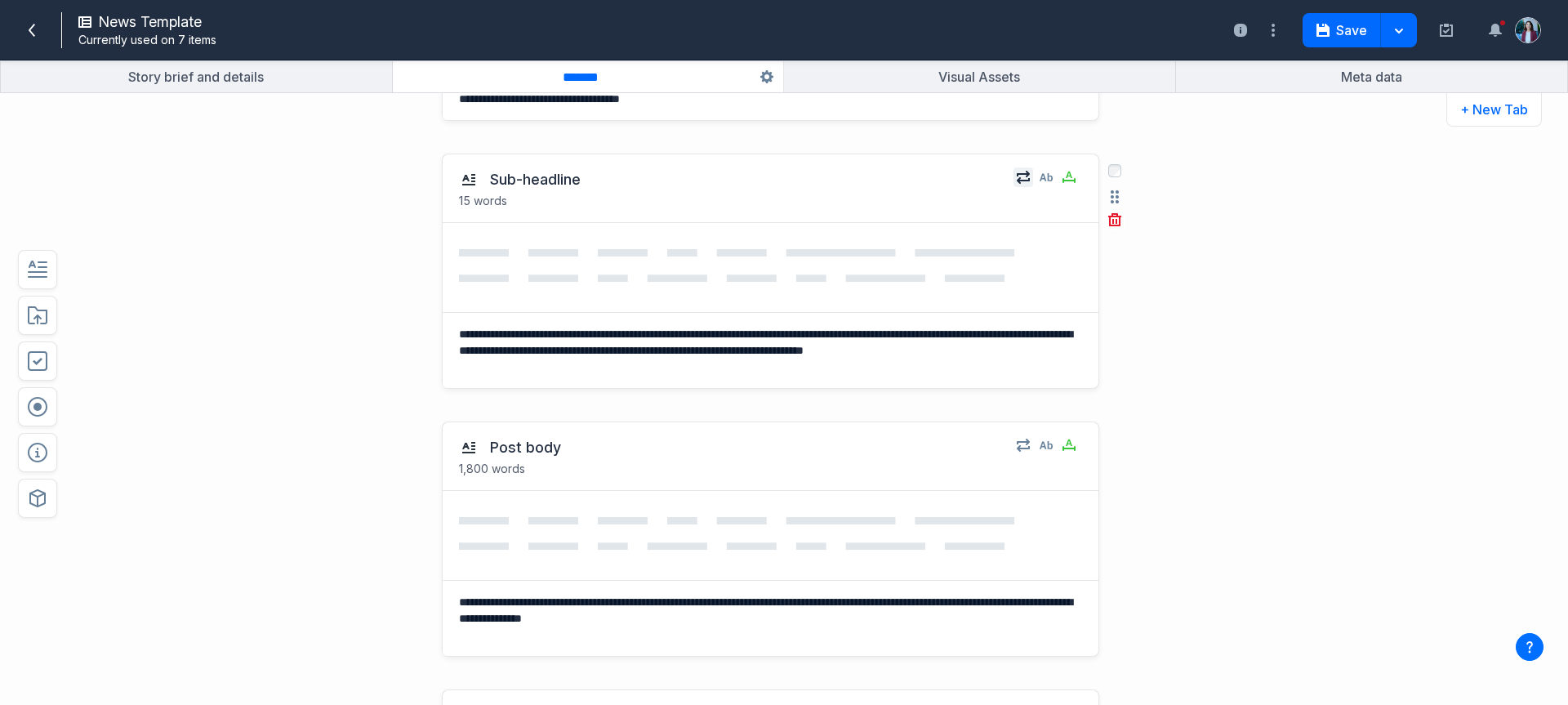
click at [1025, 175] on div at bounding box center [1043, 177] width 79 height 20
click at [1021, 175] on icon "button" at bounding box center [1023, 176] width 13 height 13
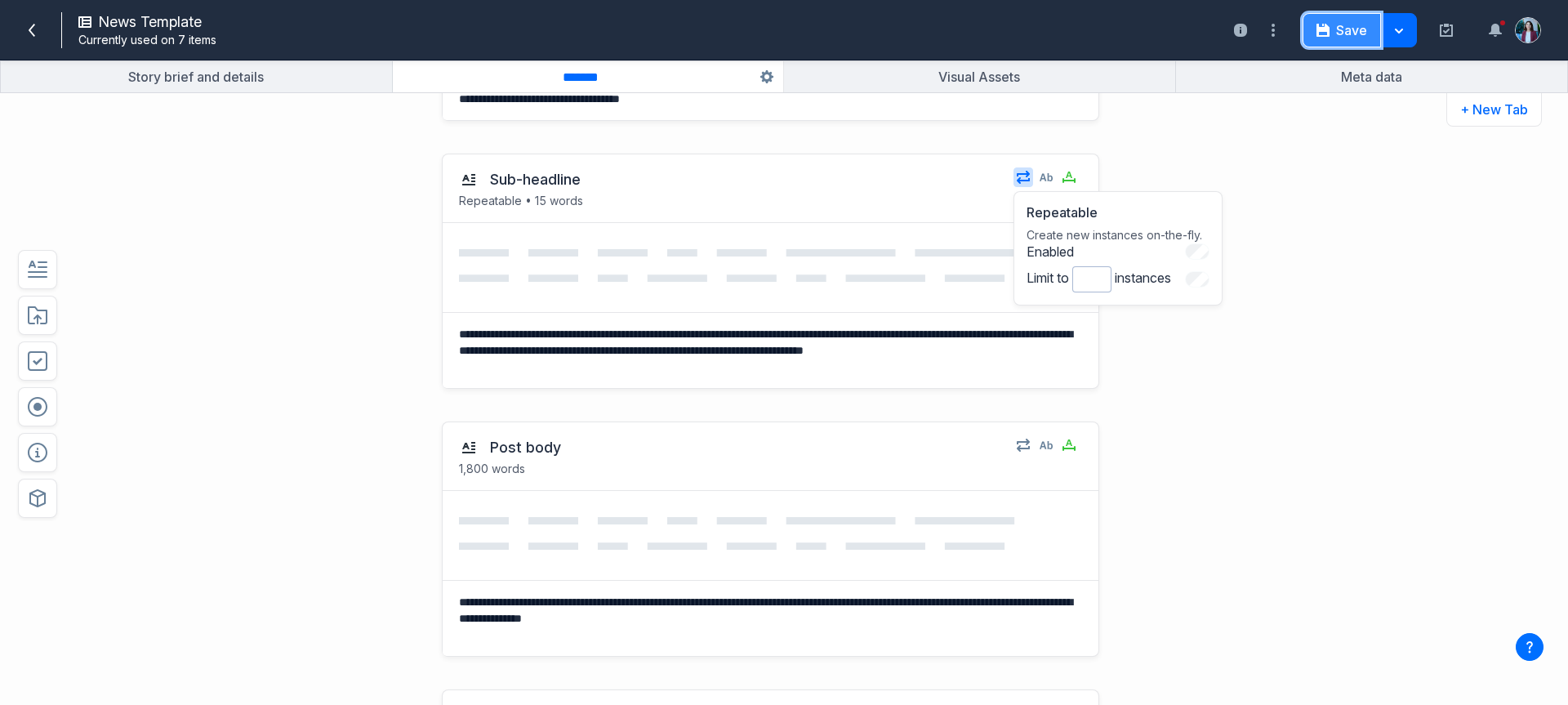
click at [1338, 27] on button "Save" at bounding box center [1343, 30] width 79 height 34
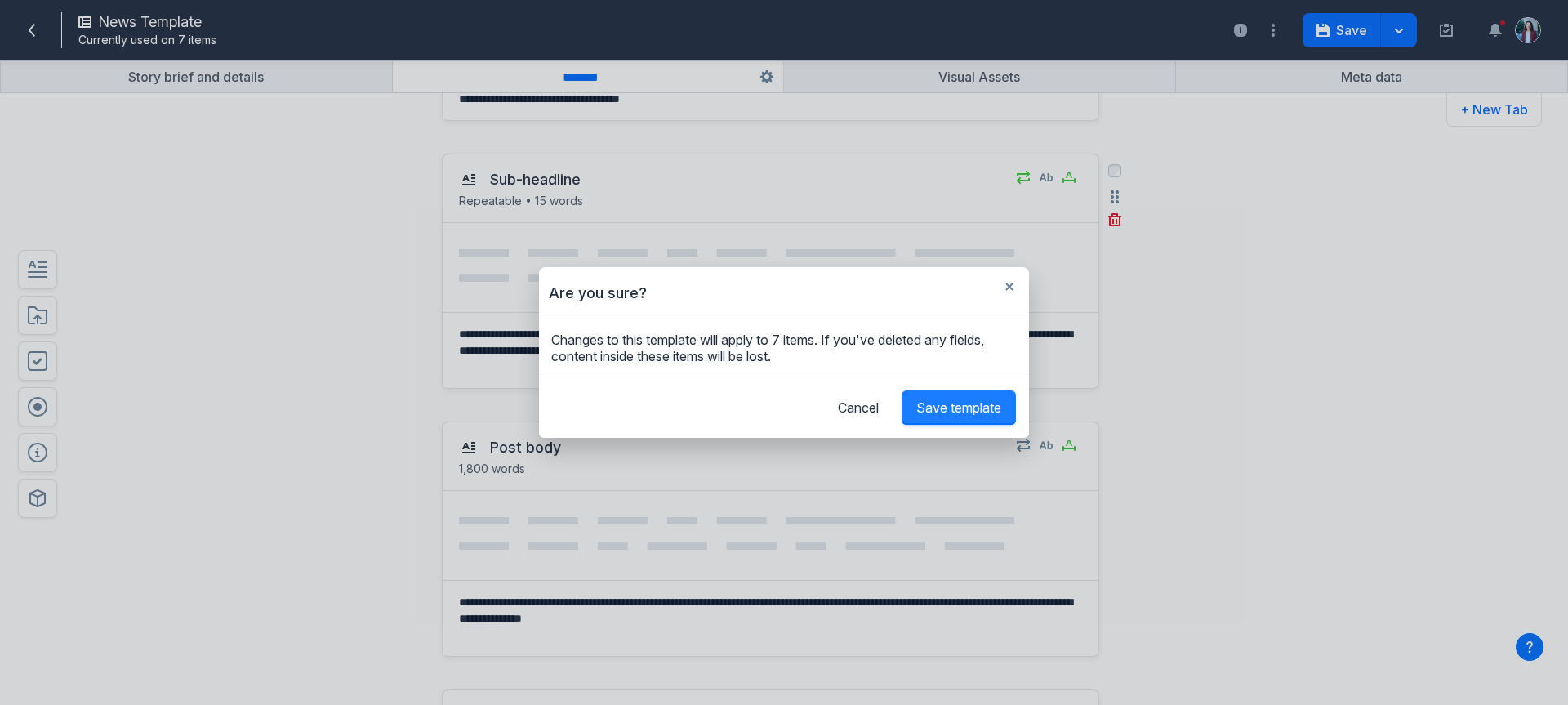
click at [963, 397] on button "Save template" at bounding box center [959, 408] width 114 height 34
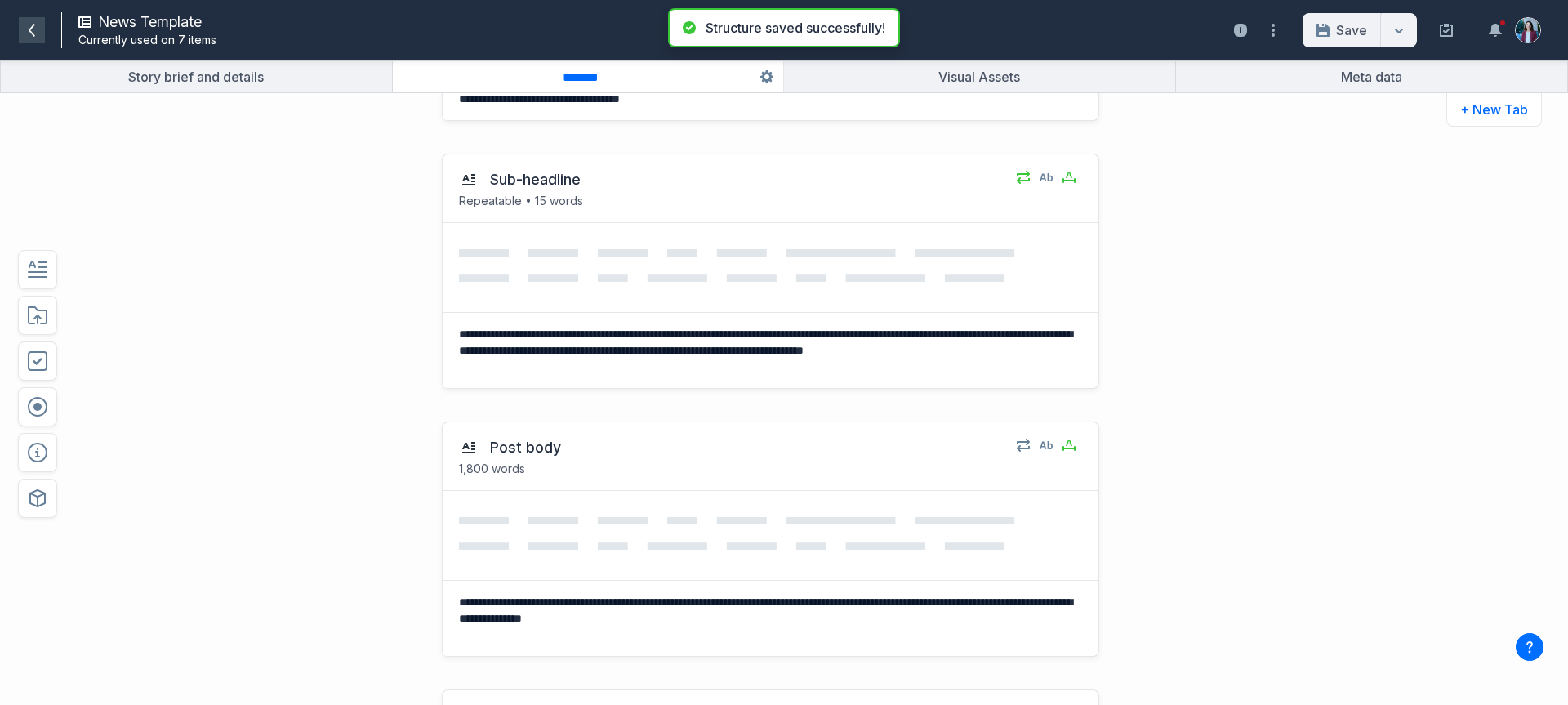
click at [35, 29] on icon at bounding box center [31, 30] width 13 height 13
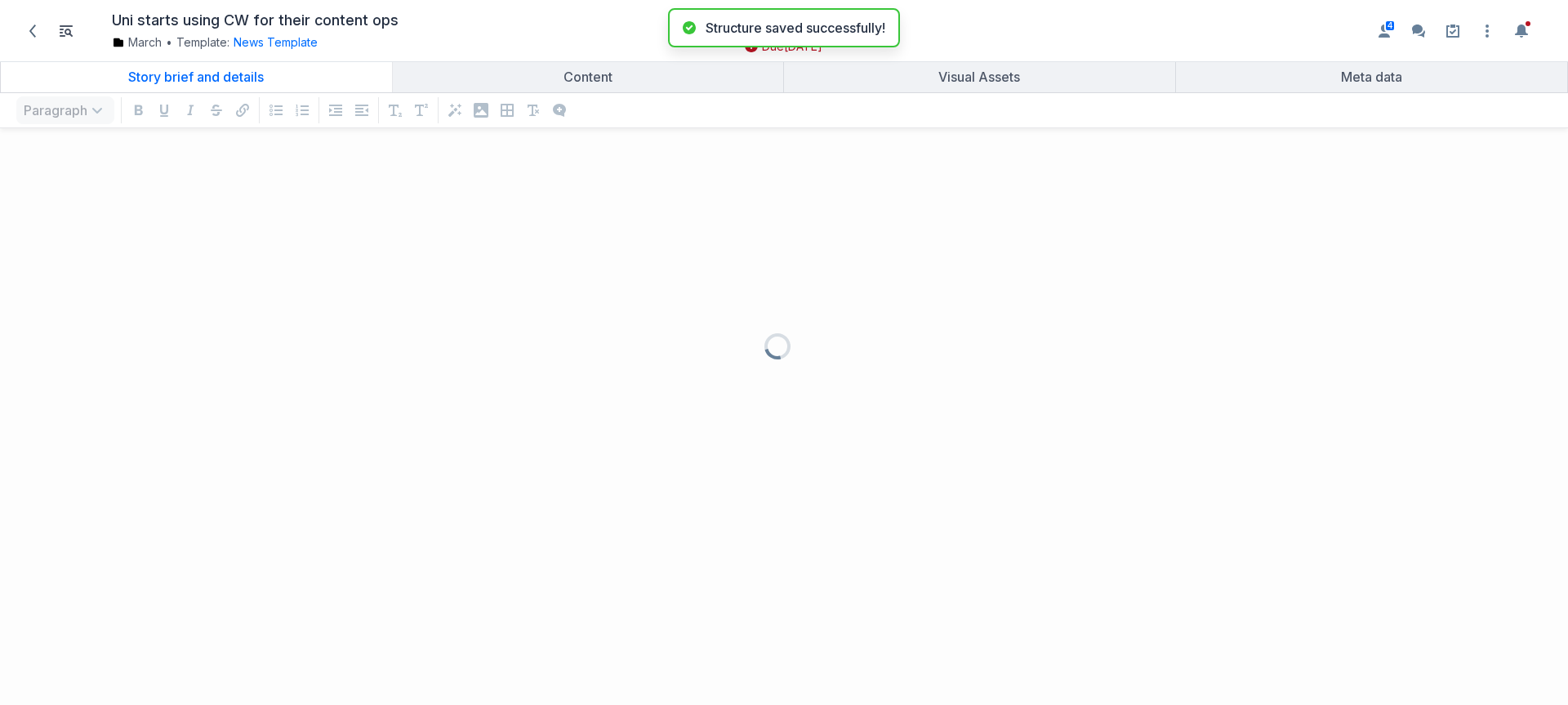
scroll to position [531, 1544]
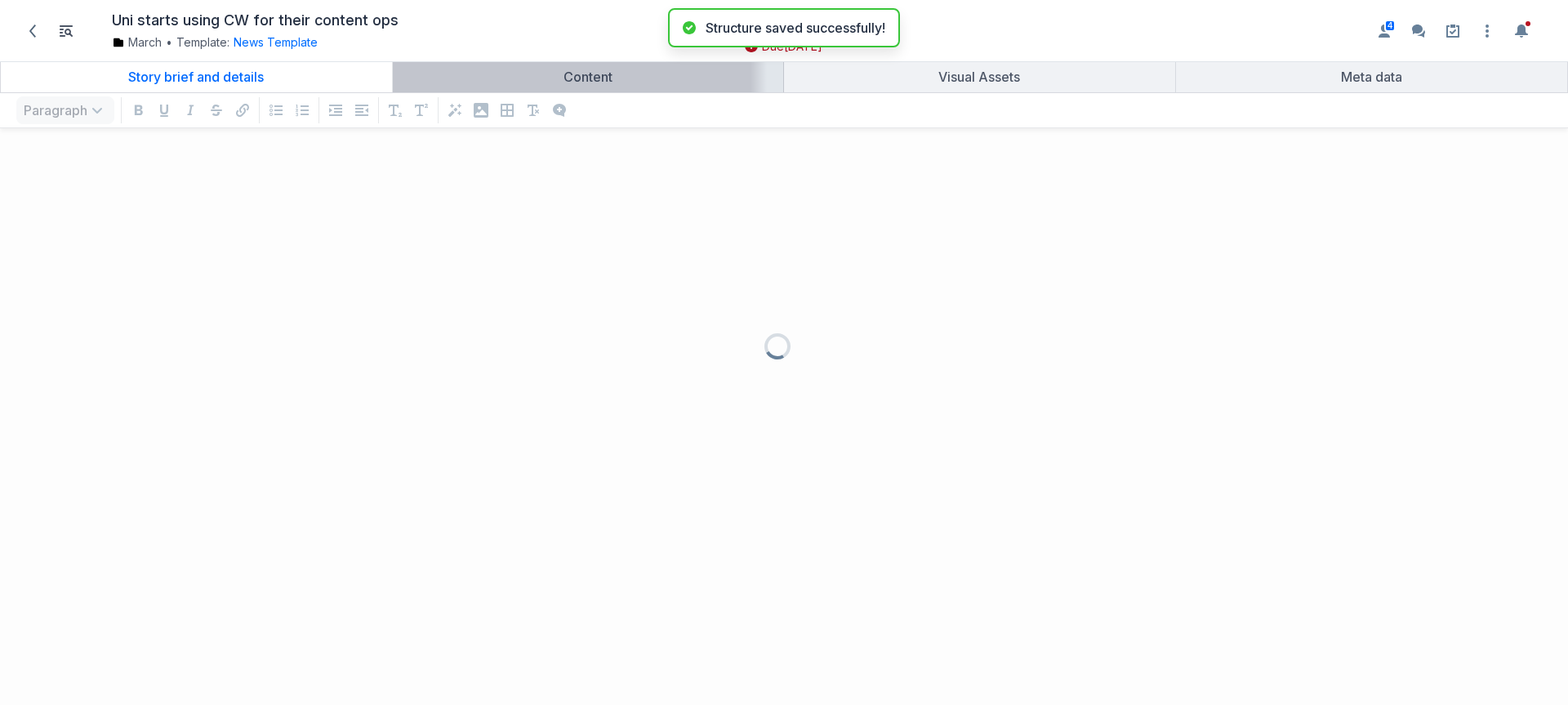
drag, startPoint x: 612, startPoint y: 75, endPoint x: 622, endPoint y: 84, distance: 13.5
click at [612, 75] on div "Content" at bounding box center [589, 77] width 378 height 17
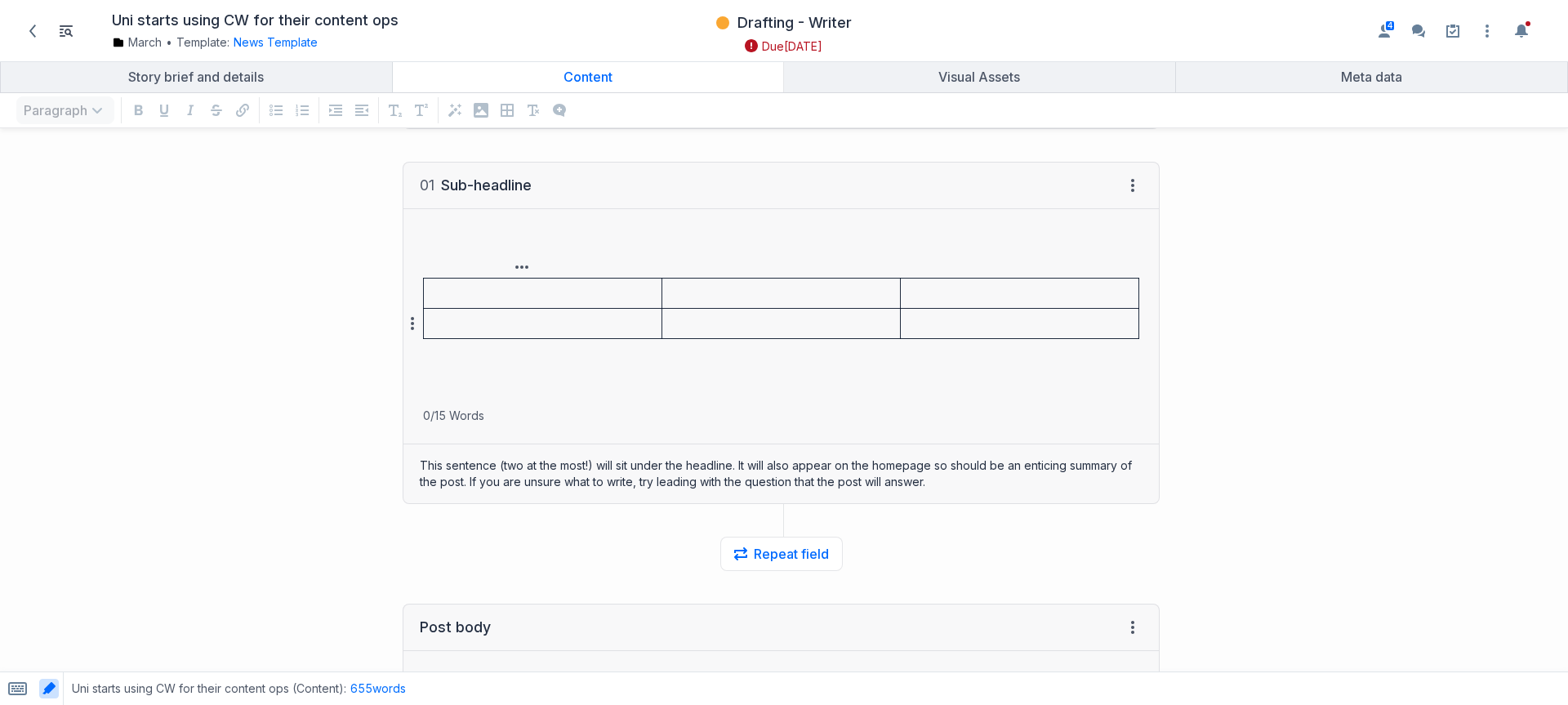
scroll to position [574, 0]
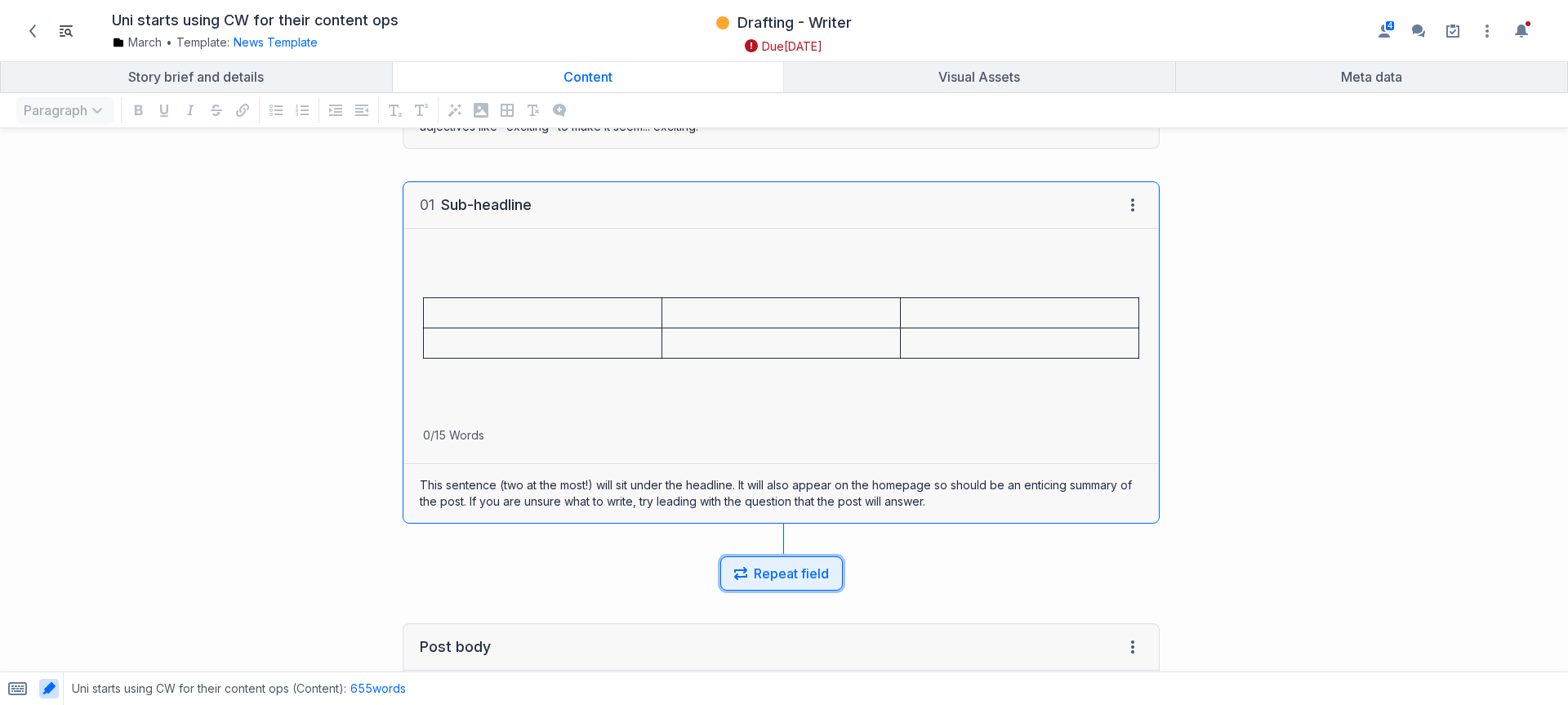
click at [805, 567] on button "Repeat field" at bounding box center [782, 573] width 122 height 34
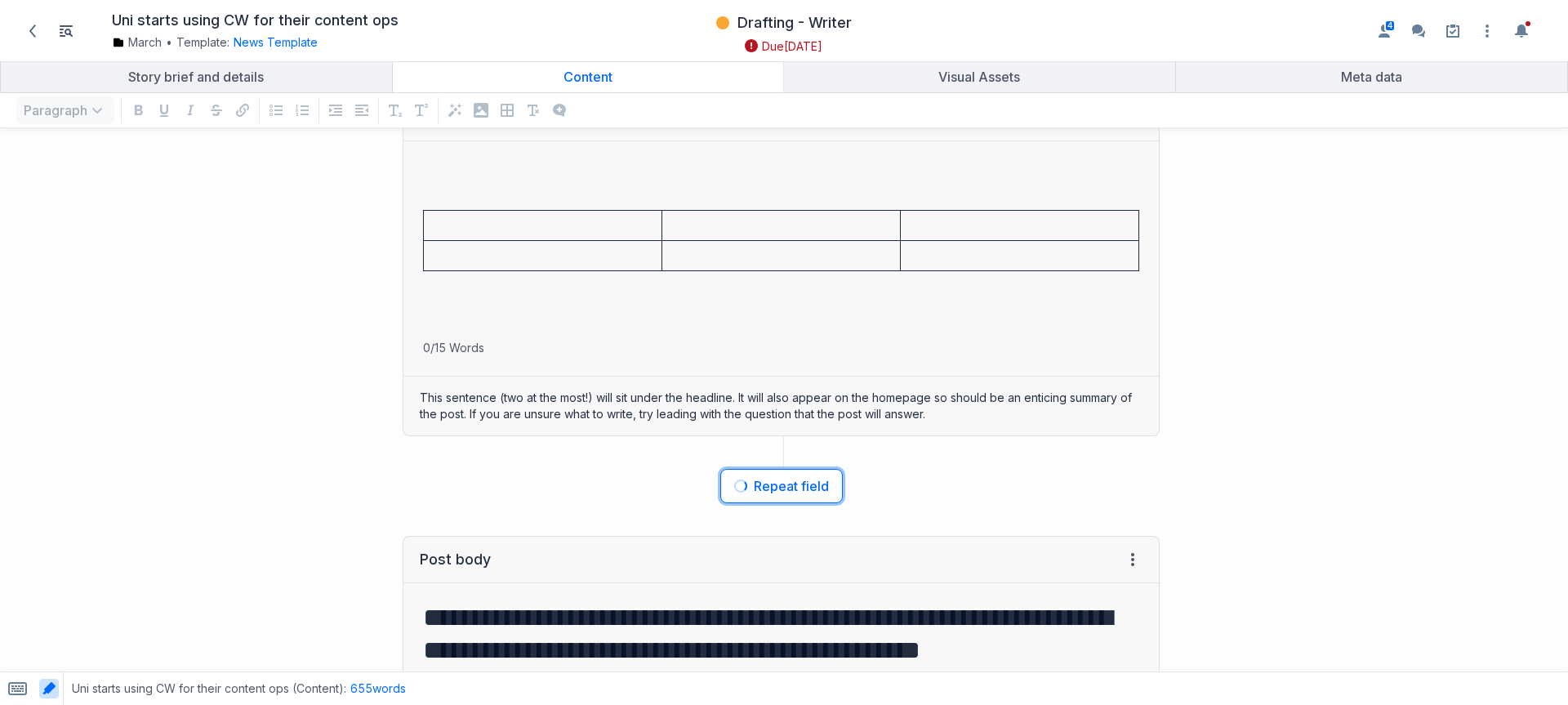
scroll to position [661, 0]
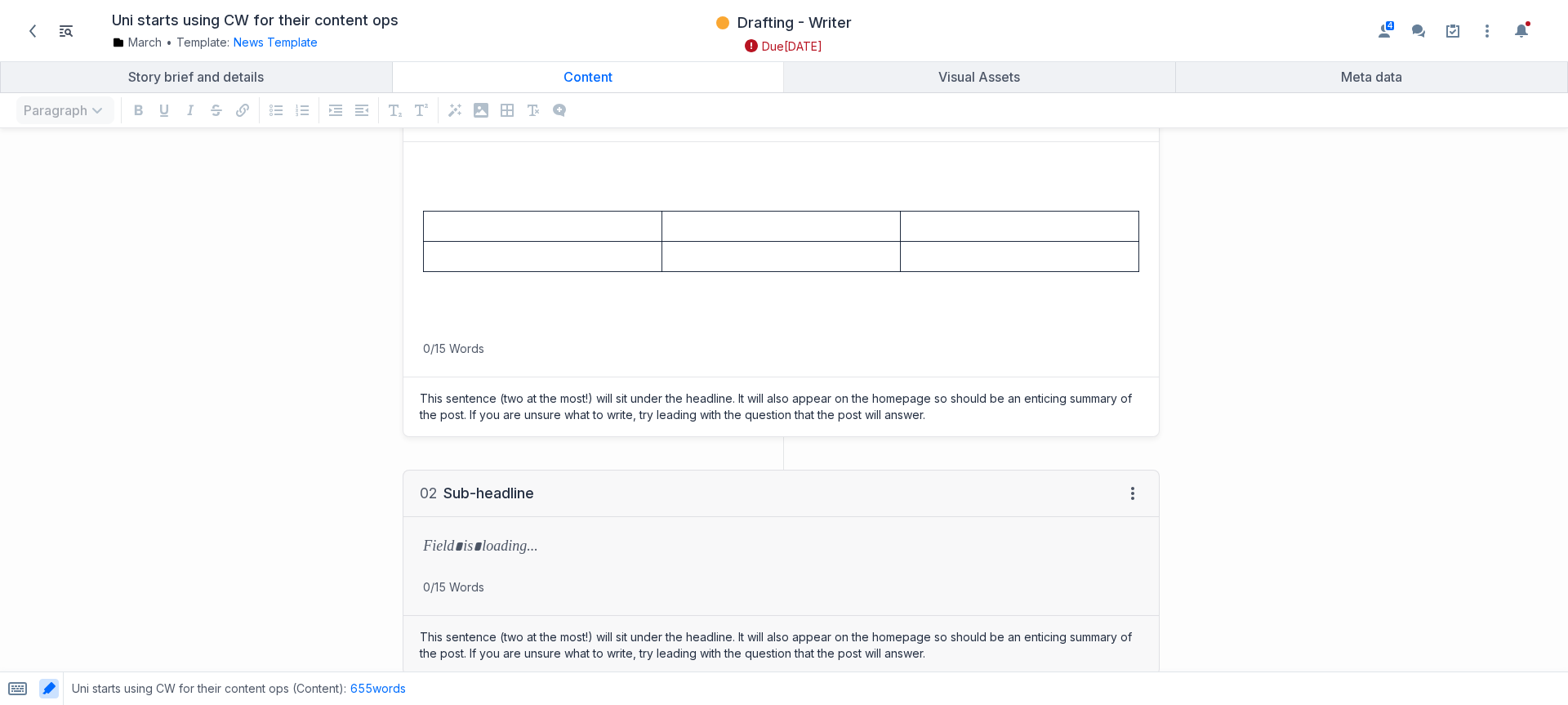
drag, startPoint x: 469, startPoint y: 411, endPoint x: 605, endPoint y: 416, distance: 136.1
click at [605, 416] on div "This sentence (two at the most!) will sit under the headline. It will also appe…" at bounding box center [782, 407] width 756 height 59
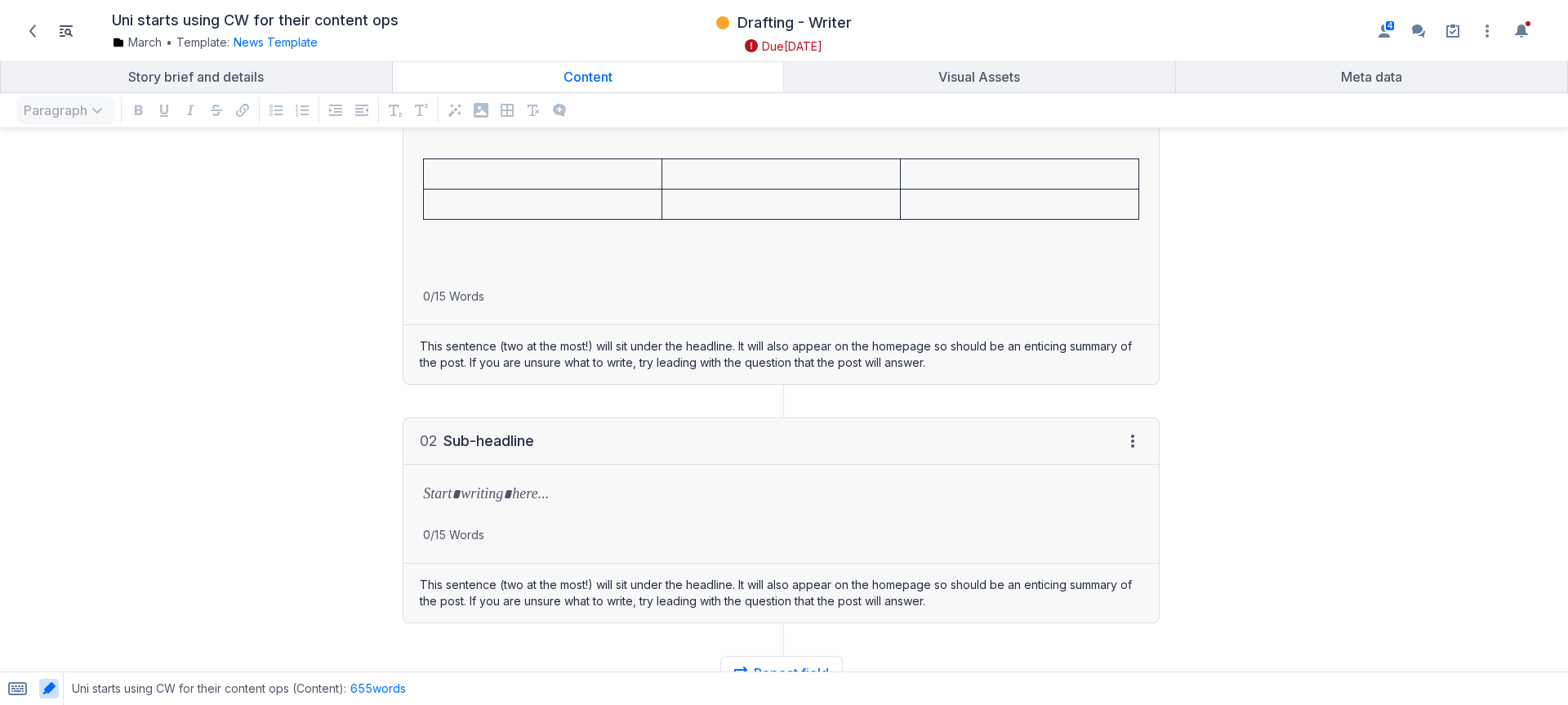
scroll to position [739, 0]
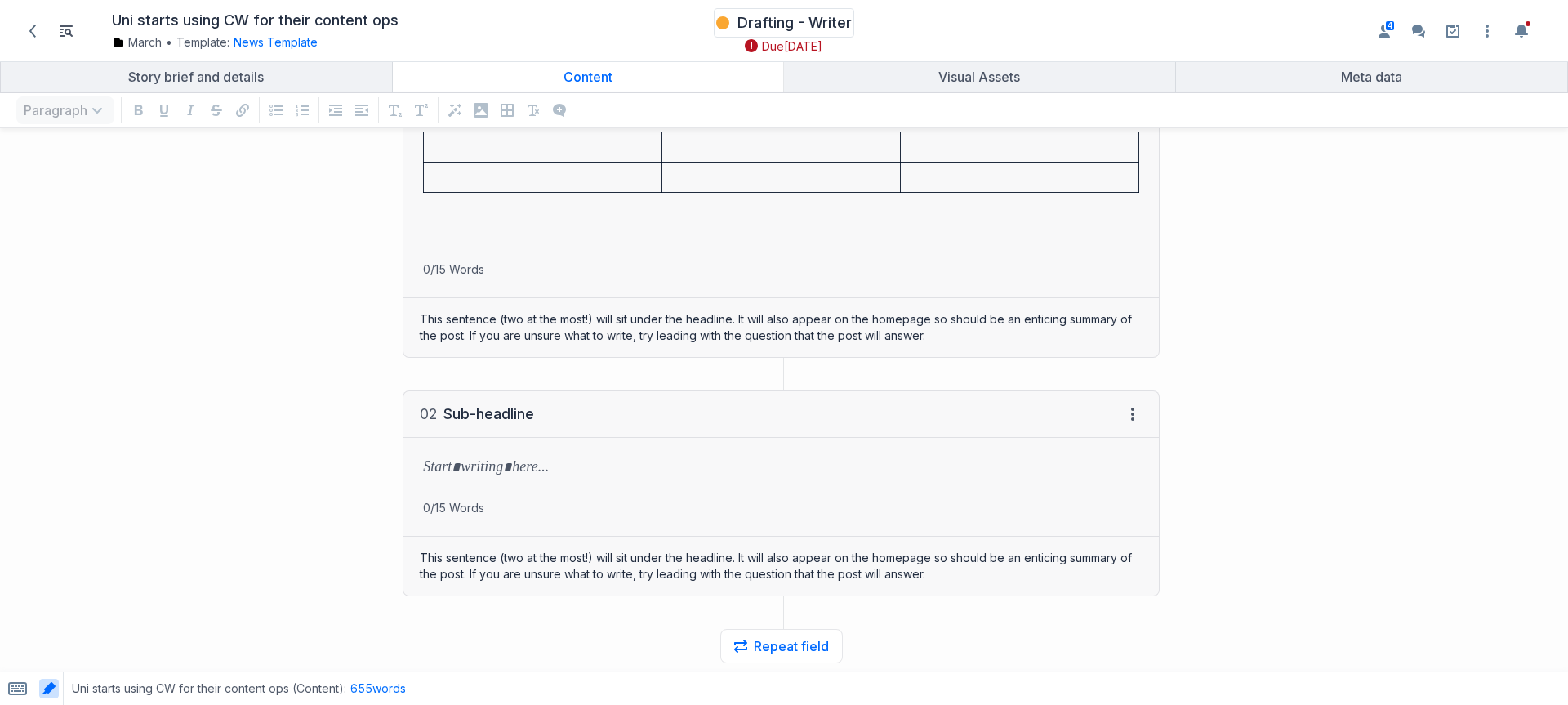
click at [785, 25] on span "Drafting - Writer" at bounding box center [794, 23] width 114 height 20
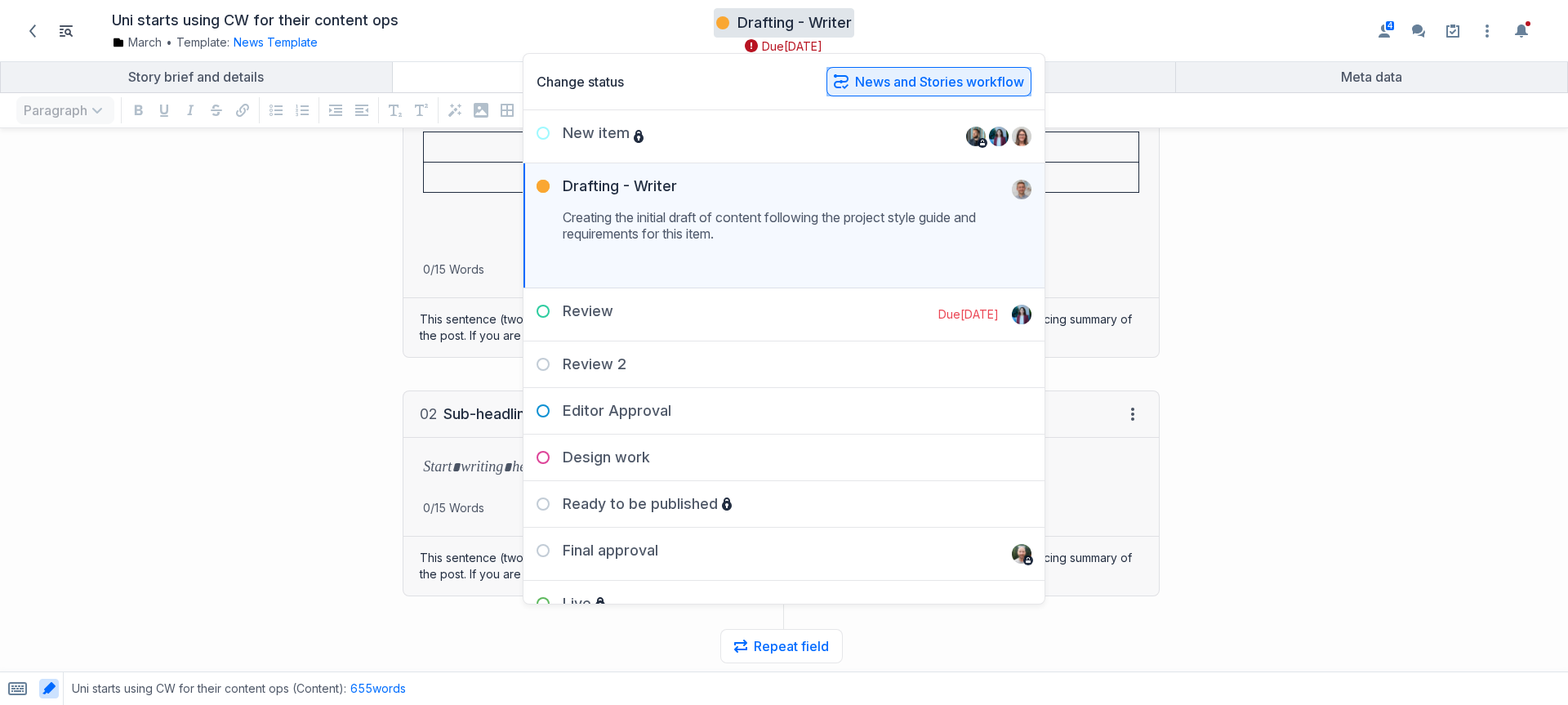
click at [920, 90] on button "News and Stories workflow" at bounding box center [929, 82] width 205 height 30
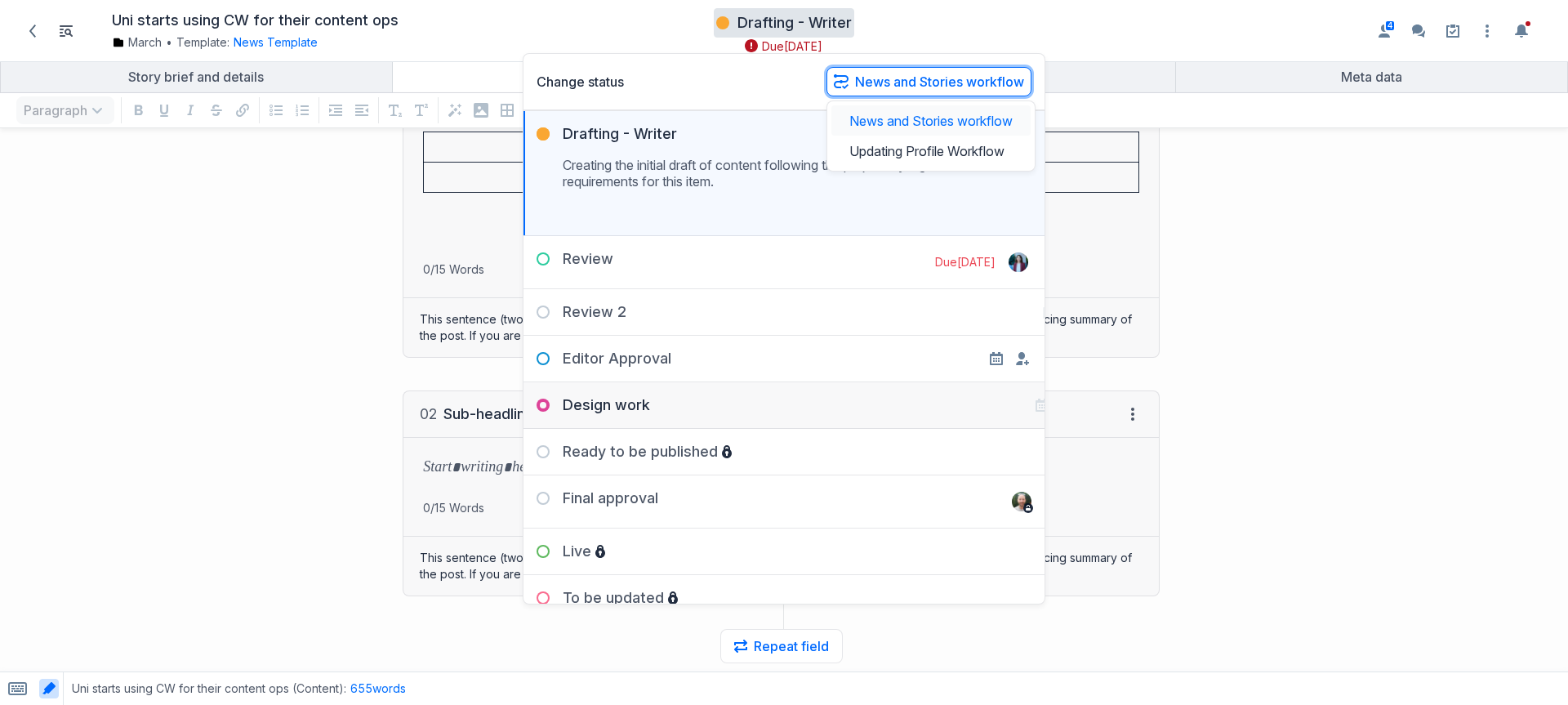
scroll to position [70, 0]
